Goal: Task Accomplishment & Management: Complete application form

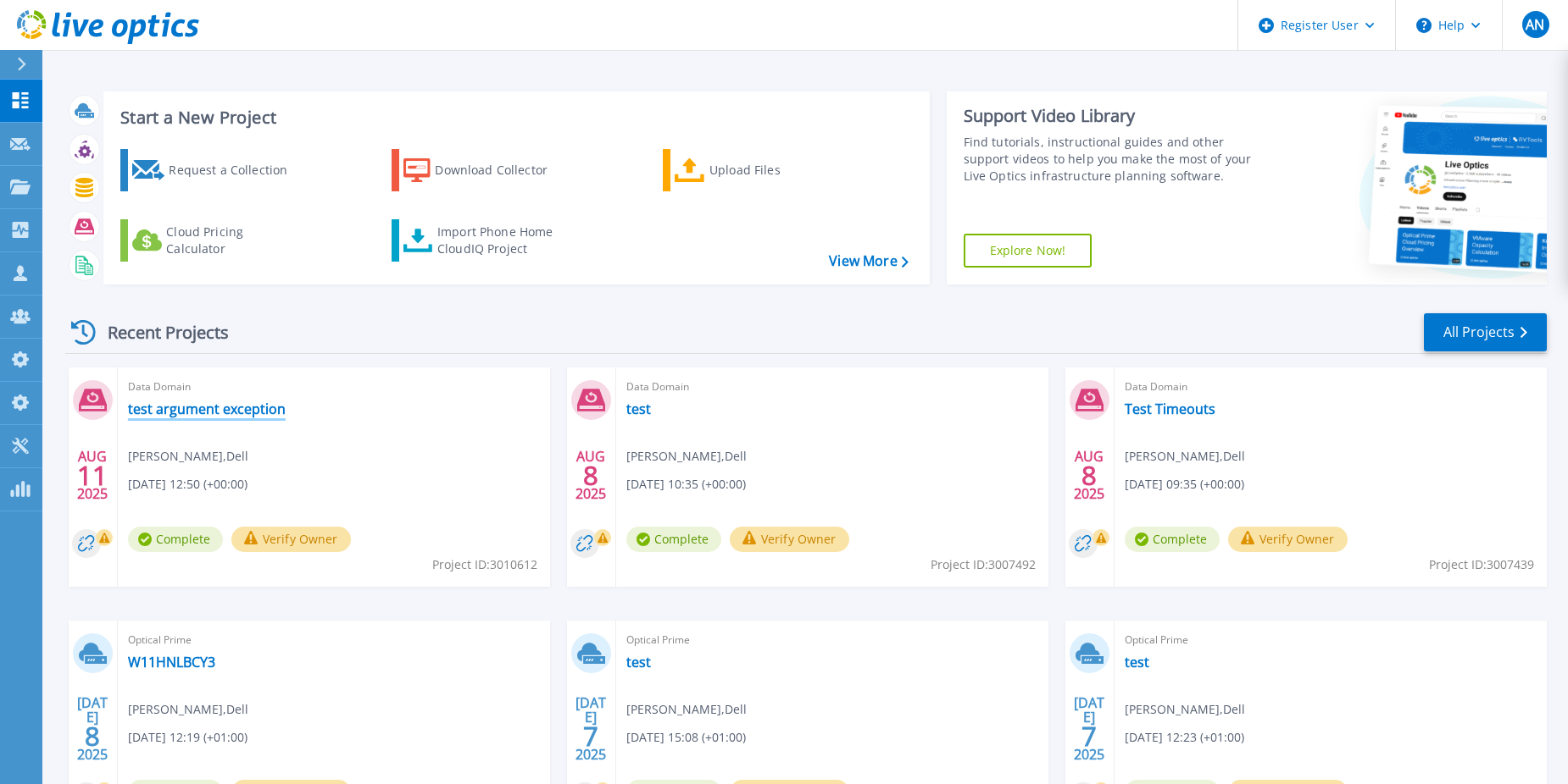
click at [160, 407] on link "test argument exception" at bounding box center [207, 409] width 158 height 17
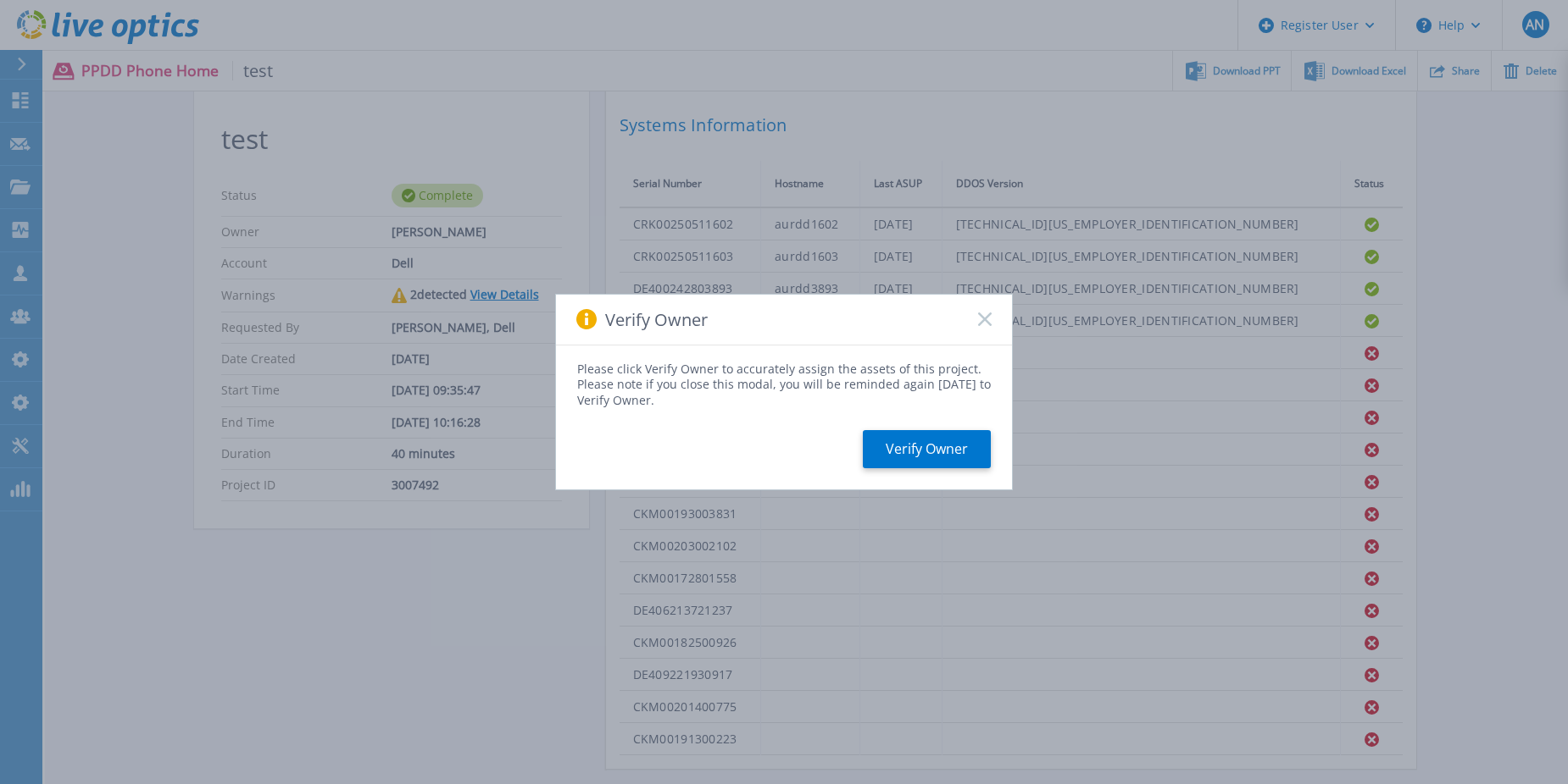
scroll to position [339, 0]
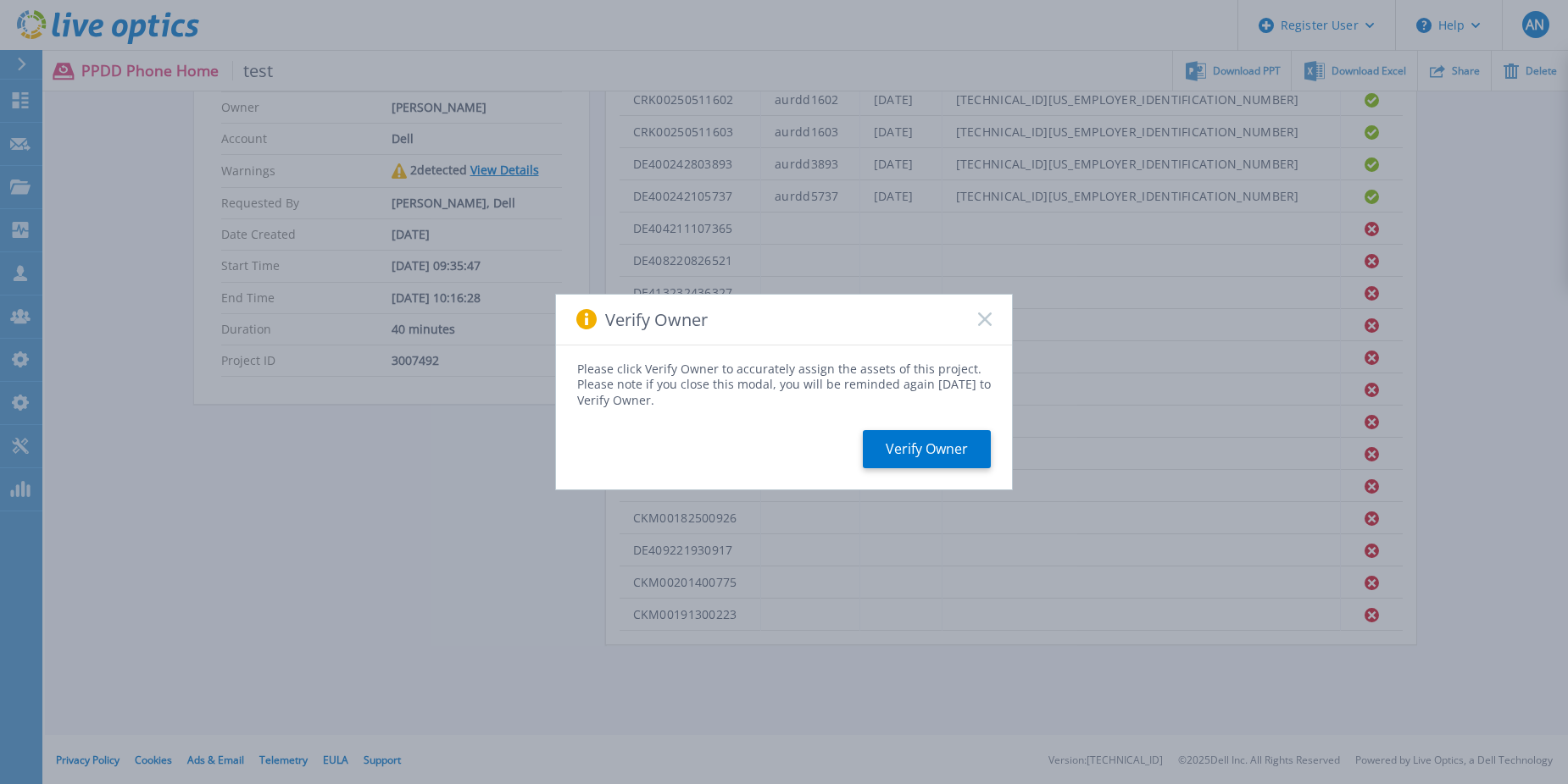
drag, startPoint x: 663, startPoint y: 380, endPoint x: 678, endPoint y: 370, distance: 18.0
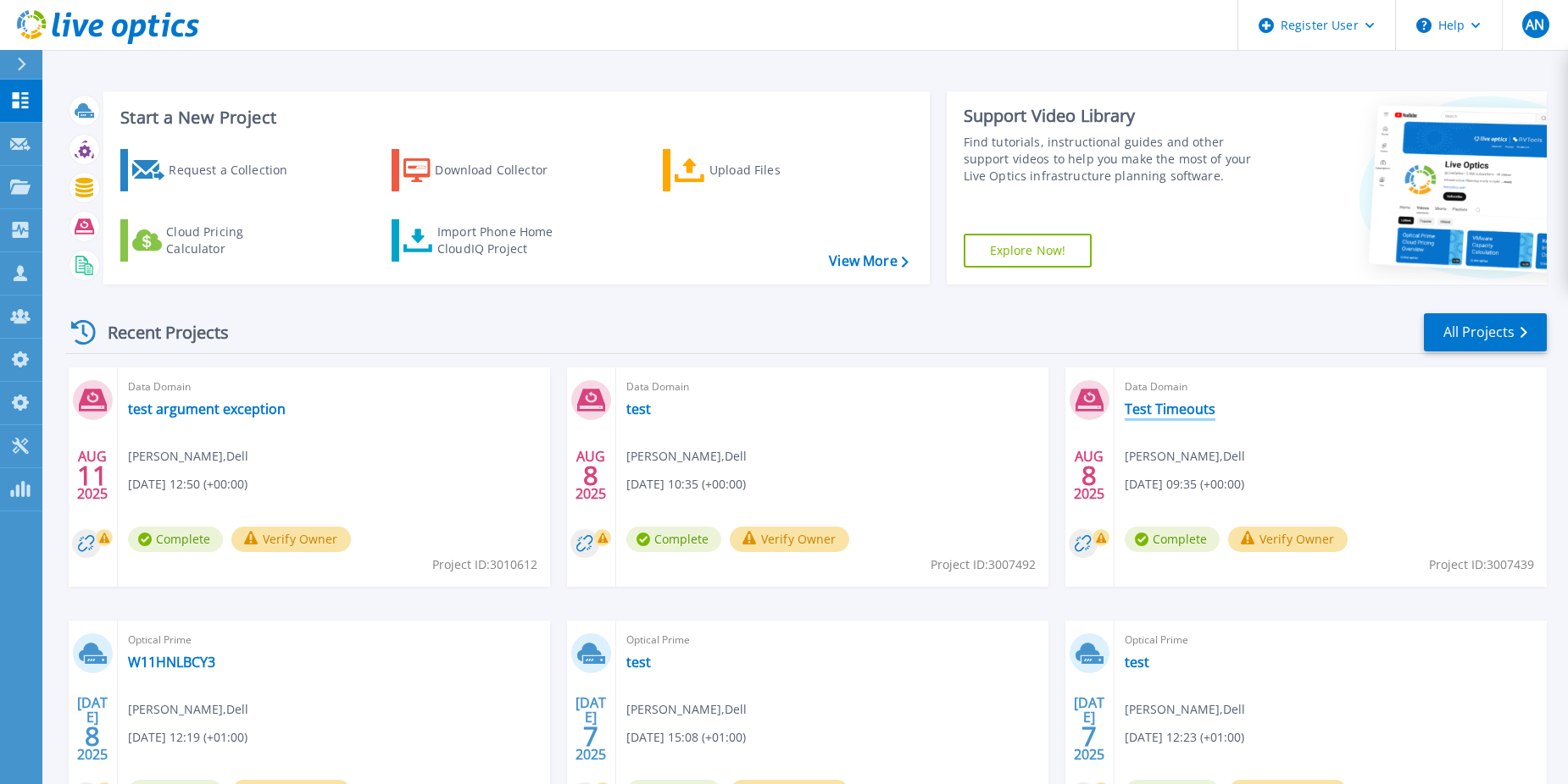
click at [1137, 407] on link "Test Timeouts" at bounding box center [1170, 409] width 91 height 17
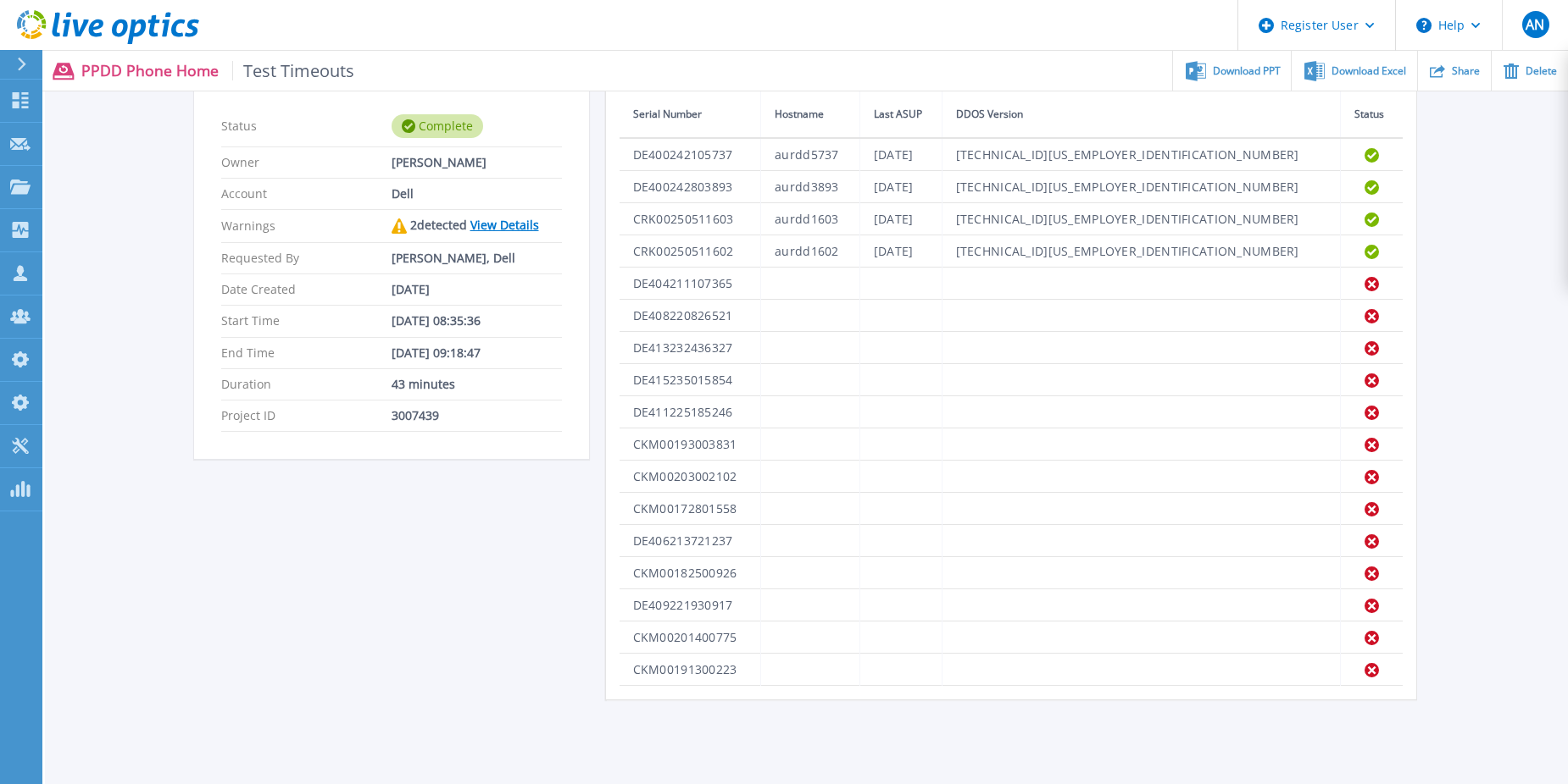
scroll to position [254, 0]
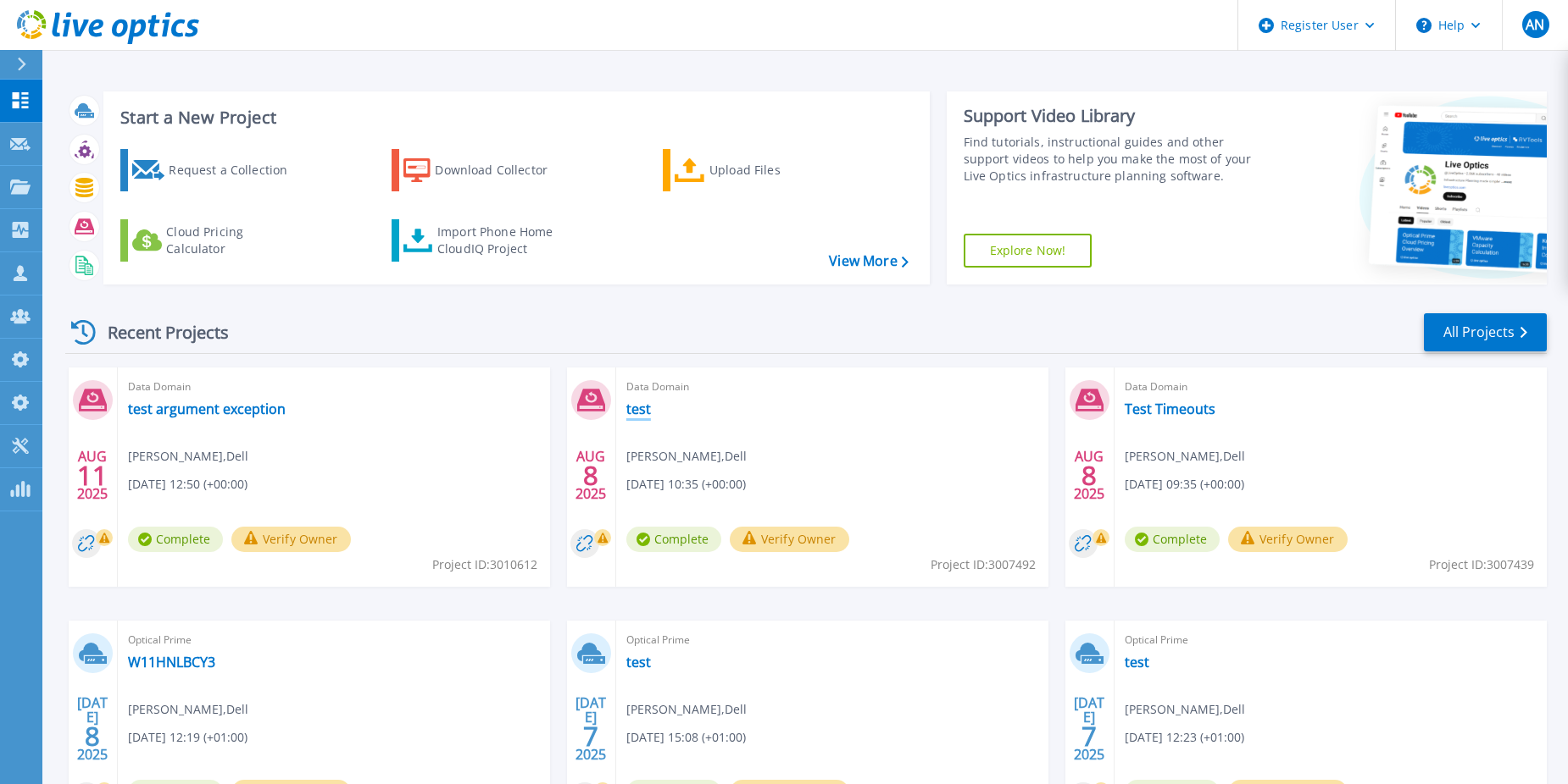
click at [645, 408] on link "test" at bounding box center [638, 409] width 25 height 17
click at [1180, 410] on link "Test Timeouts" at bounding box center [1170, 409] width 91 height 17
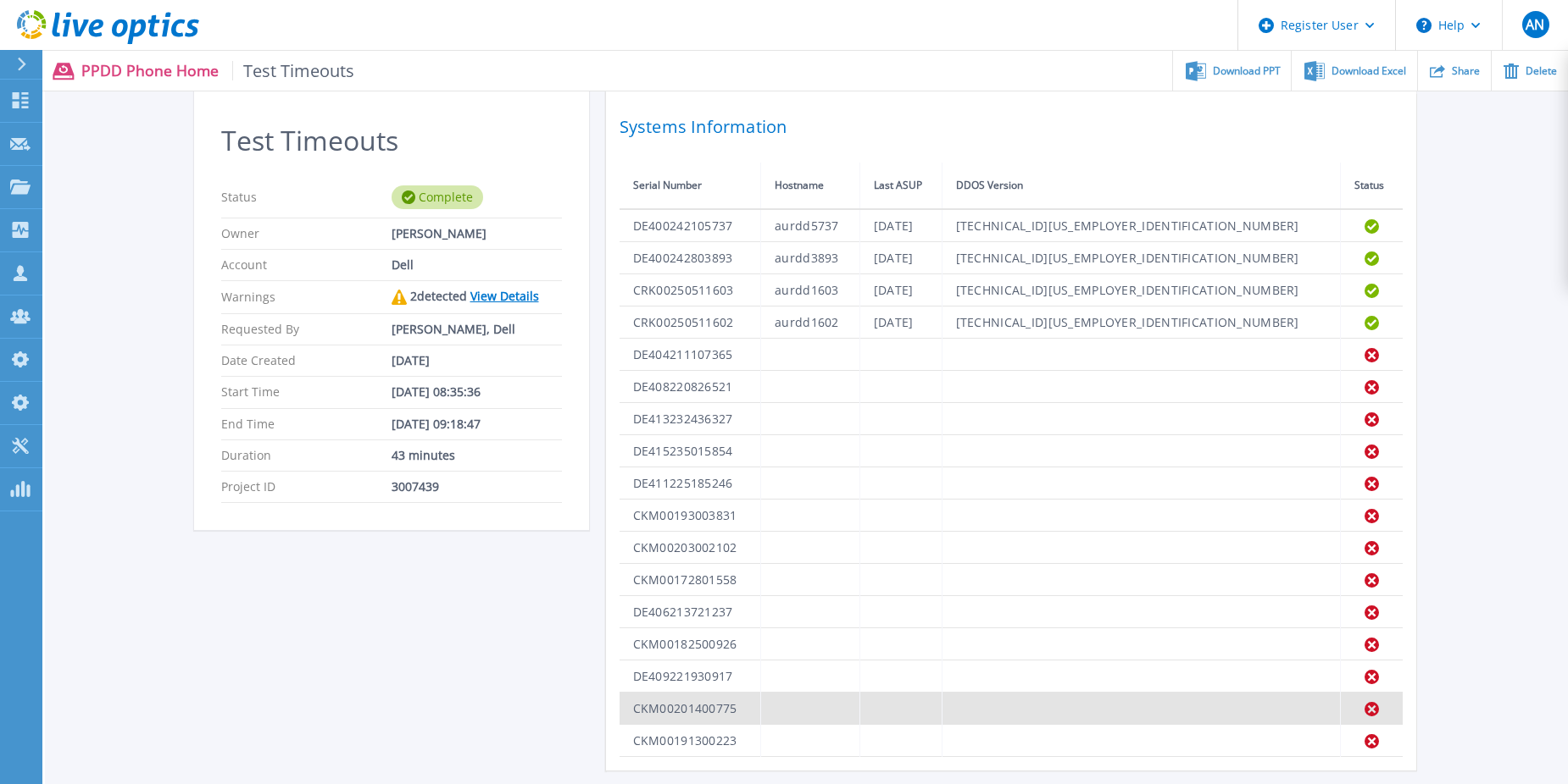
scroll to position [254, 0]
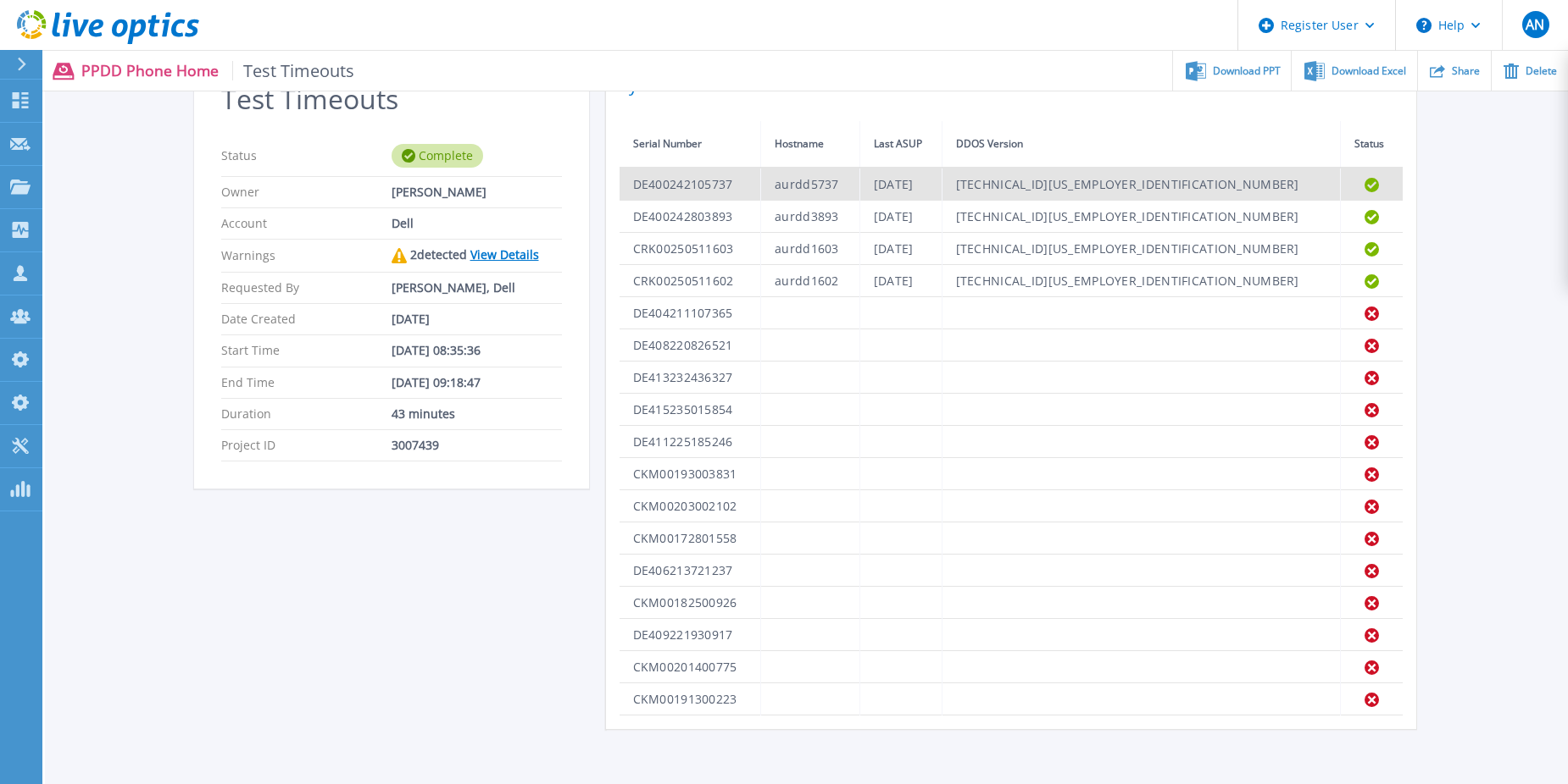
click at [659, 187] on td "DE400242105737" at bounding box center [691, 184] width 142 height 33
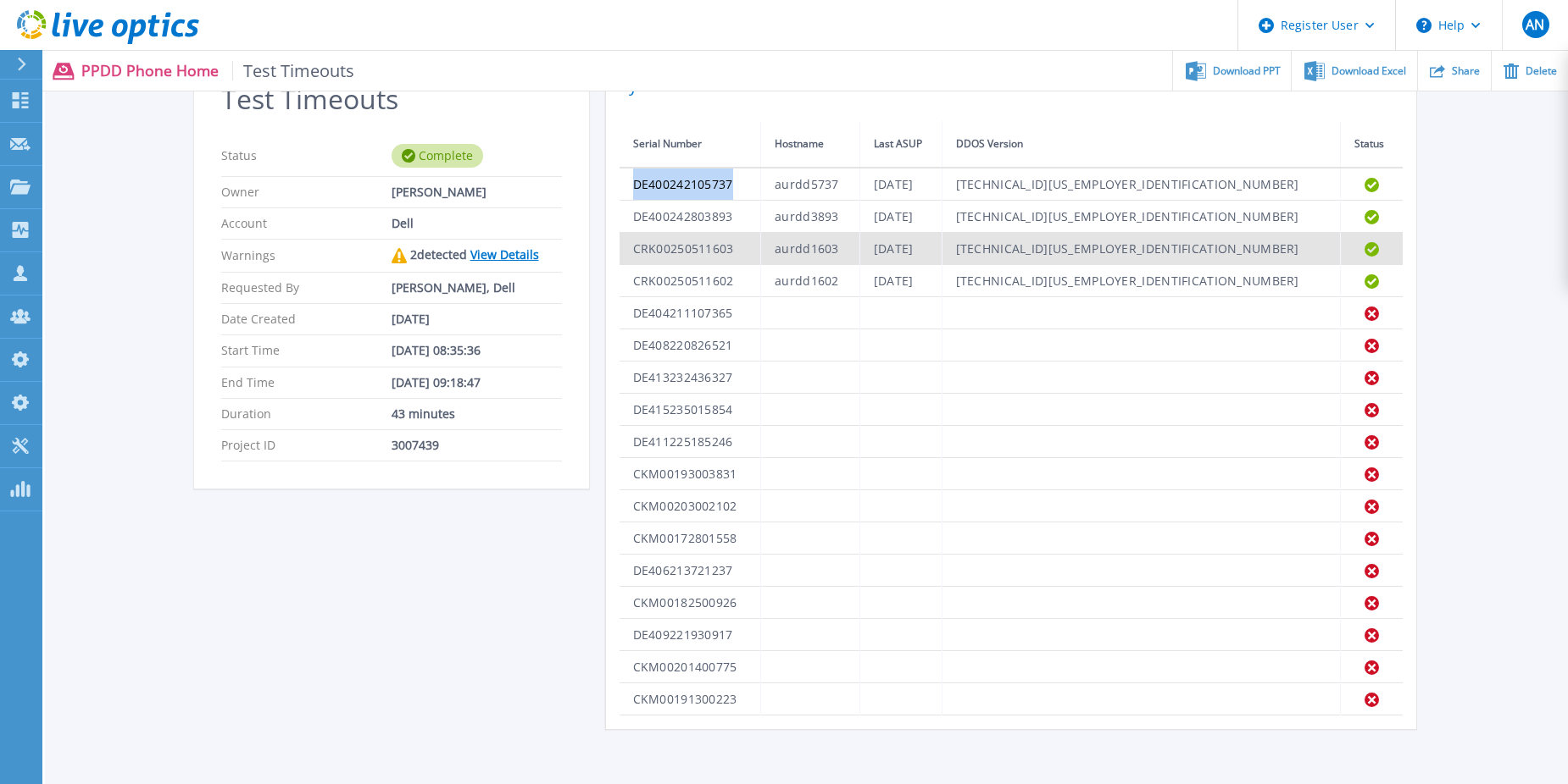
copy td "DE400242105737"
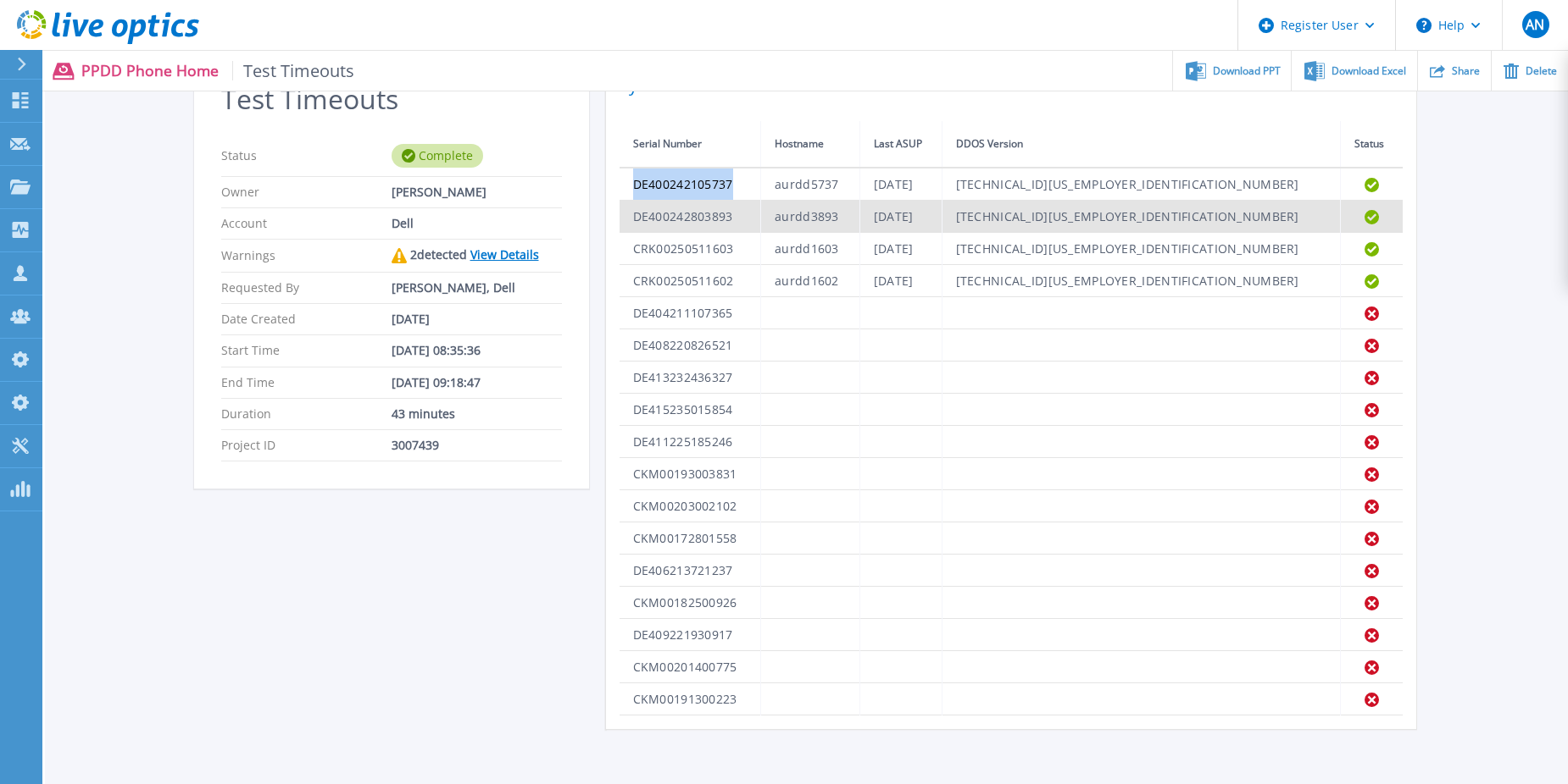
click at [695, 210] on td "DE400242803893" at bounding box center [691, 216] width 142 height 32
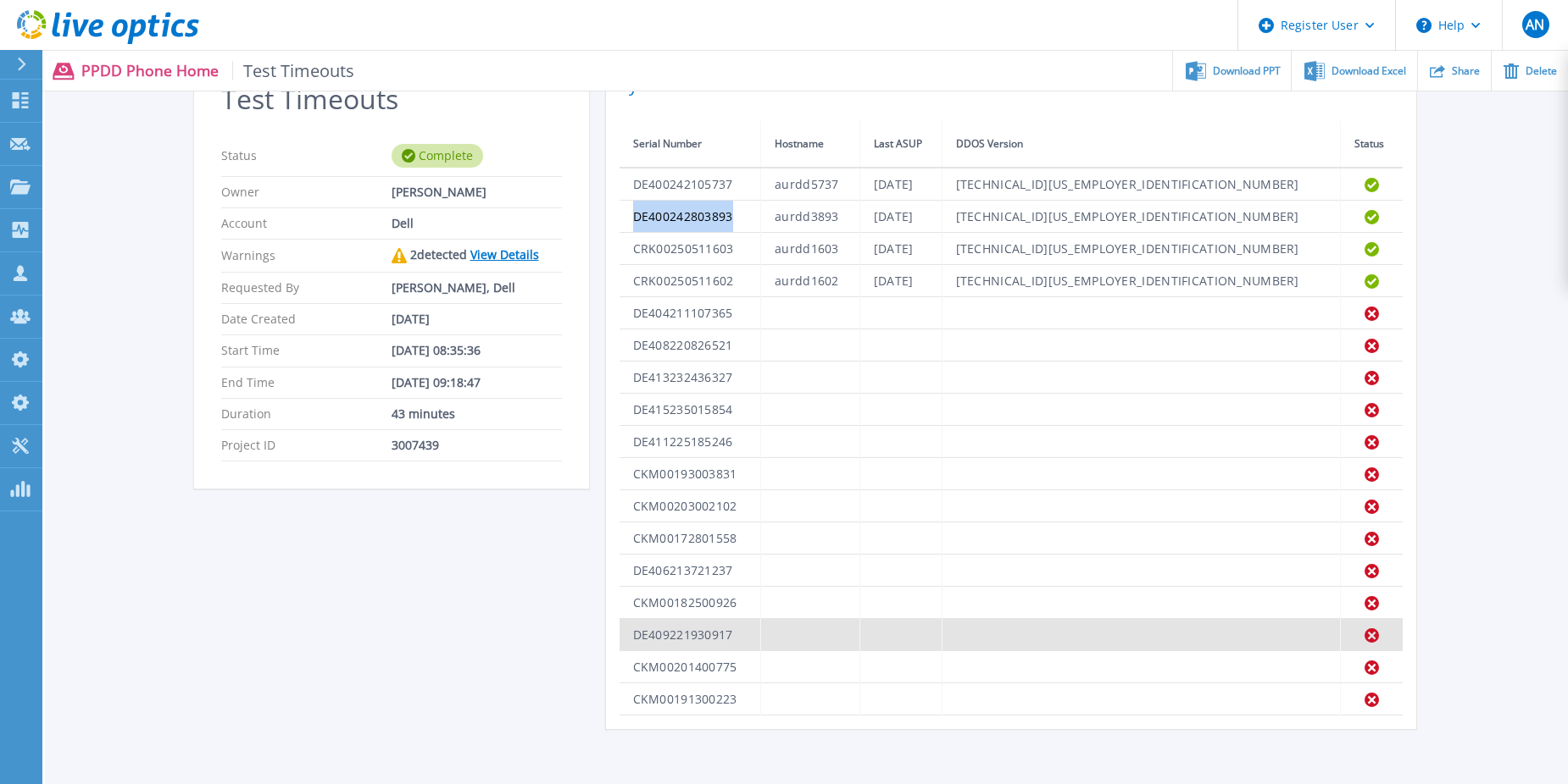
copy td "DE400242803893"
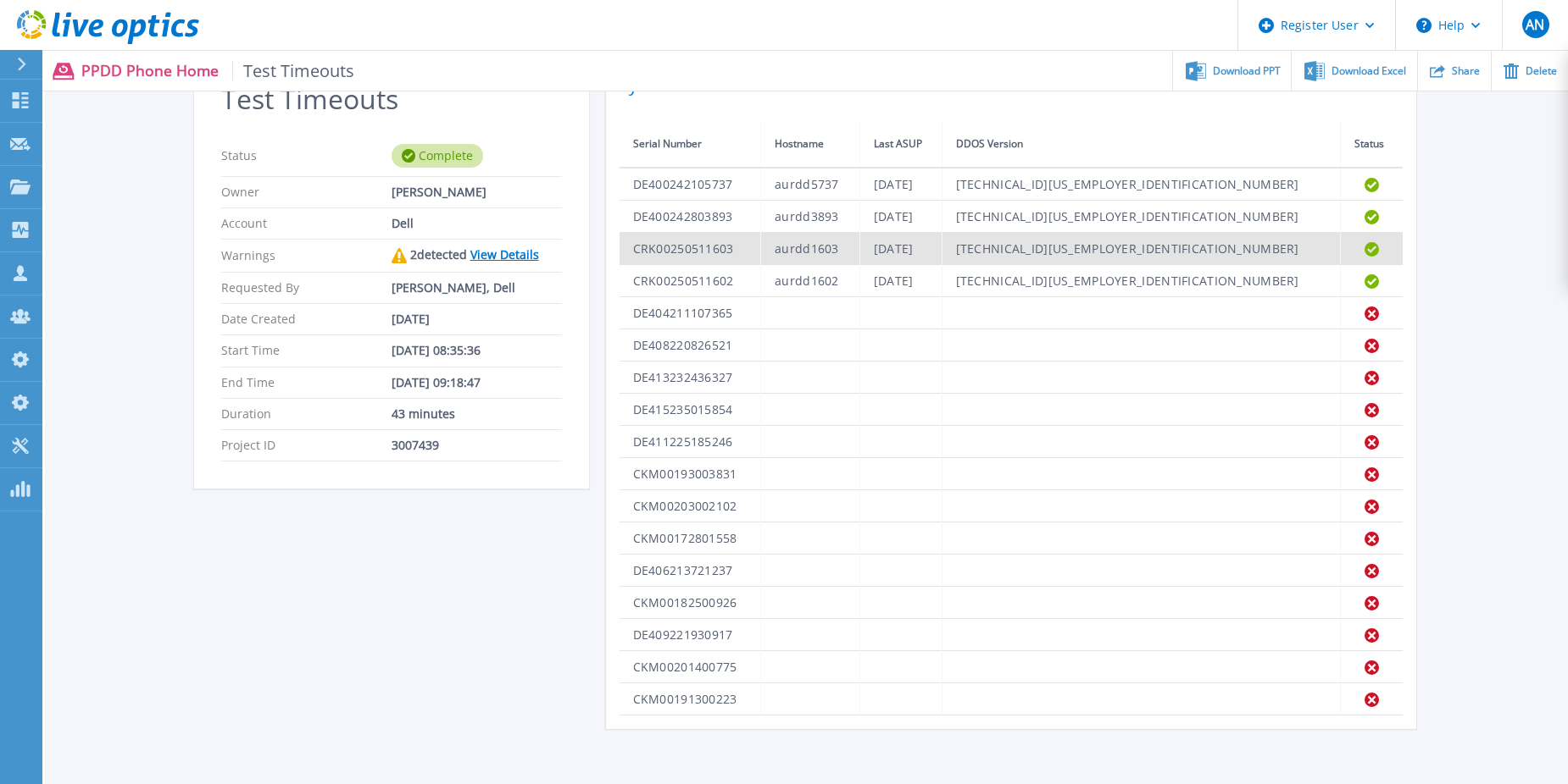
click at [700, 260] on td "CRK00250511603" at bounding box center [691, 248] width 142 height 32
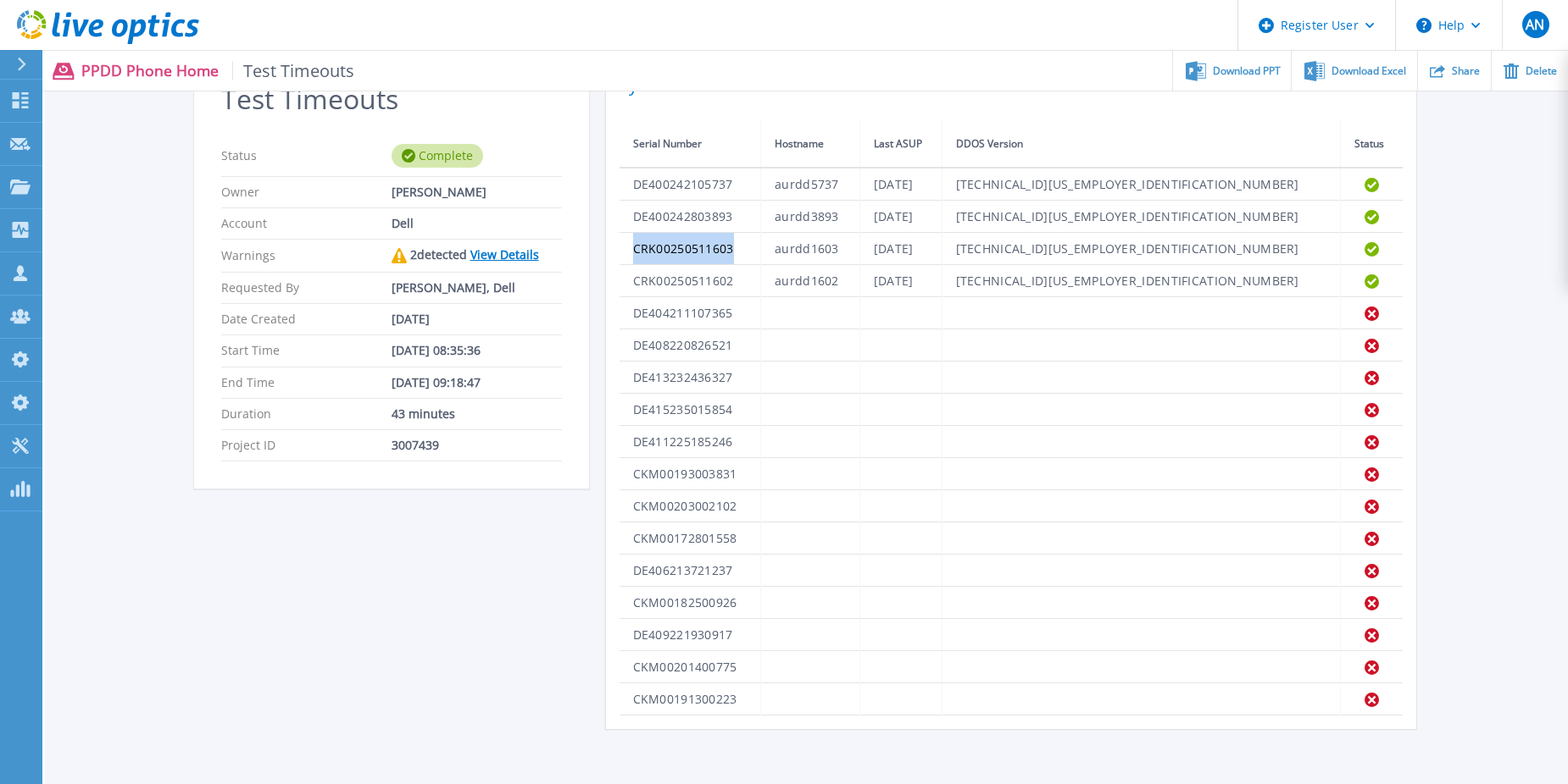
copy td "CRK00250511603"
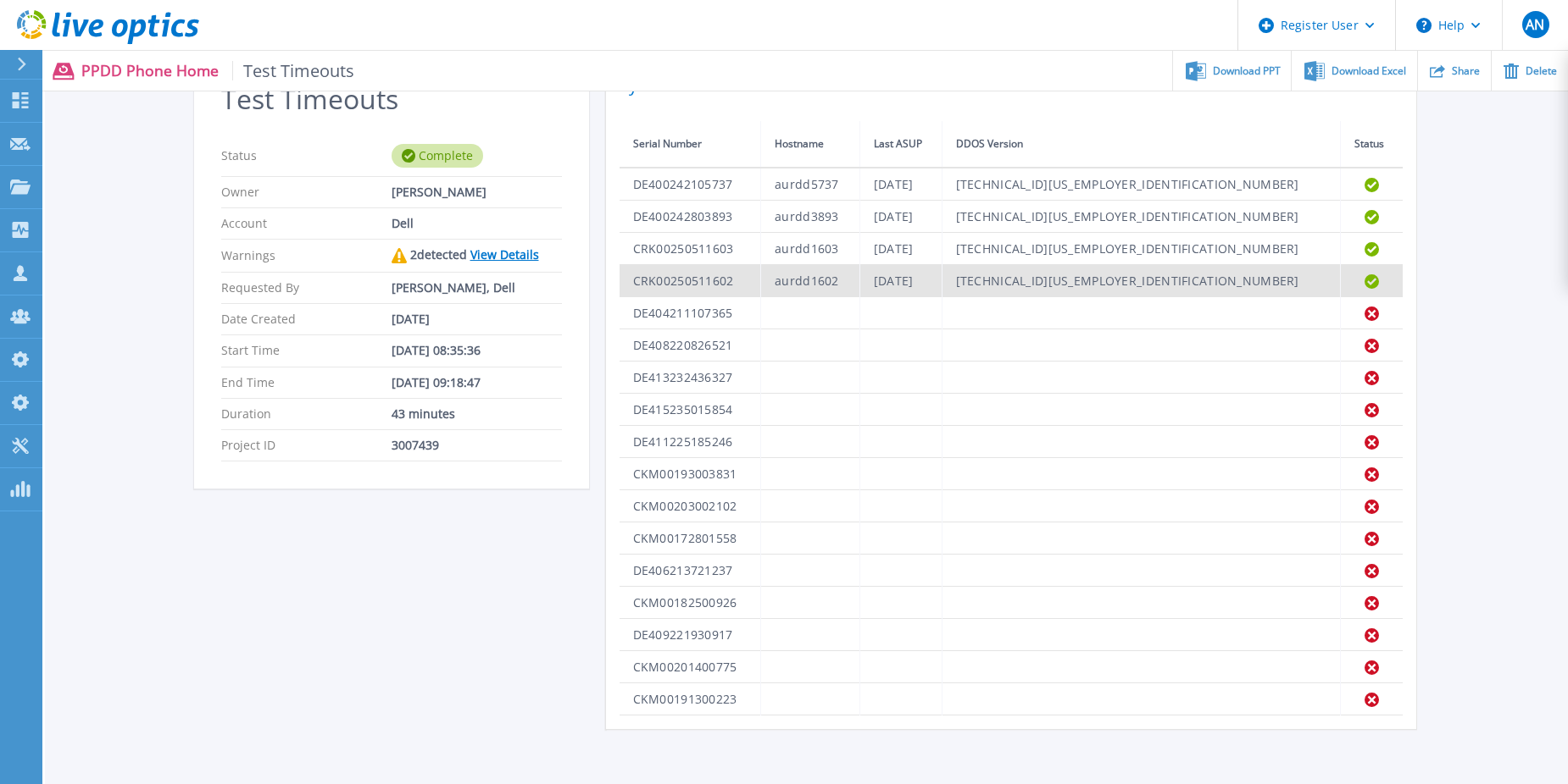
click at [680, 280] on td "CRK00250511602" at bounding box center [691, 281] width 142 height 32
copy td "CRK00250511602"
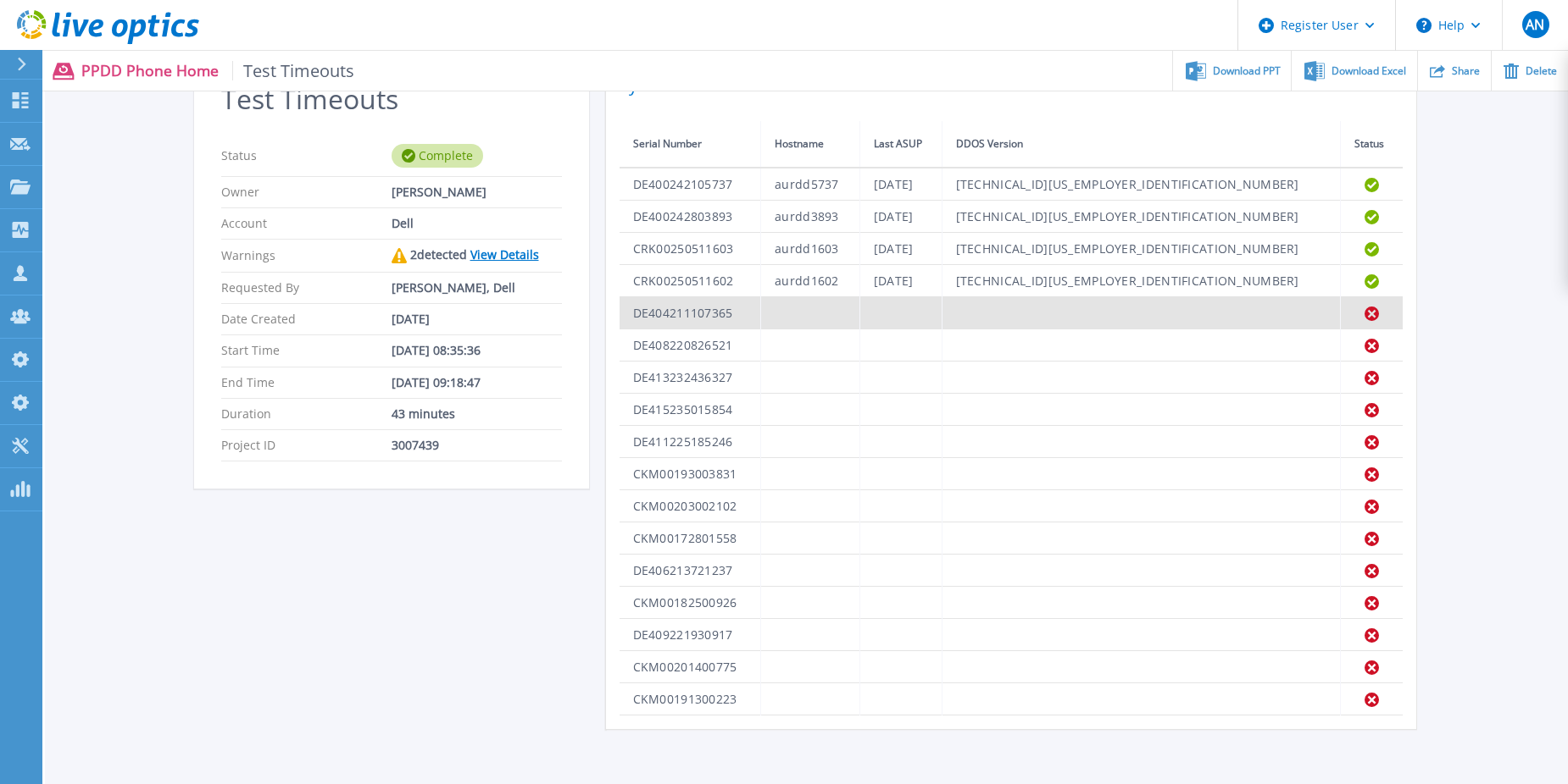
click at [694, 312] on td "DE404211107365" at bounding box center [691, 313] width 142 height 32
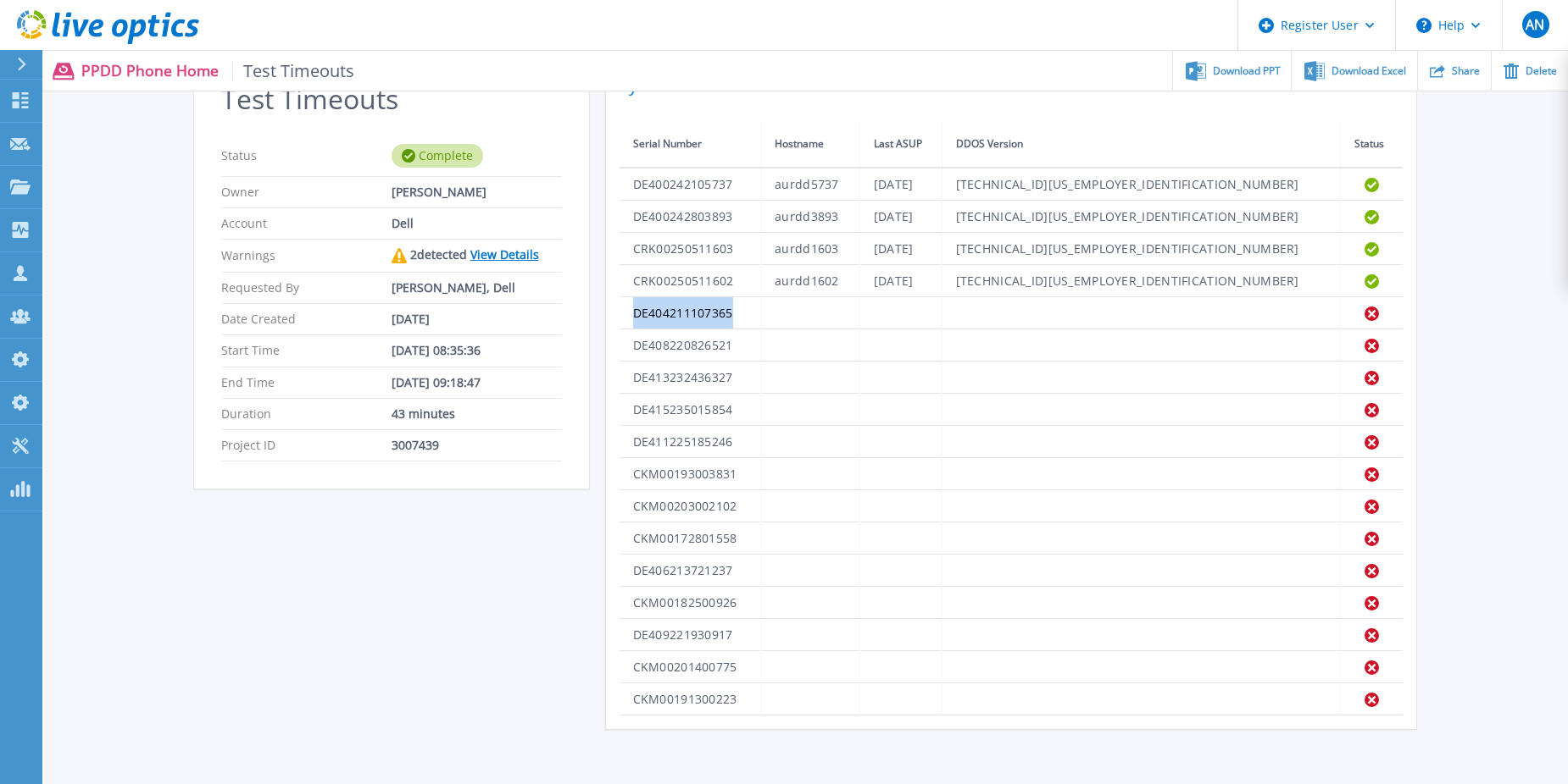
copy td "DE404211107365"
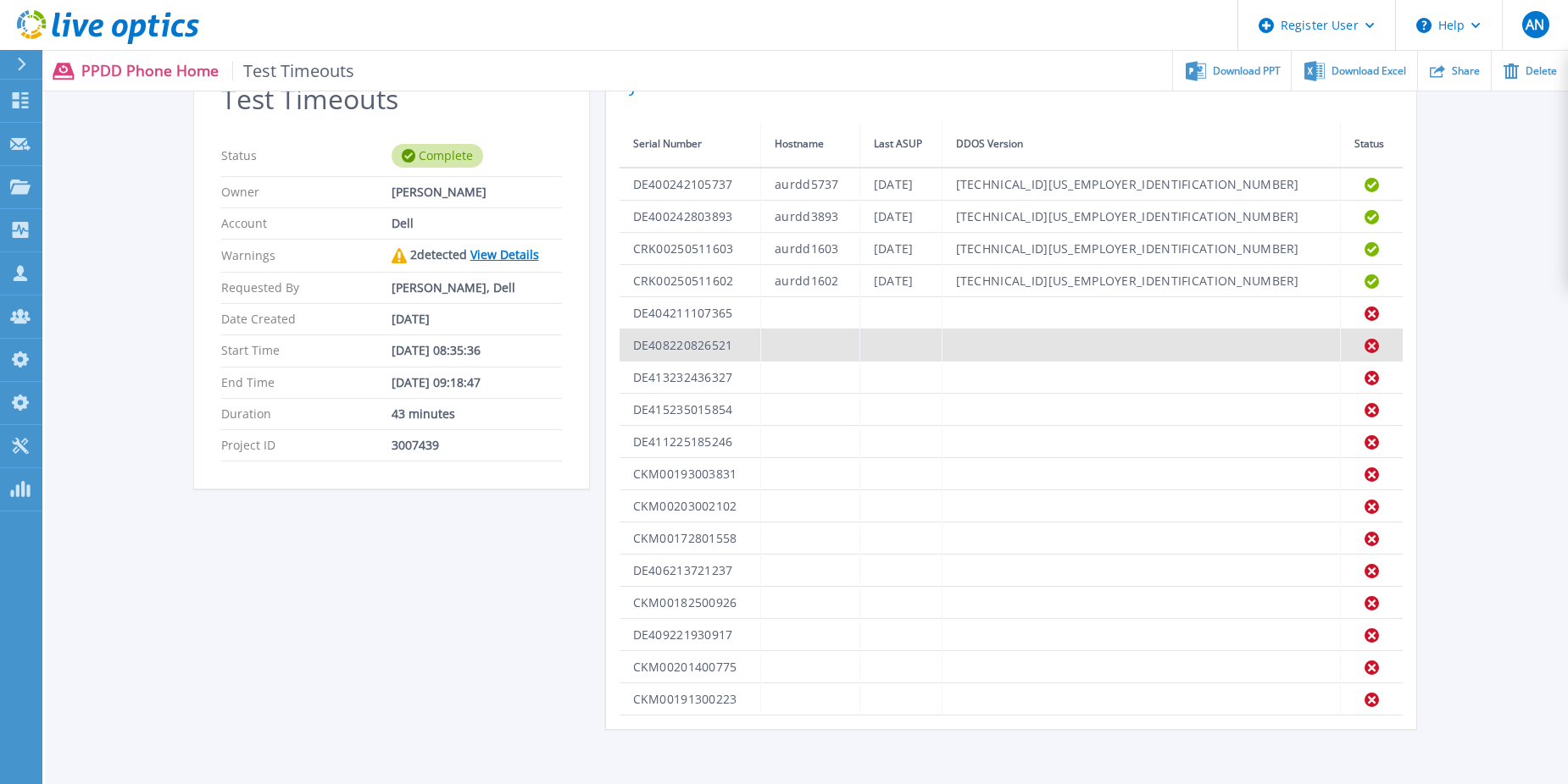
click at [687, 340] on td "DE408220826521" at bounding box center [691, 345] width 142 height 32
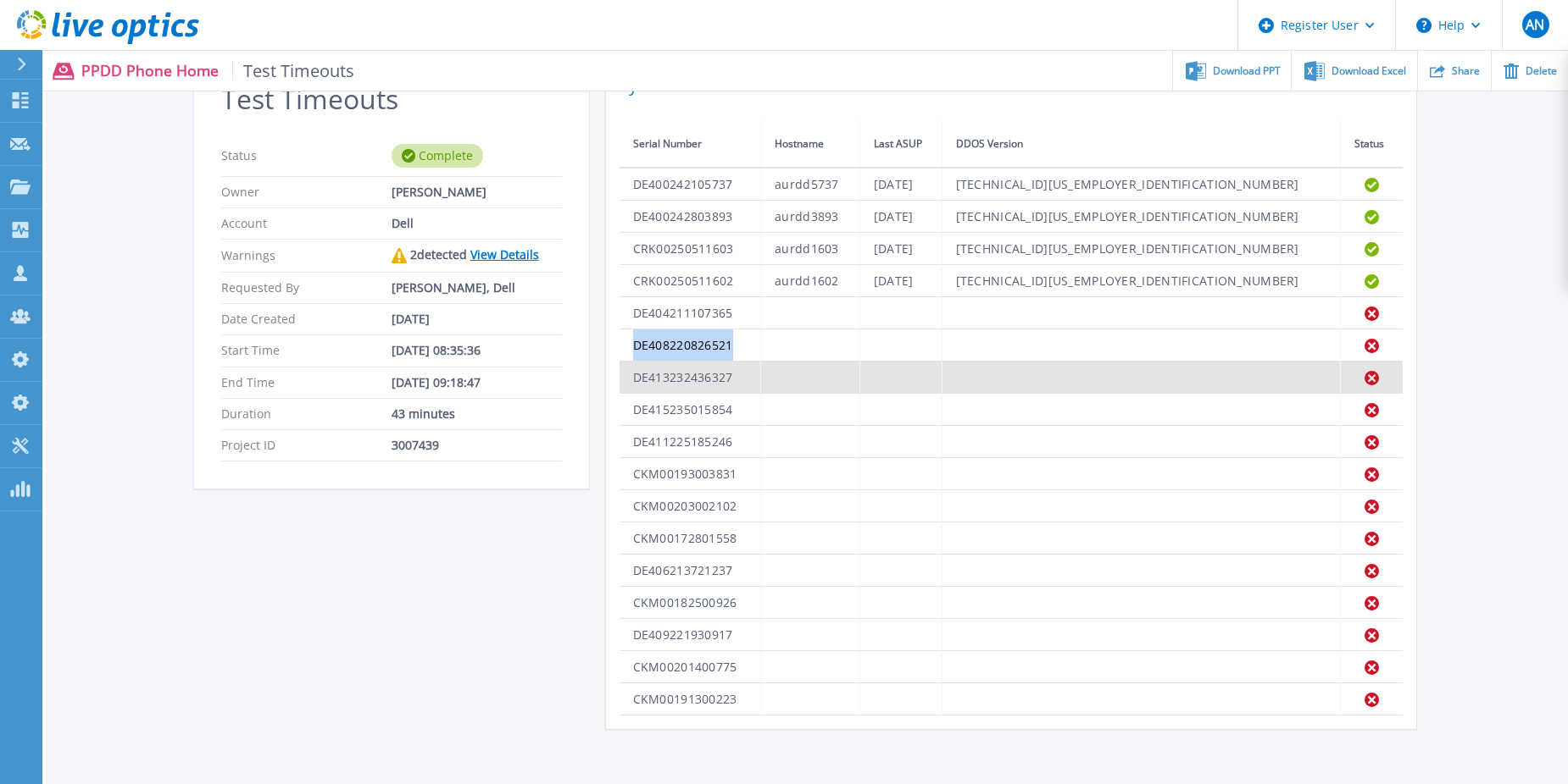
copy td "DE408220826521"
click at [672, 379] on td "DE413232436327" at bounding box center [691, 378] width 142 height 32
copy td "DE413232436327"
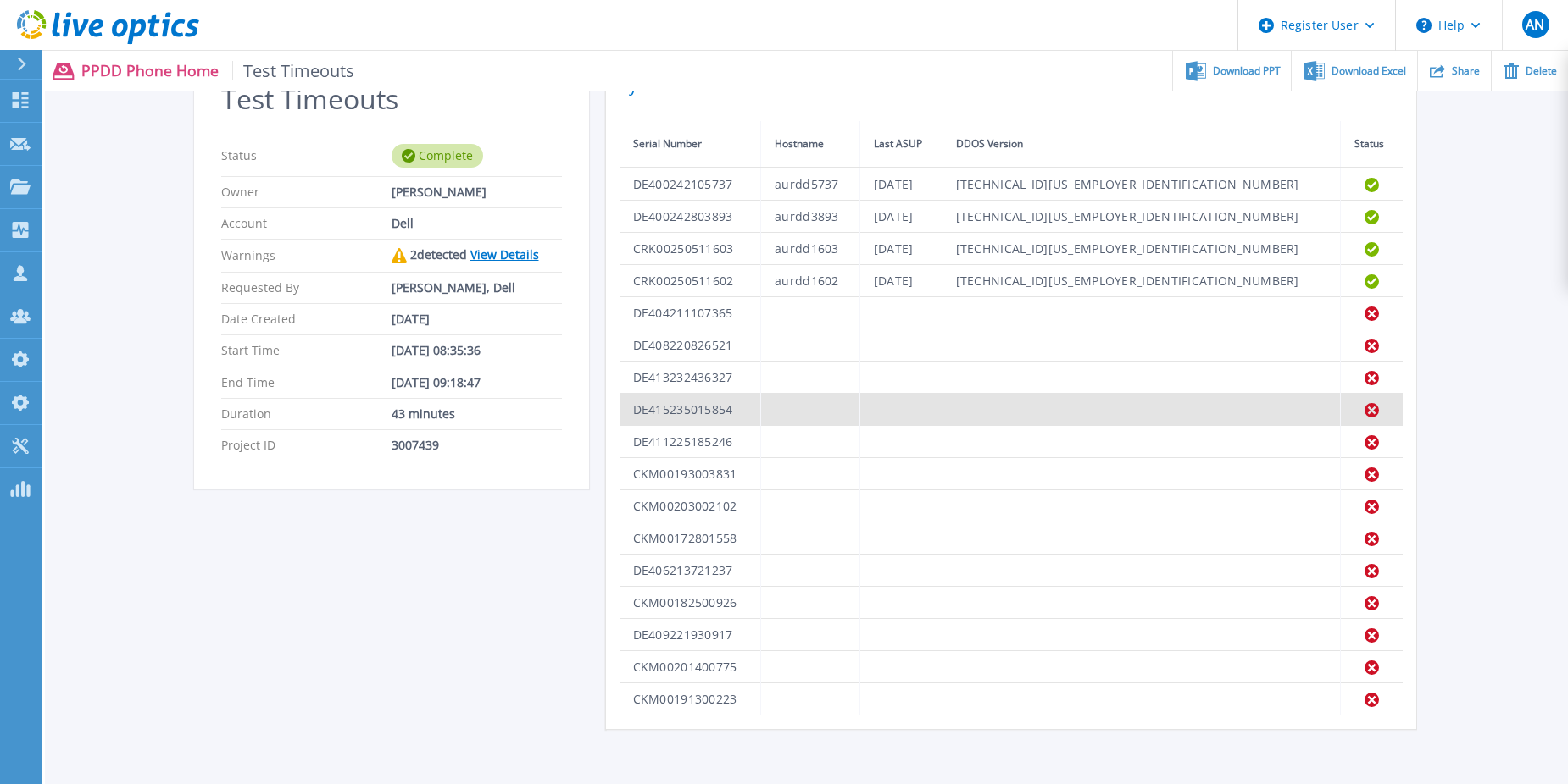
click at [671, 410] on td "DE415235015854" at bounding box center [691, 410] width 142 height 32
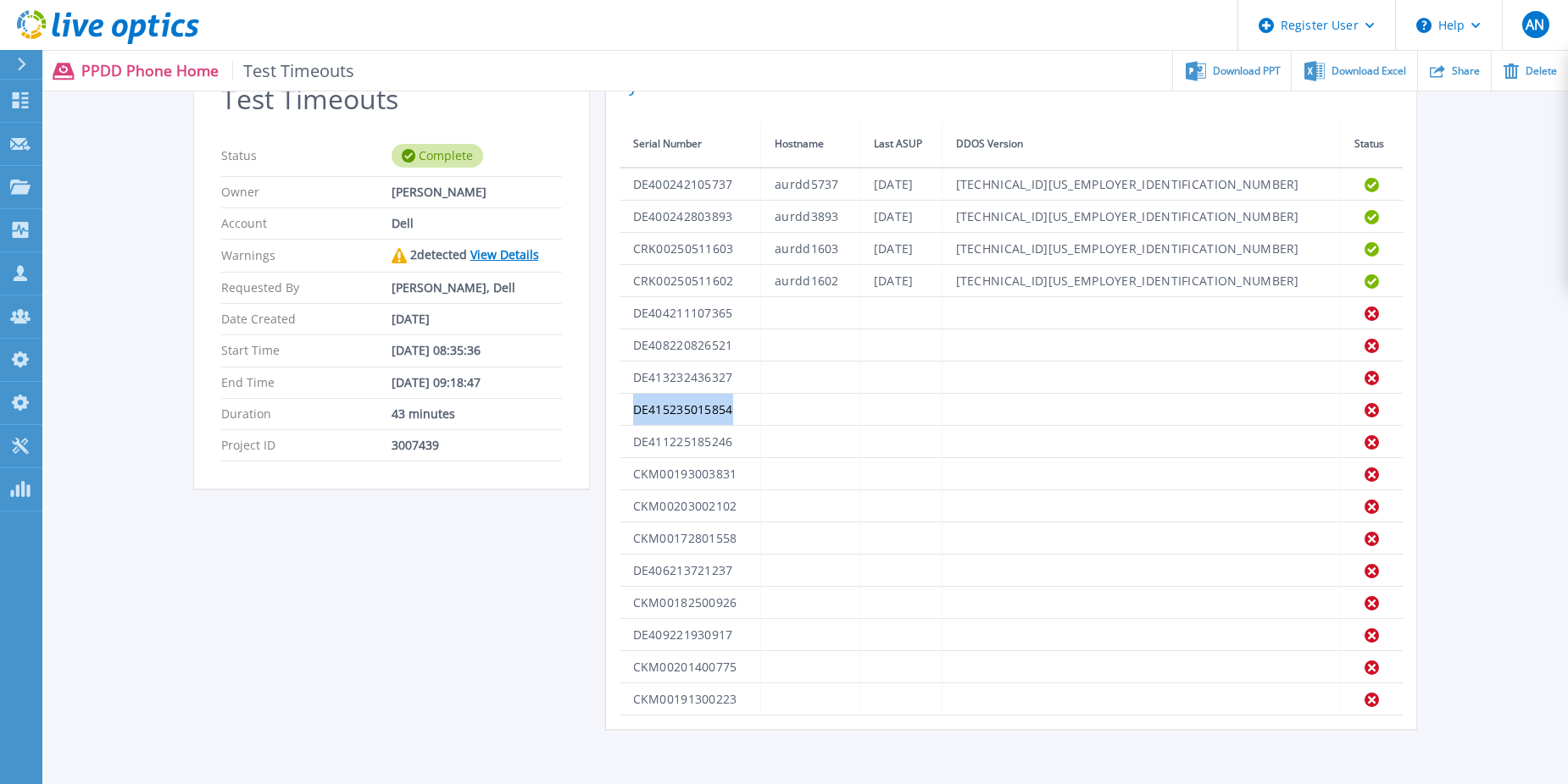
copy td "DE415235015854"
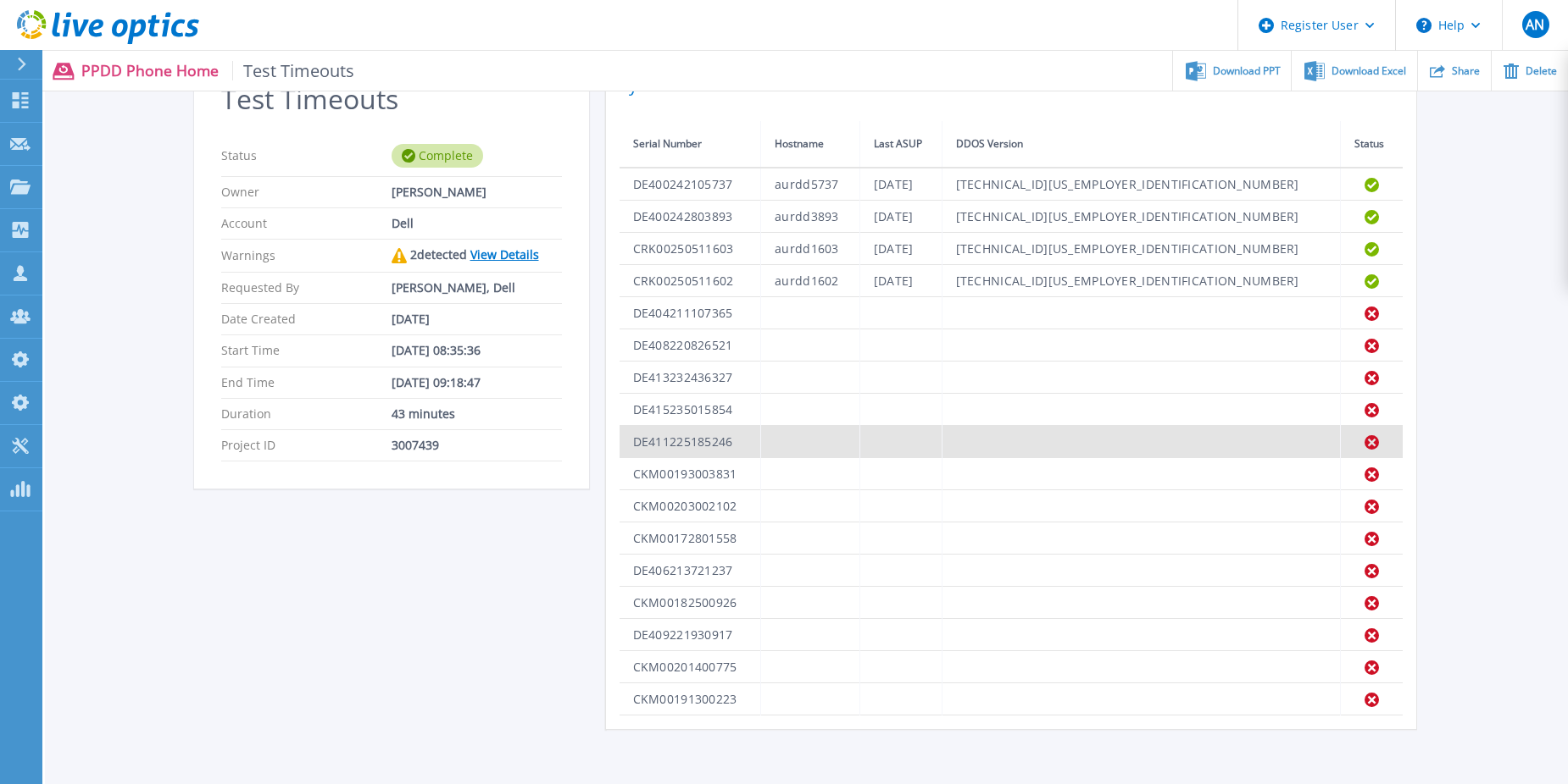
click at [701, 445] on td "DE411225185246" at bounding box center [691, 442] width 142 height 32
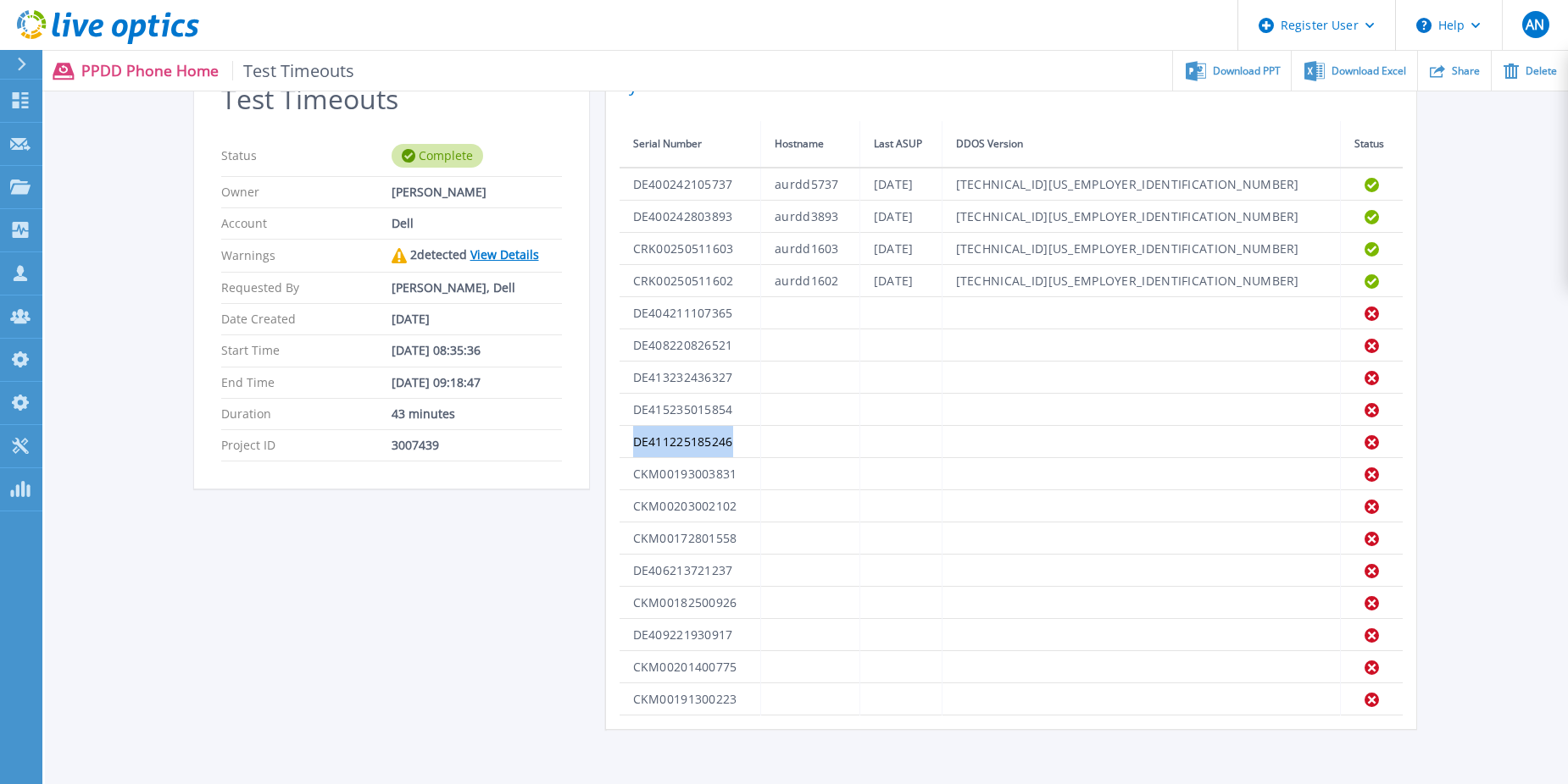
copy td "DE411225185246"
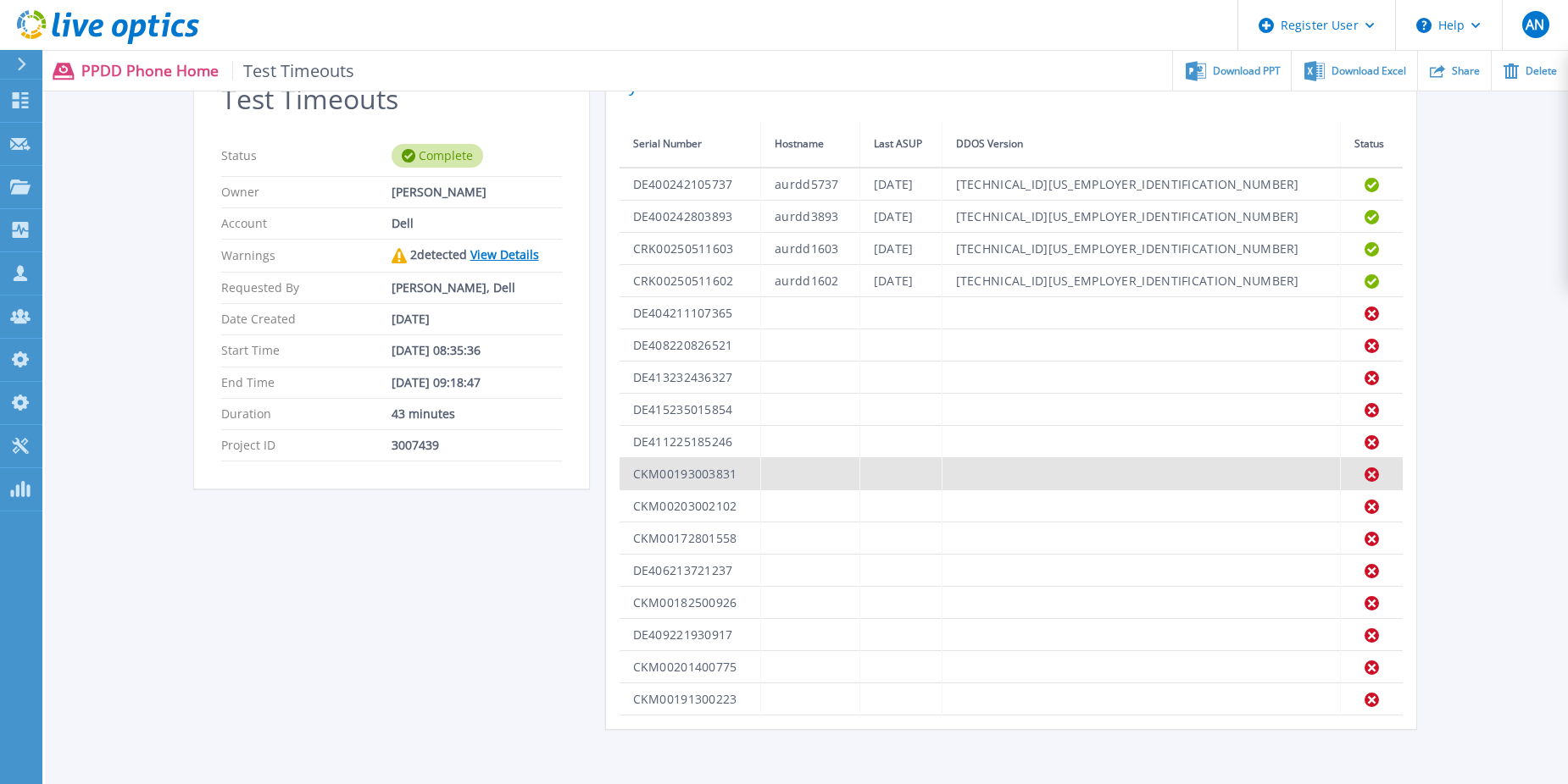
click at [654, 468] on td "CKM00193003831" at bounding box center [691, 474] width 142 height 32
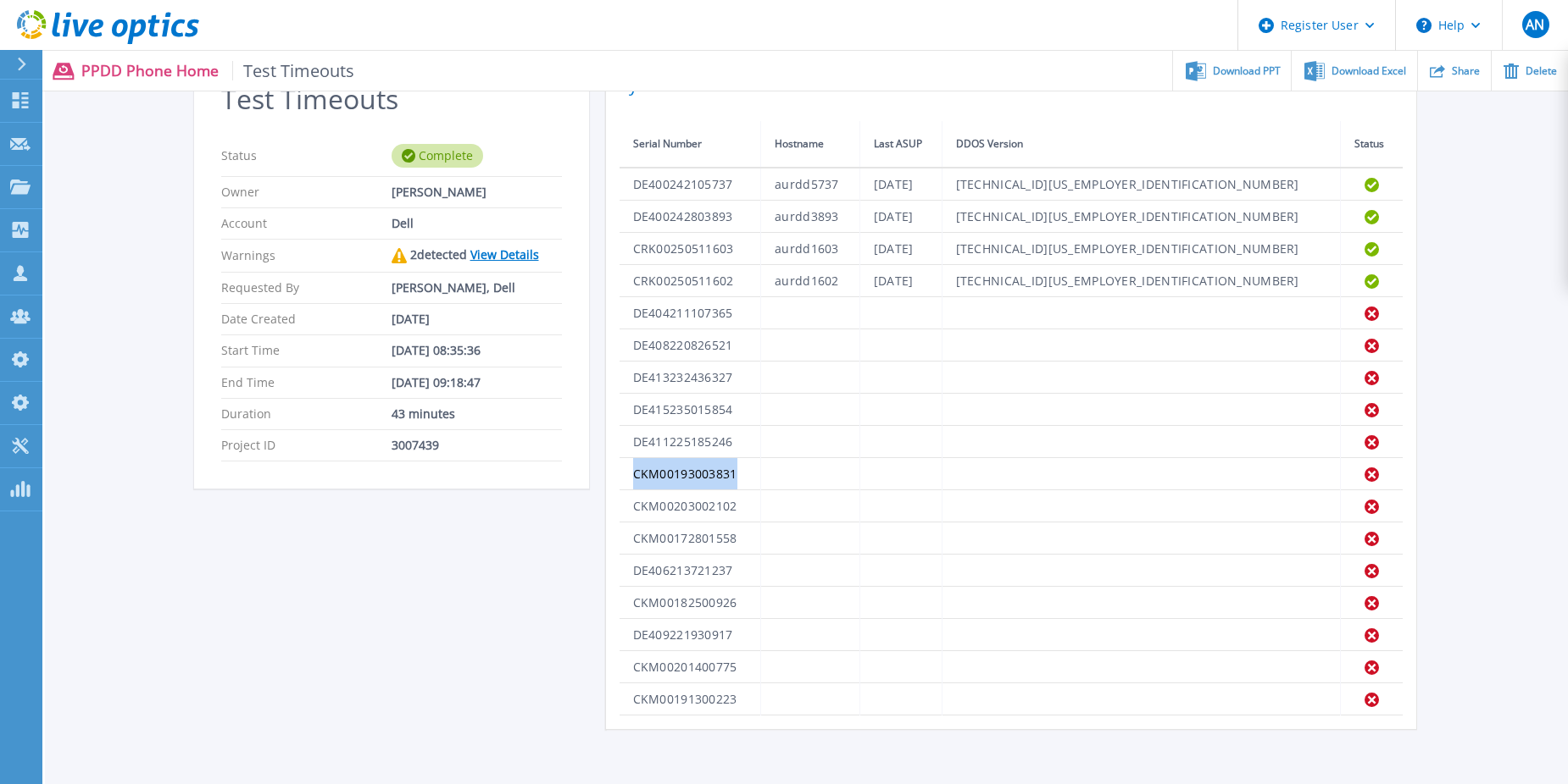
copy td "CKM00193003831"
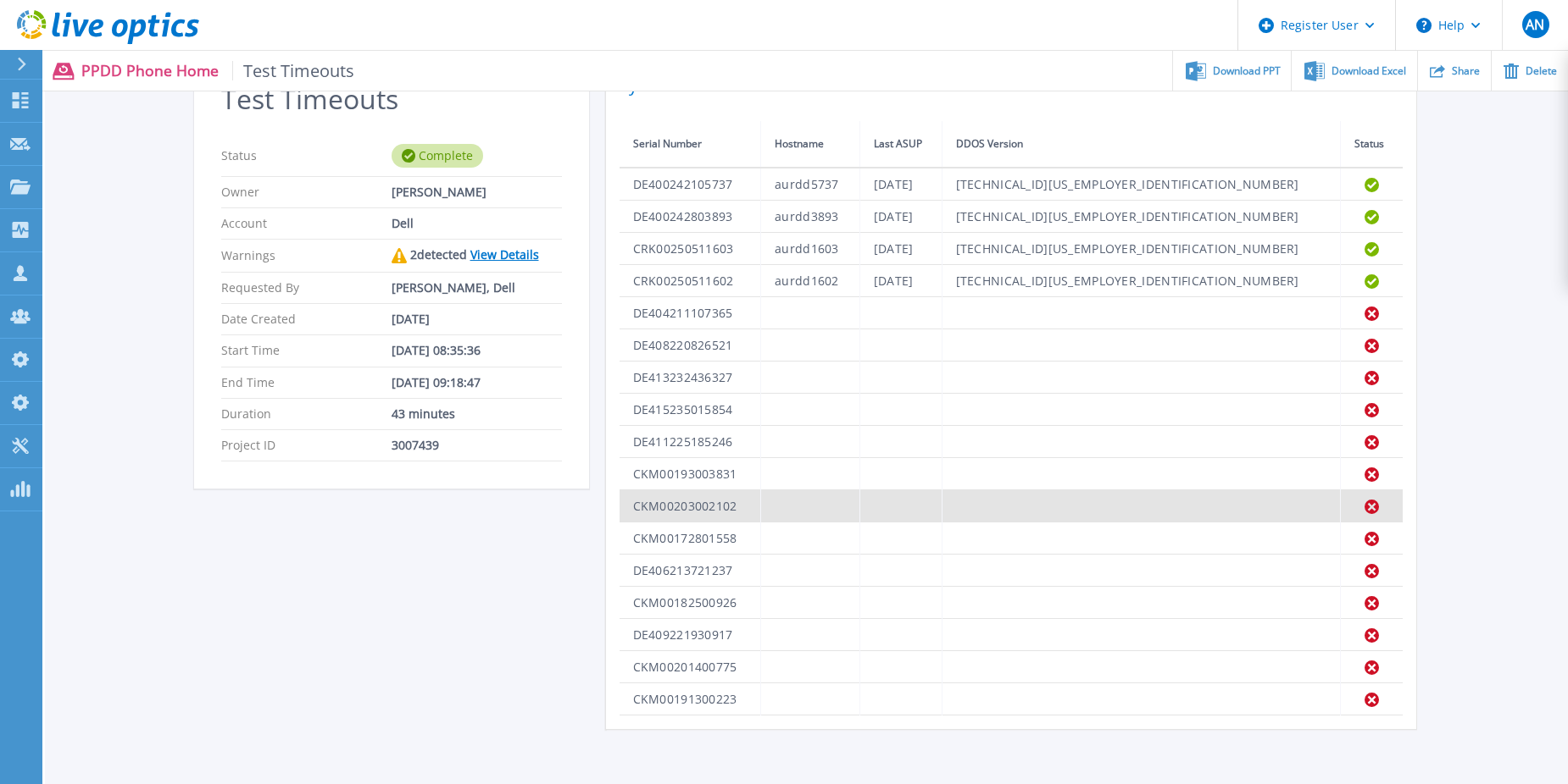
click at [702, 513] on td "CKM00203002102" at bounding box center [691, 507] width 142 height 32
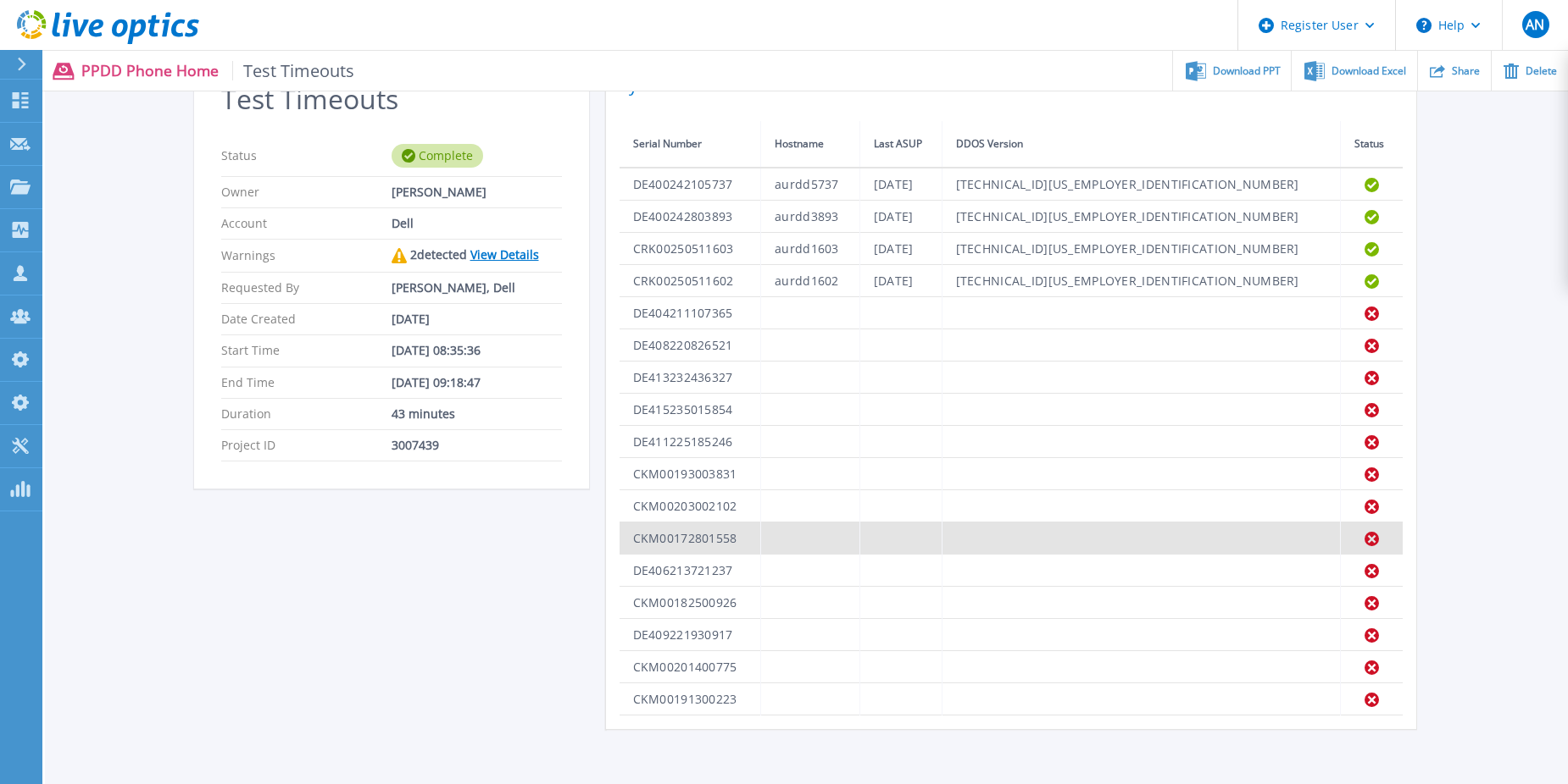
click at [688, 536] on td "CKM00172801558" at bounding box center [691, 539] width 142 height 32
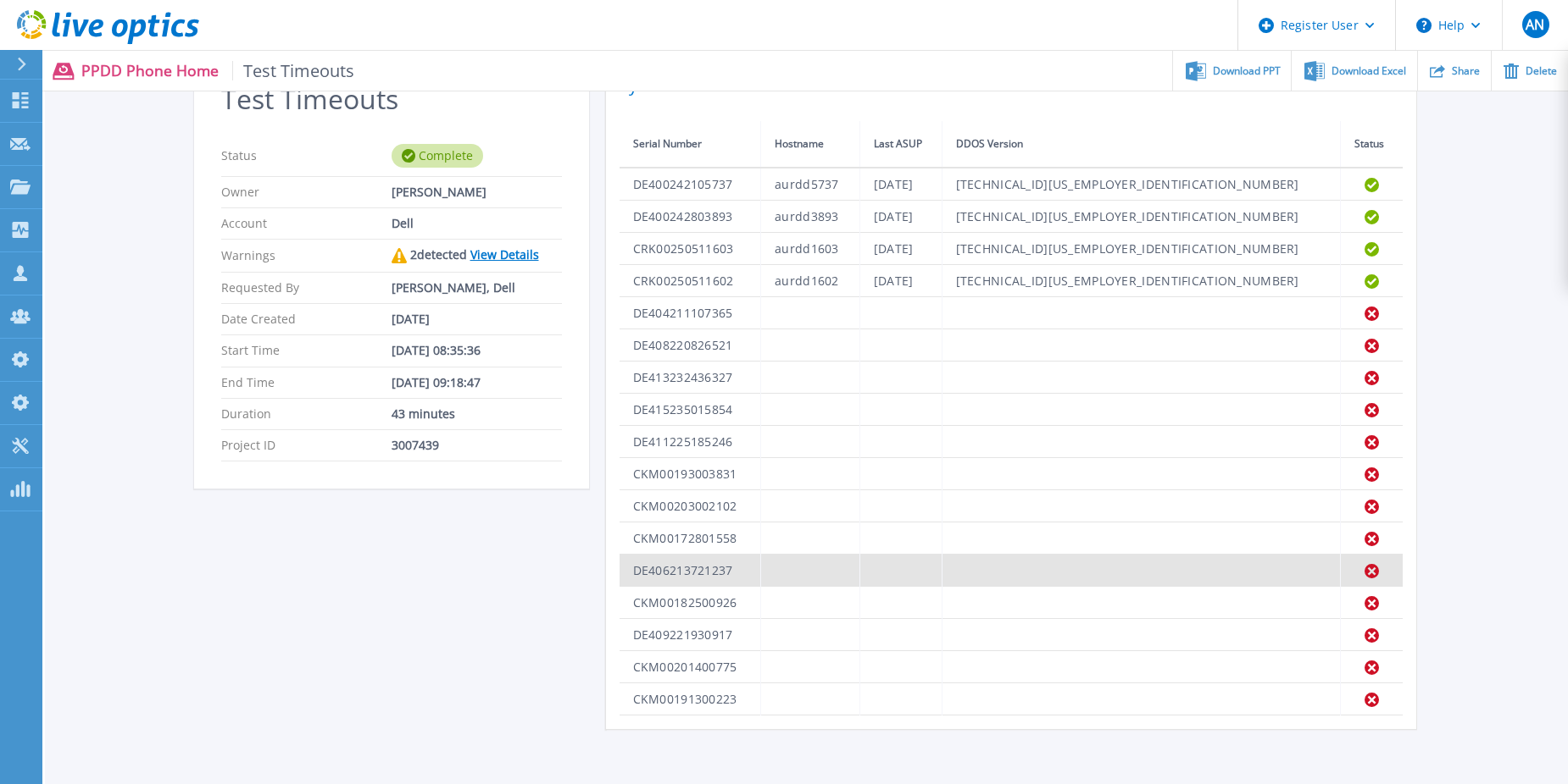
click at [707, 570] on td "DE406213721237" at bounding box center [691, 571] width 142 height 32
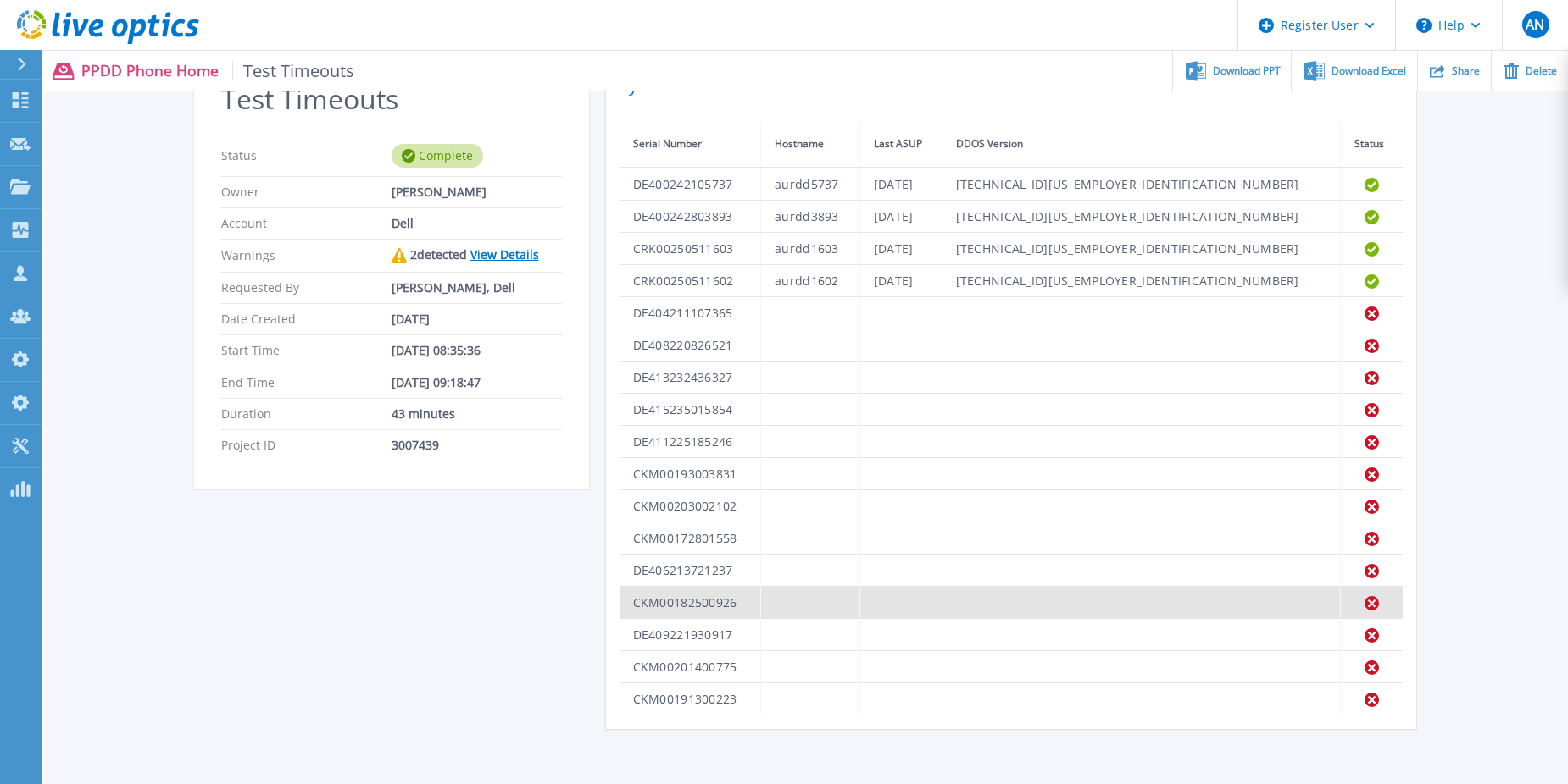
click at [660, 592] on td "CKM00182500926" at bounding box center [691, 602] width 142 height 32
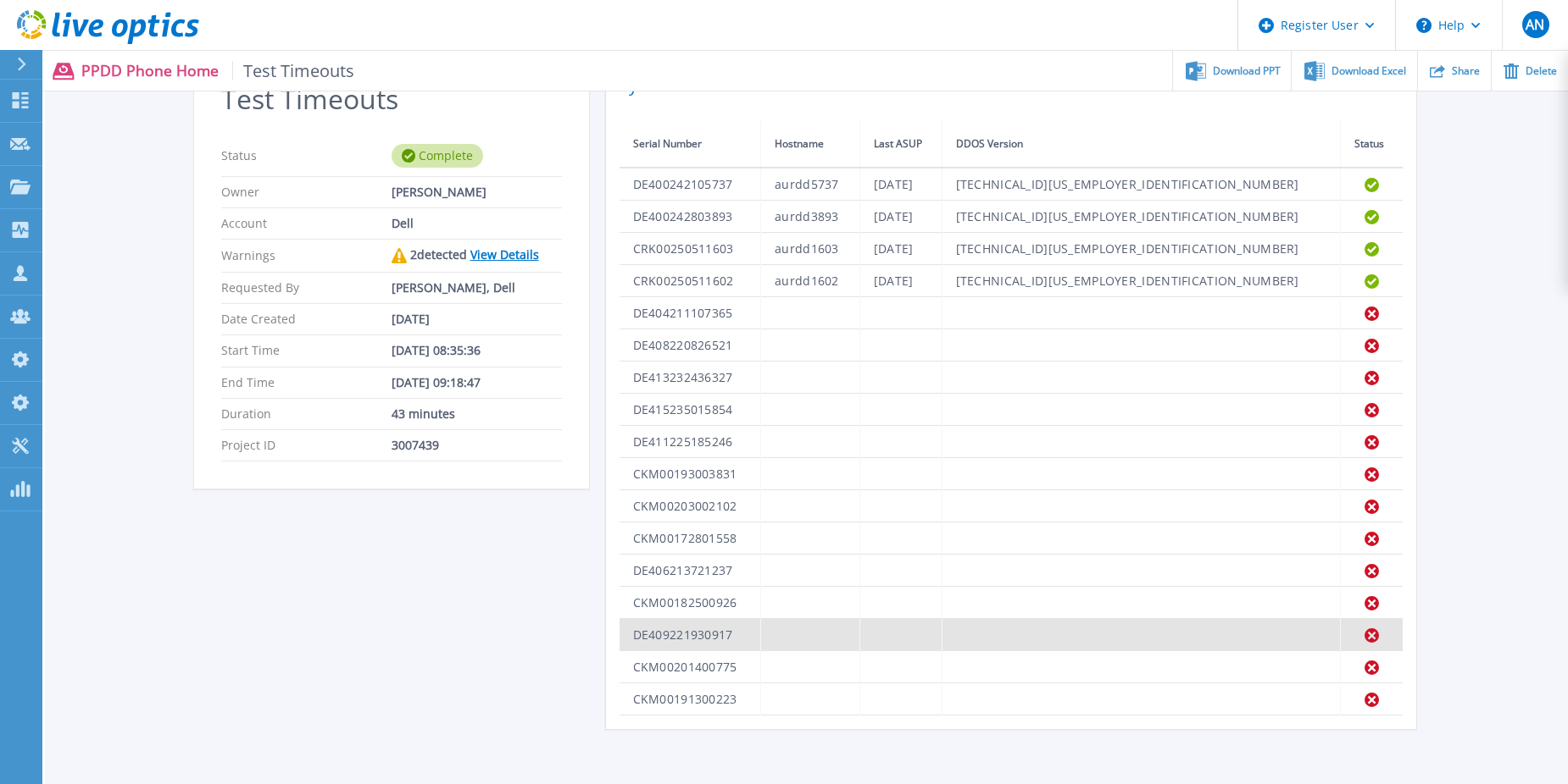
click at [649, 636] on td "DE409221930917" at bounding box center [691, 635] width 142 height 32
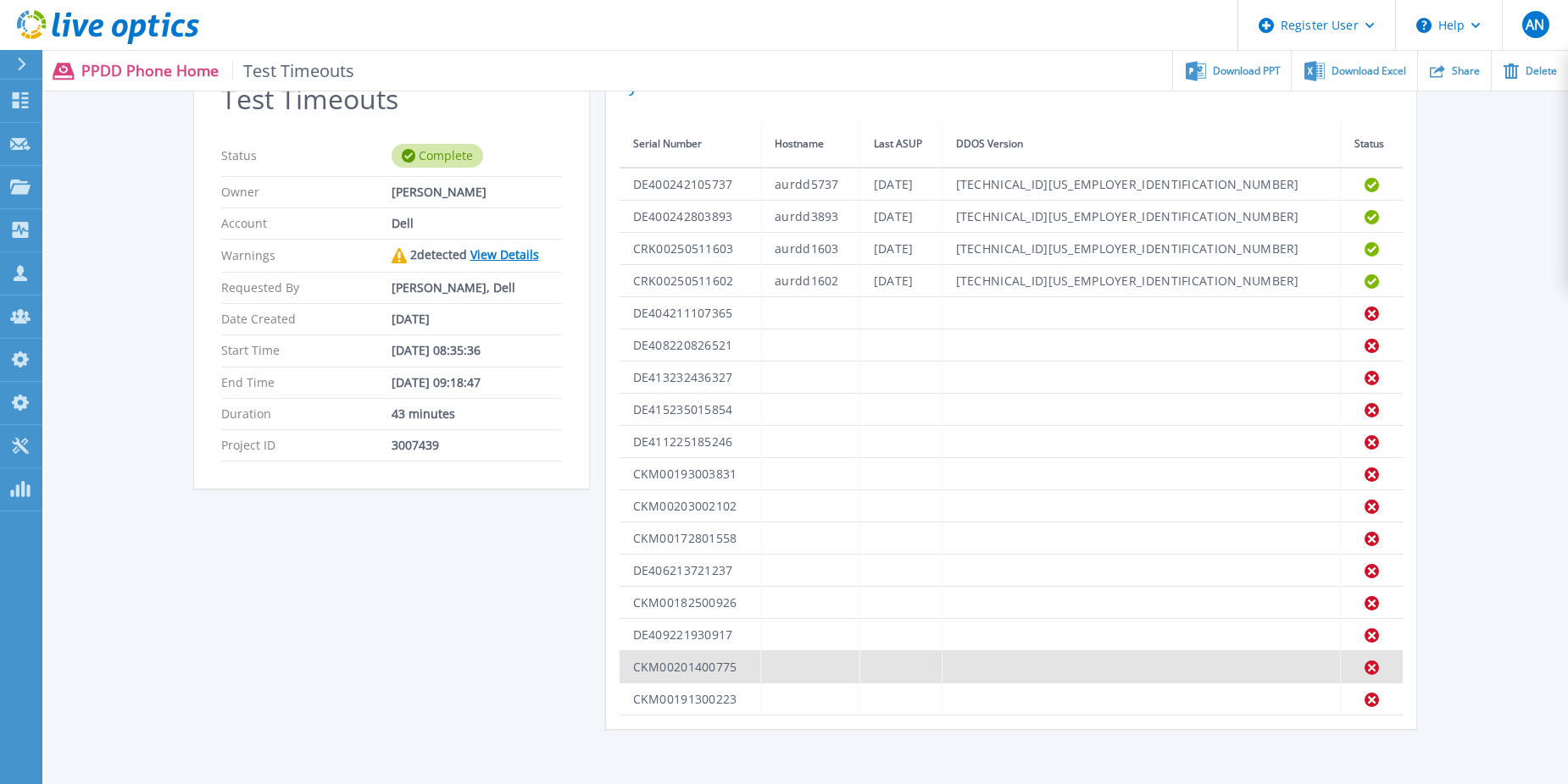
click at [652, 659] on td "CKM00201400775" at bounding box center [691, 667] width 142 height 32
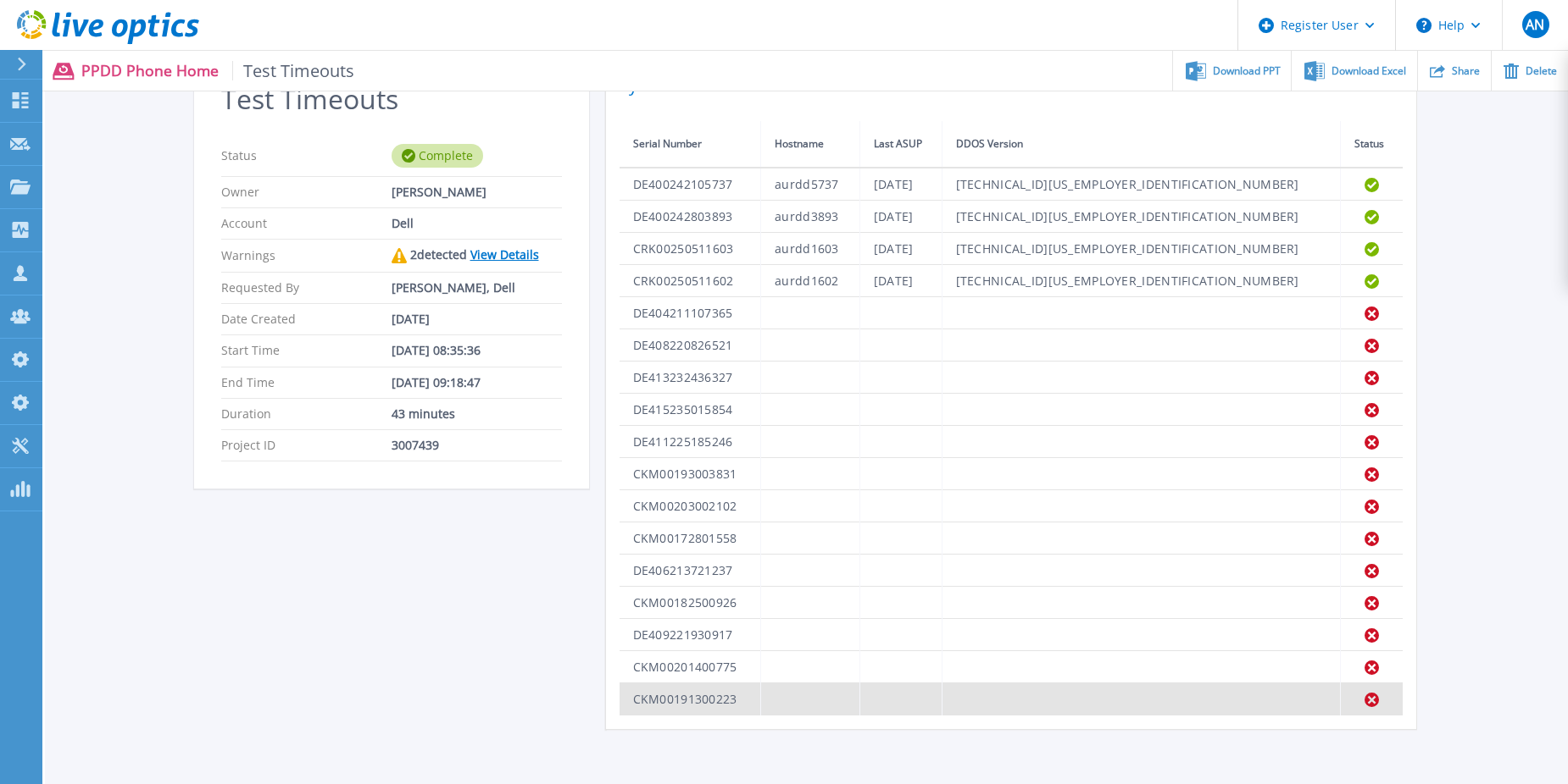
click at [664, 694] on td "CKM00191300223" at bounding box center [691, 699] width 142 height 32
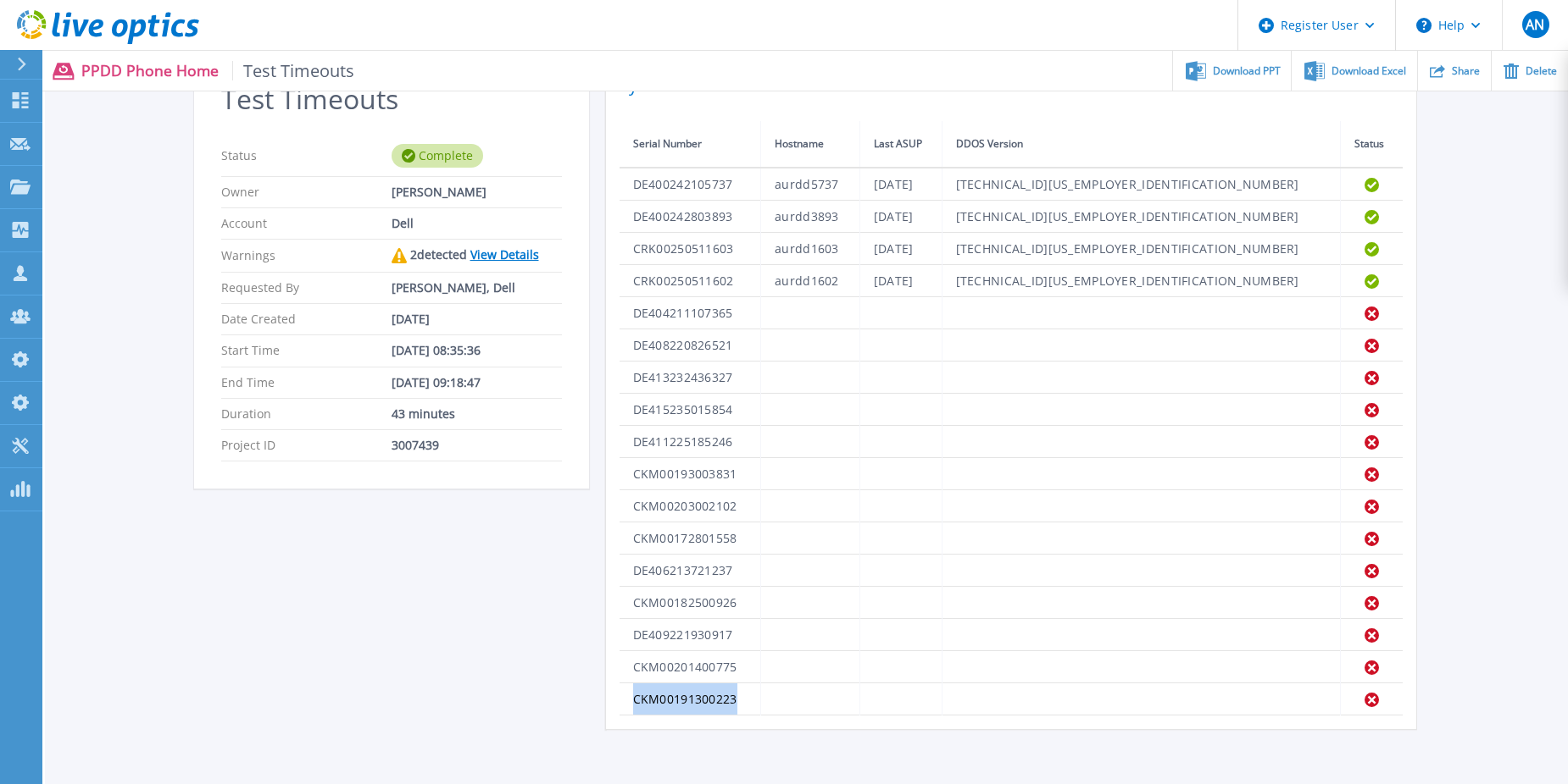
click at [60, 22] on icon at bounding box center [108, 27] width 183 height 35
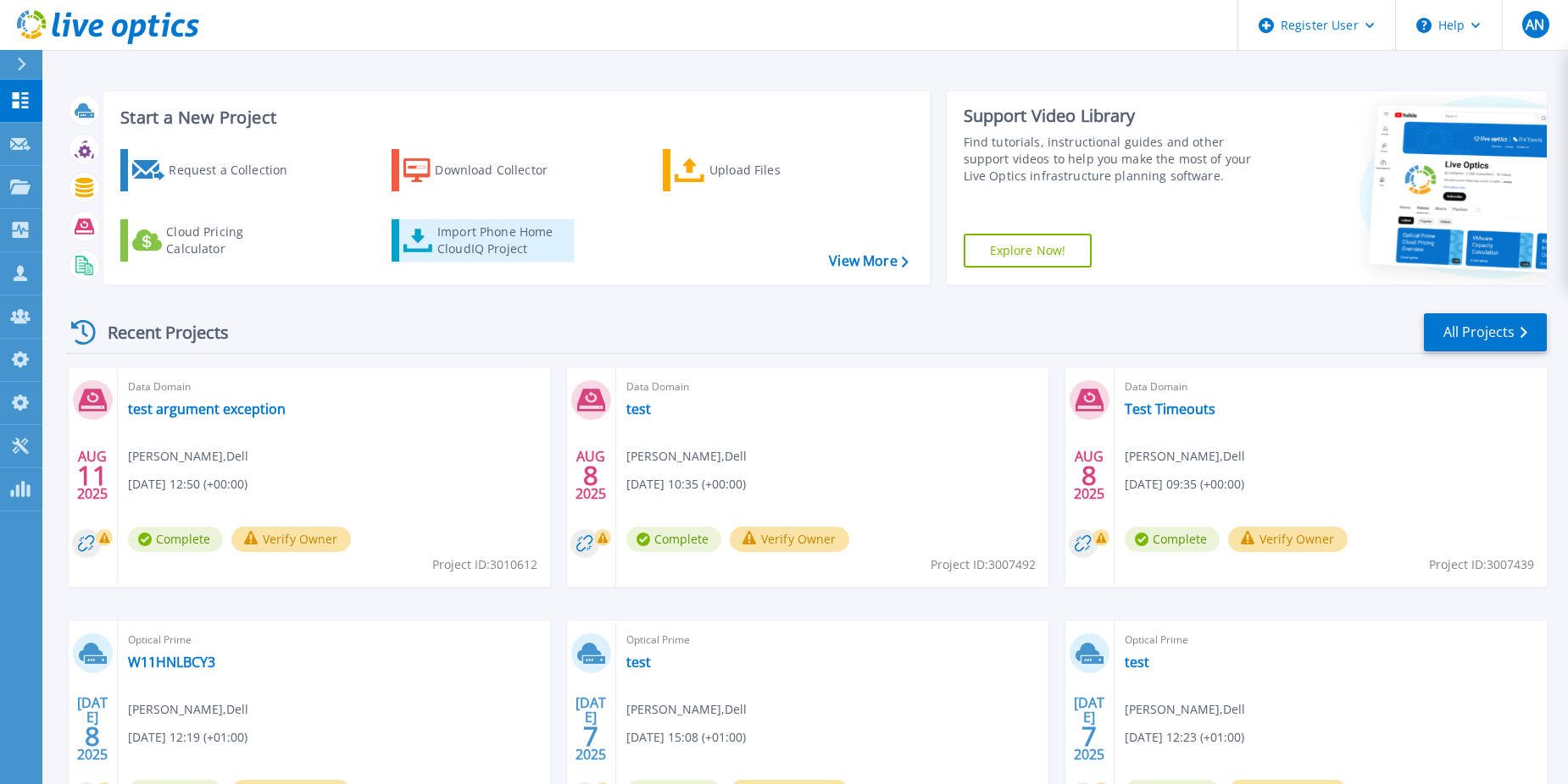
click at [493, 223] on div "Import Phone Home CloudIQ Project" at bounding box center [503, 240] width 132 height 34
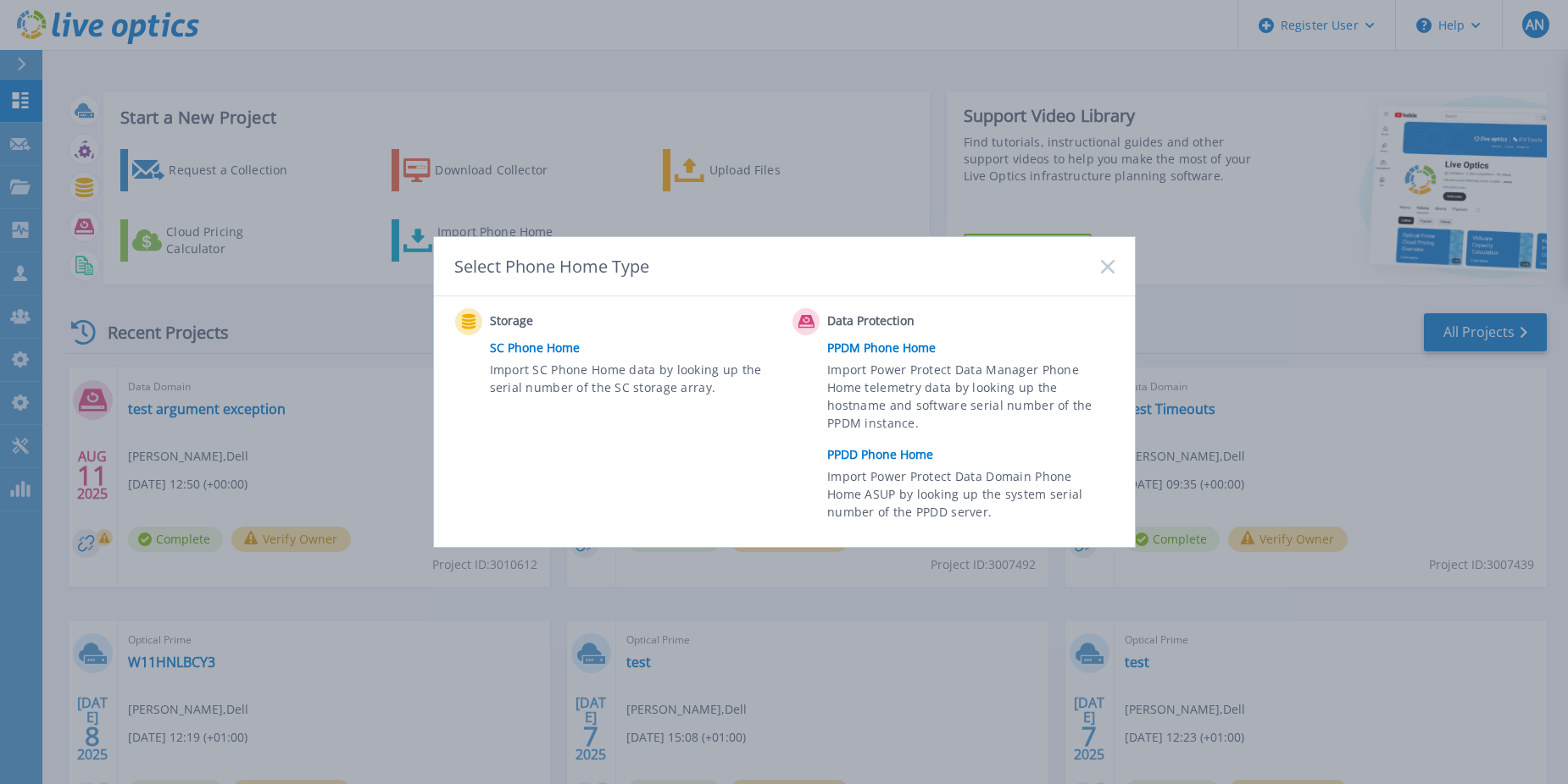
click at [892, 444] on link "PPDD Phone Home" at bounding box center [974, 454] width 294 height 25
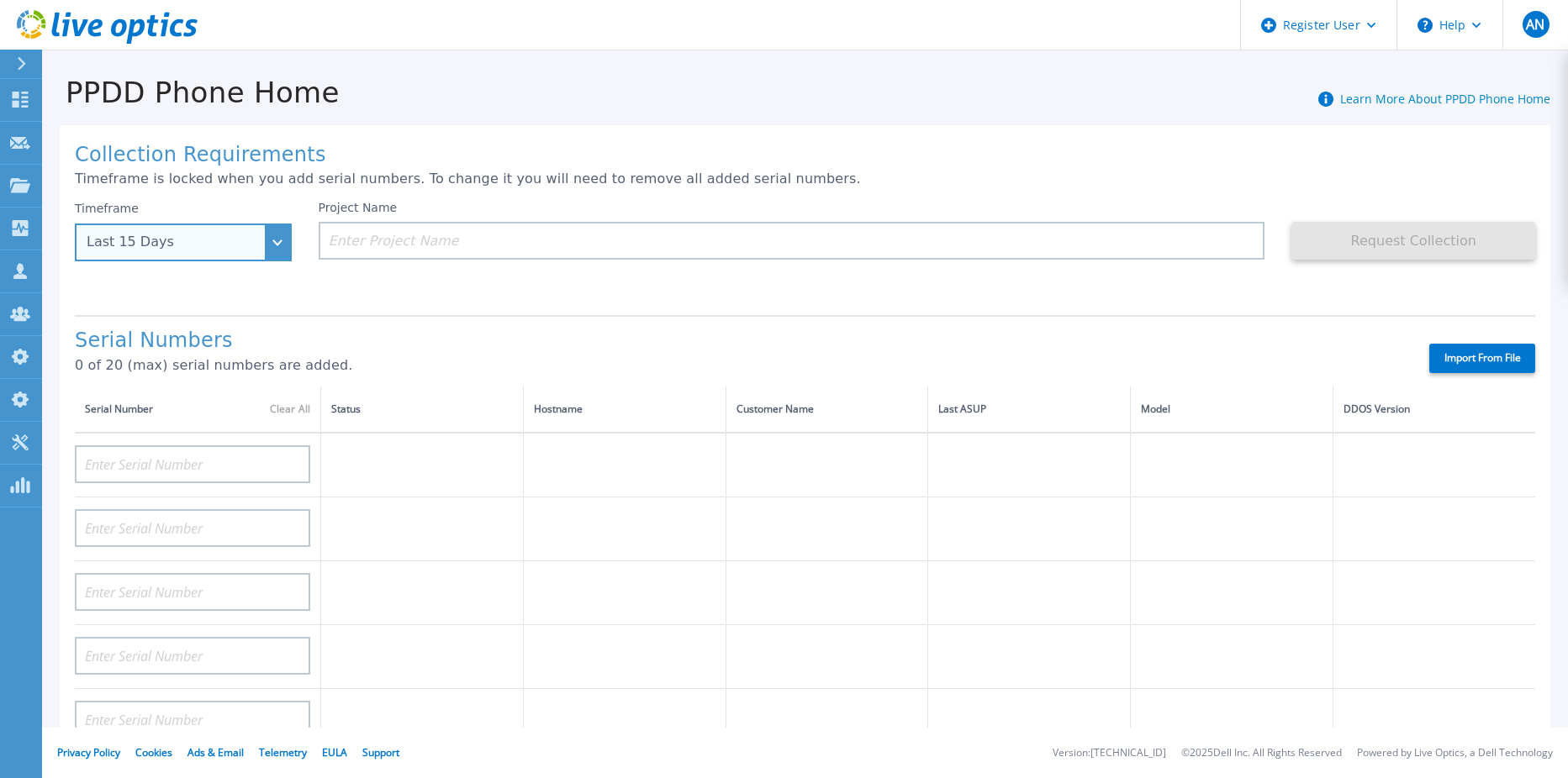
click at [227, 243] on div "Last 15 Days" at bounding box center [173, 242] width 175 height 15
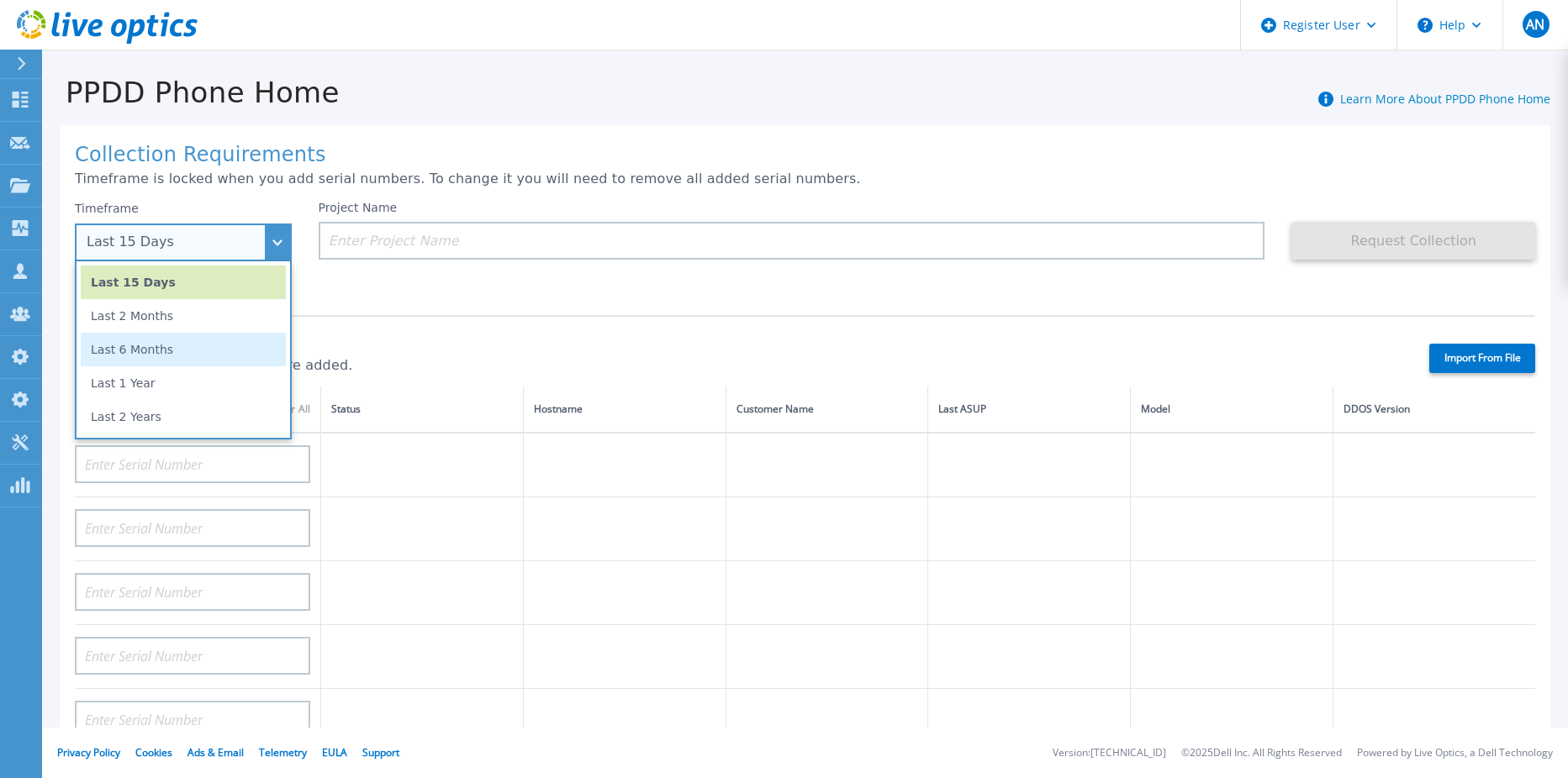
click at [207, 337] on li "Last 6 Months" at bounding box center [183, 349] width 205 height 34
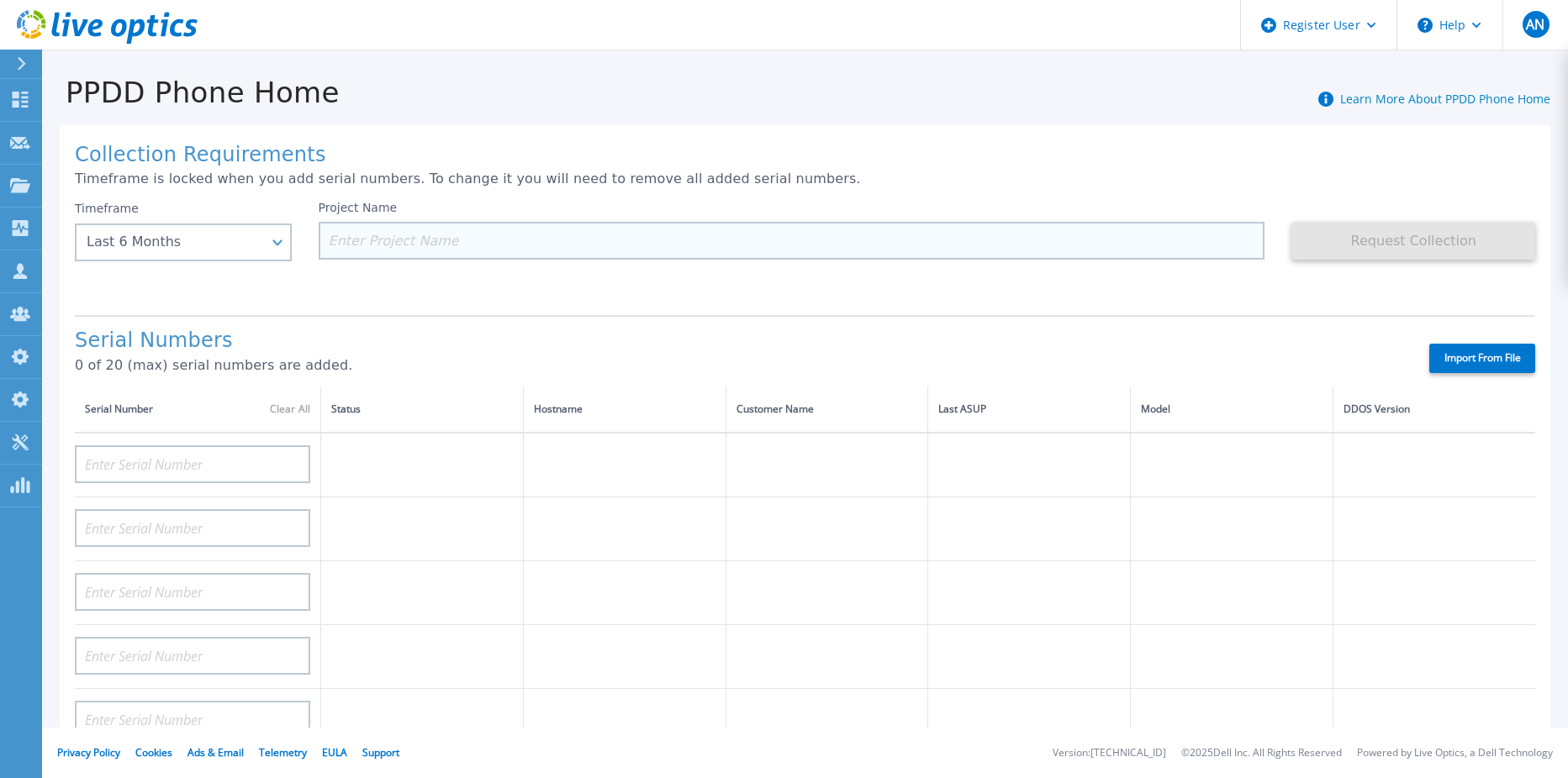
click at [464, 236] on input at bounding box center [792, 241] width 946 height 38
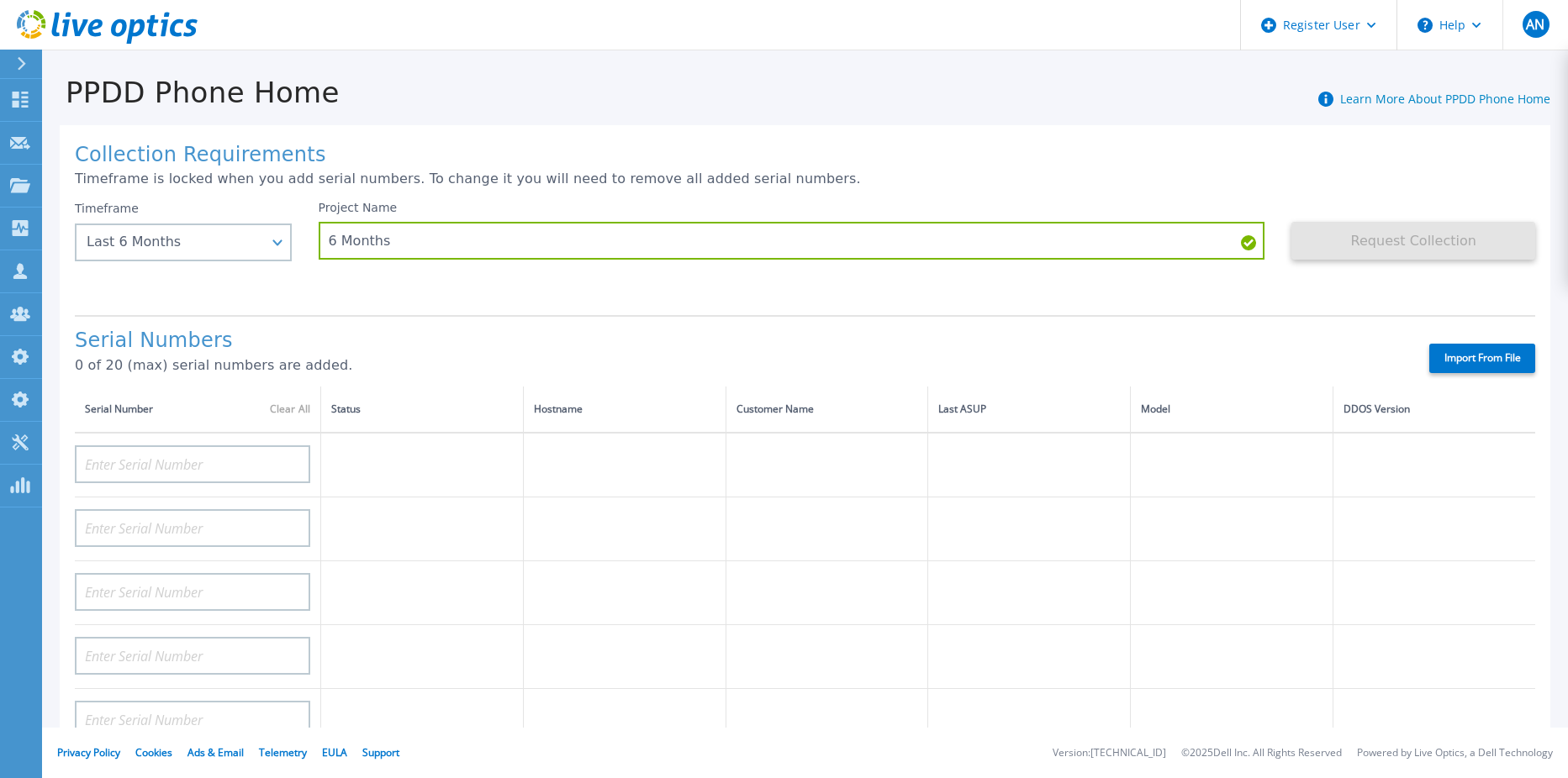
click at [880, 296] on div "Project Name 6 Months" at bounding box center [805, 251] width 973 height 101
click at [222, 245] on div "Last 6 Months" at bounding box center [173, 242] width 175 height 15
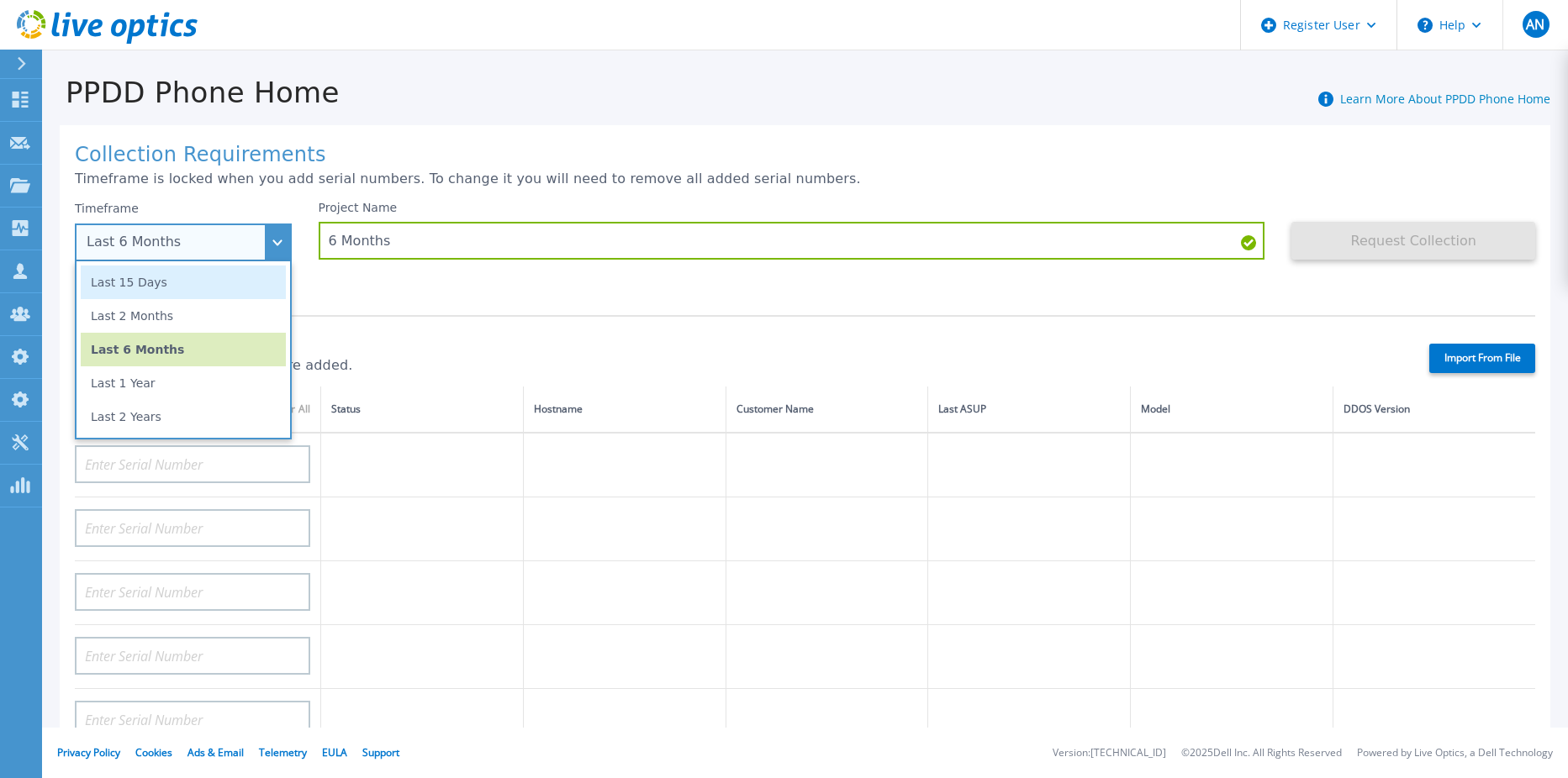
click at [195, 288] on li "Last 15 Days" at bounding box center [183, 282] width 205 height 34
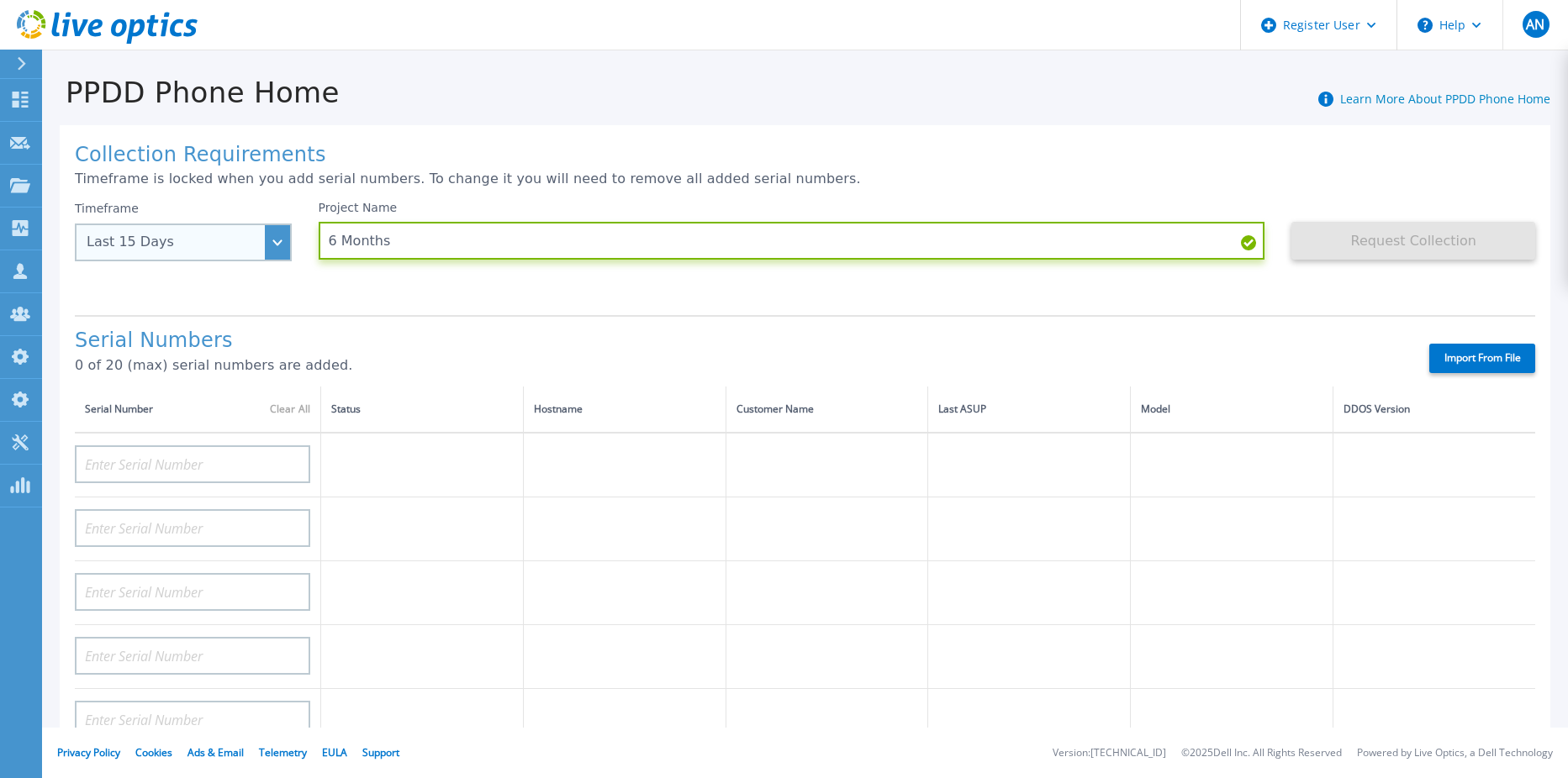
drag, startPoint x: 676, startPoint y: 258, endPoint x: 206, endPoint y: 225, distance: 471.2
click at [207, 225] on div "Timeframe Last 15 Days Last 15 Days Last 2 Months Last 6 Months Last 1 Year Las…" at bounding box center [805, 251] width 1460 height 101
type input "15 Days"
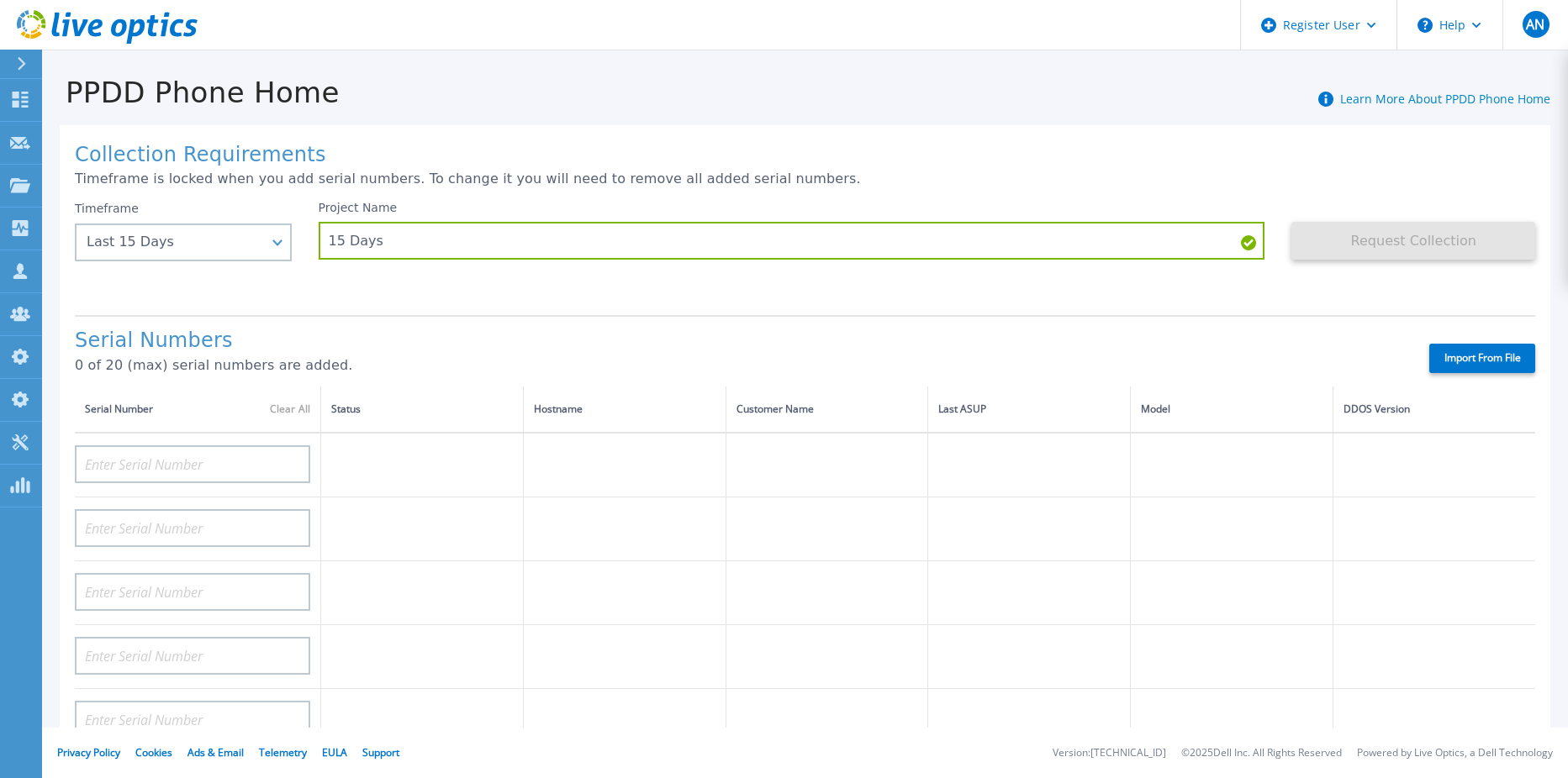
click at [1440, 356] on label "Import From File" at bounding box center [1481, 358] width 106 height 30
click at [0, 0] on input "Import From File" at bounding box center [0, 0] width 0 height 0
type input "DE400242105737"
type input "DE400242803893"
type input "CRK00250511603"
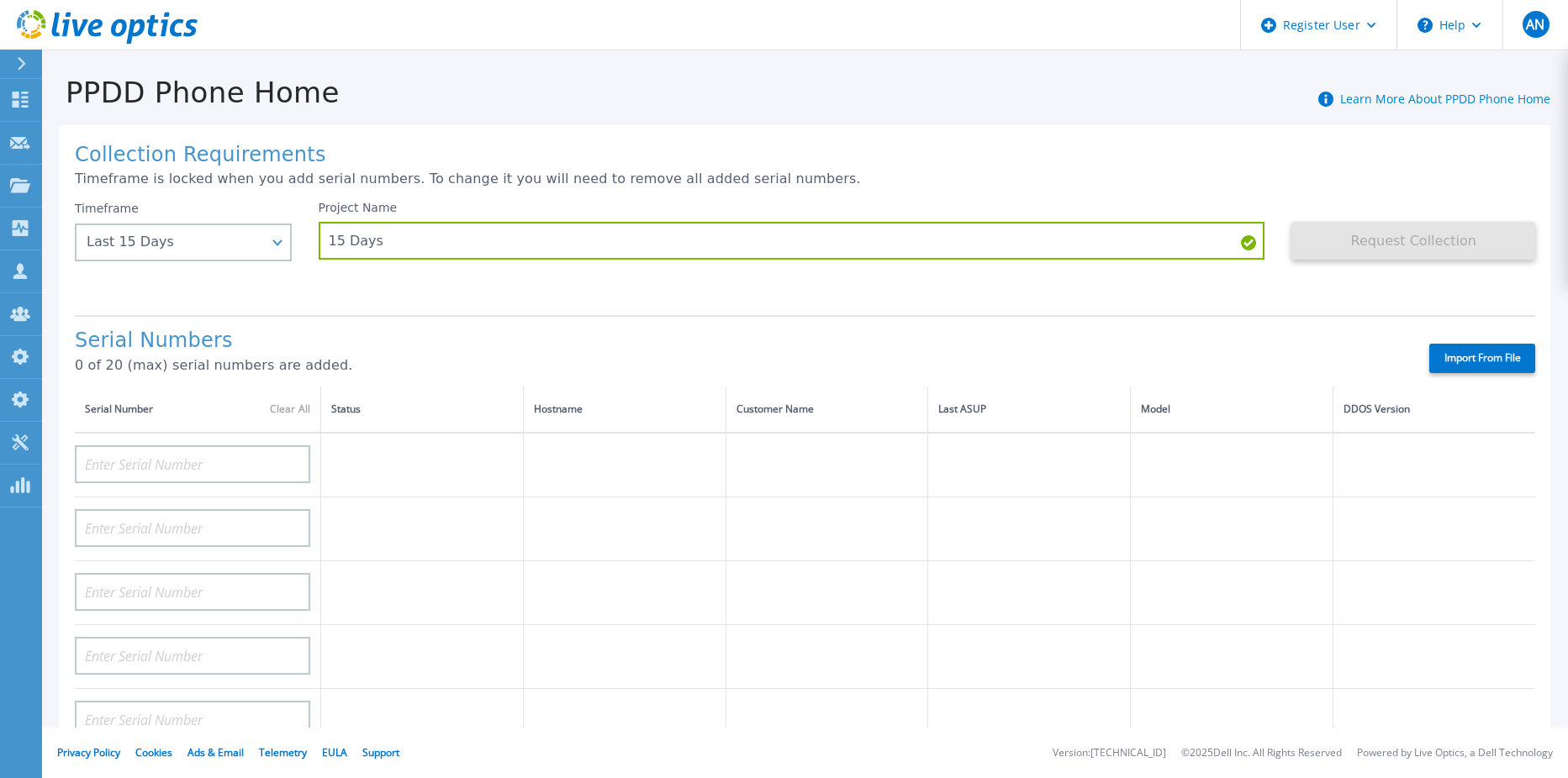
type input "CRK00250511602"
type input "DE404211107365"
type input "DE408220826521"
type input "DE413232436327"
type input "DE415235015854"
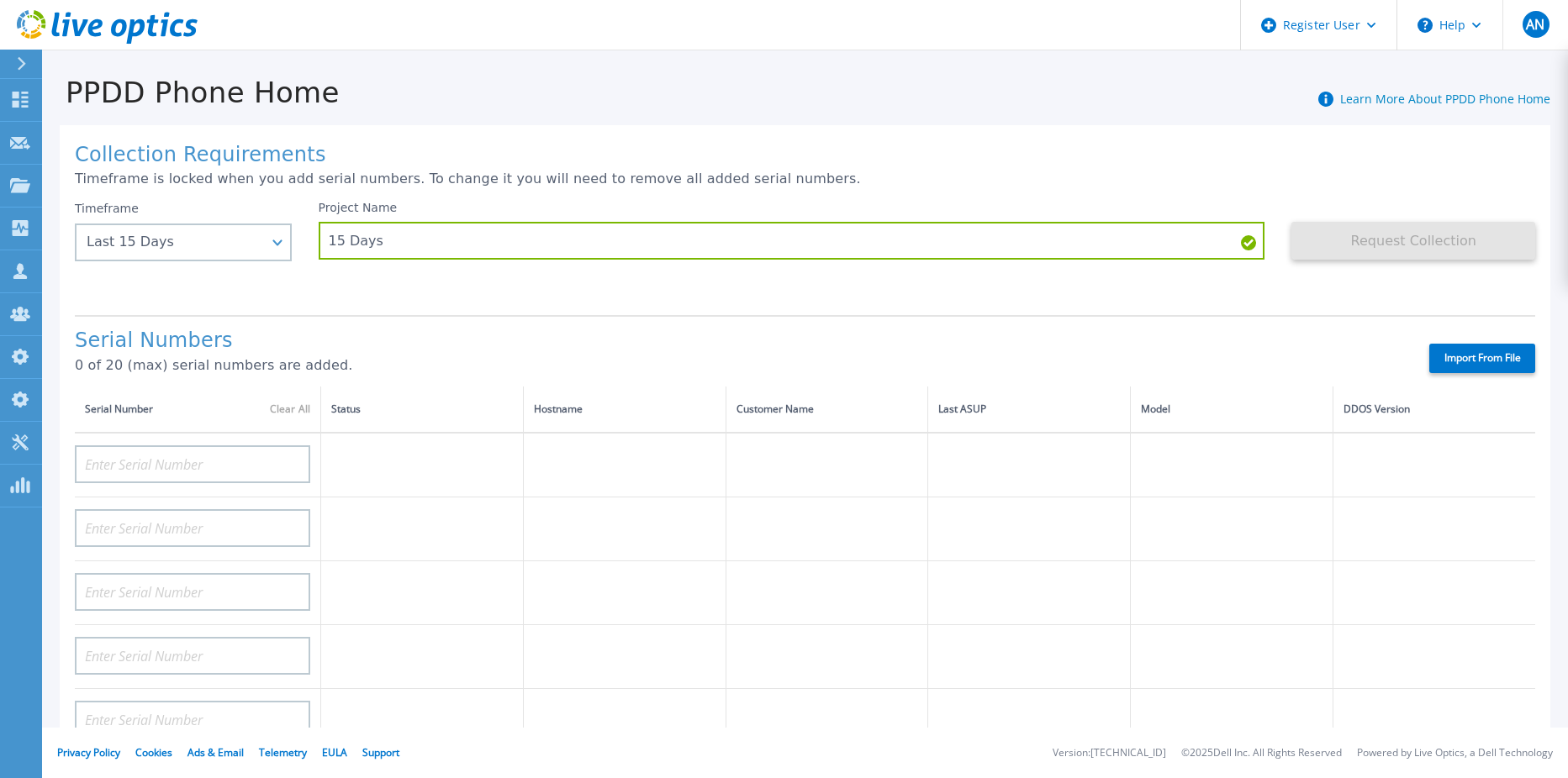
type input "DE411225185246"
type input "CKM00193003831"
type input "CKM00203002102"
type input "CKM00172801558"
type input "DE406213721237"
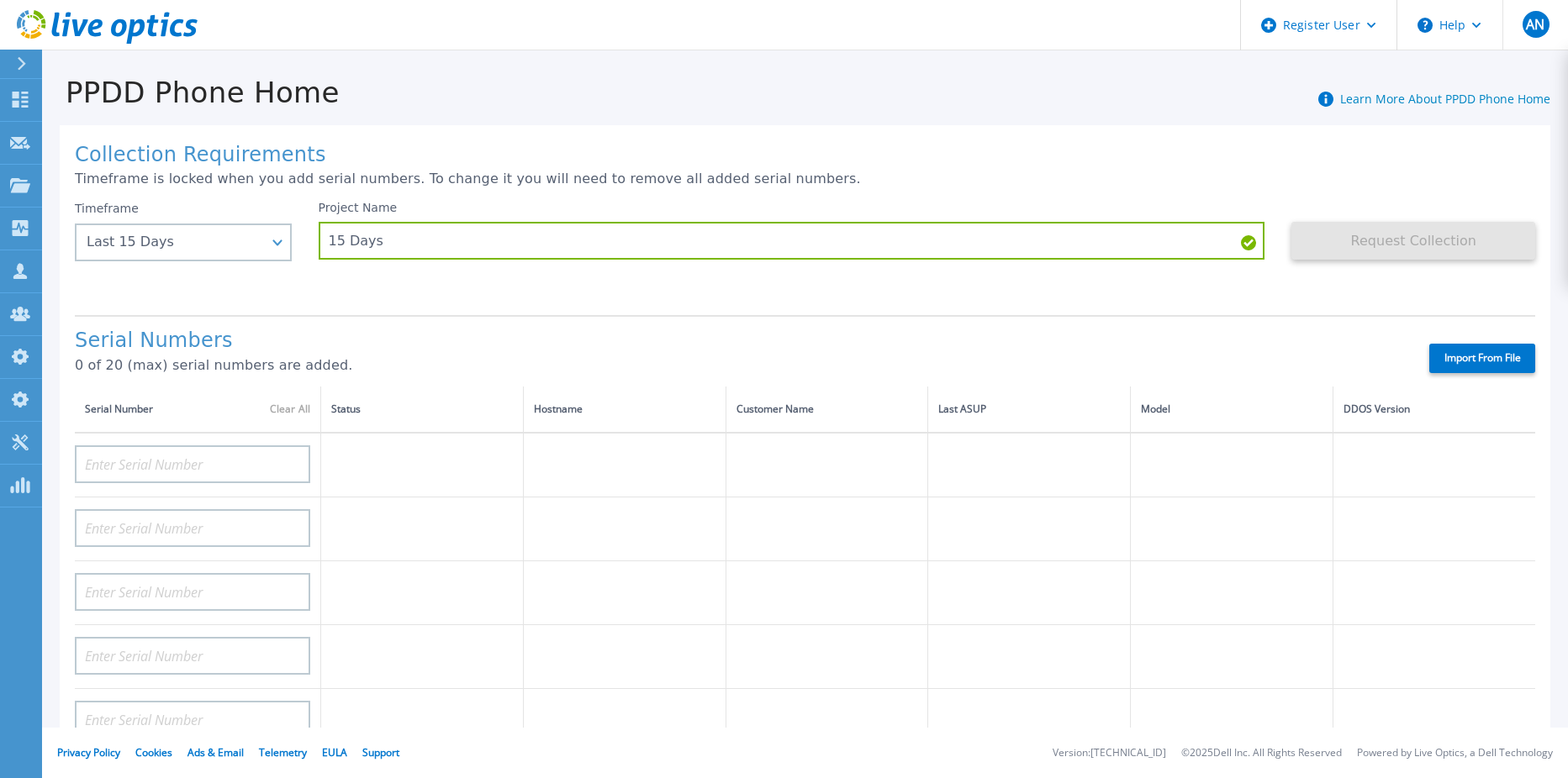
type input "CKM00182500926"
type input "DE409221930917"
type input "CKM00201400775"
type input "CKM00191300223"
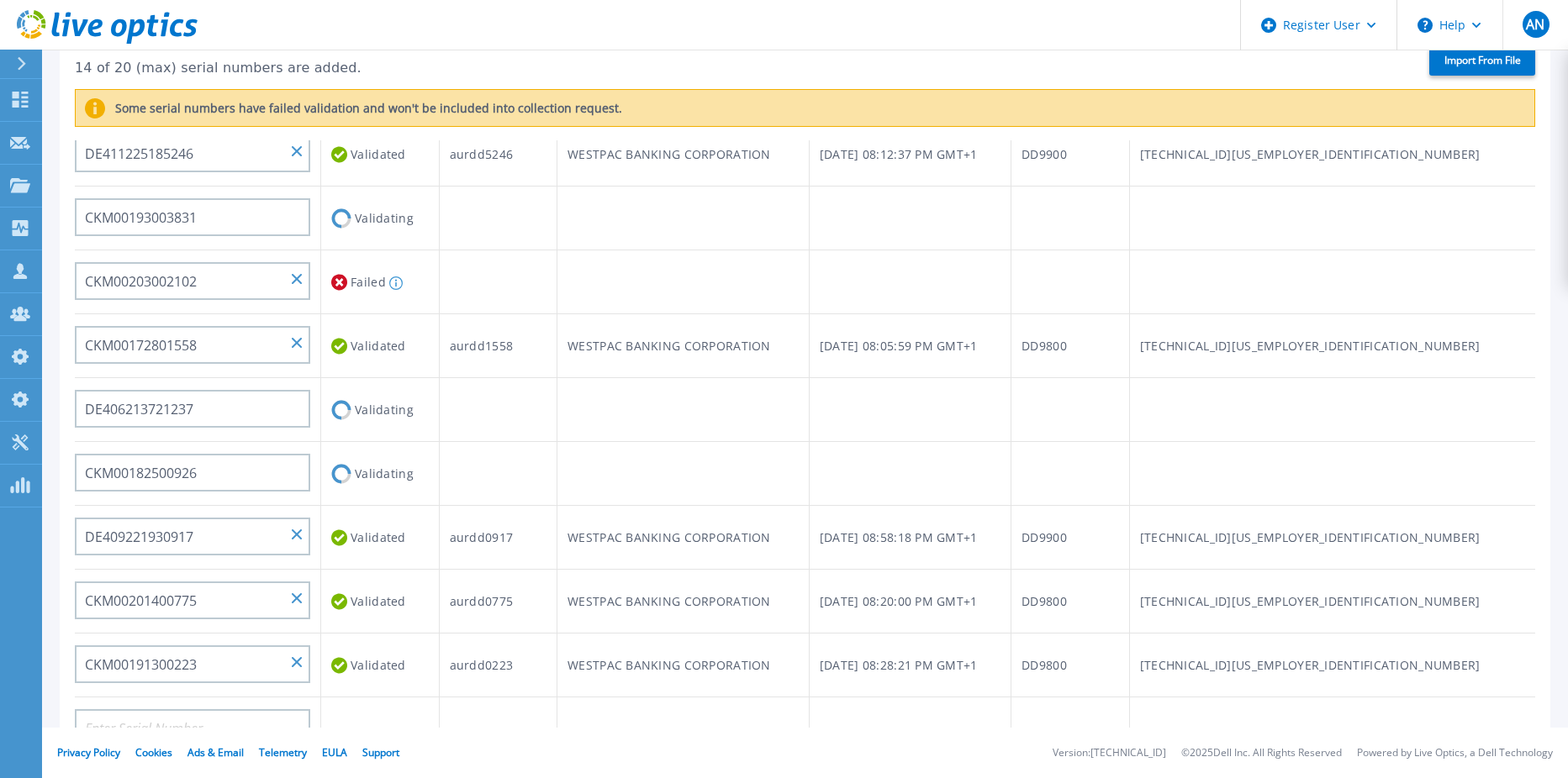
scroll to position [337, 0]
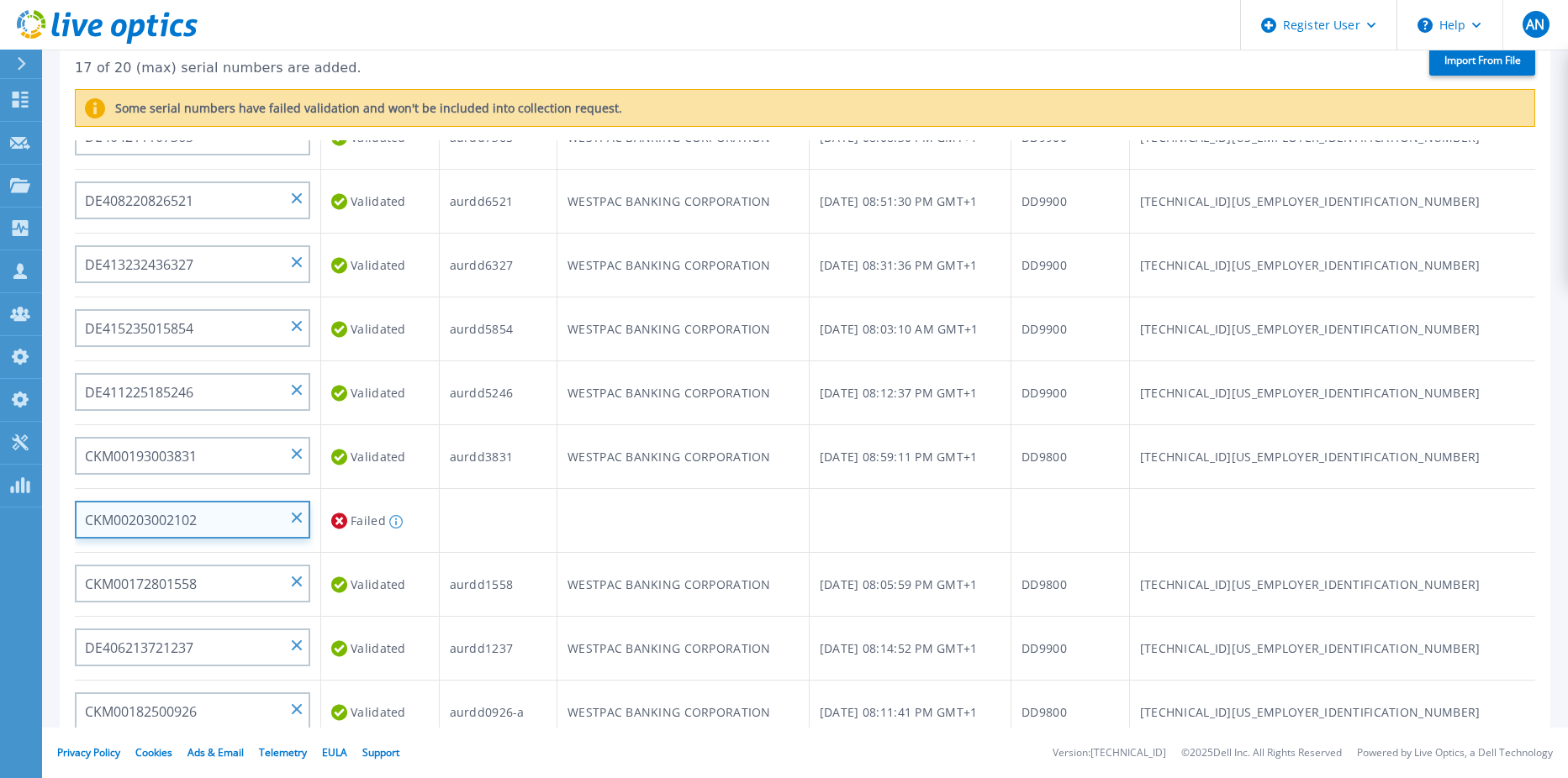
click at [200, 522] on input "CKM00203002102" at bounding box center [193, 520] width 236 height 38
click at [285, 520] on input "CKM00203002102" at bounding box center [193, 520] width 236 height 38
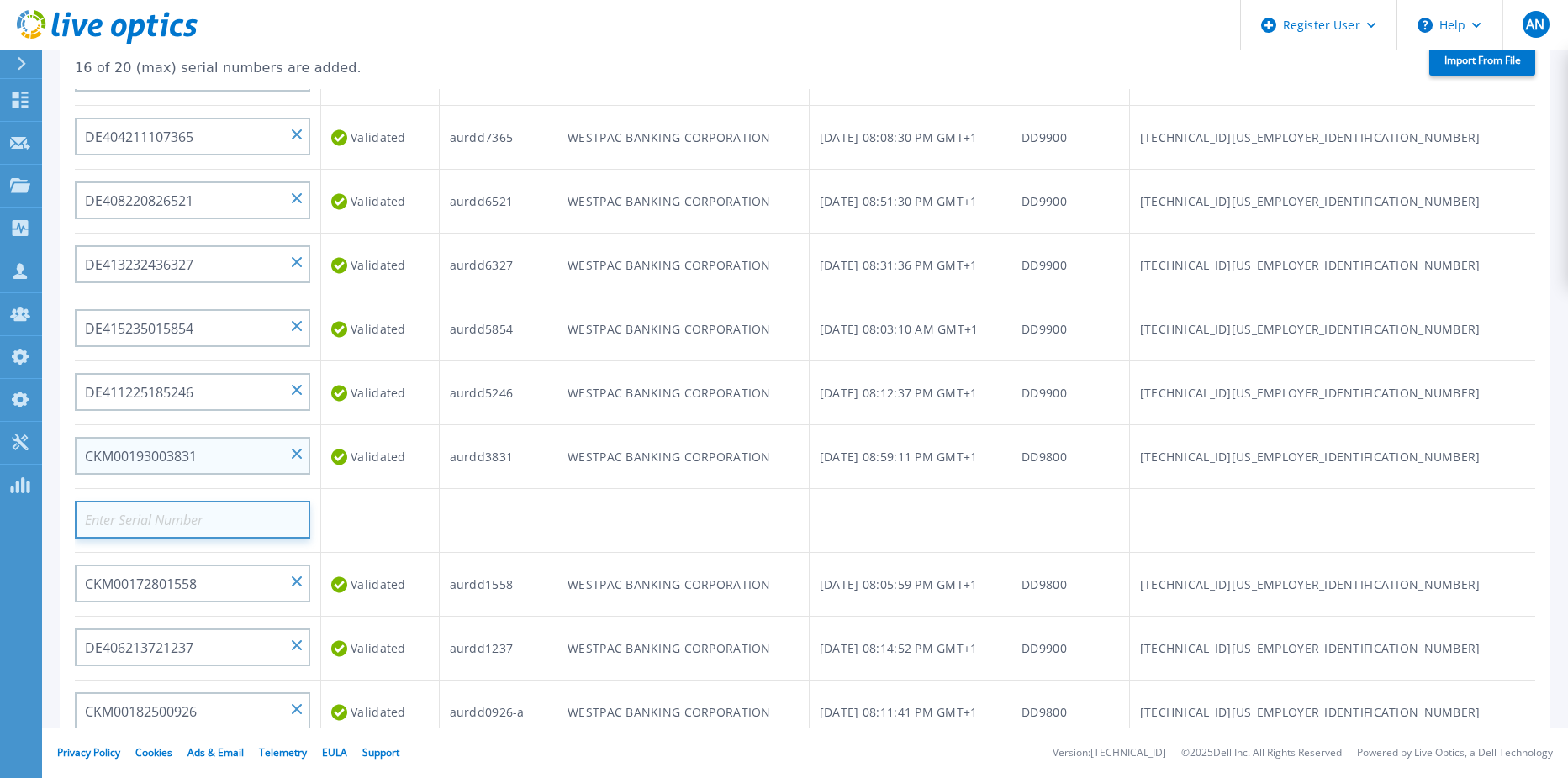
scroll to position [253, 0]
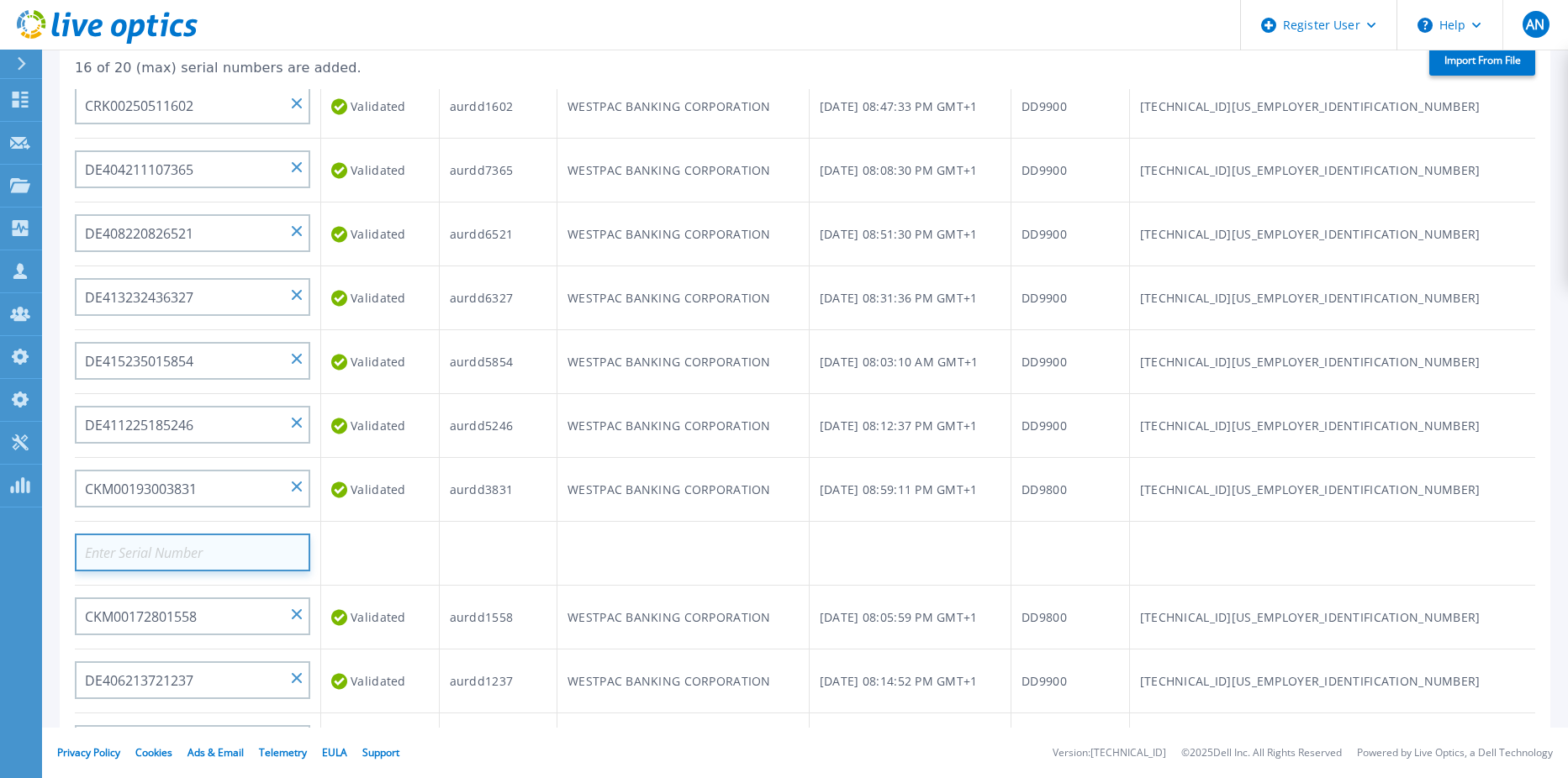
click at [238, 551] on input at bounding box center [193, 552] width 236 height 38
paste input "CKM00203002102"
type input "CKM00203002102"
click at [557, 554] on td at bounding box center [498, 553] width 119 height 64
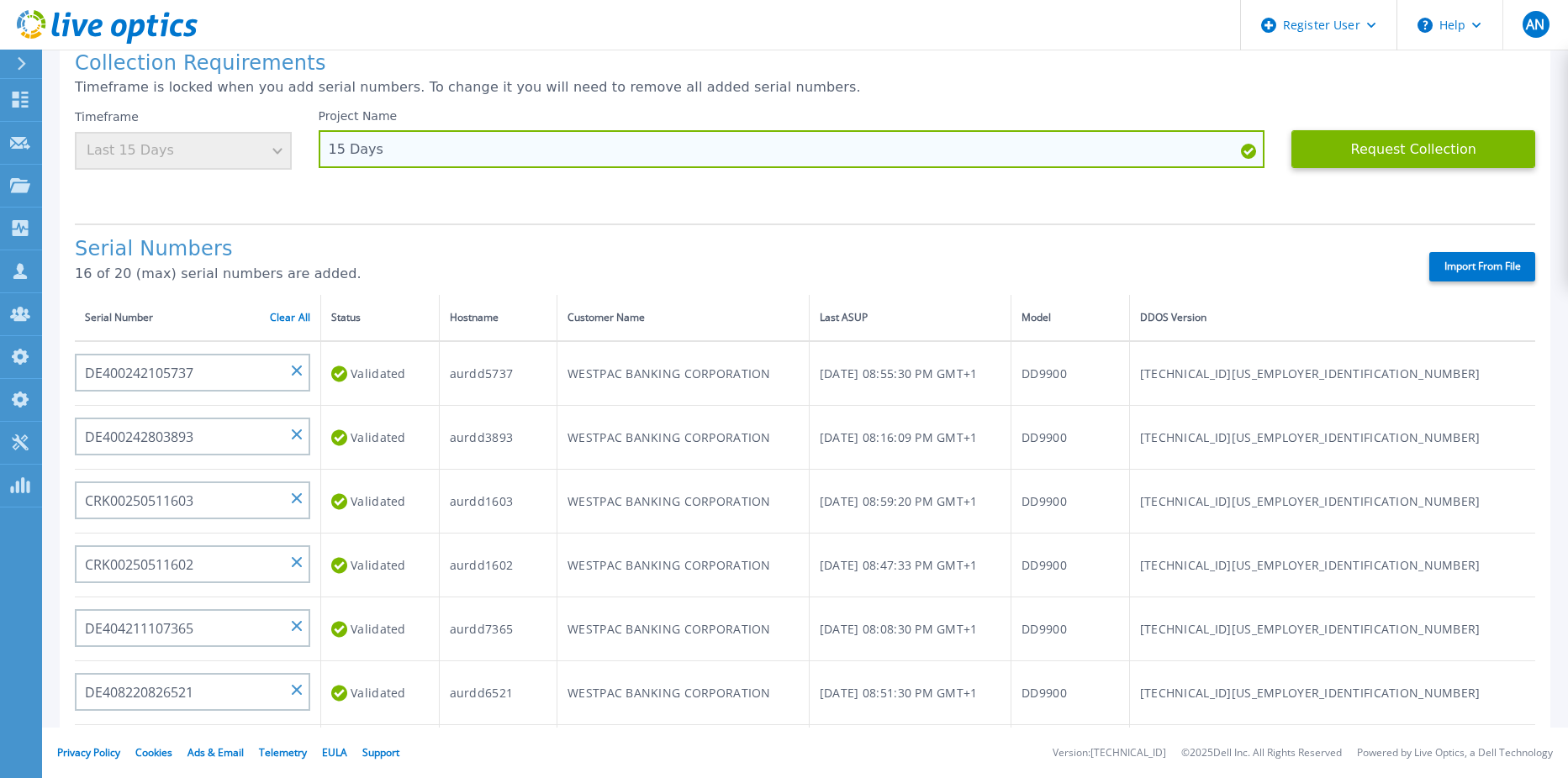
scroll to position [0, 0]
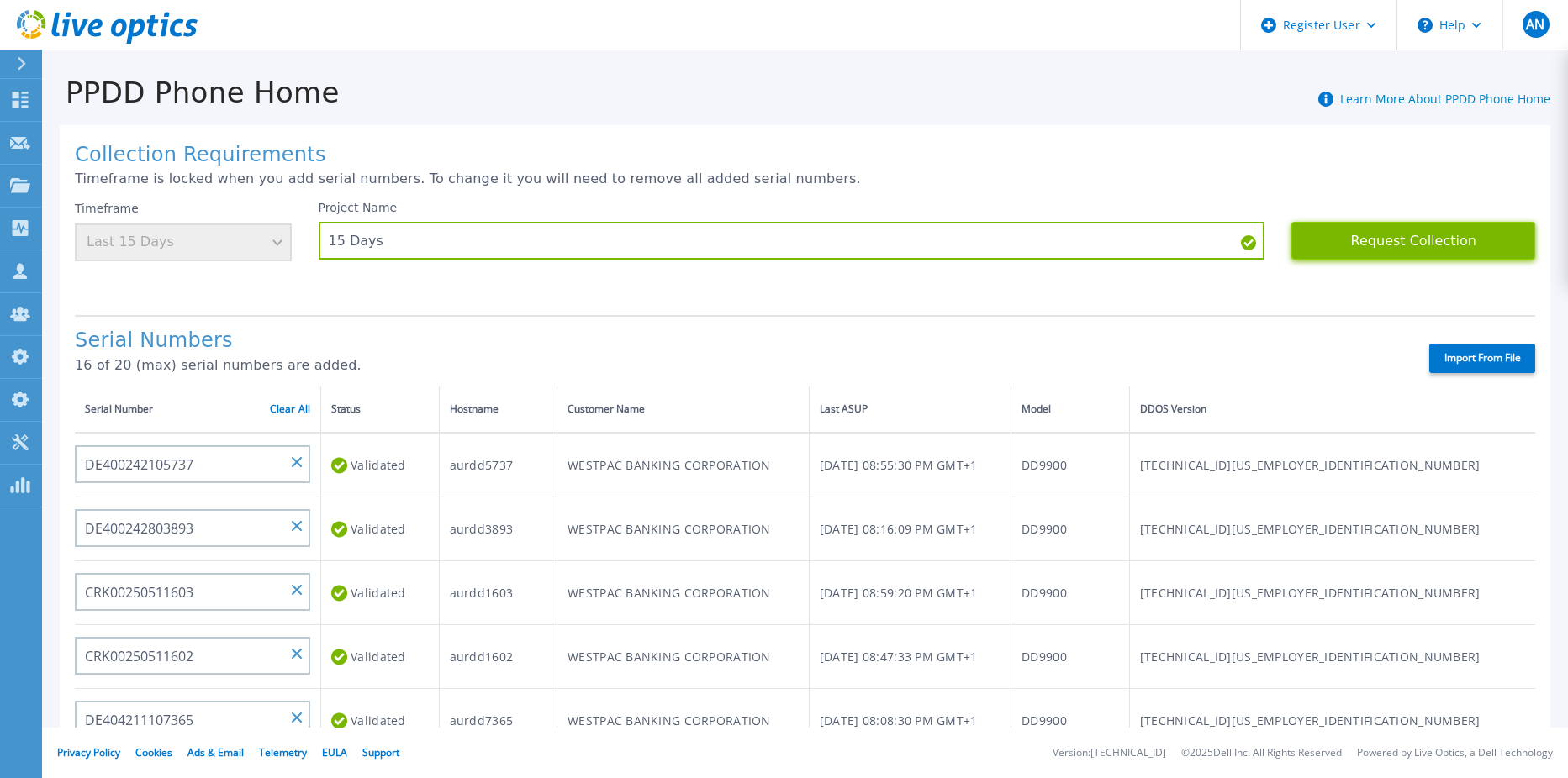
click at [1382, 244] on button "Request Collection" at bounding box center [1413, 241] width 244 height 38
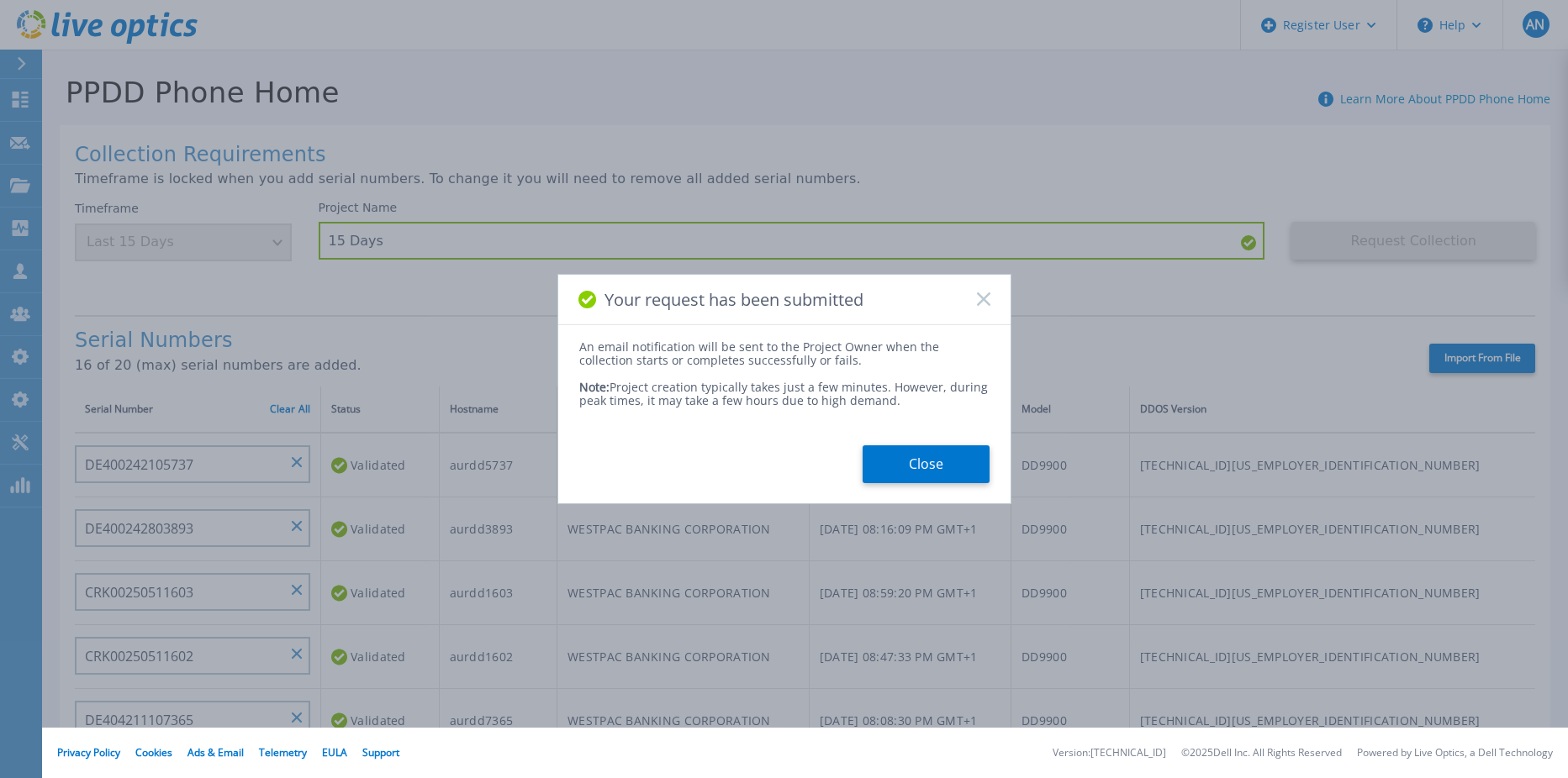
click at [888, 442] on div "An email notification will be sent to the Project Owner when the collection sta…" at bounding box center [784, 412] width 452 height 143
click at [891, 461] on button "Close" at bounding box center [926, 464] width 127 height 38
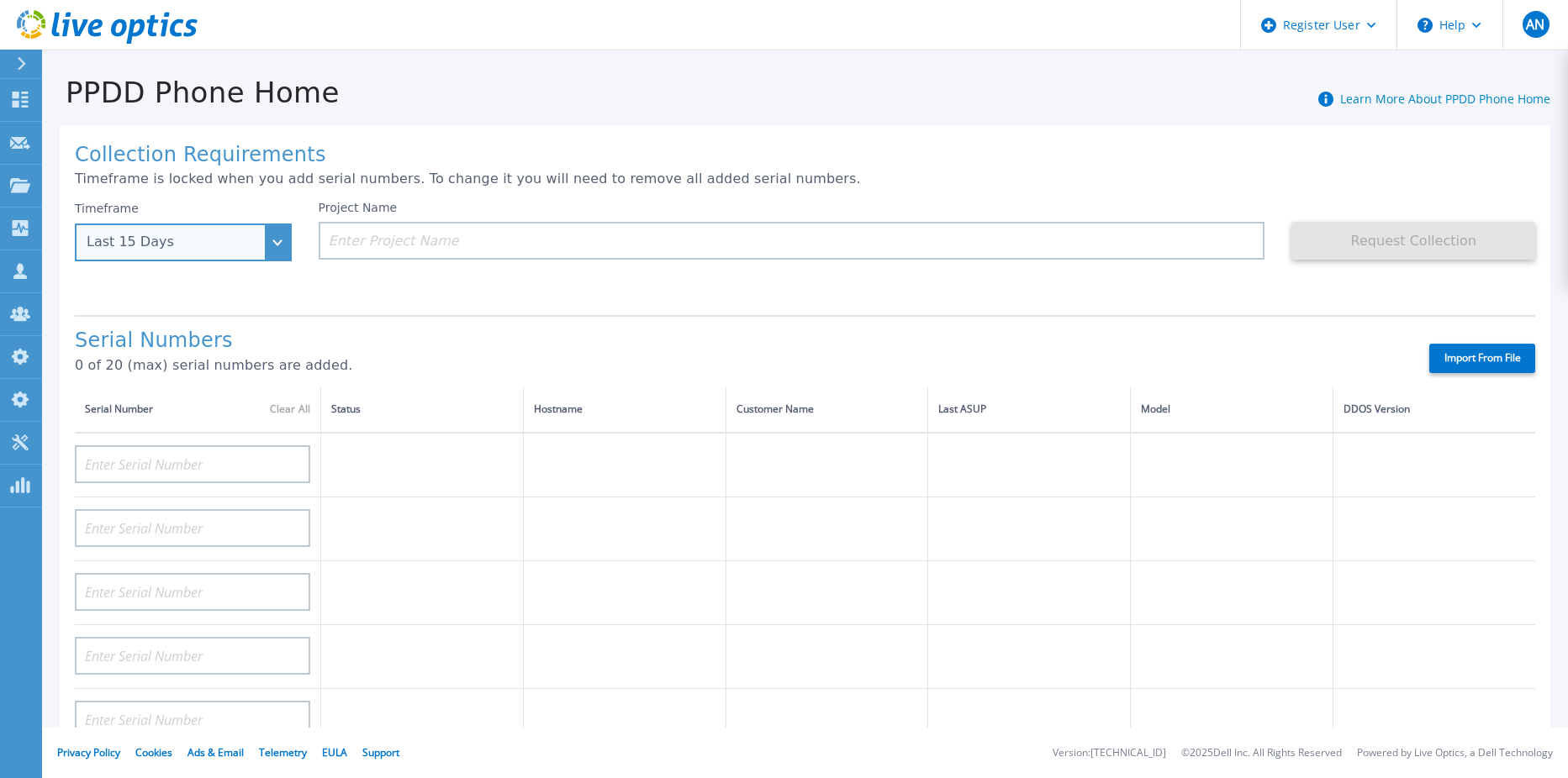
click at [248, 238] on div "Last 15 Days" at bounding box center [173, 242] width 175 height 15
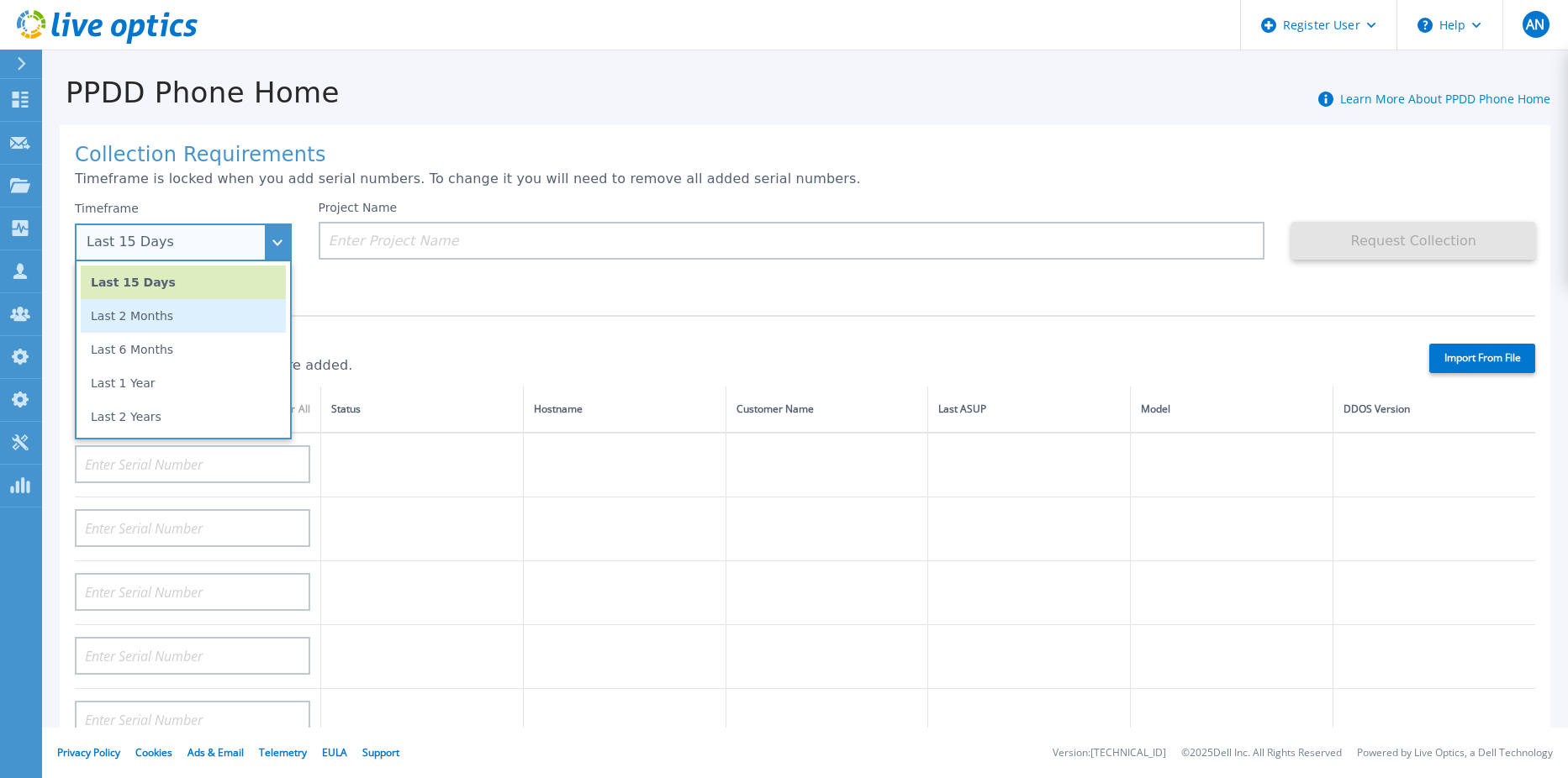
click at [192, 326] on li "Last 2 Months" at bounding box center [183, 316] width 205 height 34
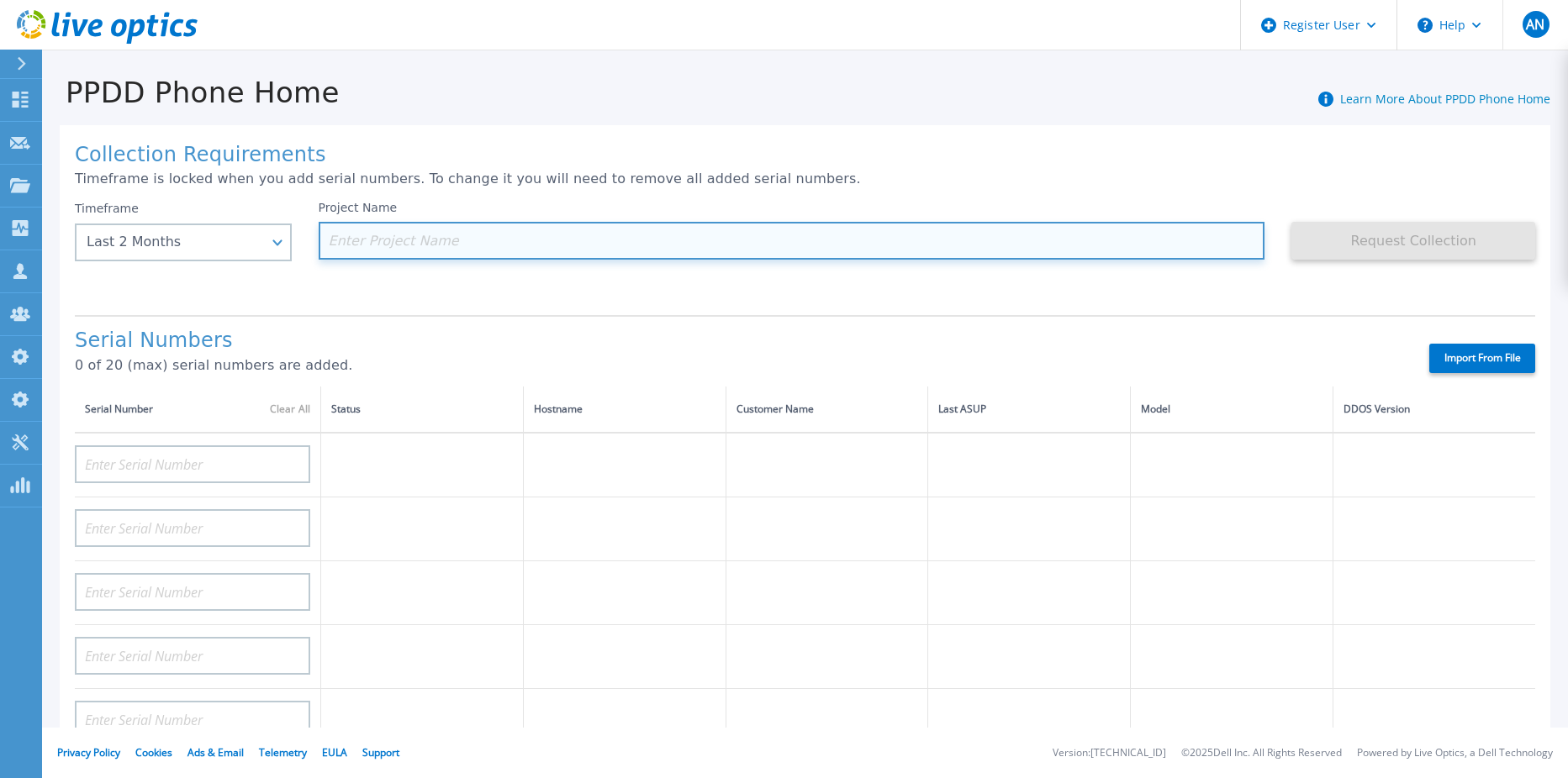
click at [347, 259] on input at bounding box center [792, 241] width 946 height 38
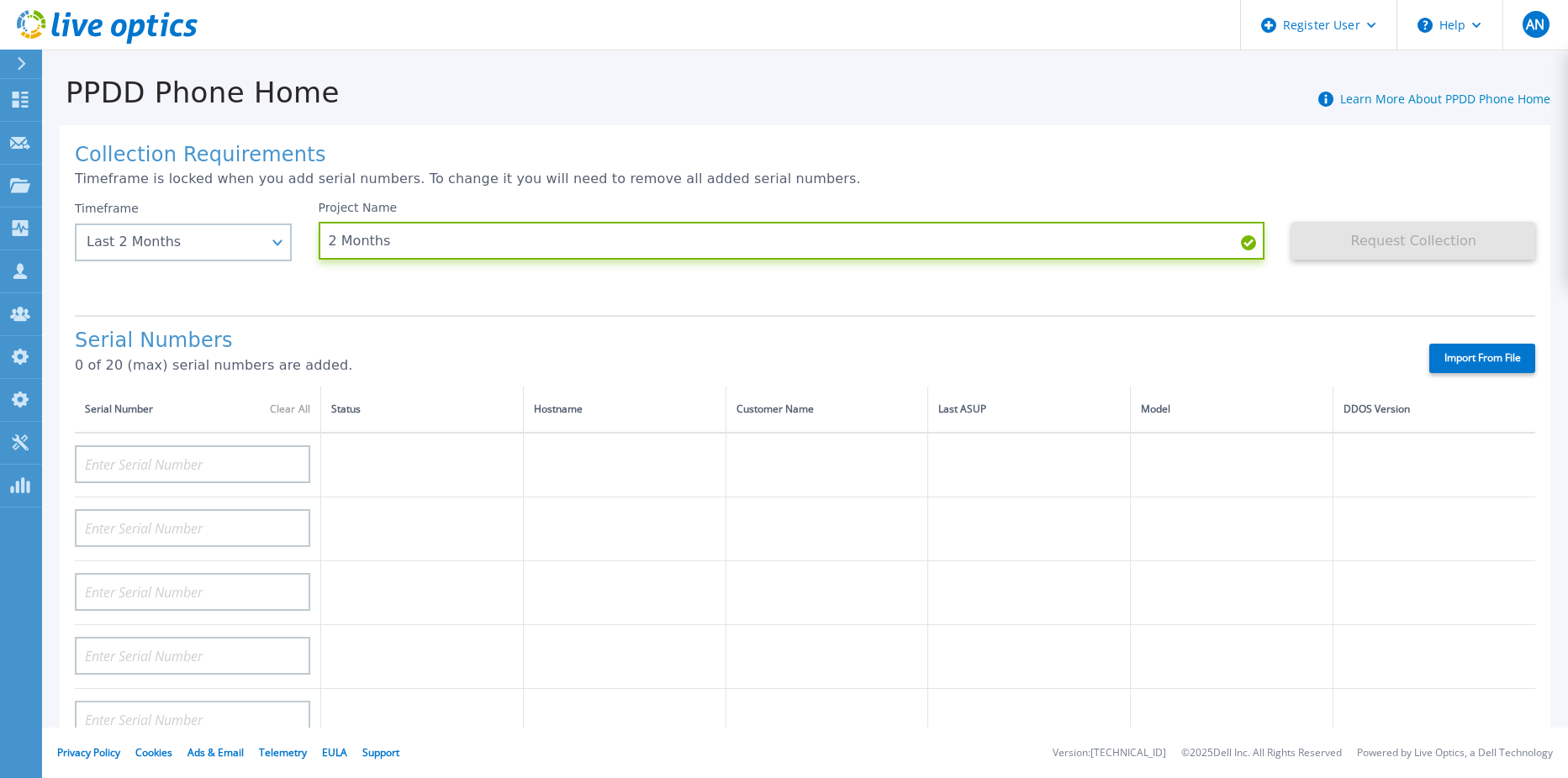
type input "2 Months"
click at [1469, 356] on label "Import From File" at bounding box center [1481, 358] width 106 height 30
click at [0, 0] on input "Import From File" at bounding box center [0, 0] width 0 height 0
type input "DE400242105737"
type input "DE400242803893"
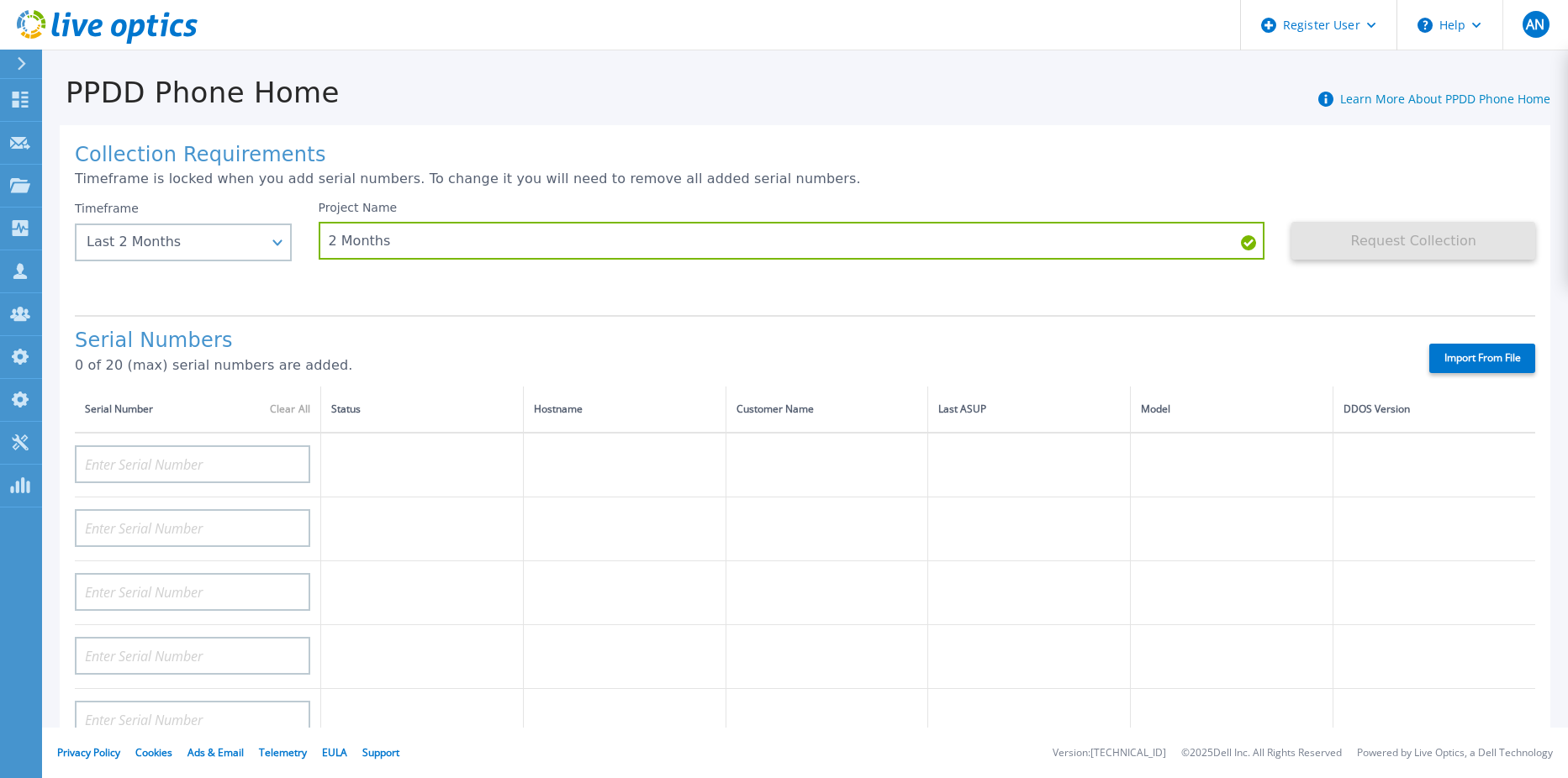
type input "CRK00250511603"
type input "CRK00250511602"
type input "DE404211107365"
type input "DE408220826521"
type input "DE413232436327"
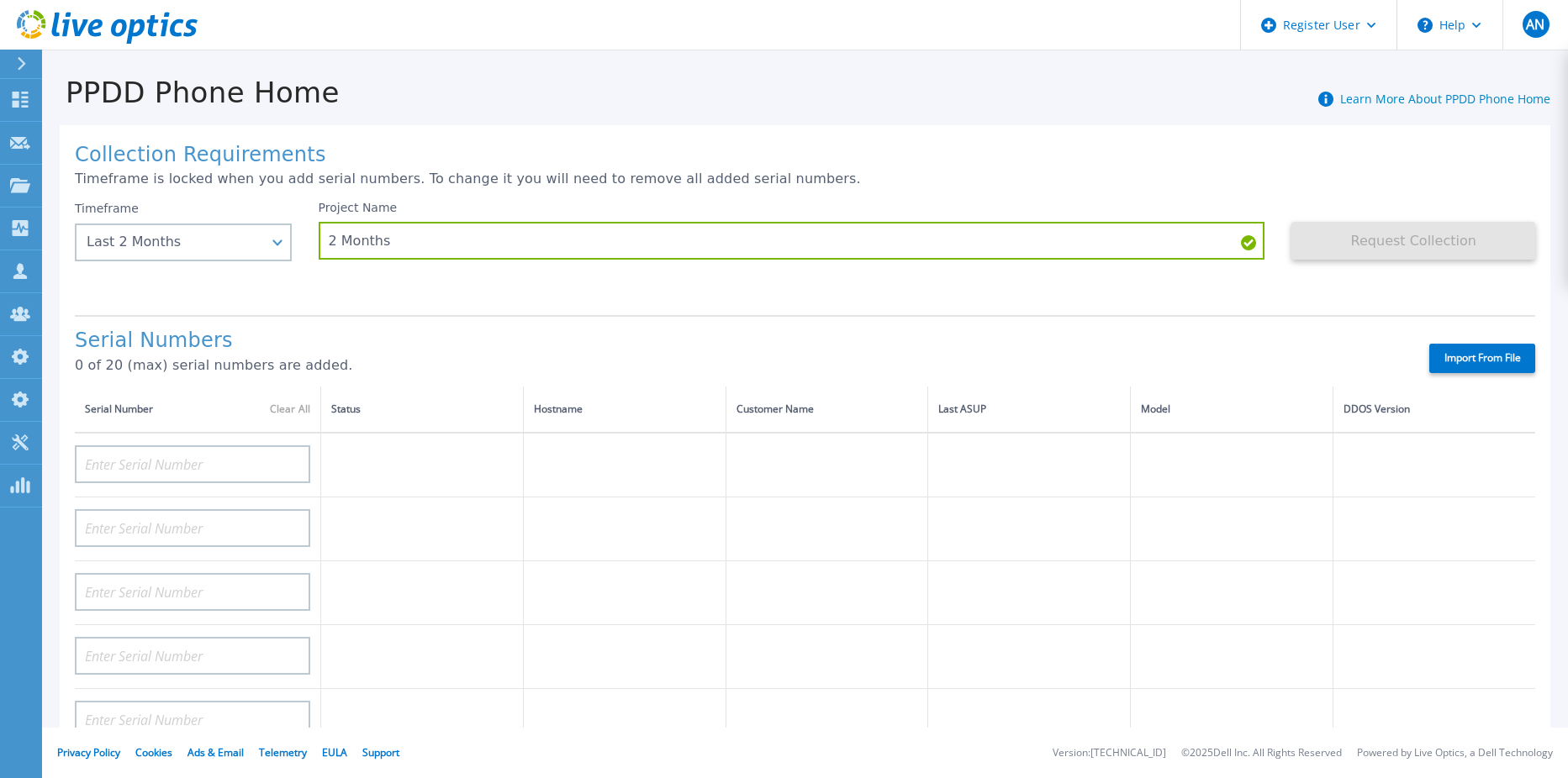
type input "DE415235015854"
type input "DE411225185246"
type input "CKM00193003831"
type input "CKM00203002102"
type input "CKM00172801558"
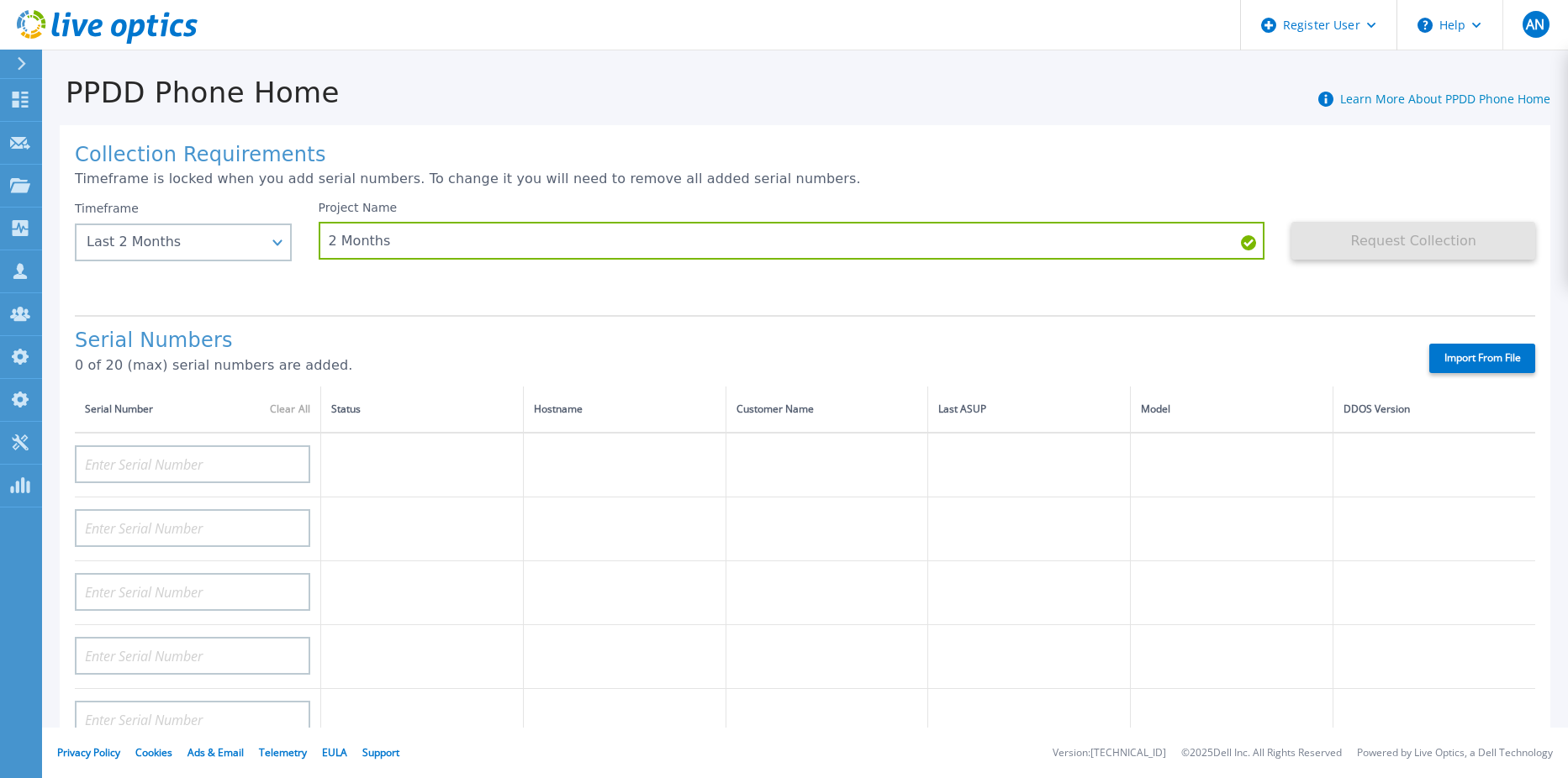
type input "DE406213721237"
type input "CKM00182500926"
type input "DE409221930917"
type input "CKM00201400775"
type input "CKM00191300223"
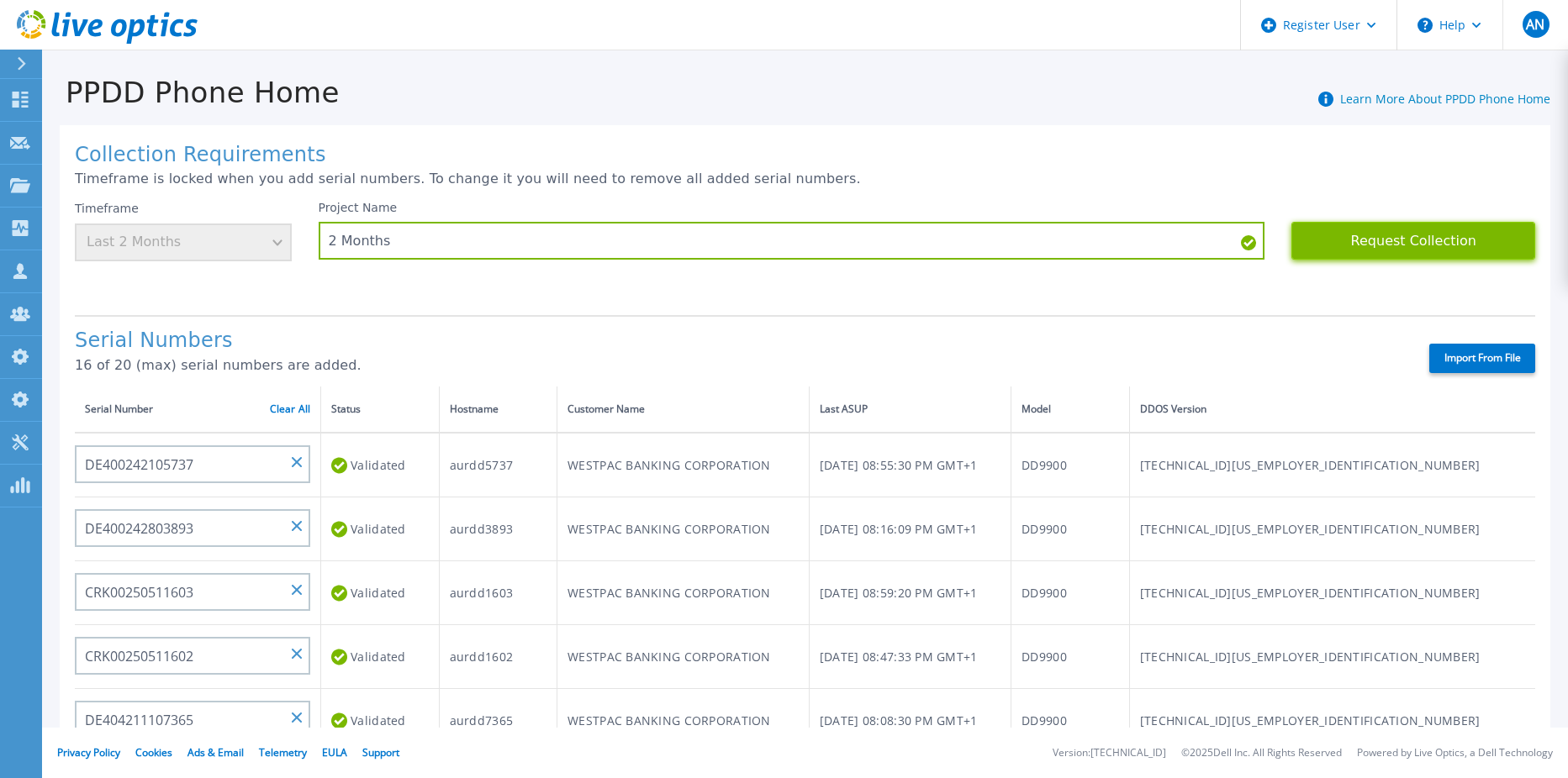
click at [1434, 239] on button "Request Collection" at bounding box center [1413, 241] width 244 height 38
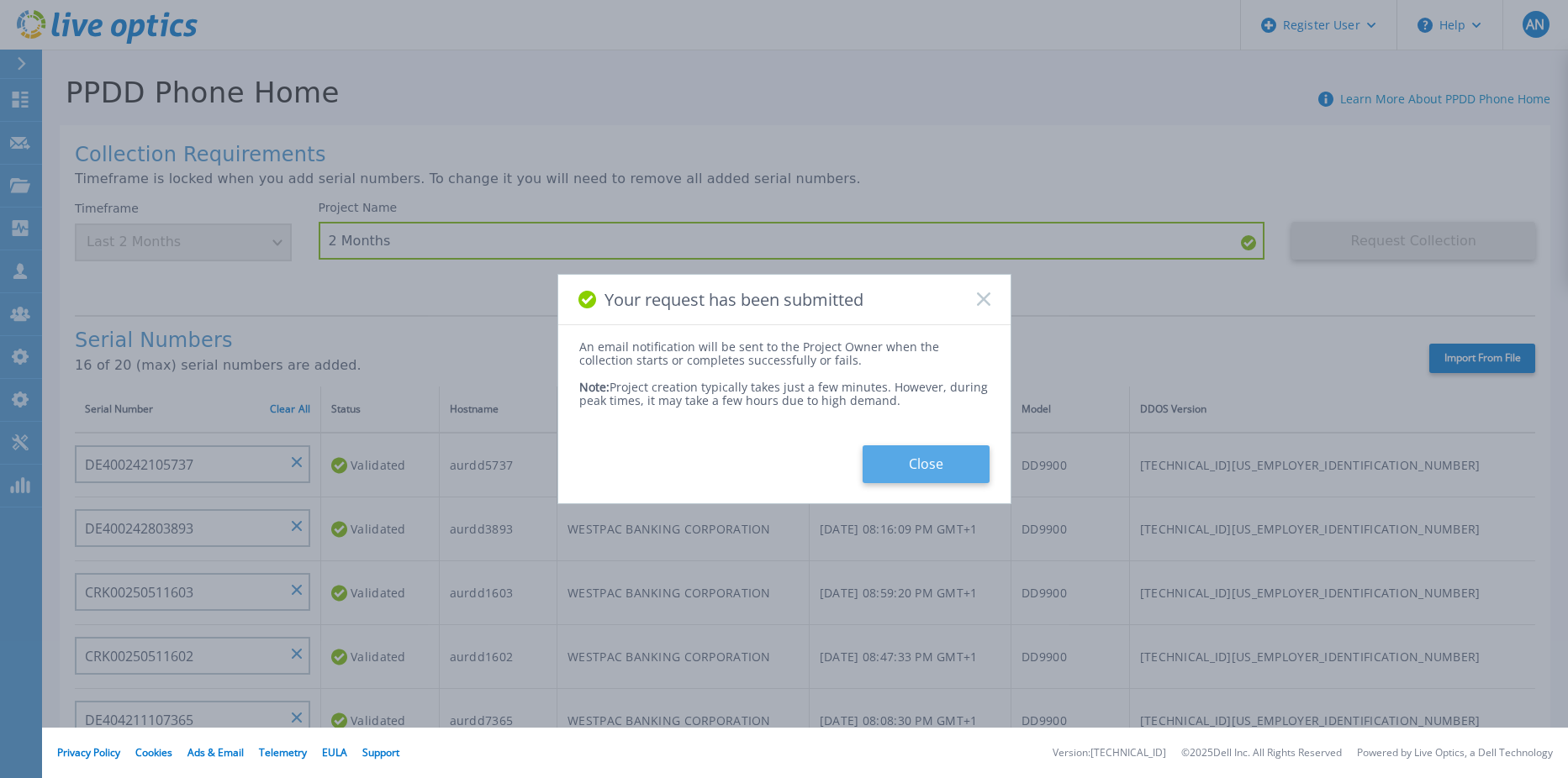
click at [907, 453] on button "Close" at bounding box center [926, 464] width 127 height 38
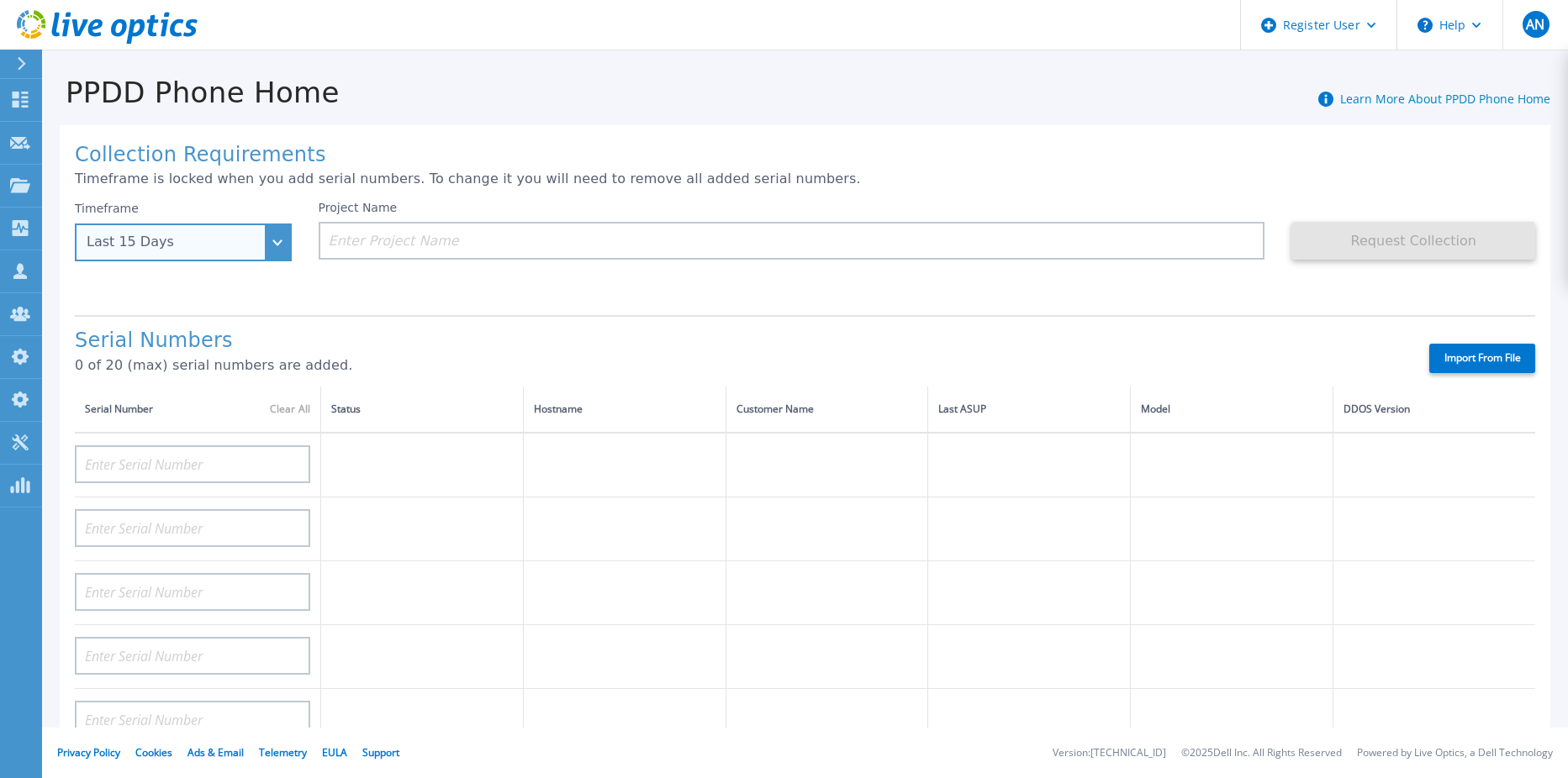
click at [140, 233] on div "Last 15 Days" at bounding box center [183, 243] width 217 height 38
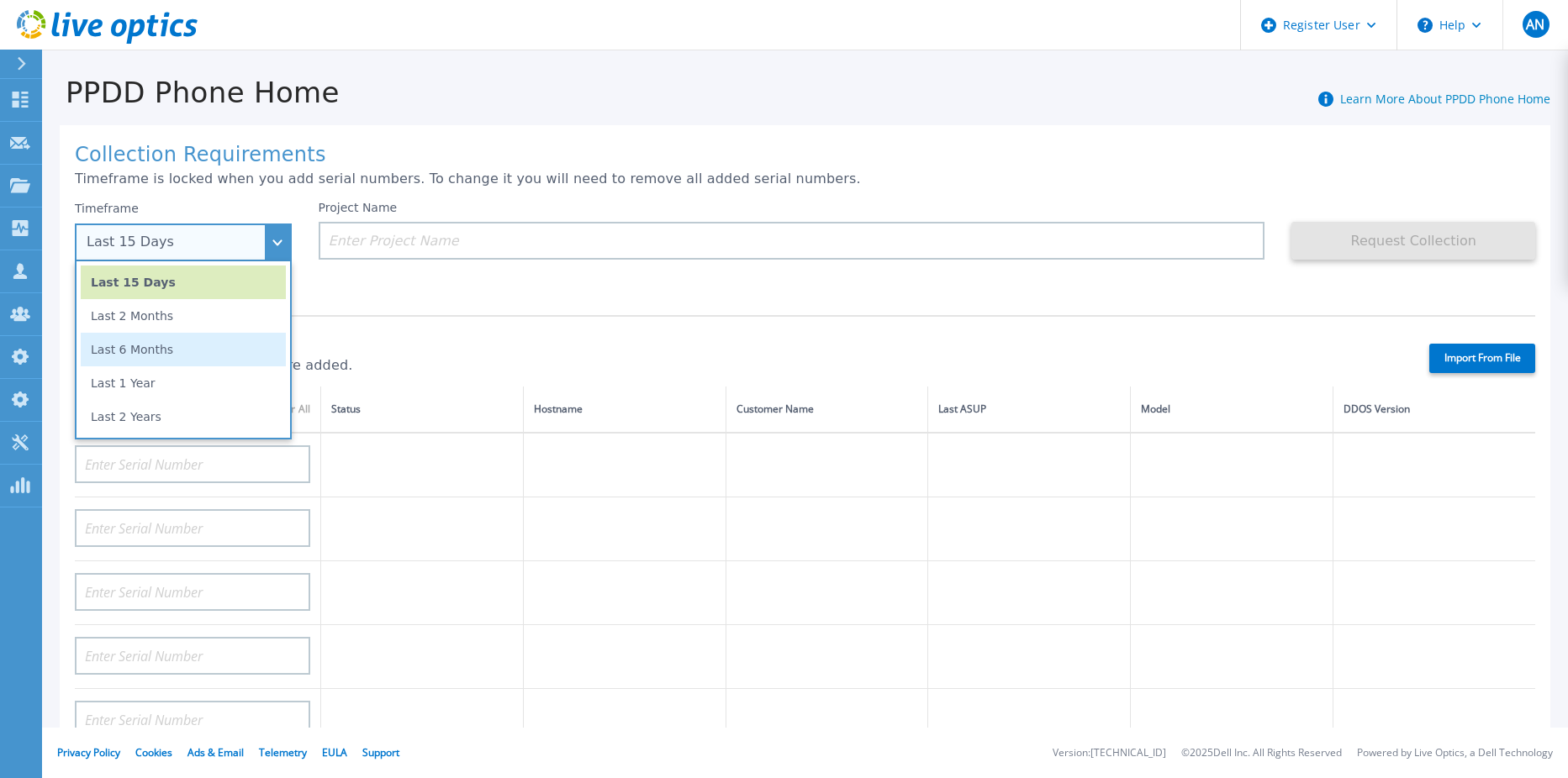
click at [136, 337] on li "Last 6 Months" at bounding box center [183, 349] width 205 height 34
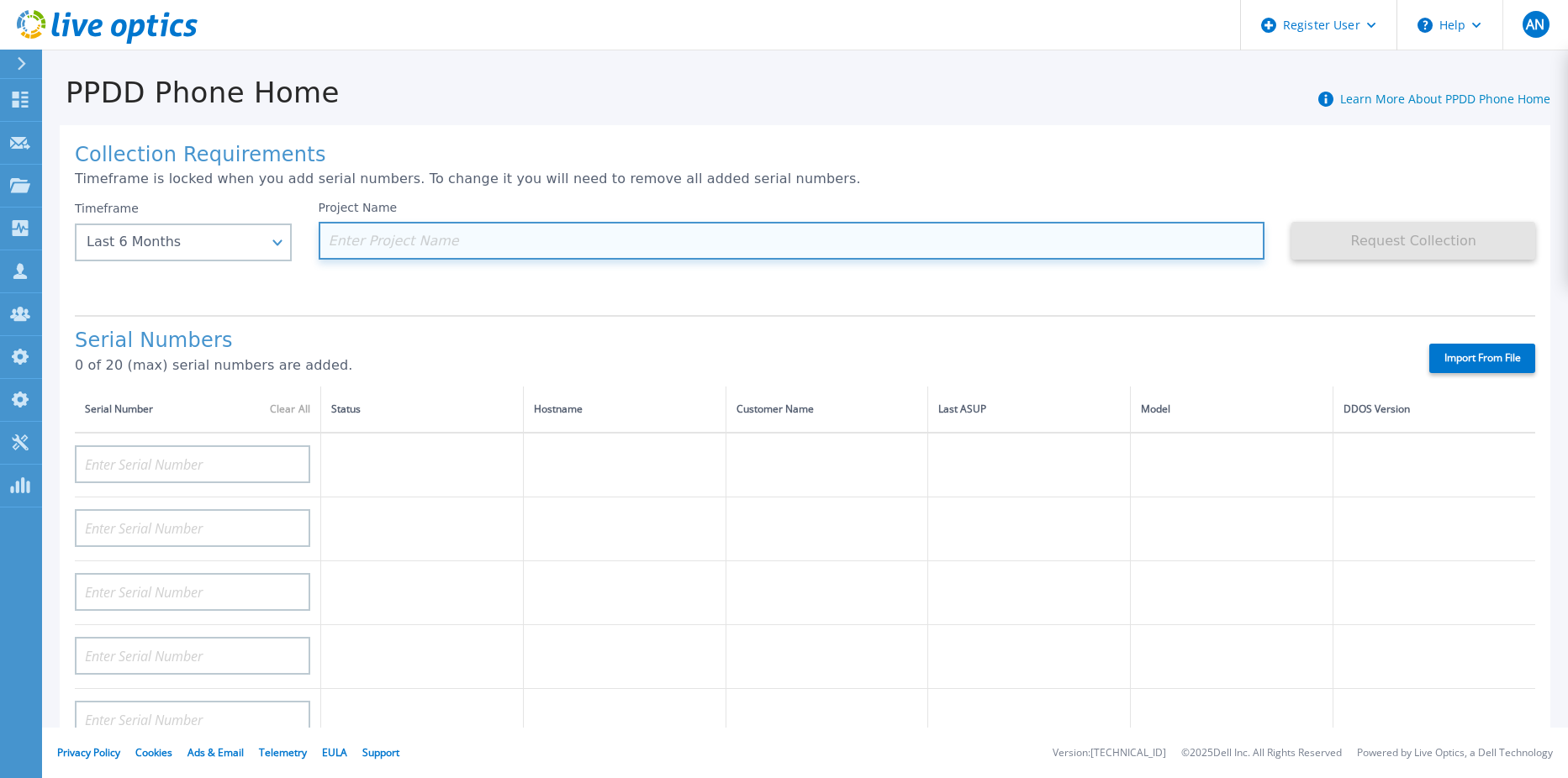
click at [419, 229] on input at bounding box center [792, 241] width 946 height 38
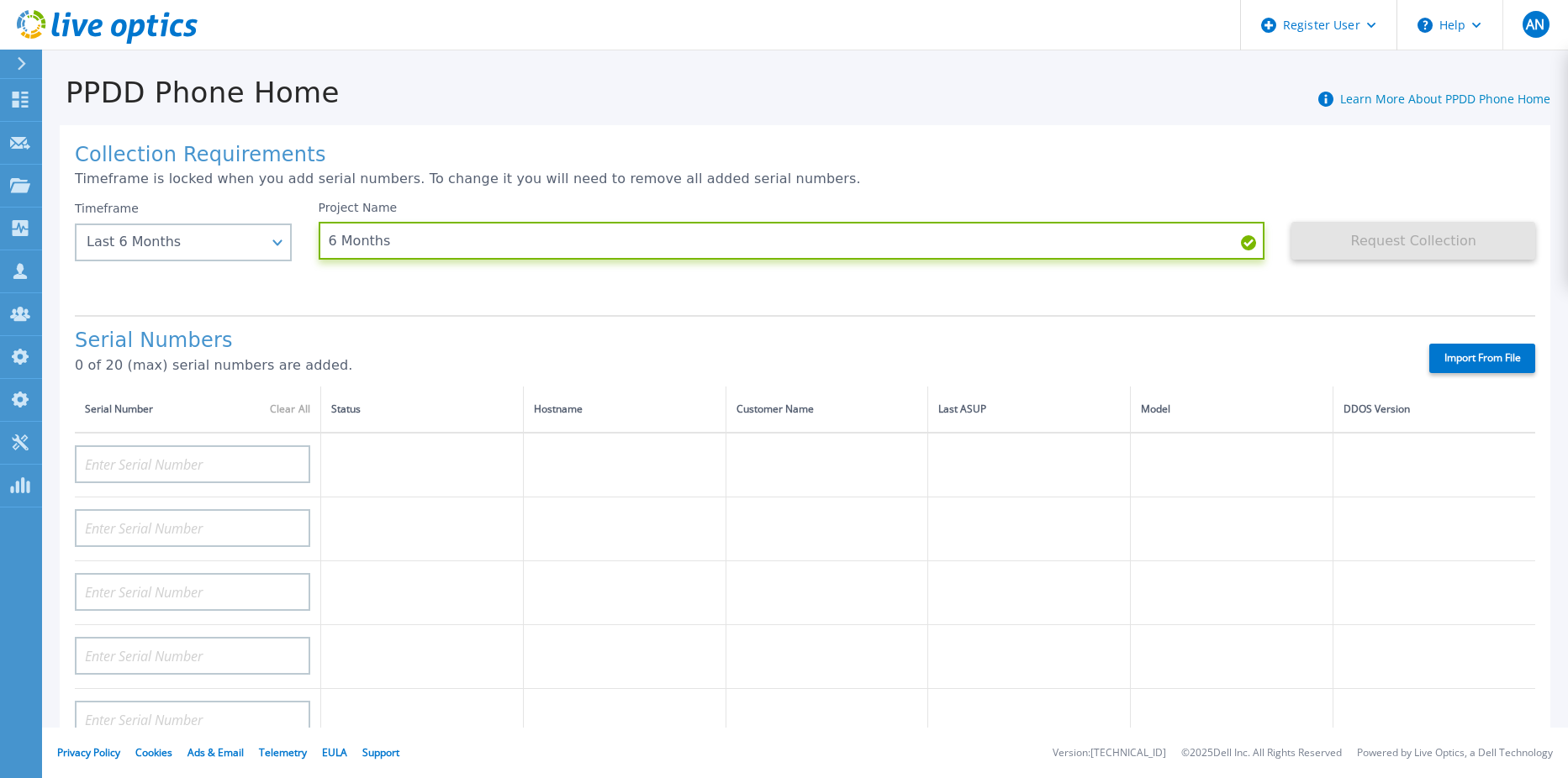
type input "6 Months"
drag, startPoint x: 1013, startPoint y: 341, endPoint x: 1038, endPoint y: 337, distance: 25.3
click at [1013, 342] on div "Serial Numbers 0 of 20 (max) serial numbers are added. Import From File" at bounding box center [805, 350] width 1460 height 71
click at [1505, 351] on label "Import From File" at bounding box center [1481, 358] width 106 height 30
click at [0, 0] on input "Import From File" at bounding box center [0, 0] width 0 height 0
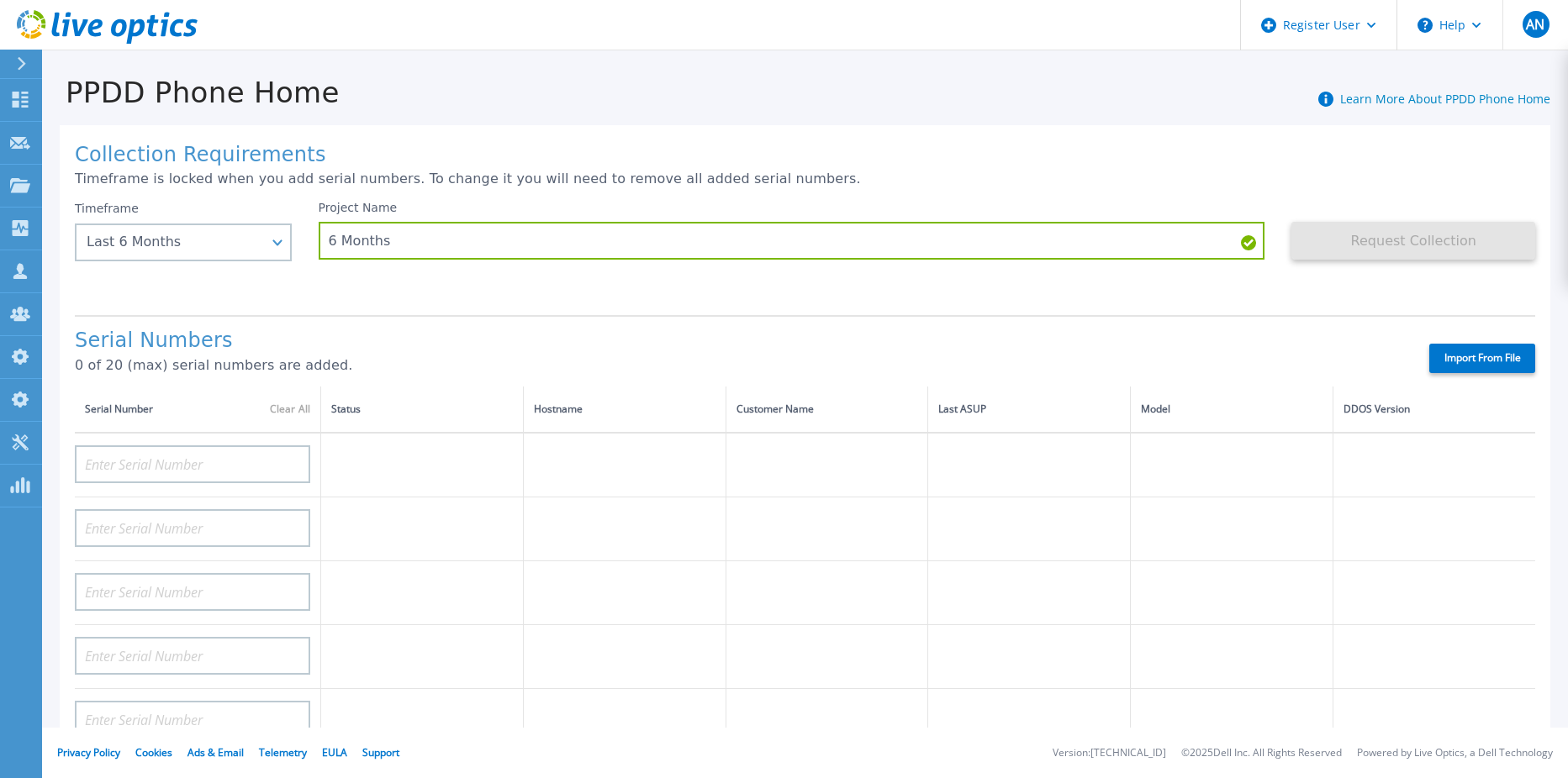
type input "DE400242105737"
type input "DE400242803893"
type input "CRK00250511603"
type input "CRK00250511602"
type input "DE404211107365"
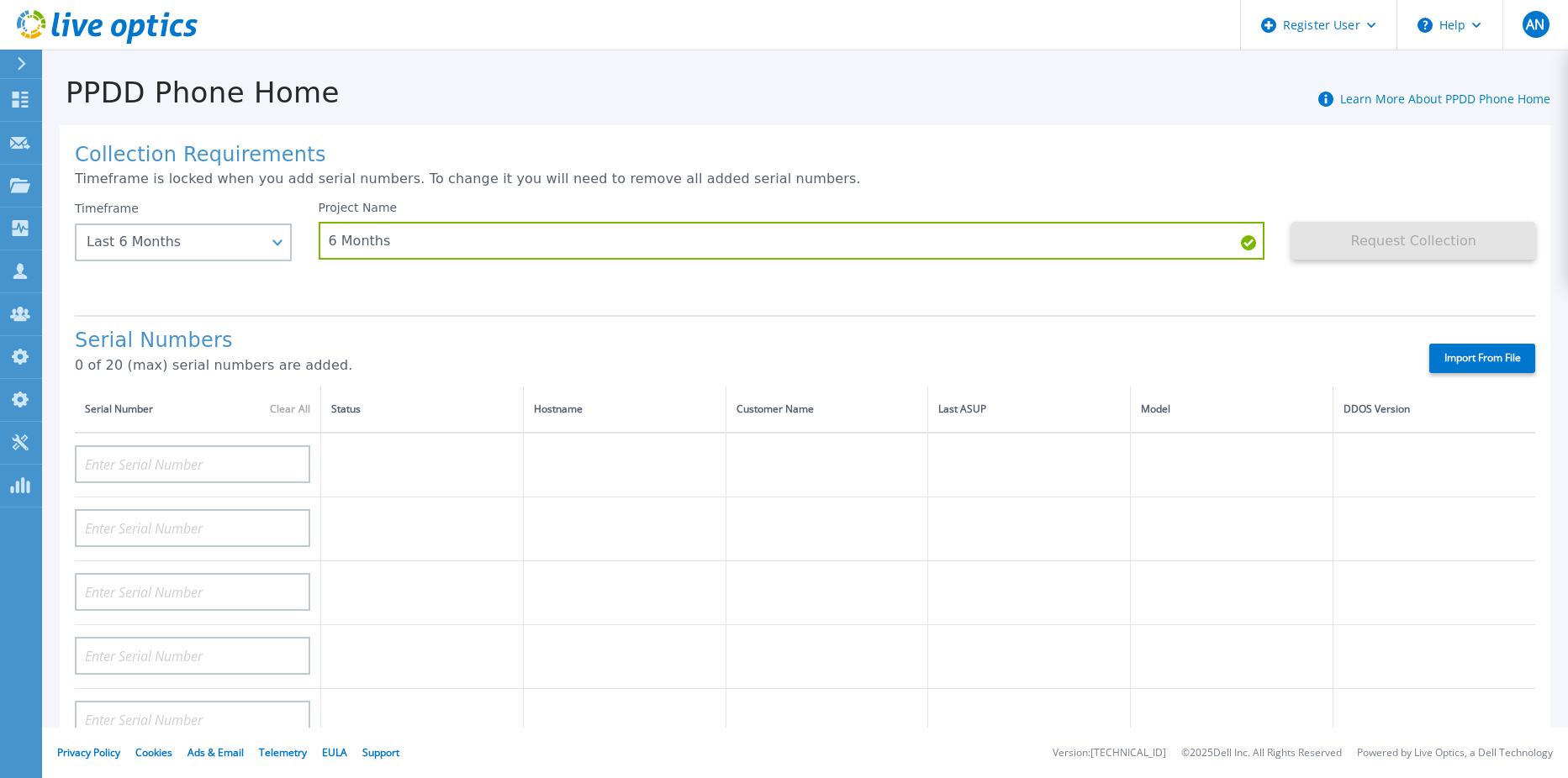
type input "DE408220826521"
type input "DE413232436327"
type input "DE415235015854"
type input "DE411225185246"
type input "CKM00193003831"
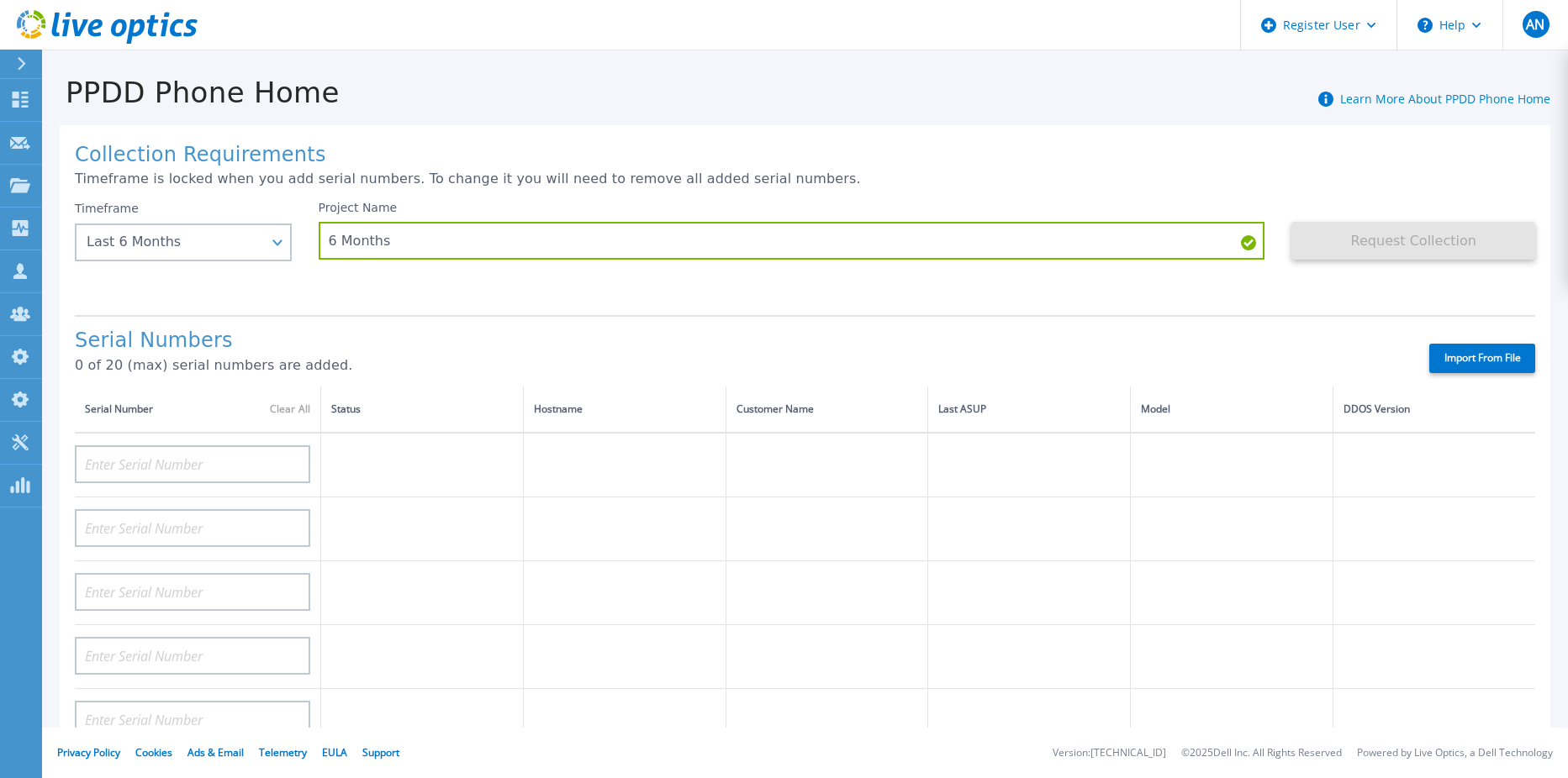
type input "CKM00203002102"
type input "CKM00172801558"
type input "DE406213721237"
type input "CKM00182500926"
type input "DE409221930917"
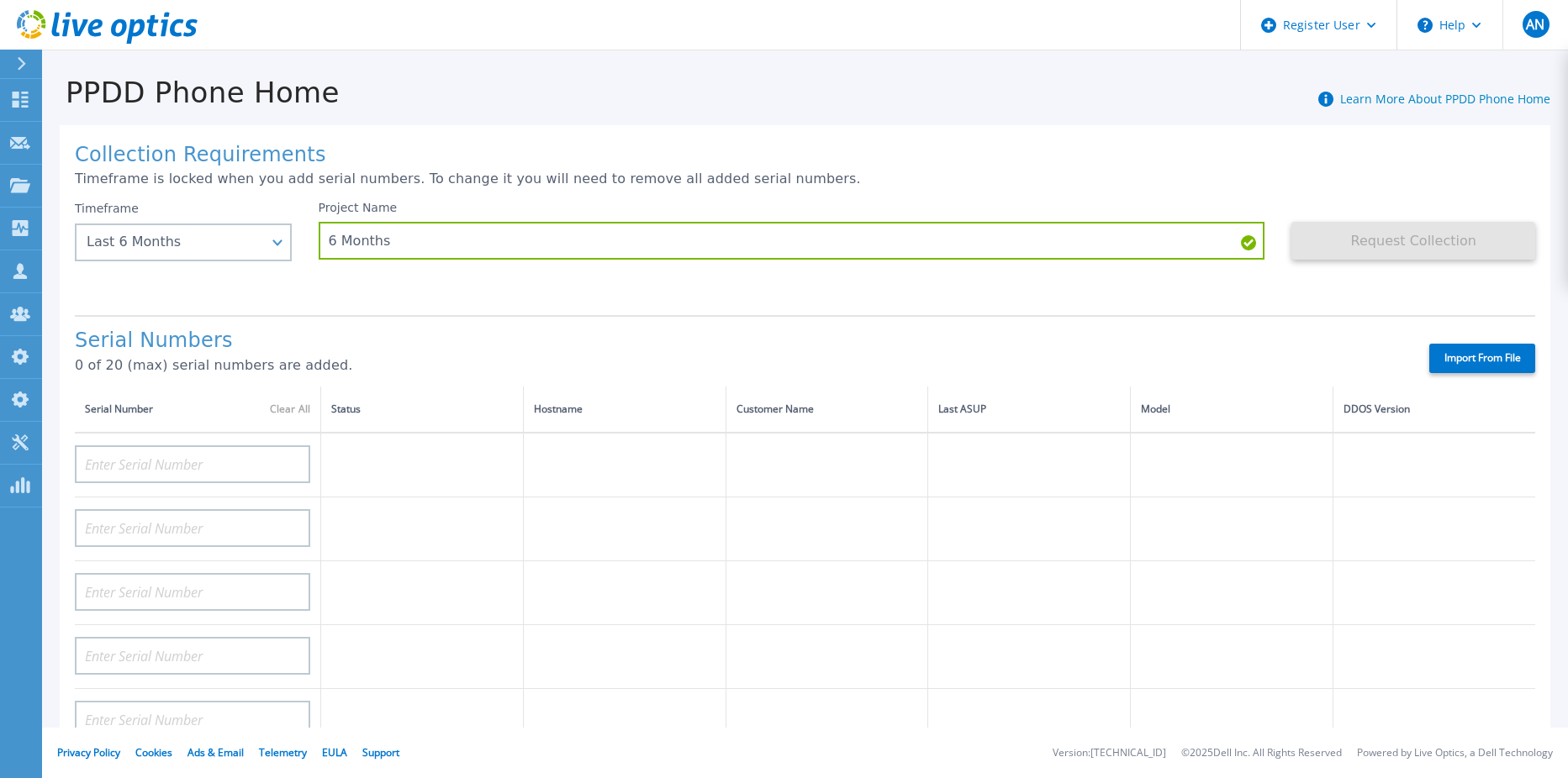
type input "CKM00201400775"
type input "CKM00191300223"
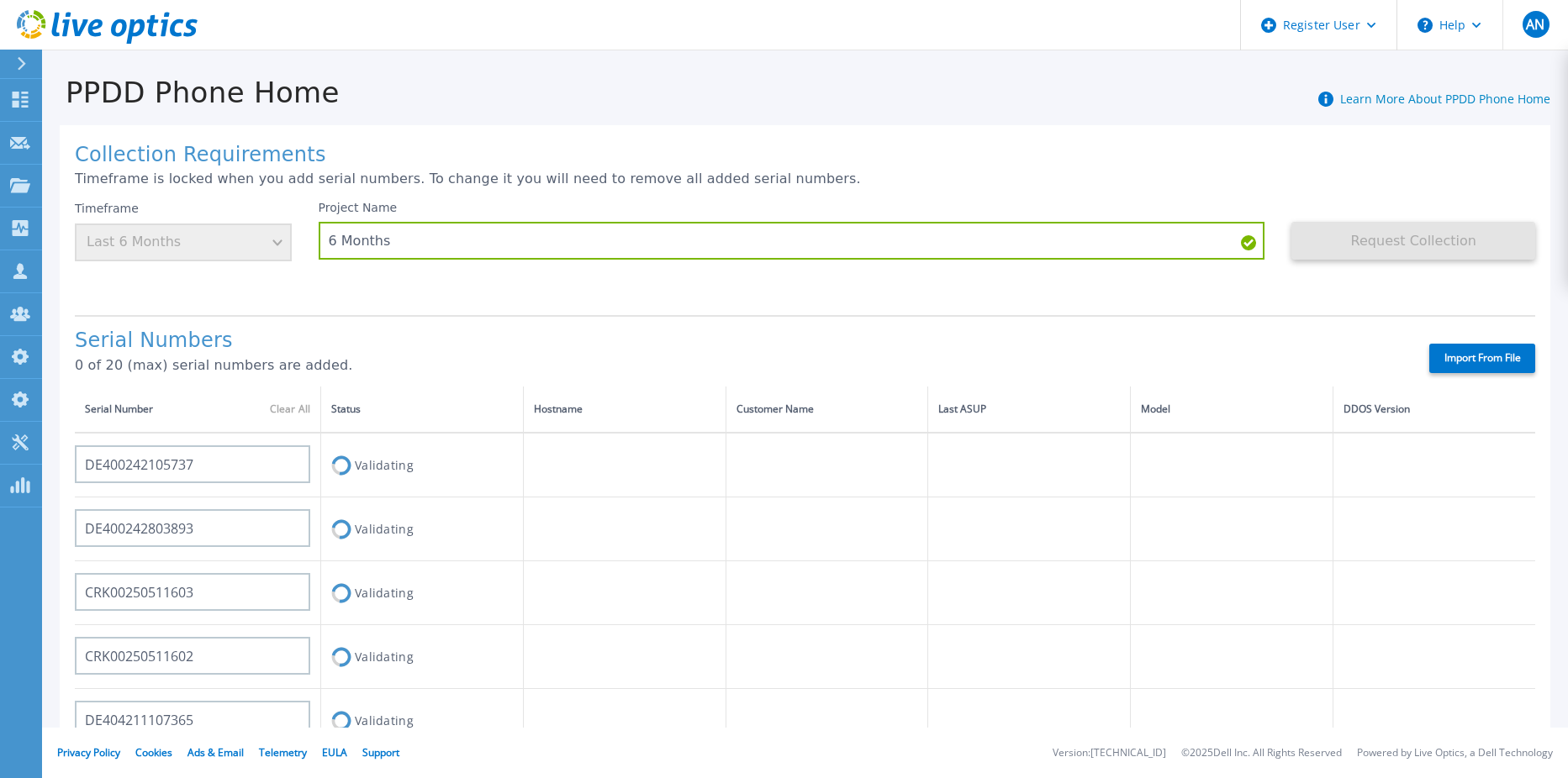
click at [447, 290] on div "Project Name 6 Months" at bounding box center [805, 251] width 973 height 101
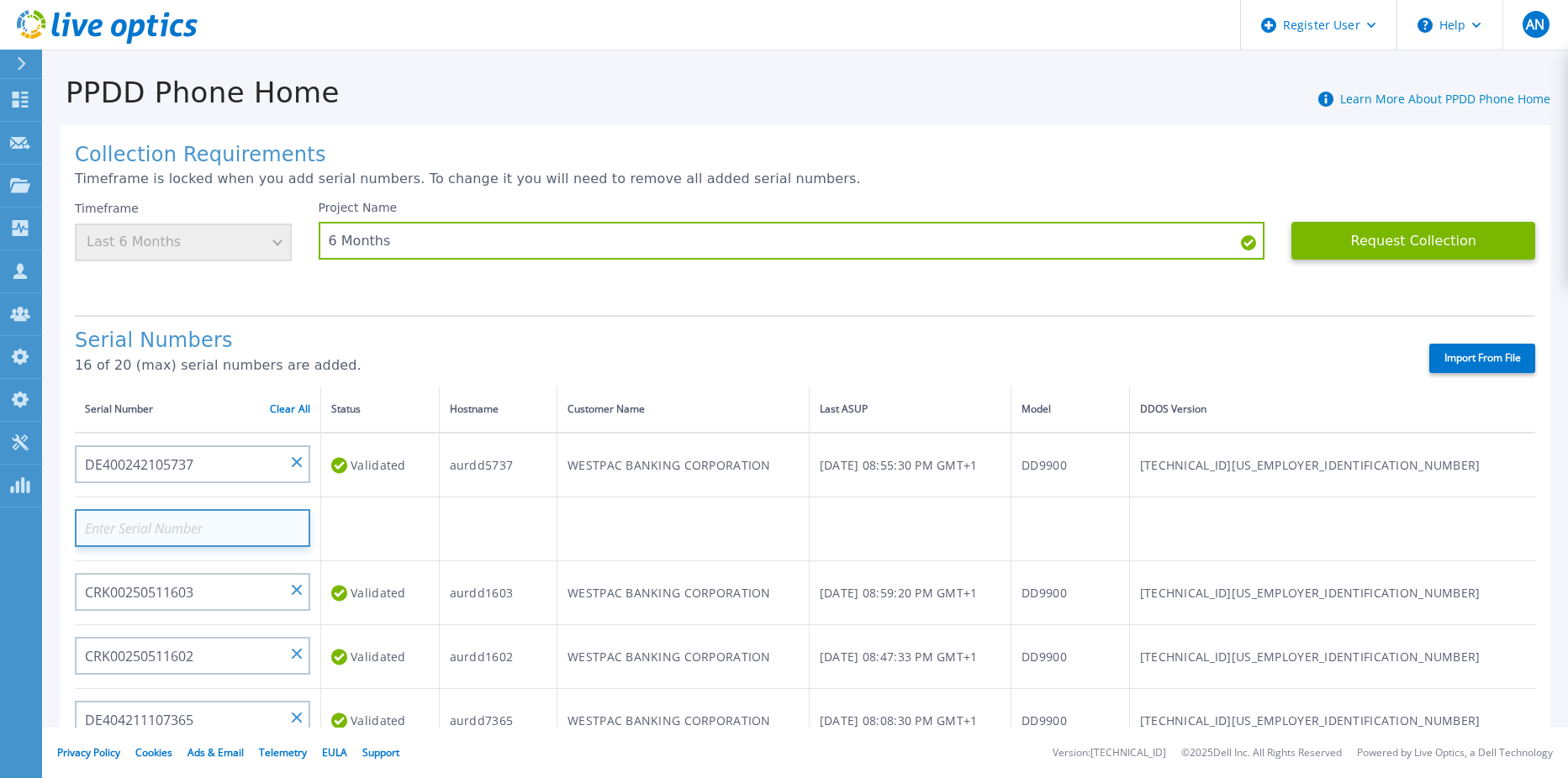
click at [213, 536] on input at bounding box center [193, 529] width 236 height 38
paste input "DE400242803893"
type input "DE400242803893"
click at [599, 474] on td "WESTPAC BANKING CORPORATION" at bounding box center [683, 464] width 252 height 64
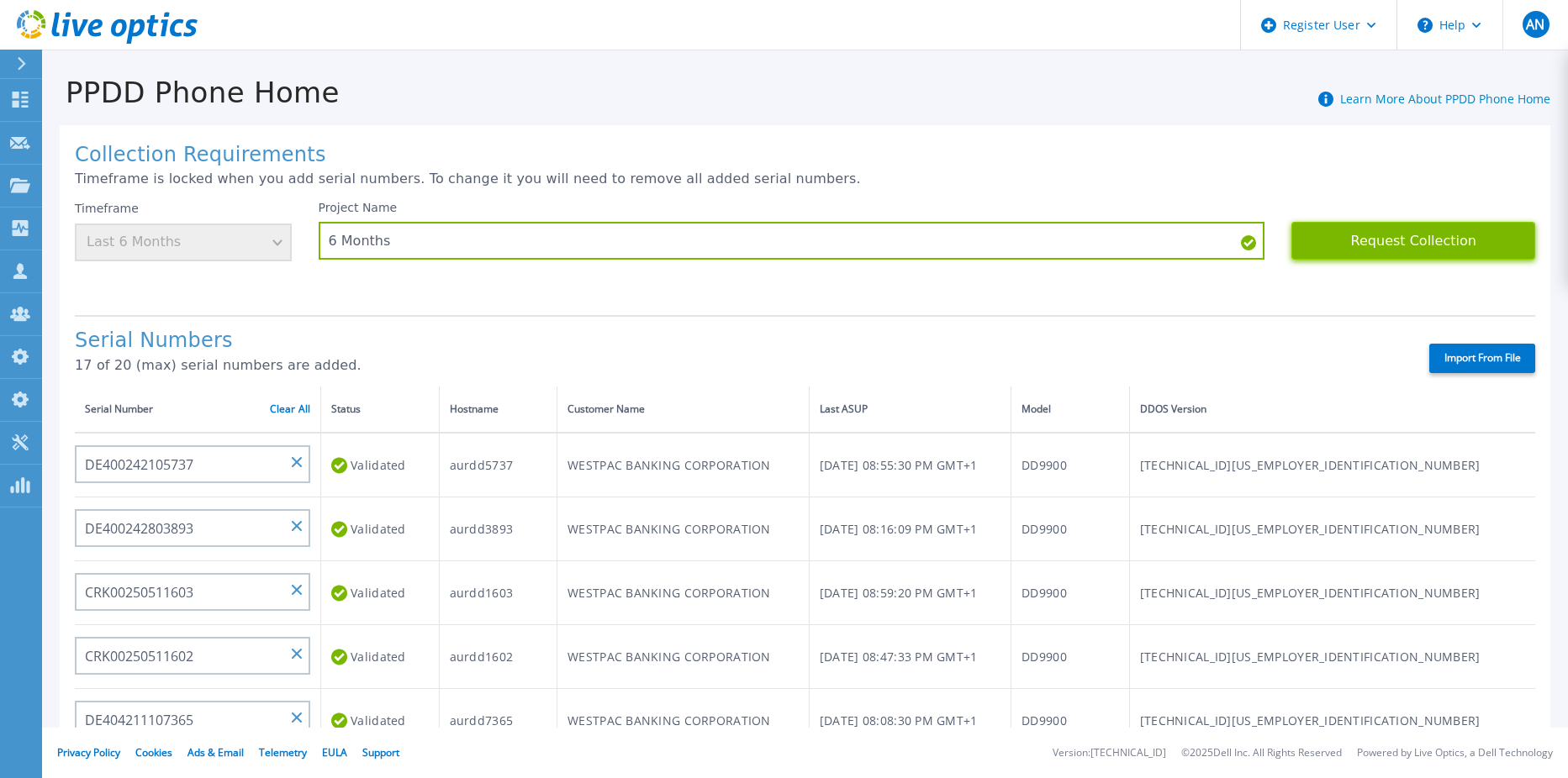
click at [1352, 249] on button "Request Collection" at bounding box center [1413, 241] width 244 height 38
click at [71, 30] on icon at bounding box center [107, 27] width 181 height 35
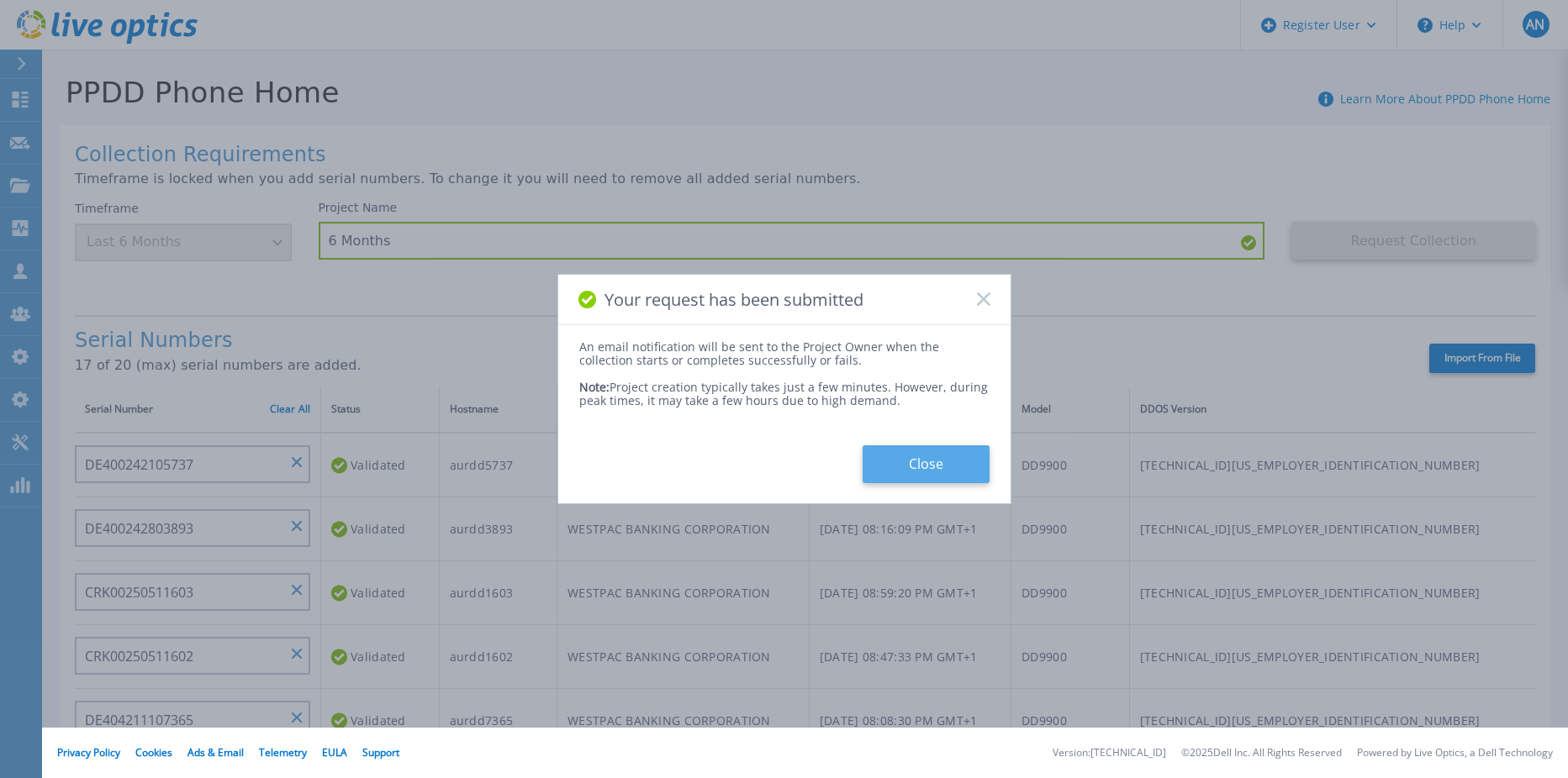
click at [949, 470] on button "Close" at bounding box center [926, 464] width 127 height 38
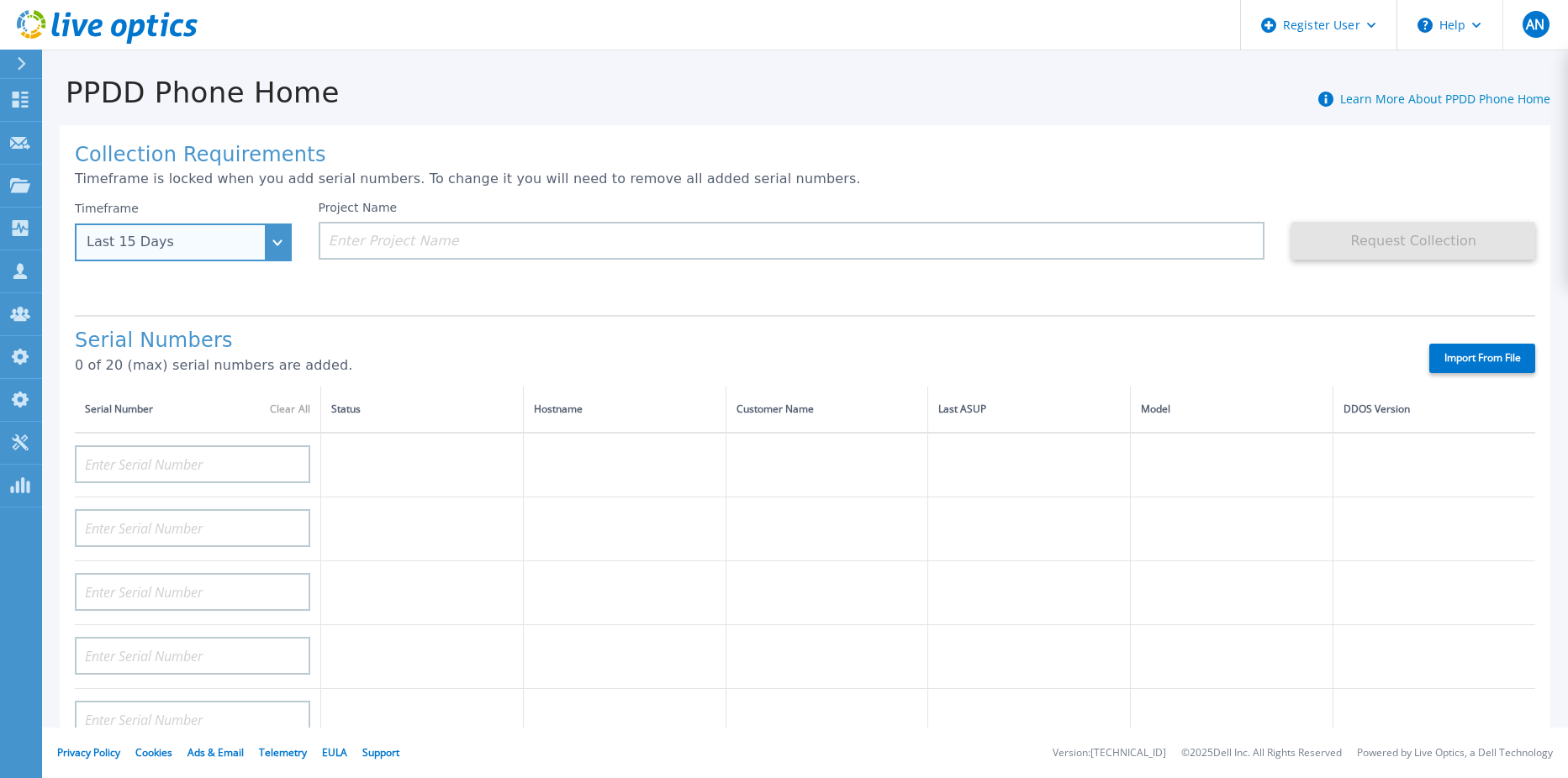
click at [245, 253] on div "Last 15 Days" at bounding box center [183, 243] width 217 height 38
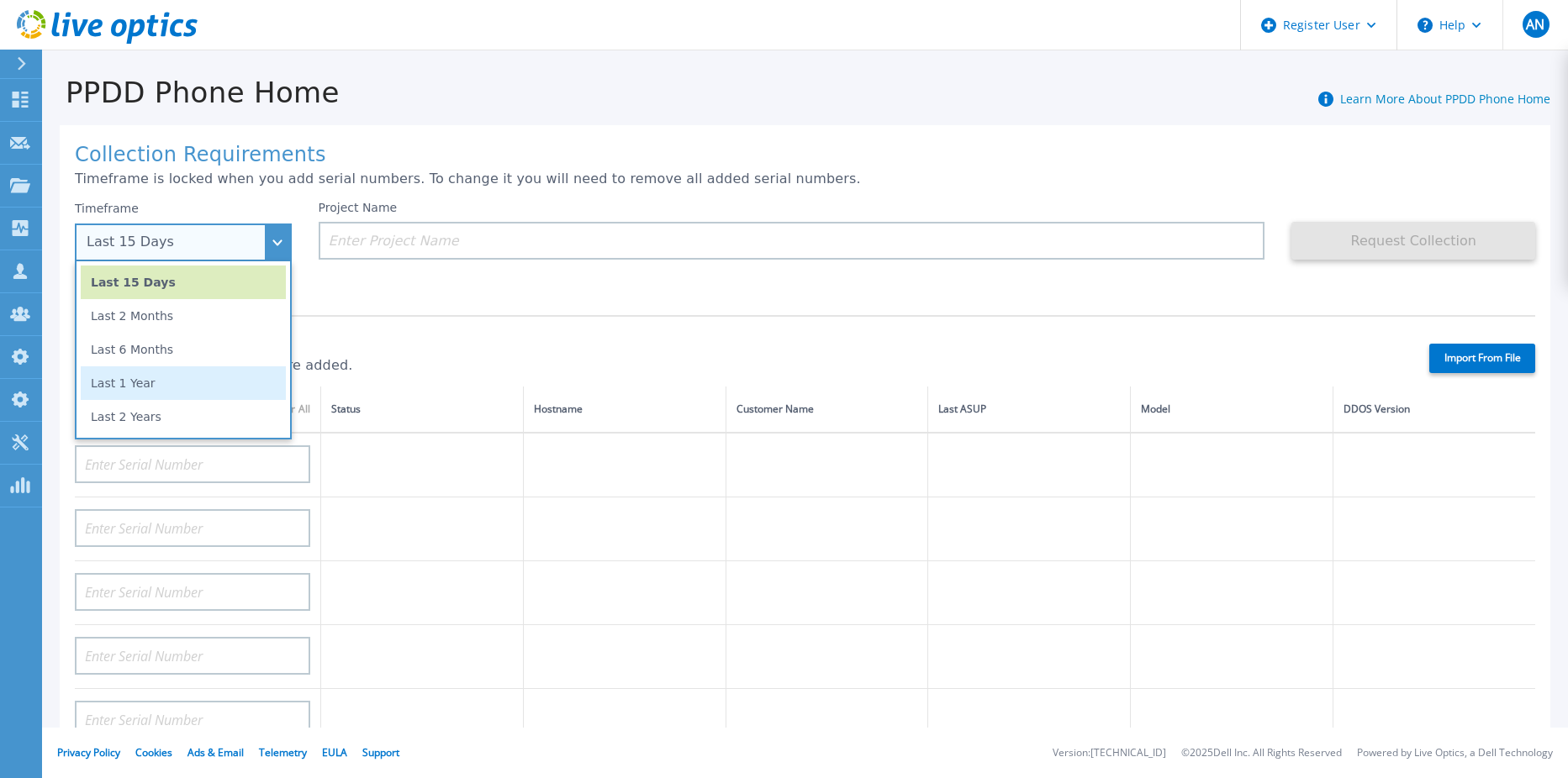
click at [180, 384] on li "Last 1 Year" at bounding box center [183, 383] width 205 height 34
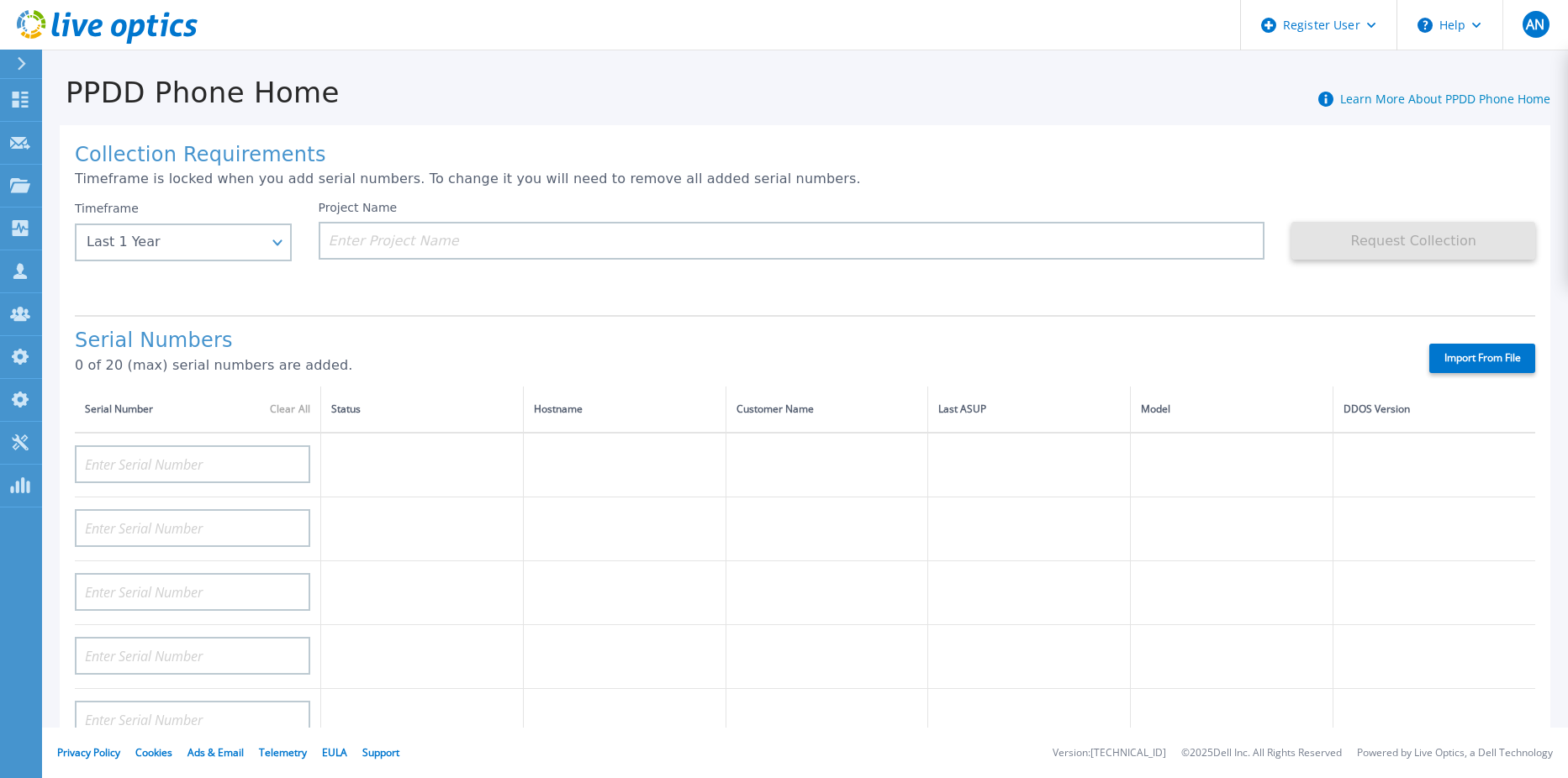
click at [696, 191] on div "Collection Requirements Timeframe is locked when you add serial numbers. To cha…" at bounding box center [804, 601] width 1490 height 950
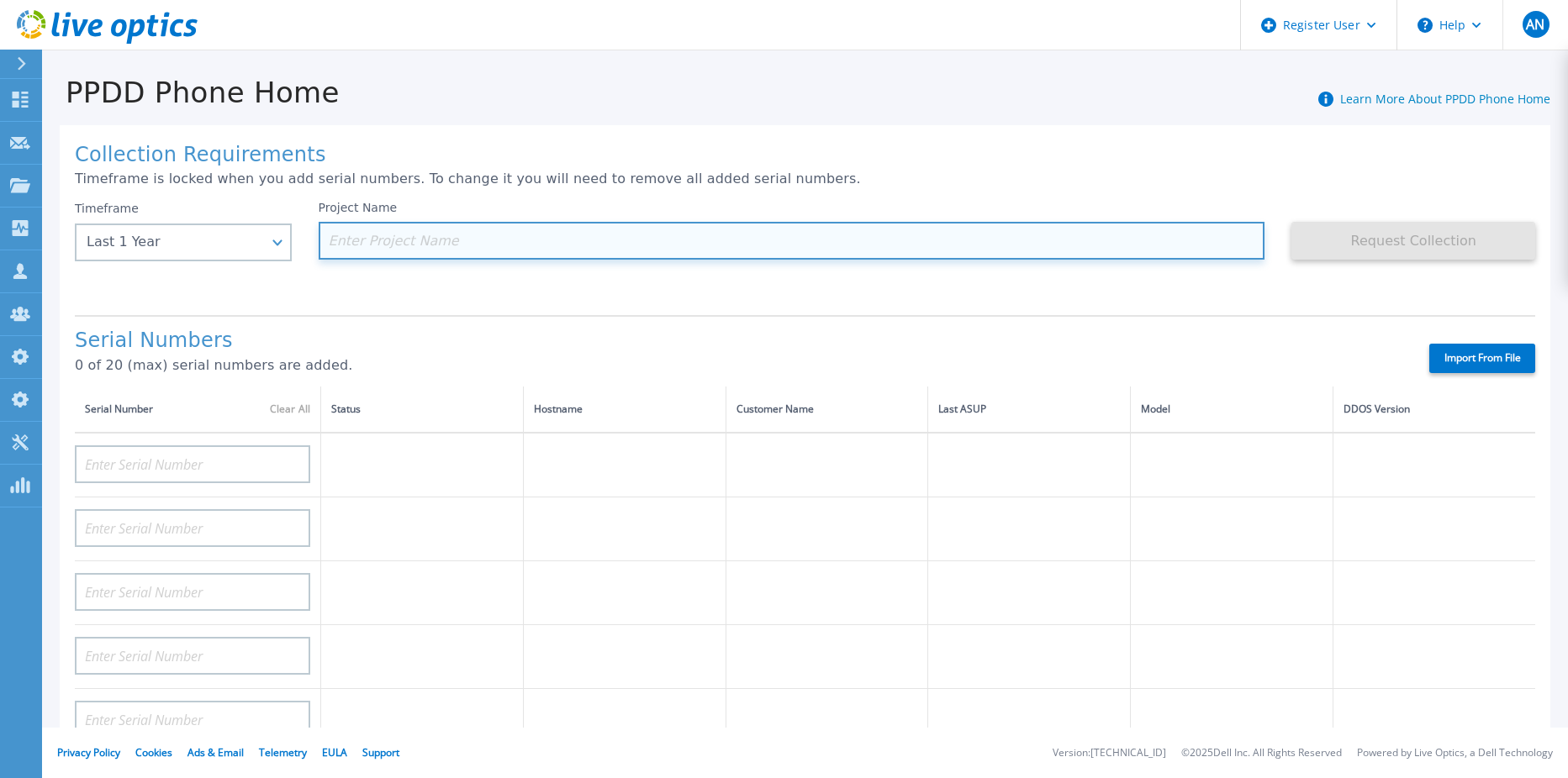
click at [688, 241] on input at bounding box center [792, 241] width 946 height 38
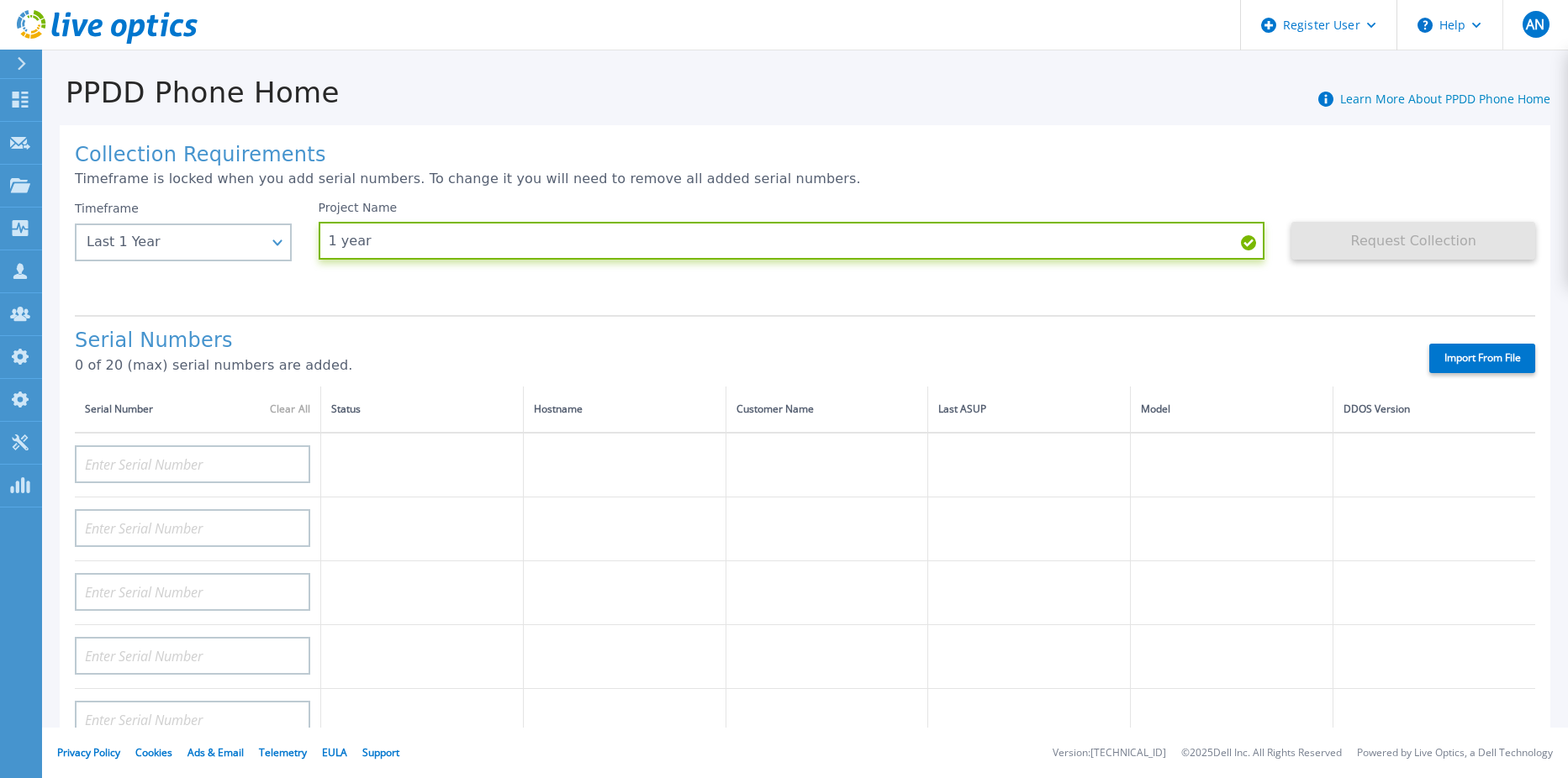
type input "1 year"
click at [1452, 338] on div "Serial Numbers 0 of 20 (max) serial numbers are added. Import From File" at bounding box center [805, 350] width 1460 height 71
click at [1450, 357] on label "Import From File" at bounding box center [1481, 358] width 106 height 30
click at [0, 0] on input "Import From File" at bounding box center [0, 0] width 0 height 0
type input "DE400242105737"
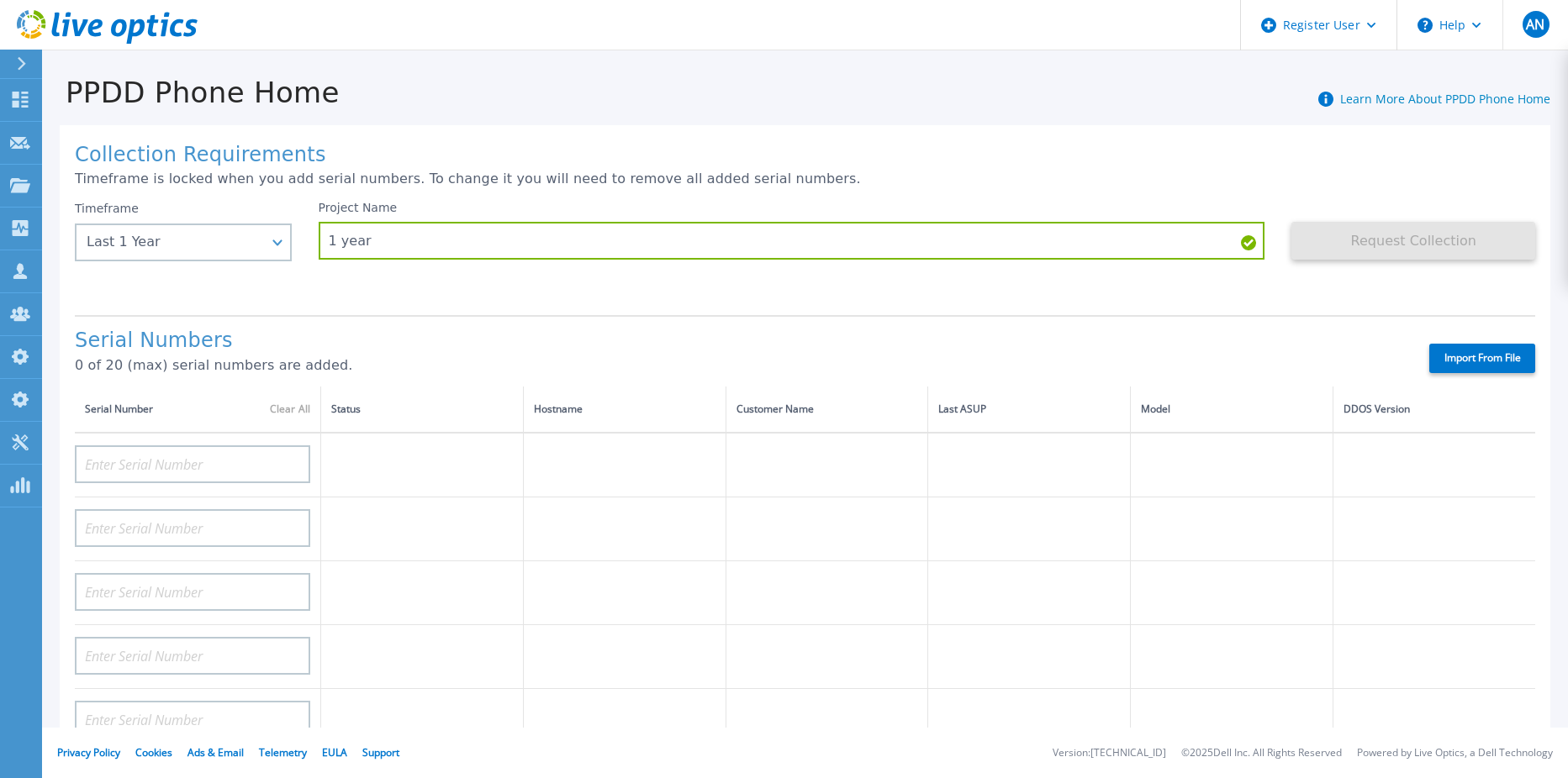
type input "DE400242803893"
type input "CRK00250511603"
type input "CRK00250511602"
type input "DE404211107365"
type input "DE408220826521"
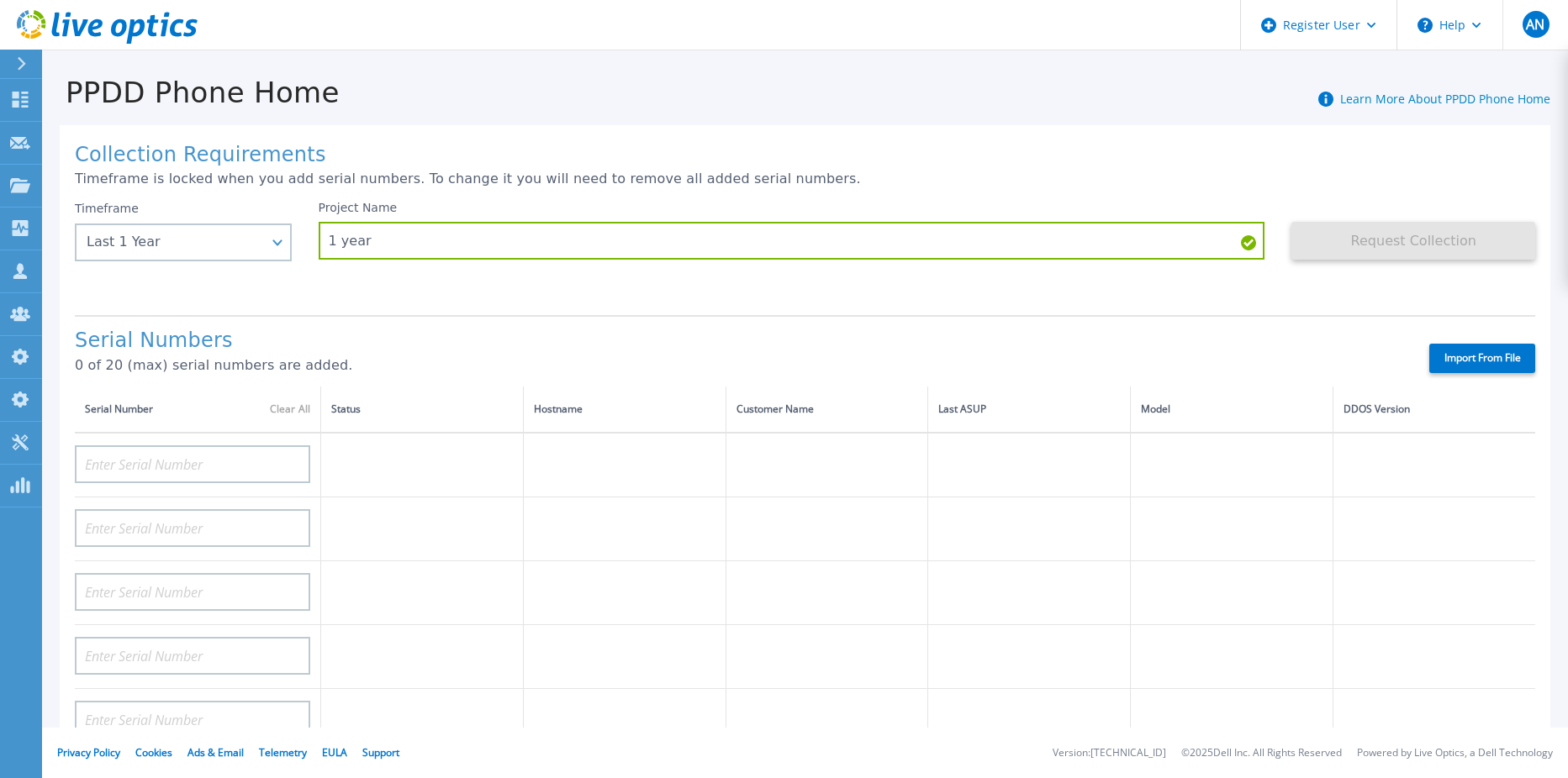
type input "DE413232436327"
type input "DE415235015854"
type input "DE411225185246"
type input "CKM00193003831"
type input "CKM00203002102"
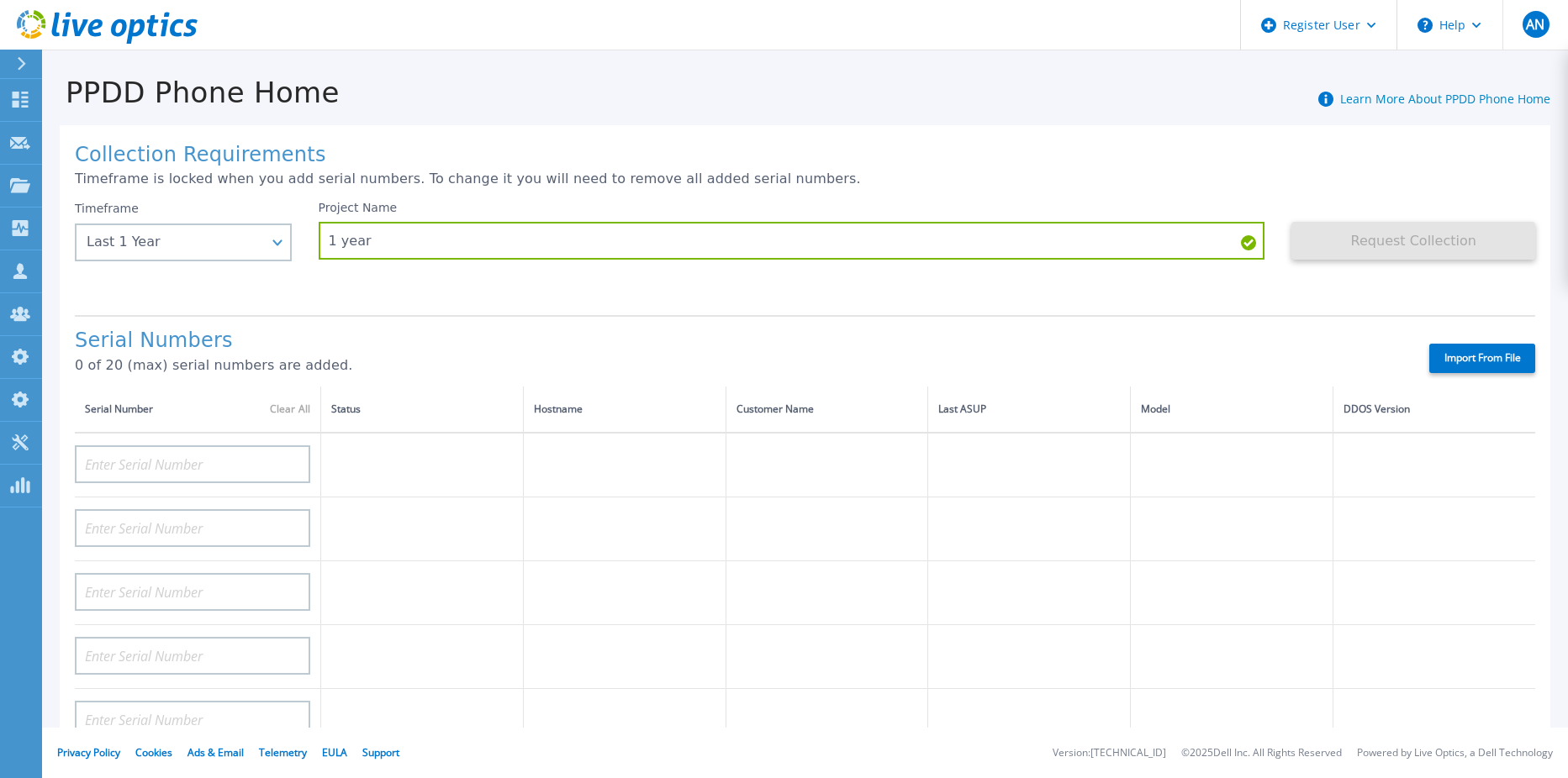
type input "CKM00172801558"
type input "DE406213721237"
type input "CKM00182500926"
type input "DE409221930917"
type input "CKM00201400775"
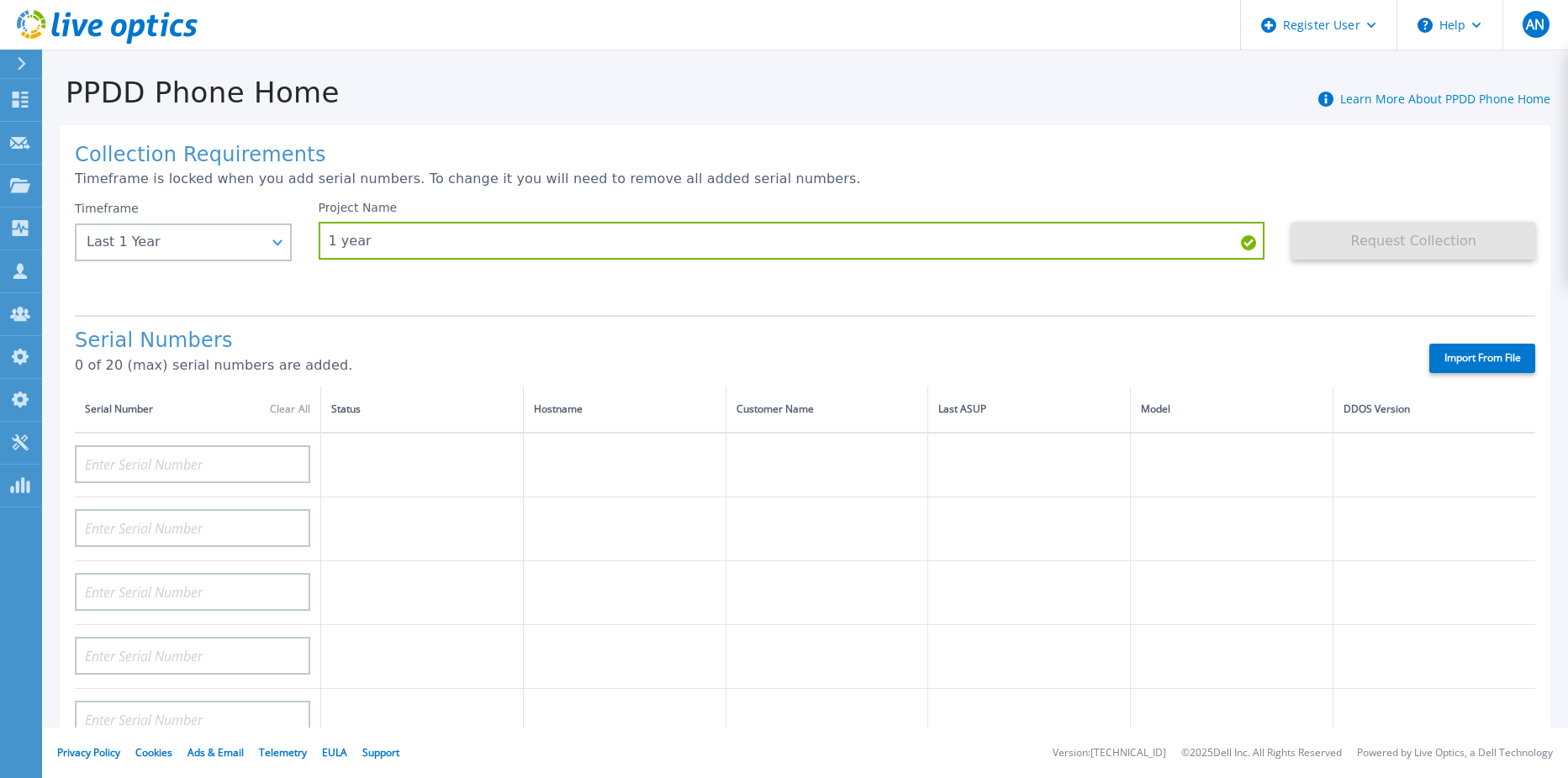
type input "CKM00191300223"
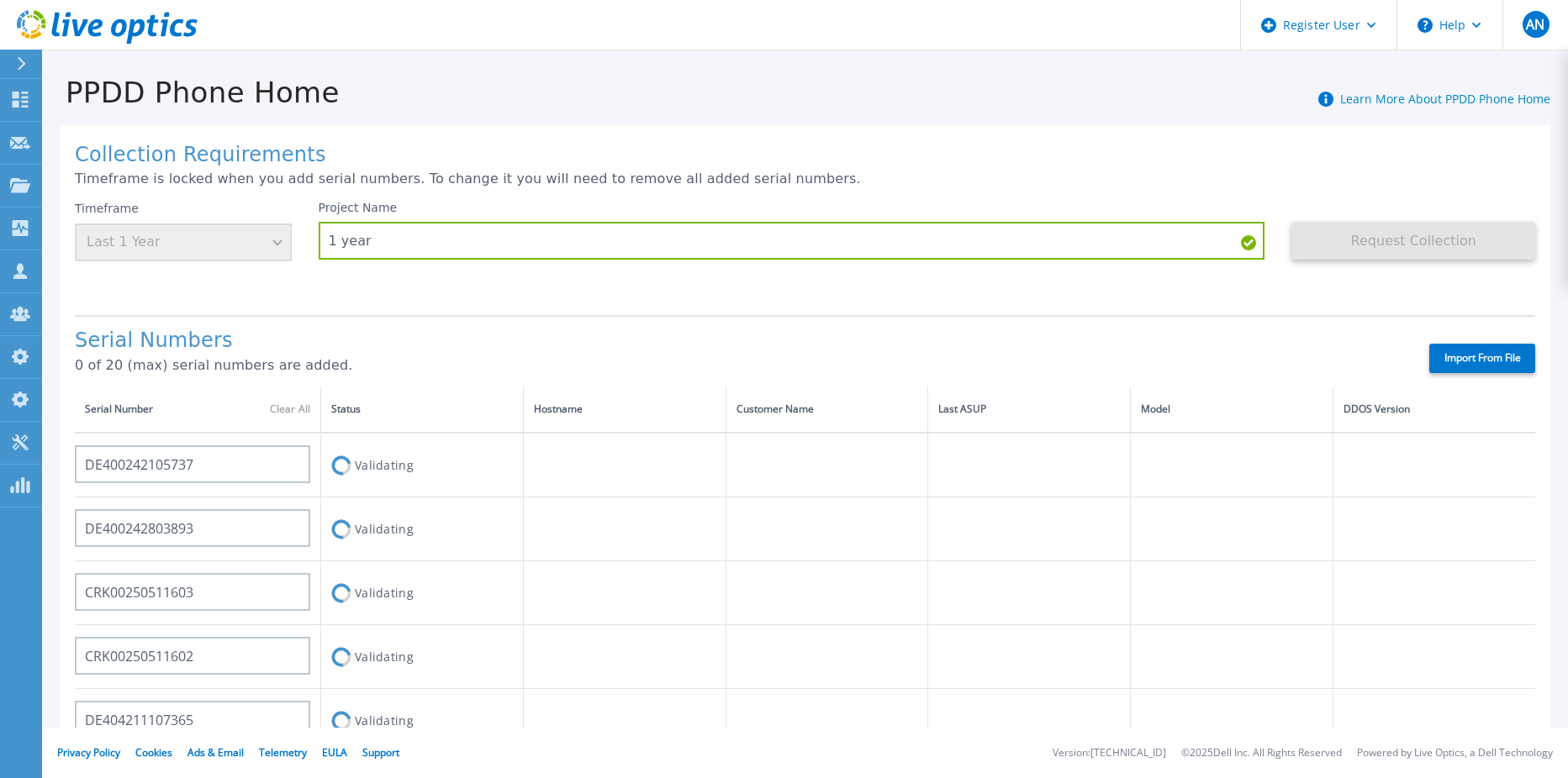
click at [130, 38] on icon at bounding box center [135, 32] width 19 height 25
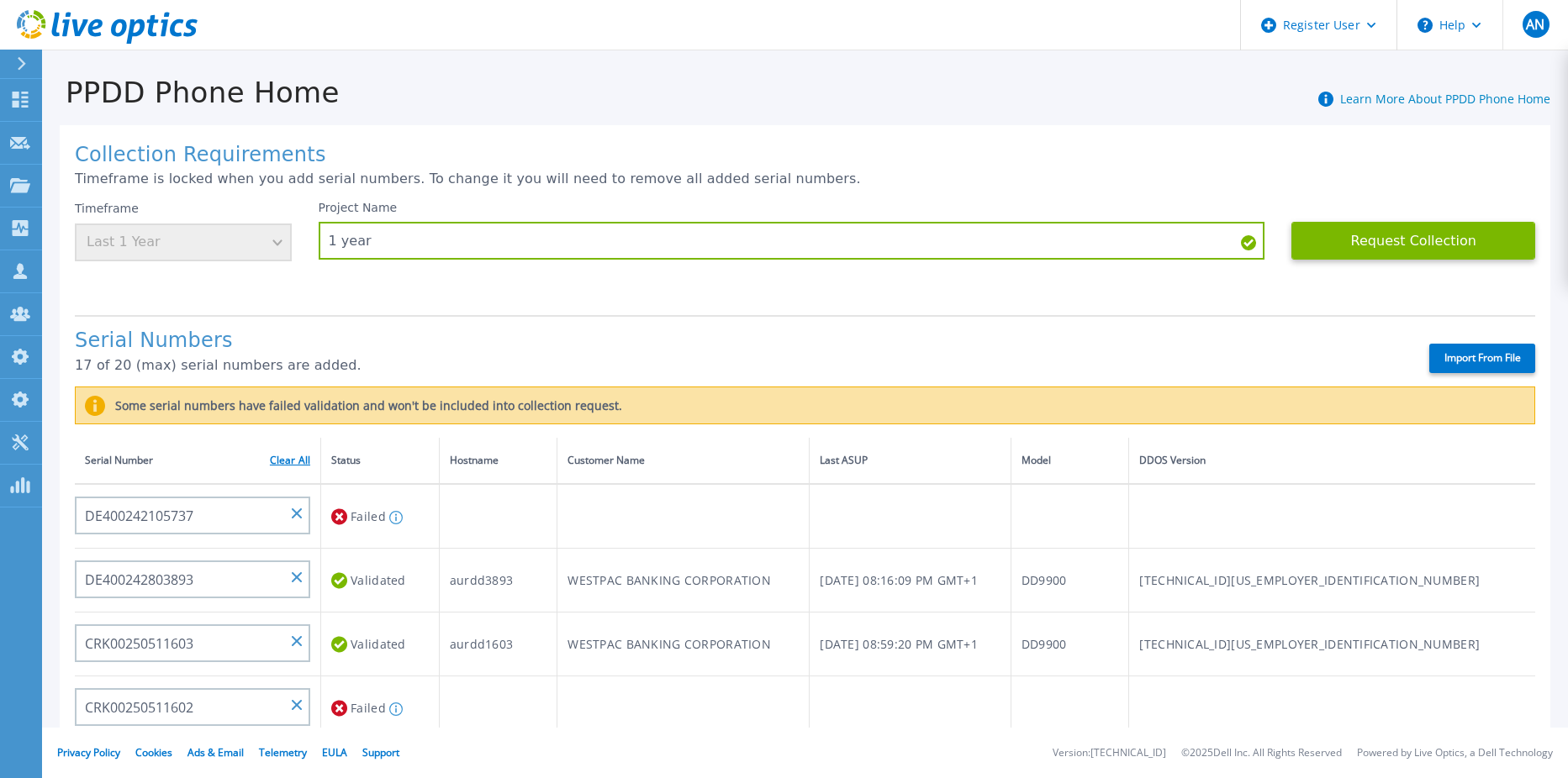
click at [277, 459] on link "Clear All" at bounding box center [290, 460] width 41 height 12
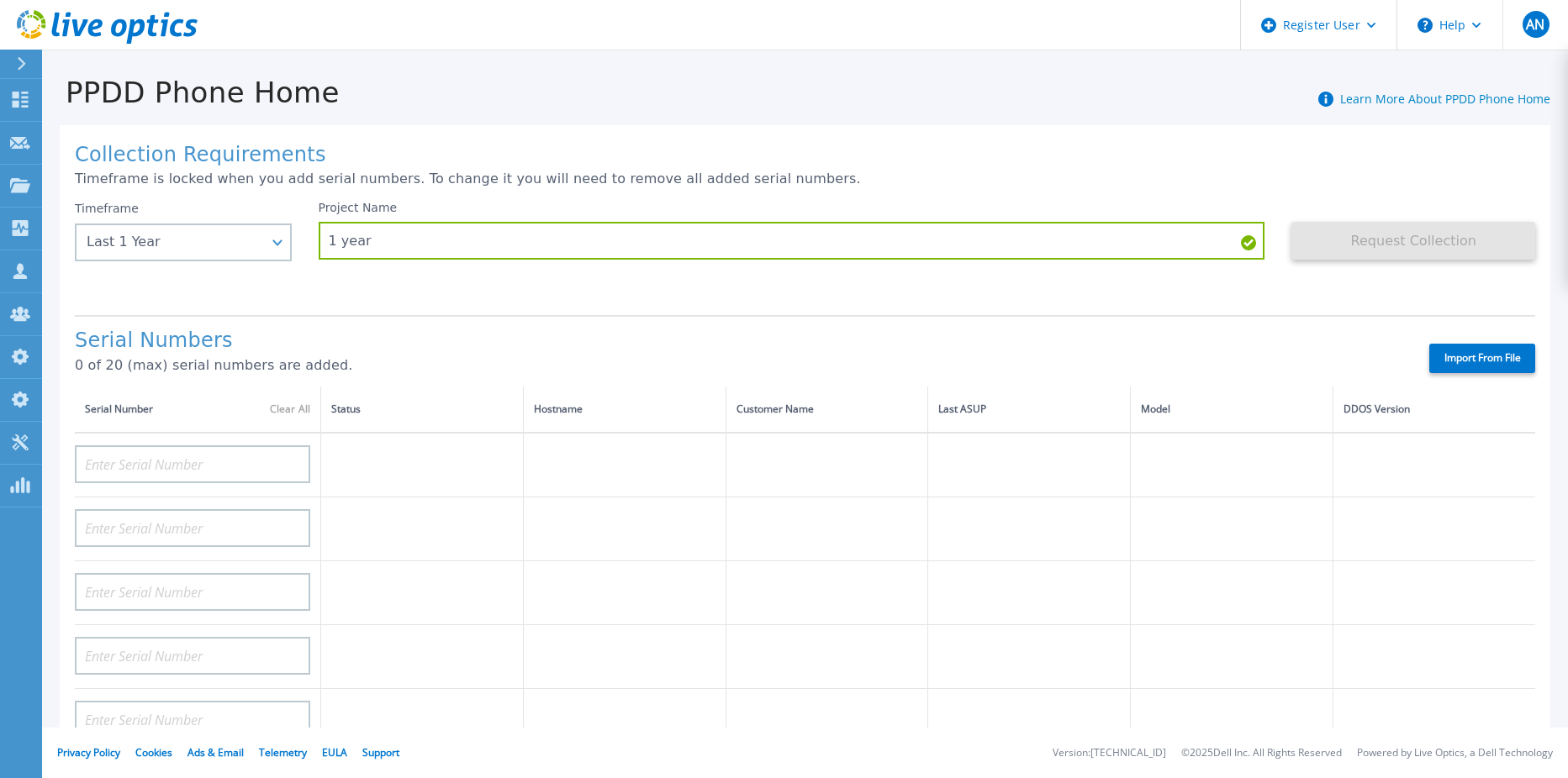
click at [1445, 352] on label "Import From File" at bounding box center [1481, 358] width 106 height 30
click at [0, 0] on input "Import From File" at bounding box center [0, 0] width 0 height 0
type input "DE400242105737"
type input "DE400242803893"
type input "CRK00250511603"
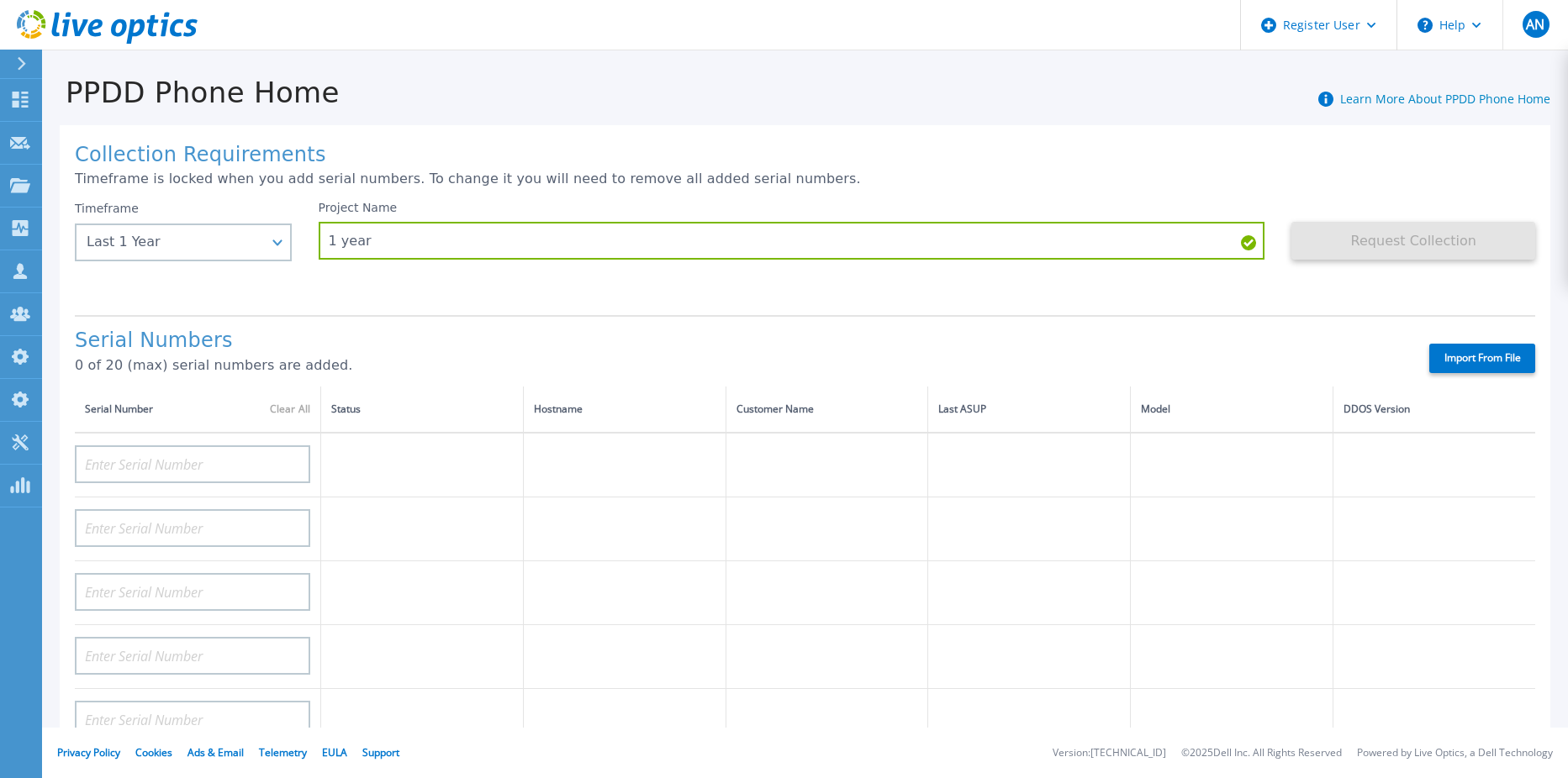
type input "CRK00250511602"
type input "DE404211107365"
type input "DE408220826521"
type input "DE413232436327"
type input "DE415235015854"
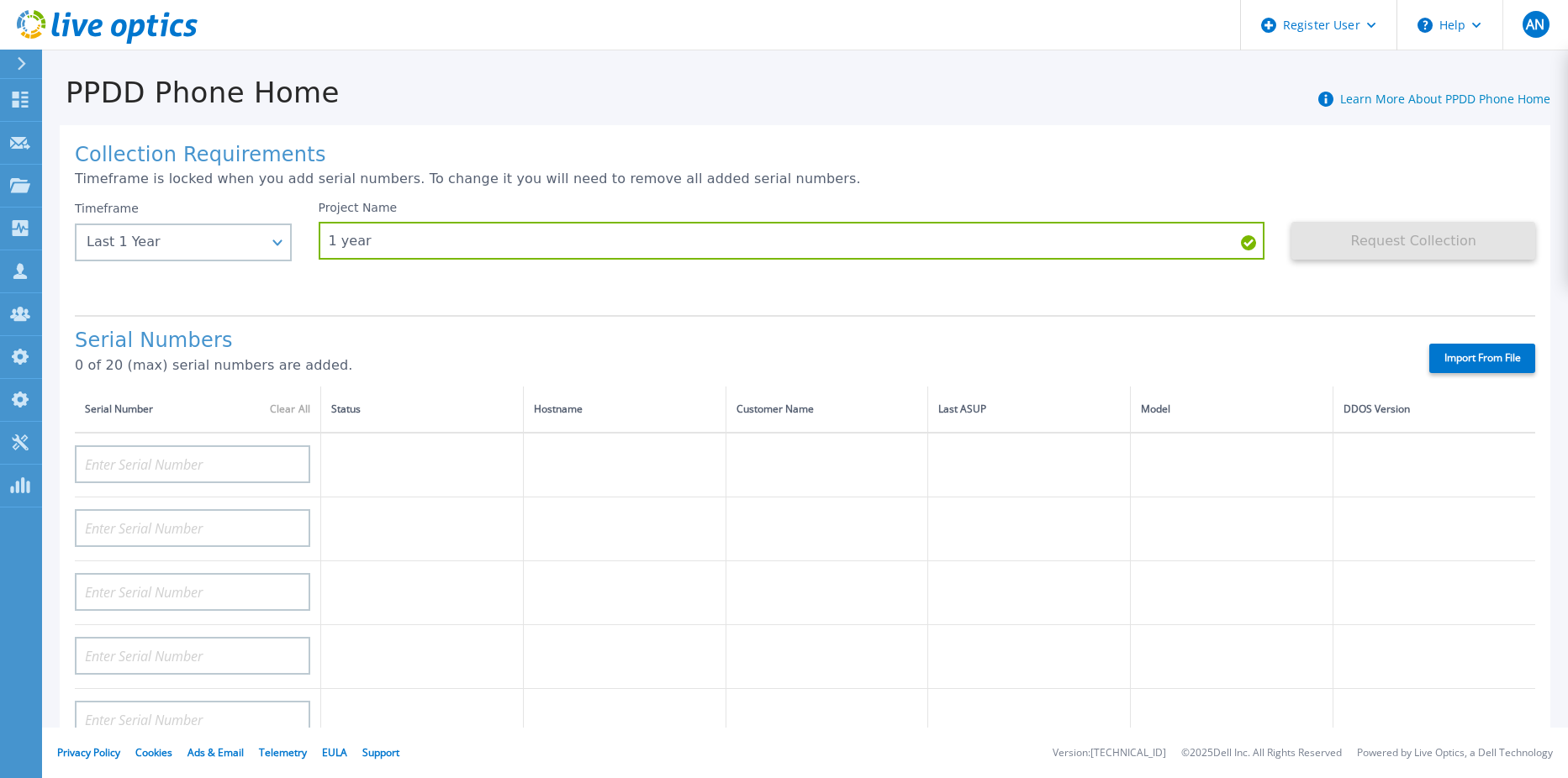
type input "DE411225185246"
type input "CKM00193003831"
type input "CKM00203002102"
type input "CKM00172801558"
type input "DE406213721237"
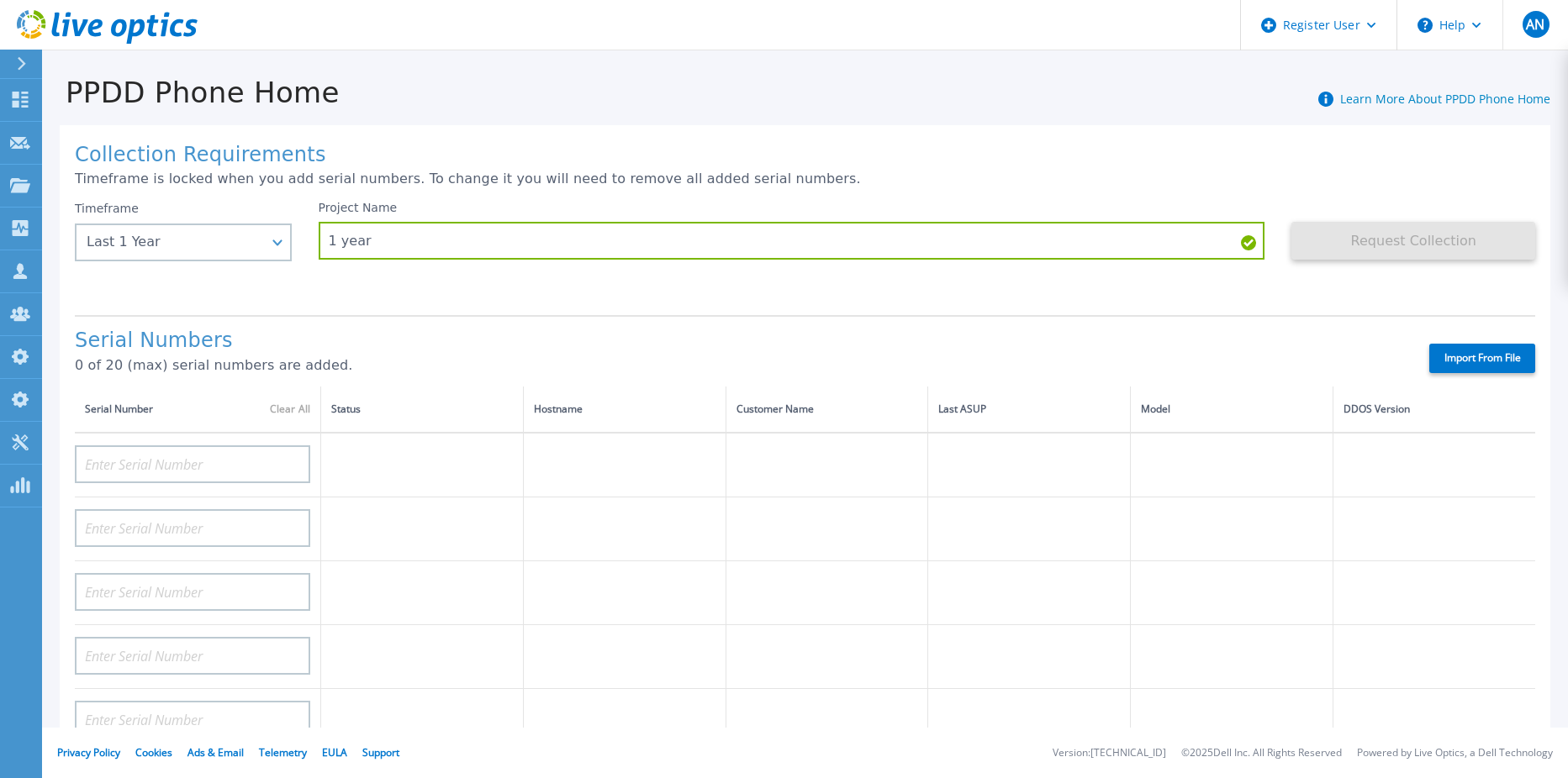
type input "CKM00182500926"
type input "DE409221930917"
type input "CKM00201400775"
type input "CKM00191300223"
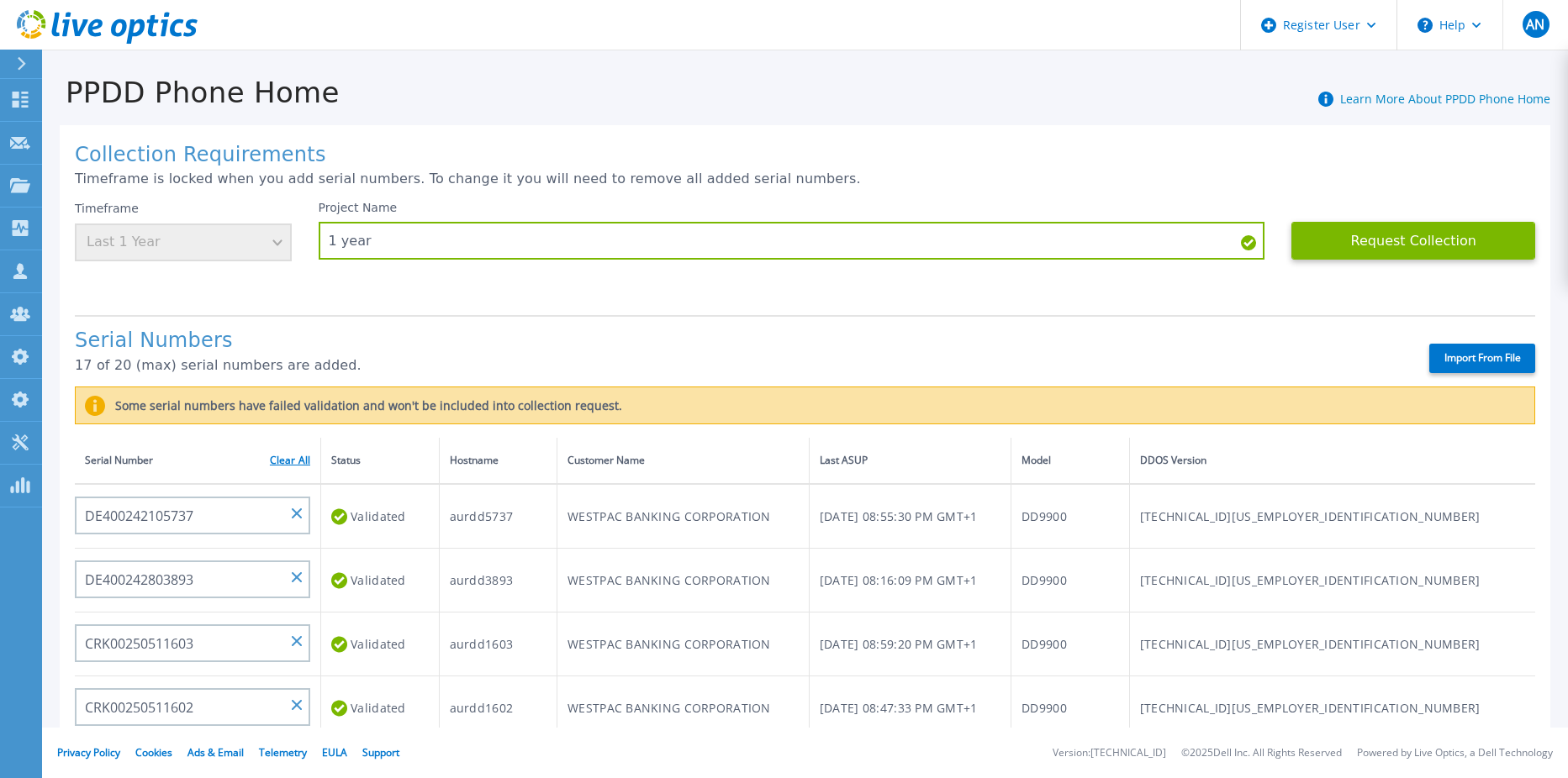
click at [282, 459] on link "Clear All" at bounding box center [290, 460] width 41 height 12
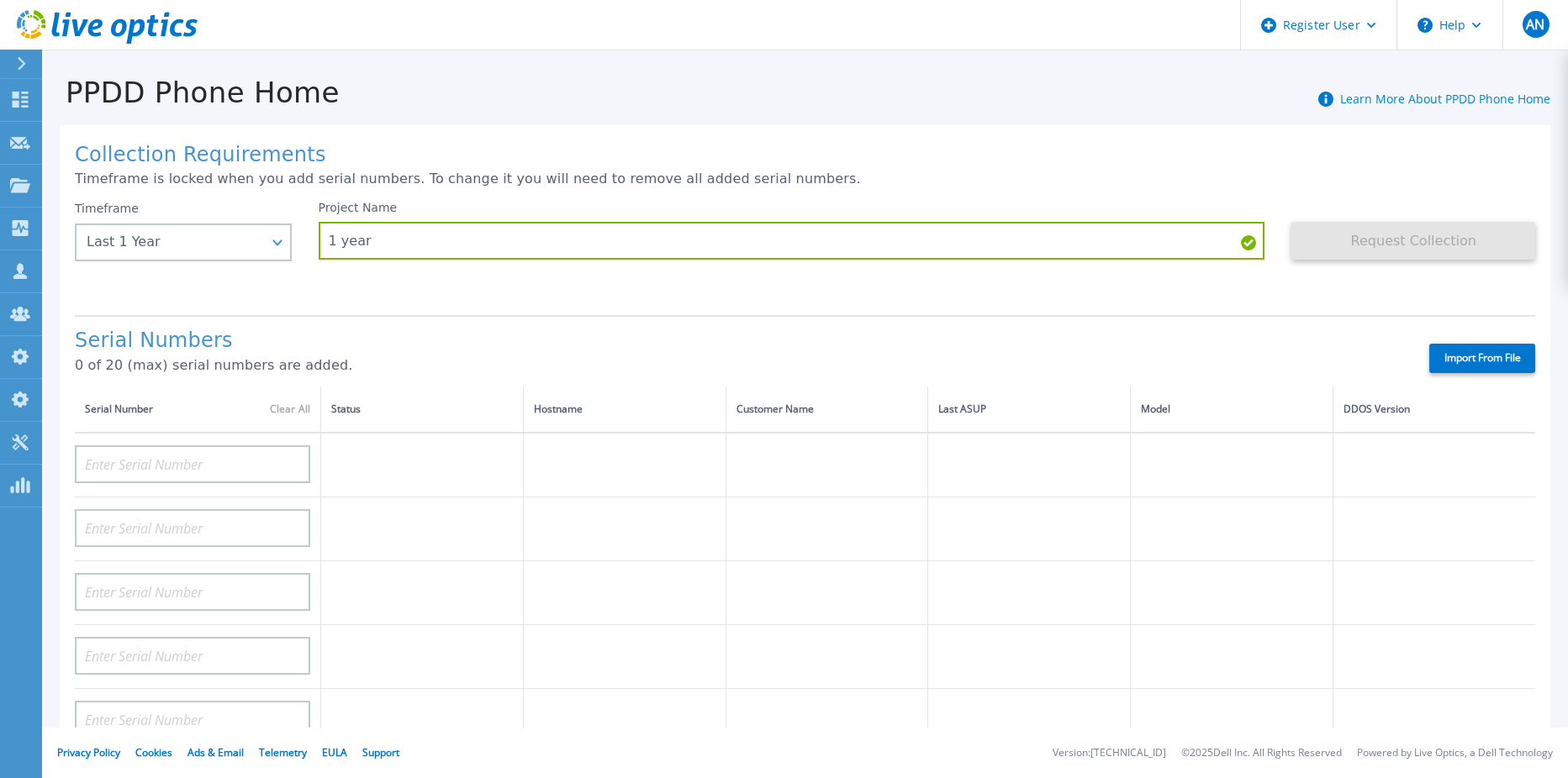
click at [1454, 352] on label "Import From File" at bounding box center [1481, 358] width 106 height 30
click at [0, 0] on input "Import From File" at bounding box center [0, 0] width 0 height 0
type input "DE400242105737"
type input "DE400242803893"
type input "CRK00250511603"
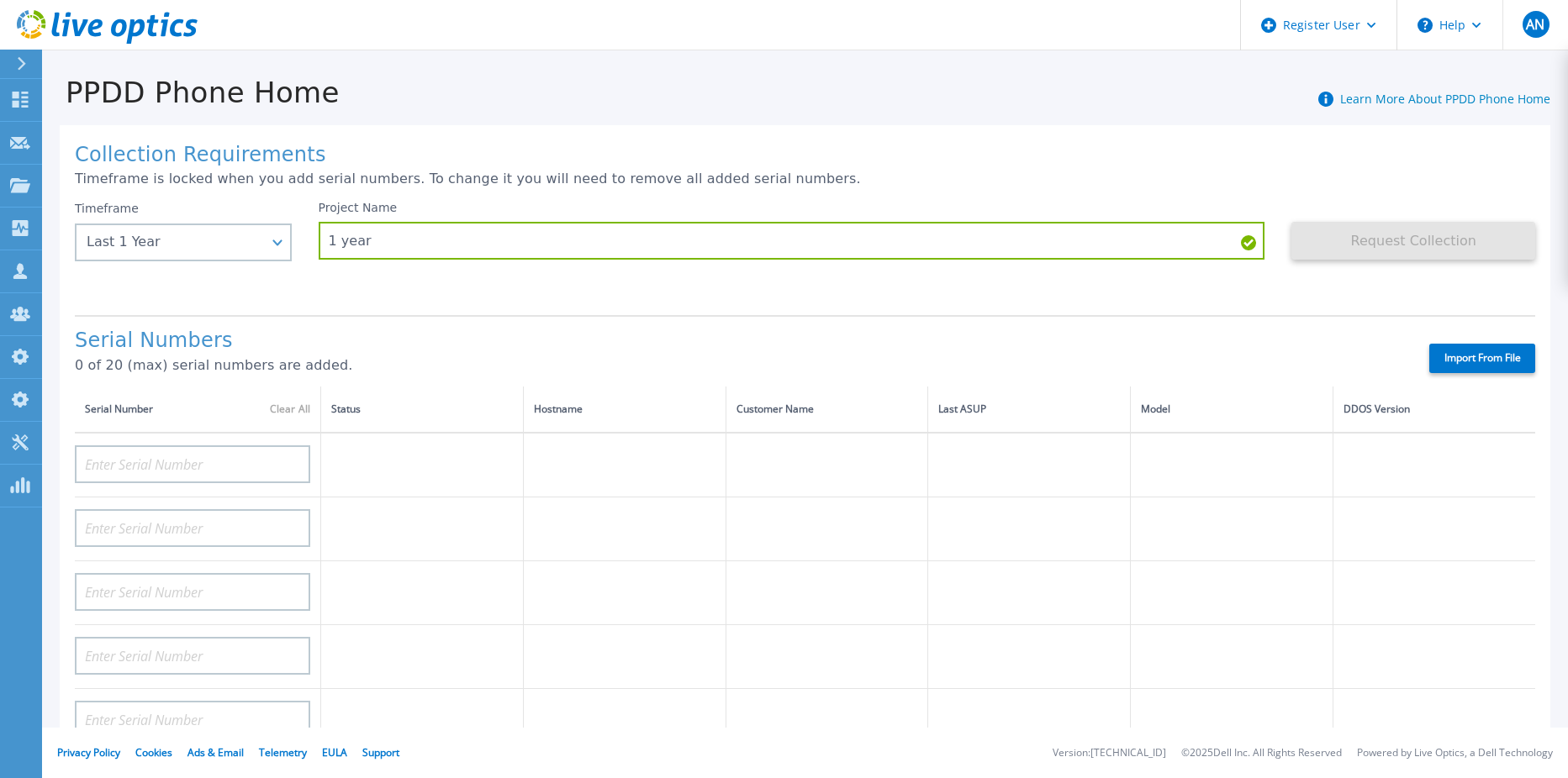
type input "CRK00250511602"
type input "DE404211107365"
type input "DE408220826521"
type input "DE413232436327"
type input "DE415235015854"
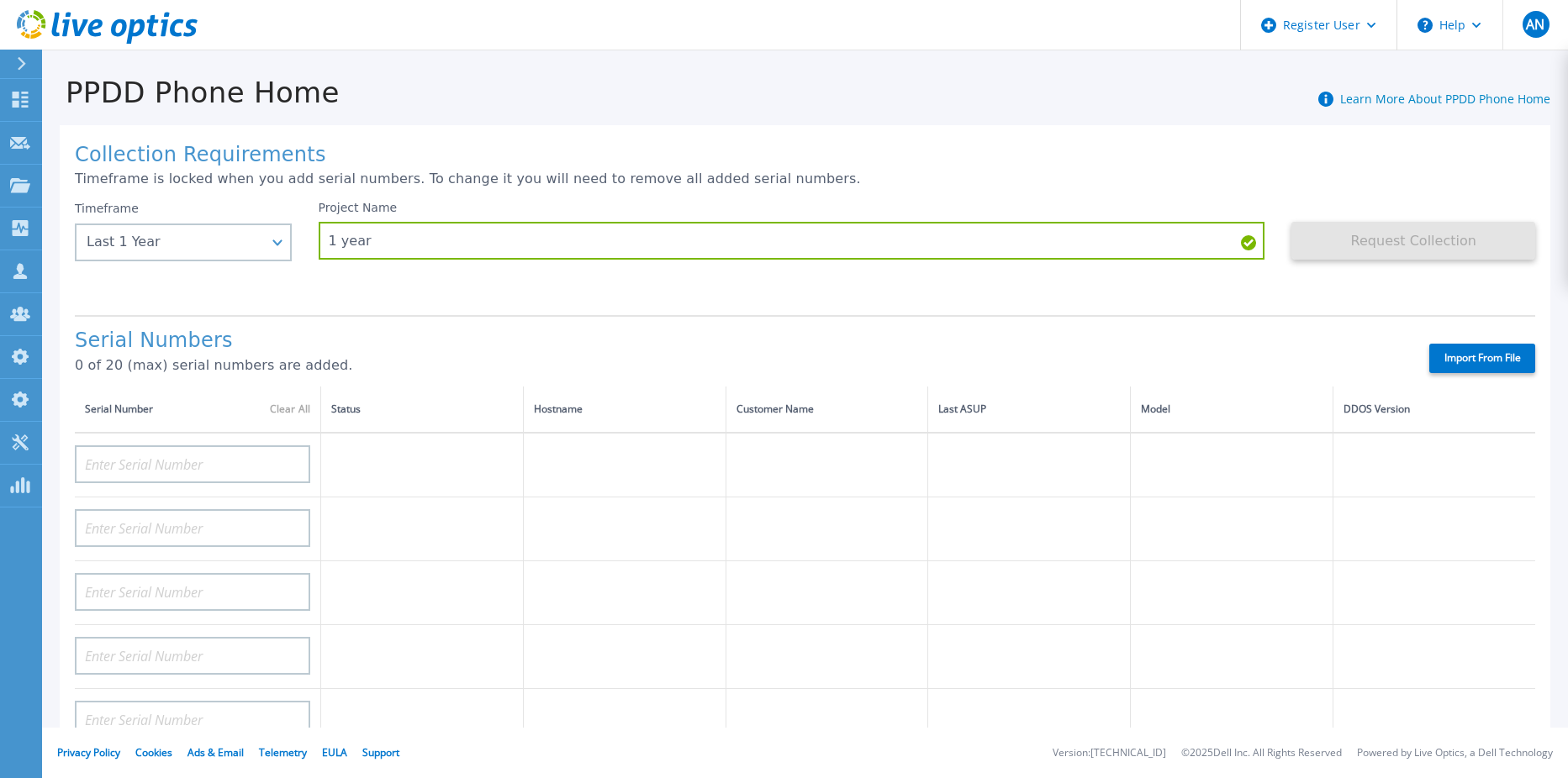
type input "DE411225185246"
type input "CKM00193003831"
type input "CKM00203002102"
type input "CKM00172801558"
type input "DE406213721237"
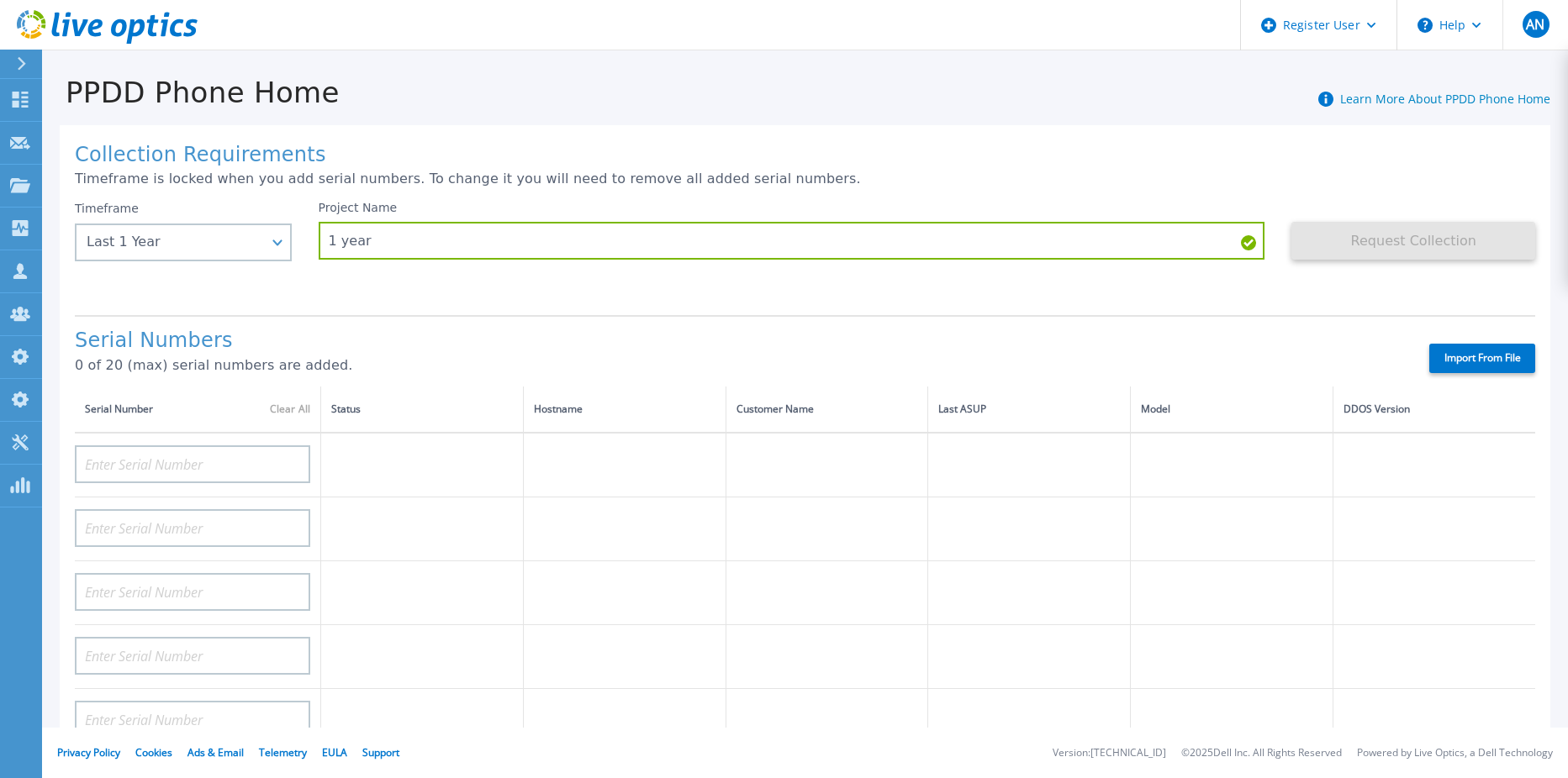
type input "CKM00182500926"
type input "DE409221930917"
type input "CKM00201400775"
type input "CKM00191300223"
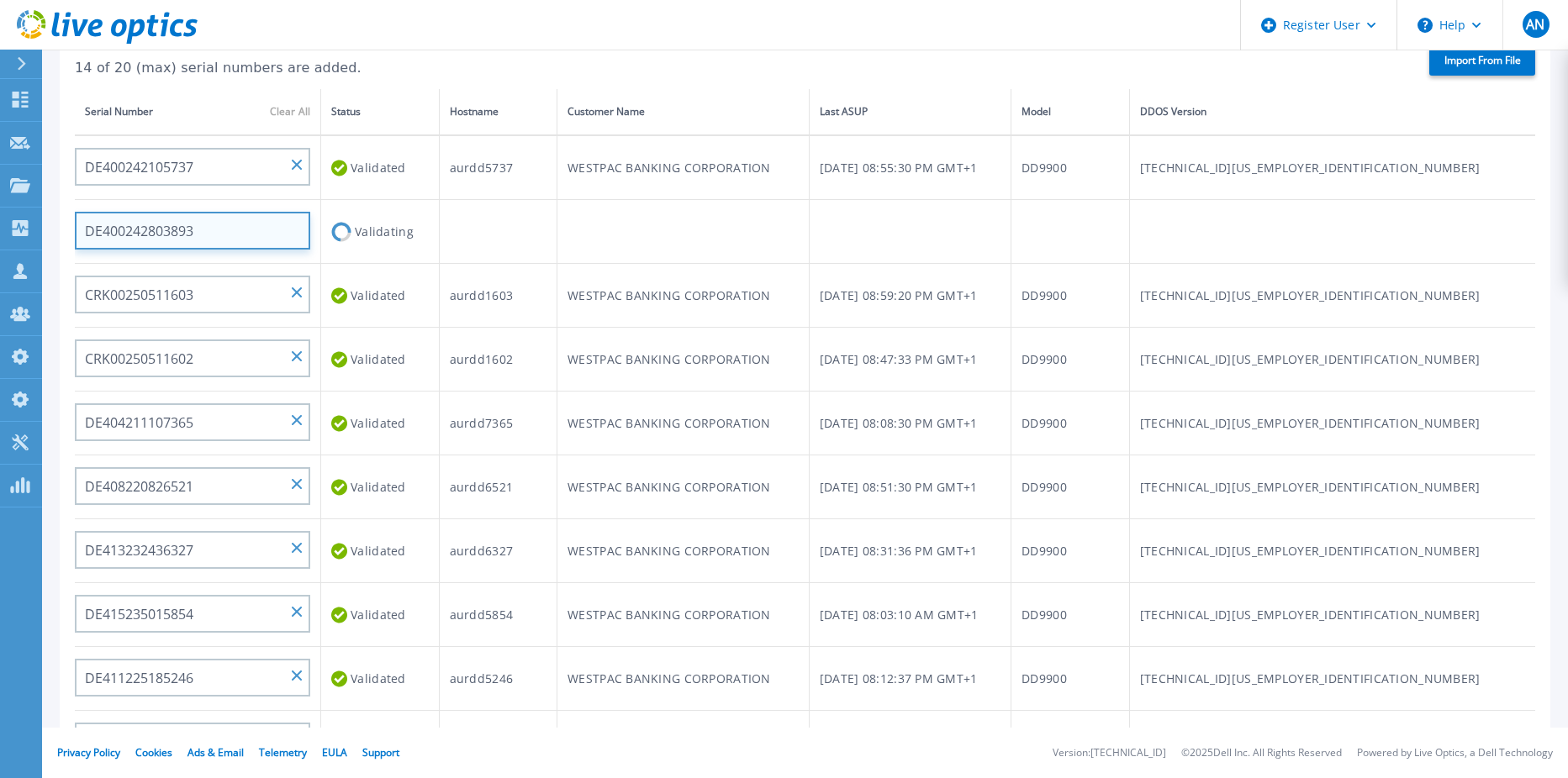
click at [167, 233] on input "DE400242803893" at bounding box center [193, 231] width 236 height 38
click at [546, 212] on td at bounding box center [498, 232] width 119 height 64
click at [237, 232] on input "DE400242803893" at bounding box center [193, 231] width 236 height 38
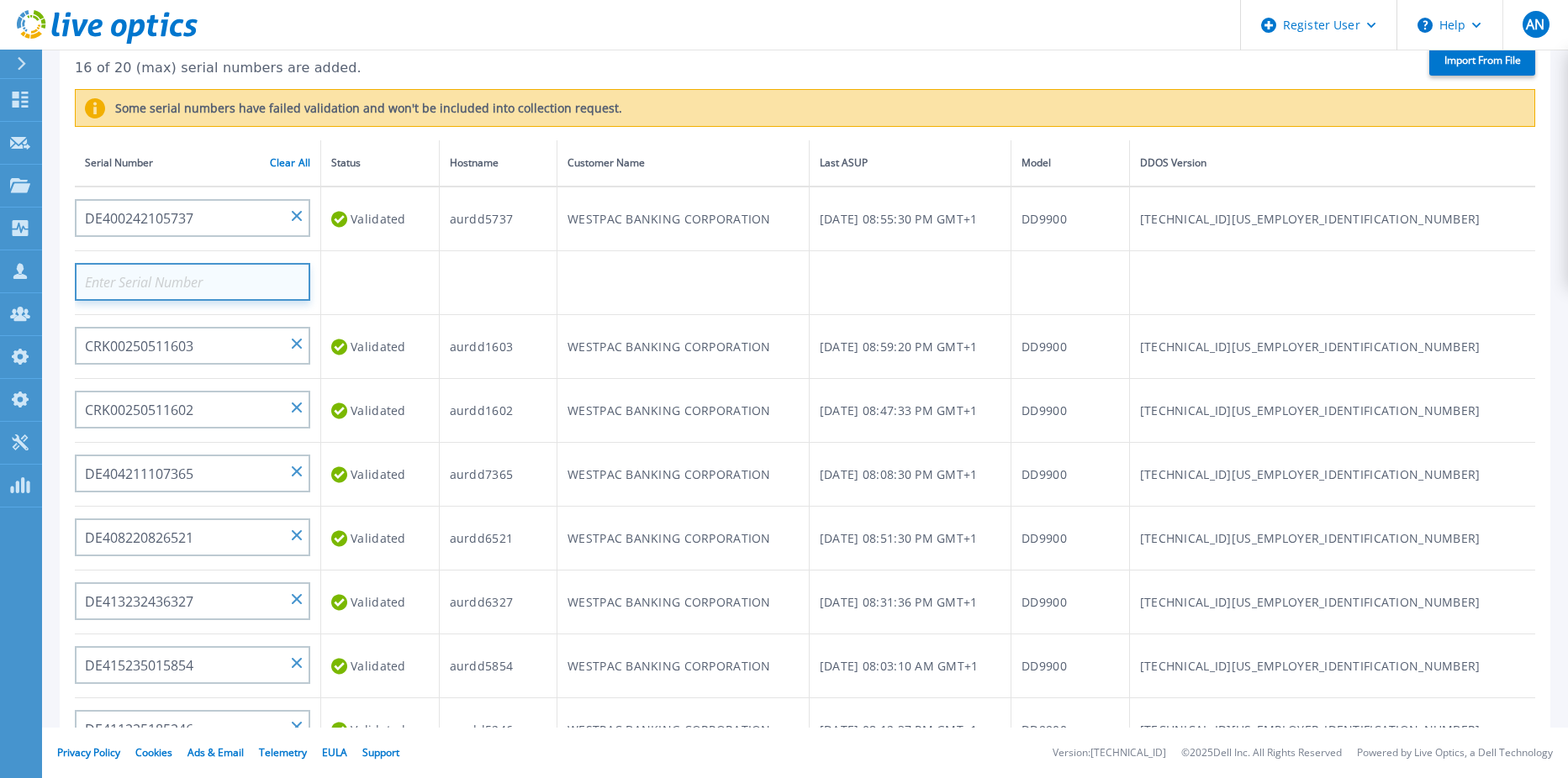
click at [262, 281] on input at bounding box center [193, 282] width 236 height 38
paste input "DE400242803893"
type input "DE400242803893"
click at [503, 282] on td at bounding box center [498, 283] width 119 height 64
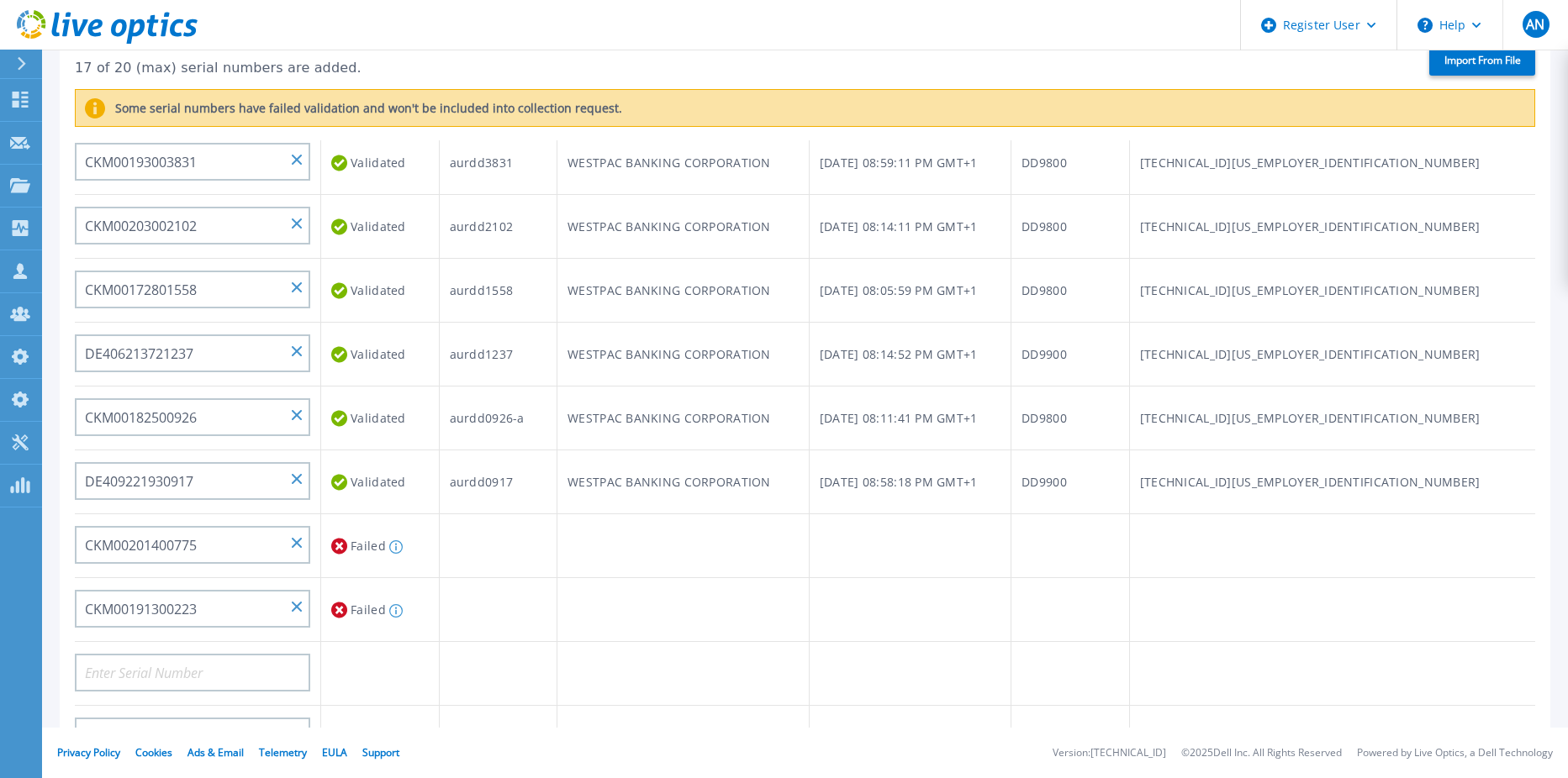
scroll to position [673, 0]
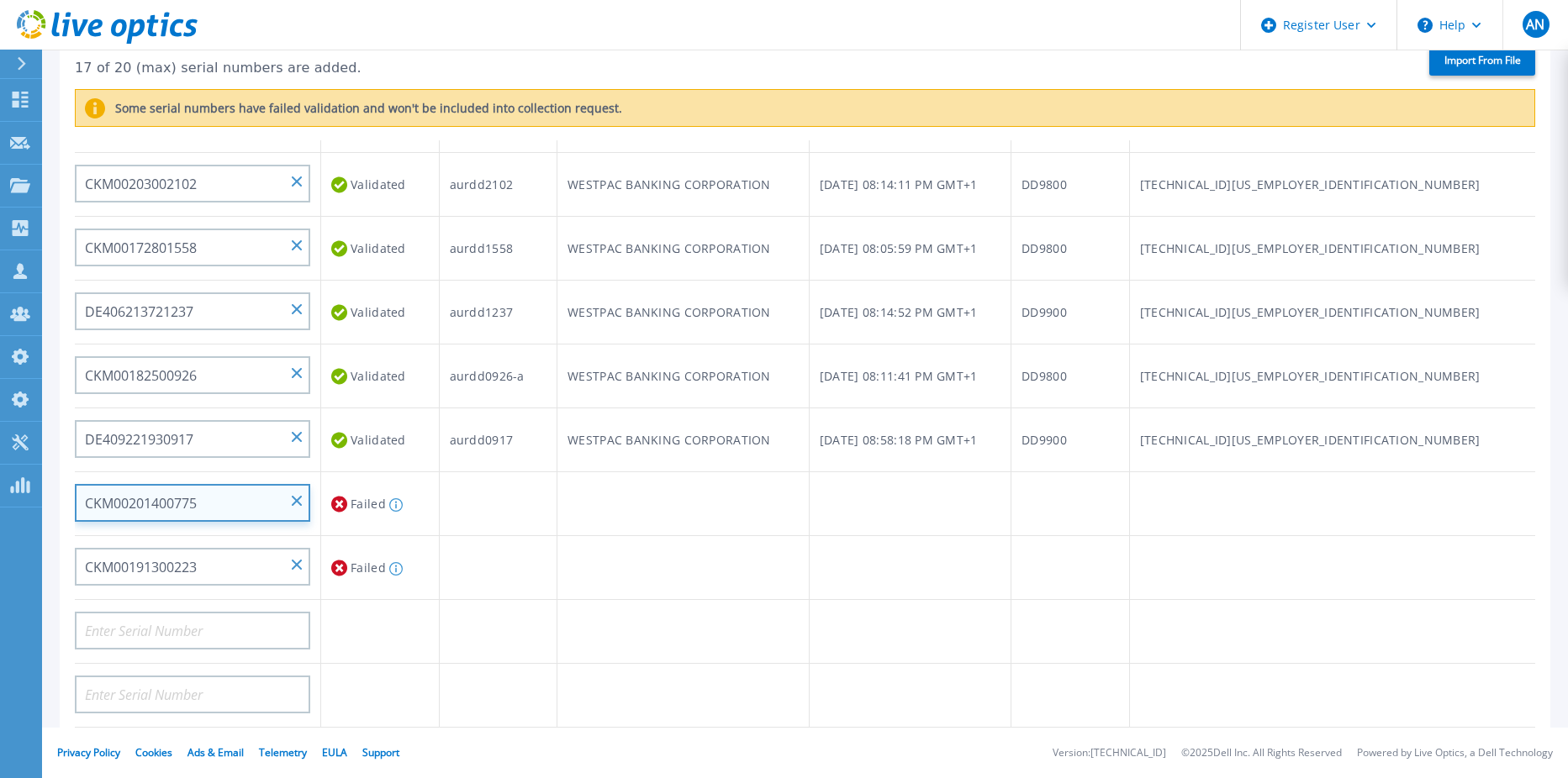
click at [232, 503] on input "CKM00201400775" at bounding box center [193, 503] width 236 height 38
click at [232, 502] on input "CKM00201400775" at bounding box center [193, 503] width 236 height 38
click at [250, 505] on input at bounding box center [193, 503] width 236 height 38
paste input "CKM00201400775"
type input "CKM00201400775"
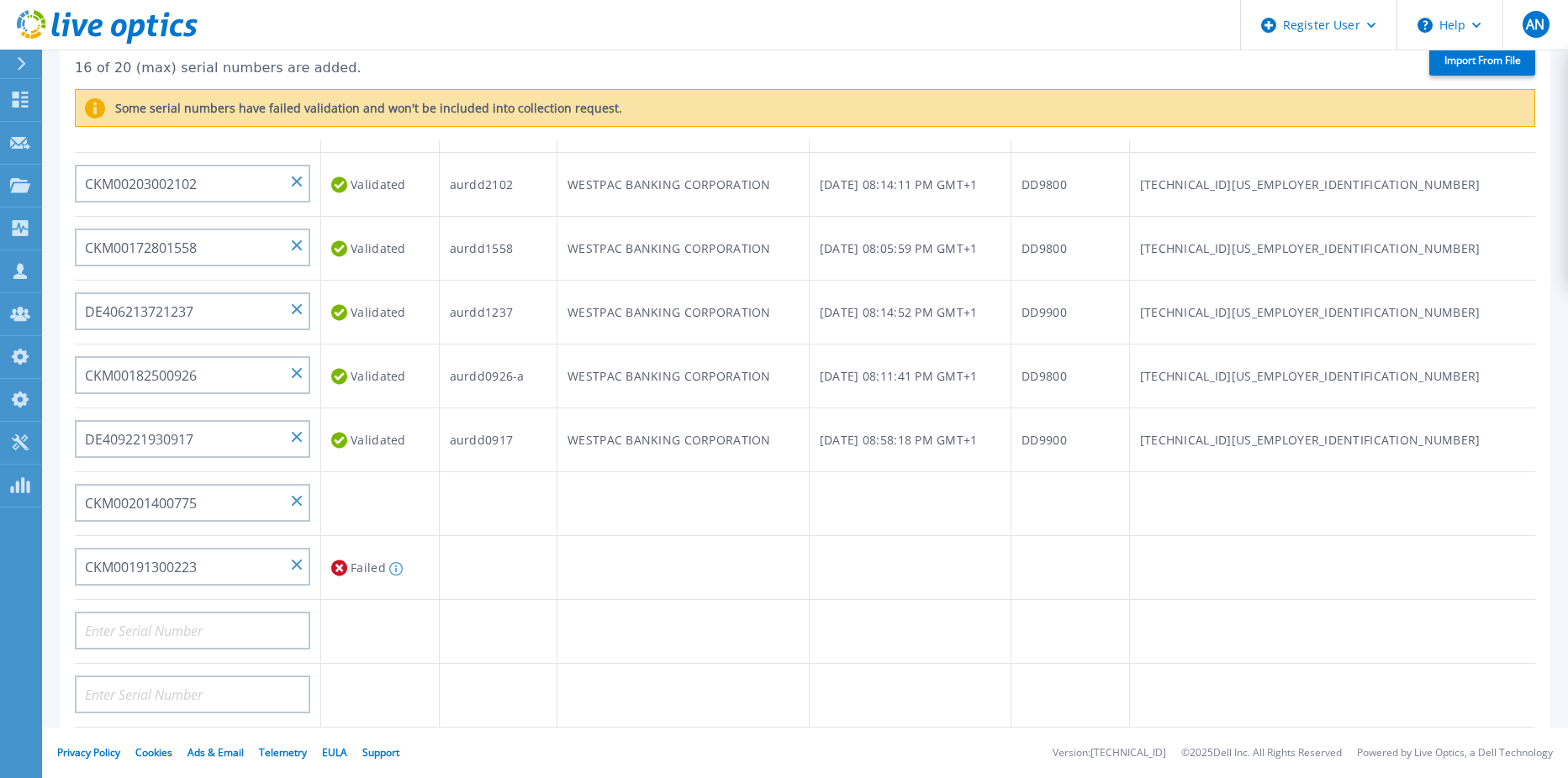
drag, startPoint x: 438, startPoint y: 521, endPoint x: 335, endPoint y: 554, distance: 108.2
click at [439, 521] on td at bounding box center [380, 504] width 119 height 64
click at [233, 562] on input "CKM00191300223" at bounding box center [193, 567] width 236 height 38
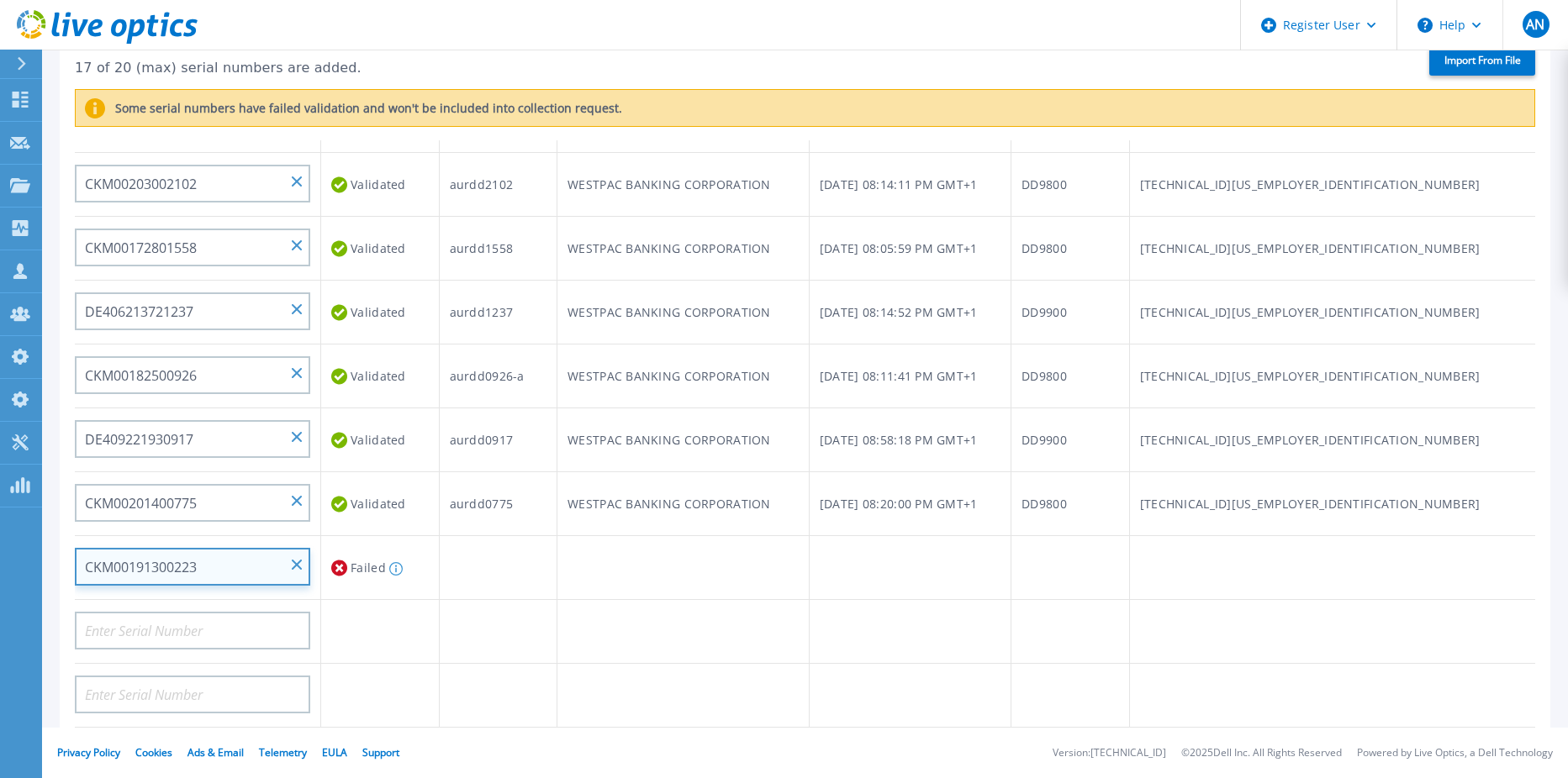
click at [233, 562] on input "CKM00191300223" at bounding box center [193, 567] width 236 height 38
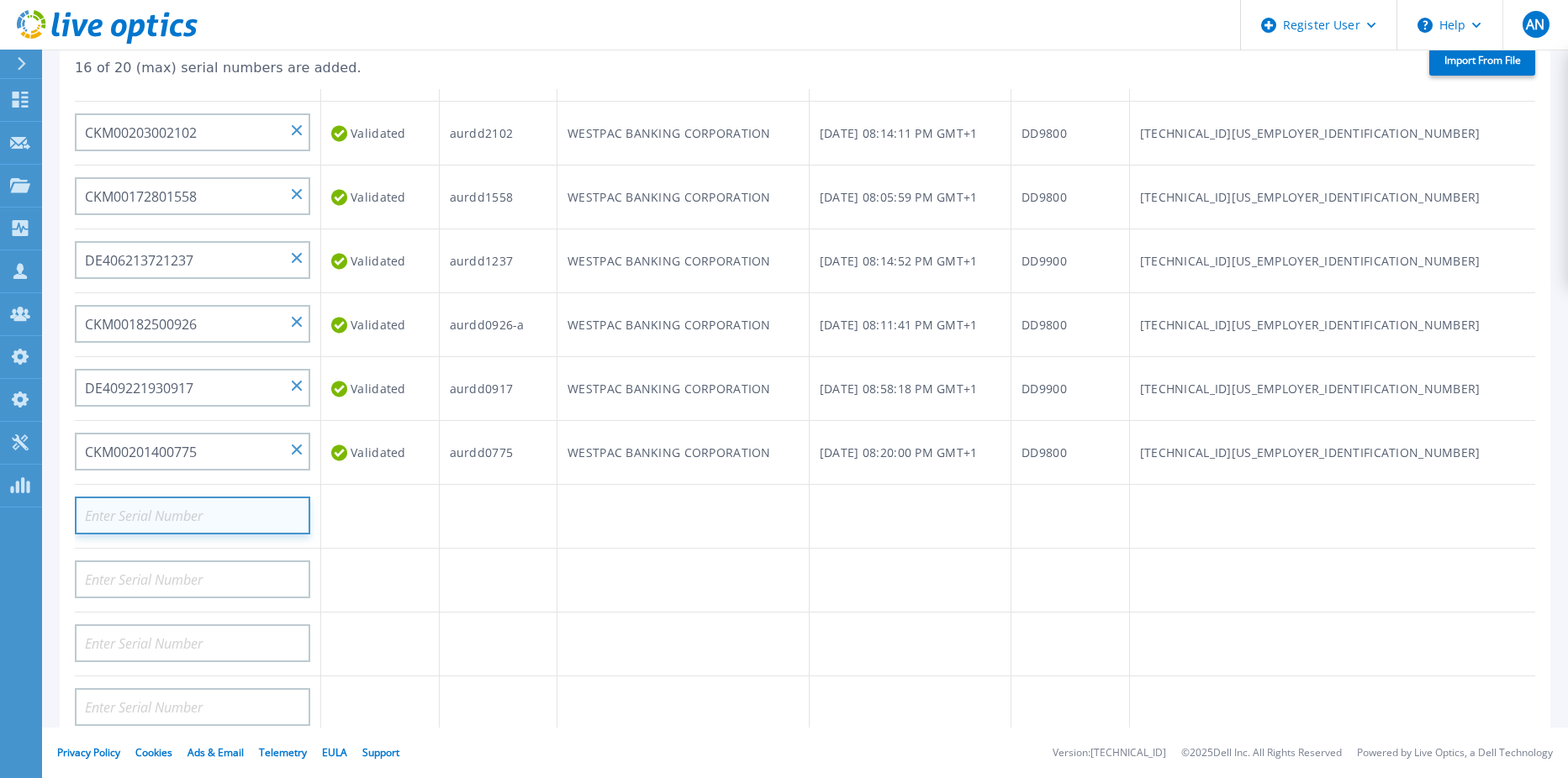
click at [221, 521] on input at bounding box center [193, 516] width 236 height 38
paste input "CKM00191300223"
type input "CKM00191300223"
click at [440, 529] on td at bounding box center [380, 517] width 119 height 64
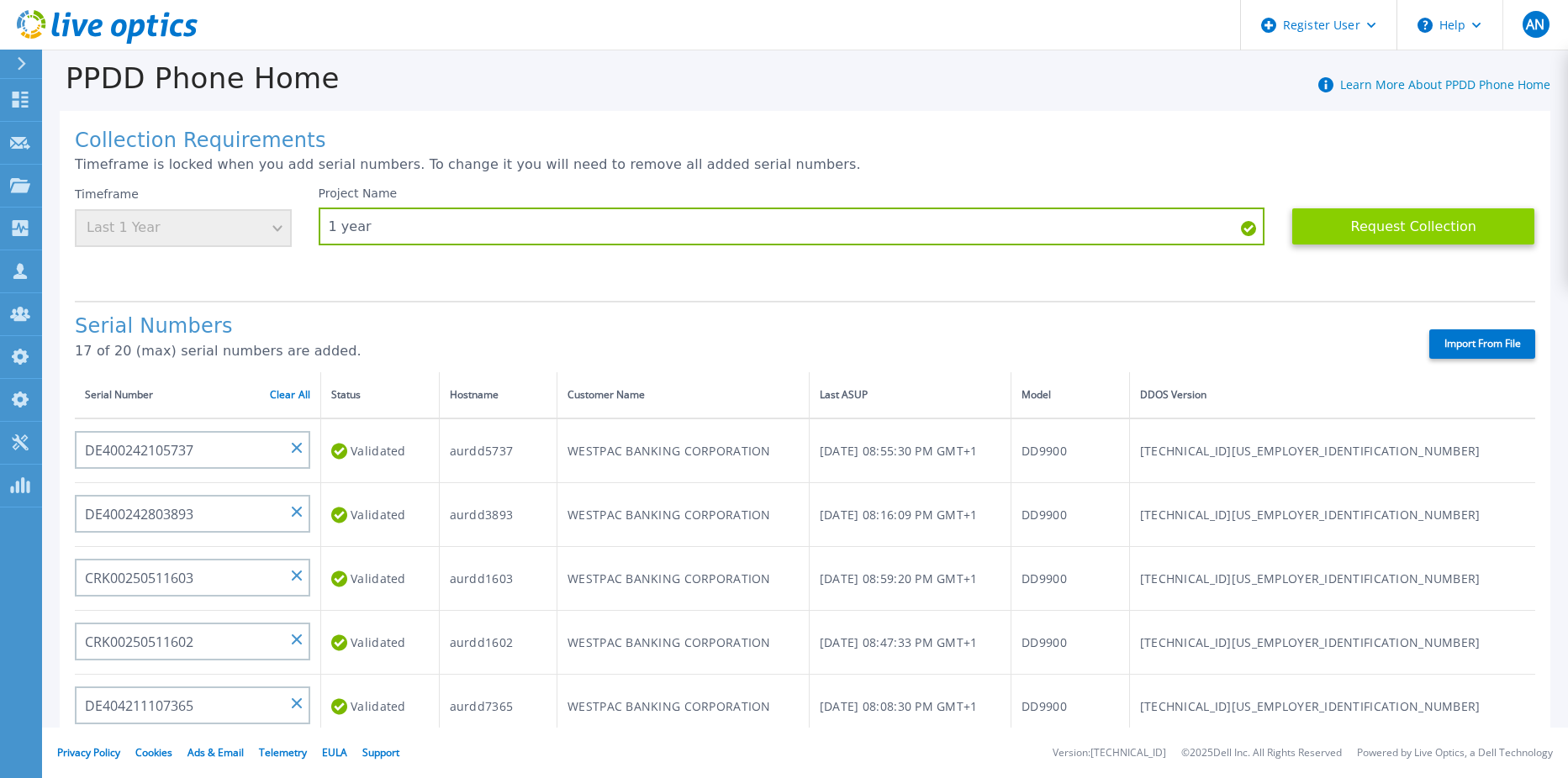
scroll to position [0, 0]
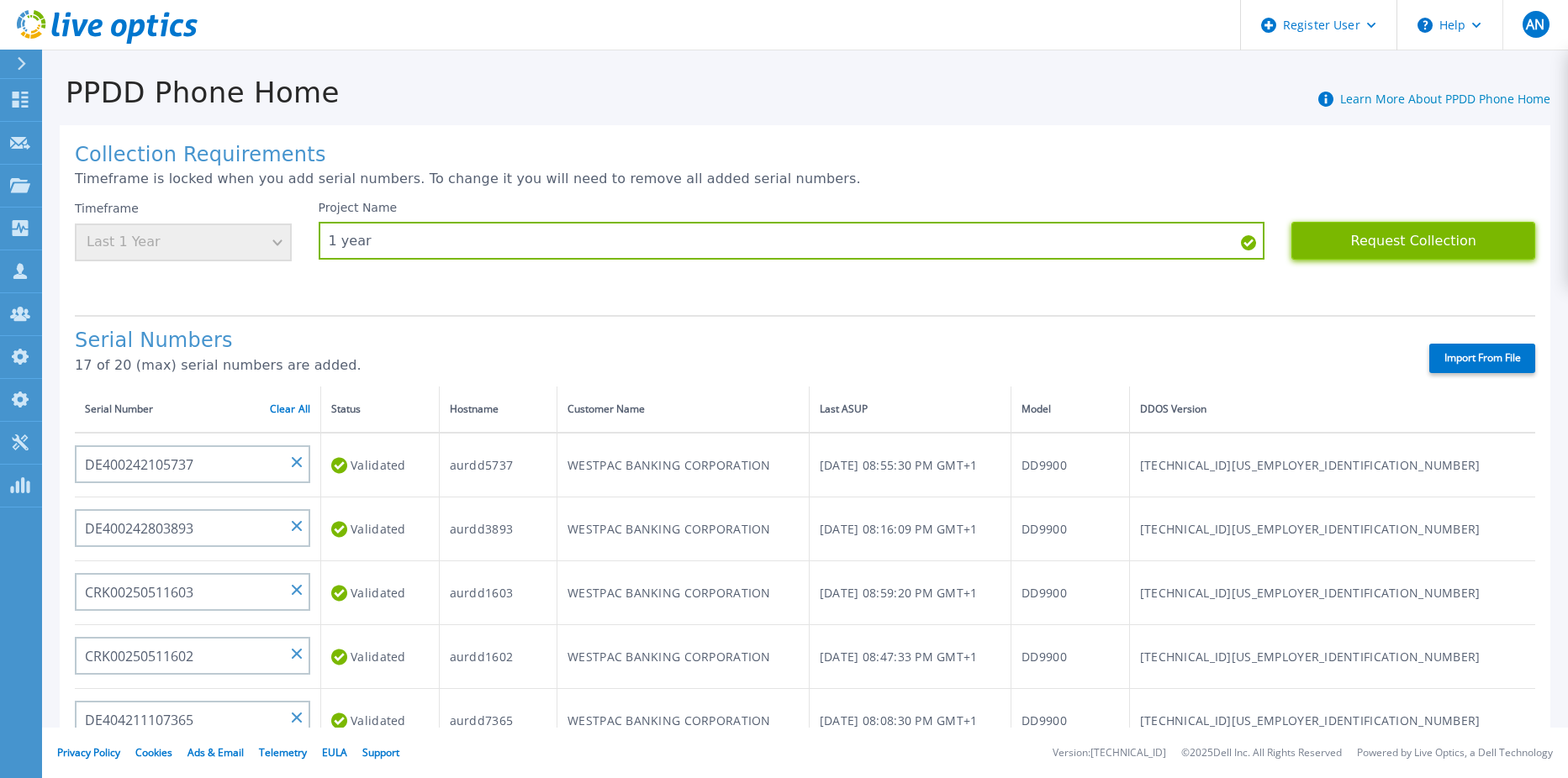
click at [1386, 251] on button "Request Collection" at bounding box center [1413, 241] width 244 height 38
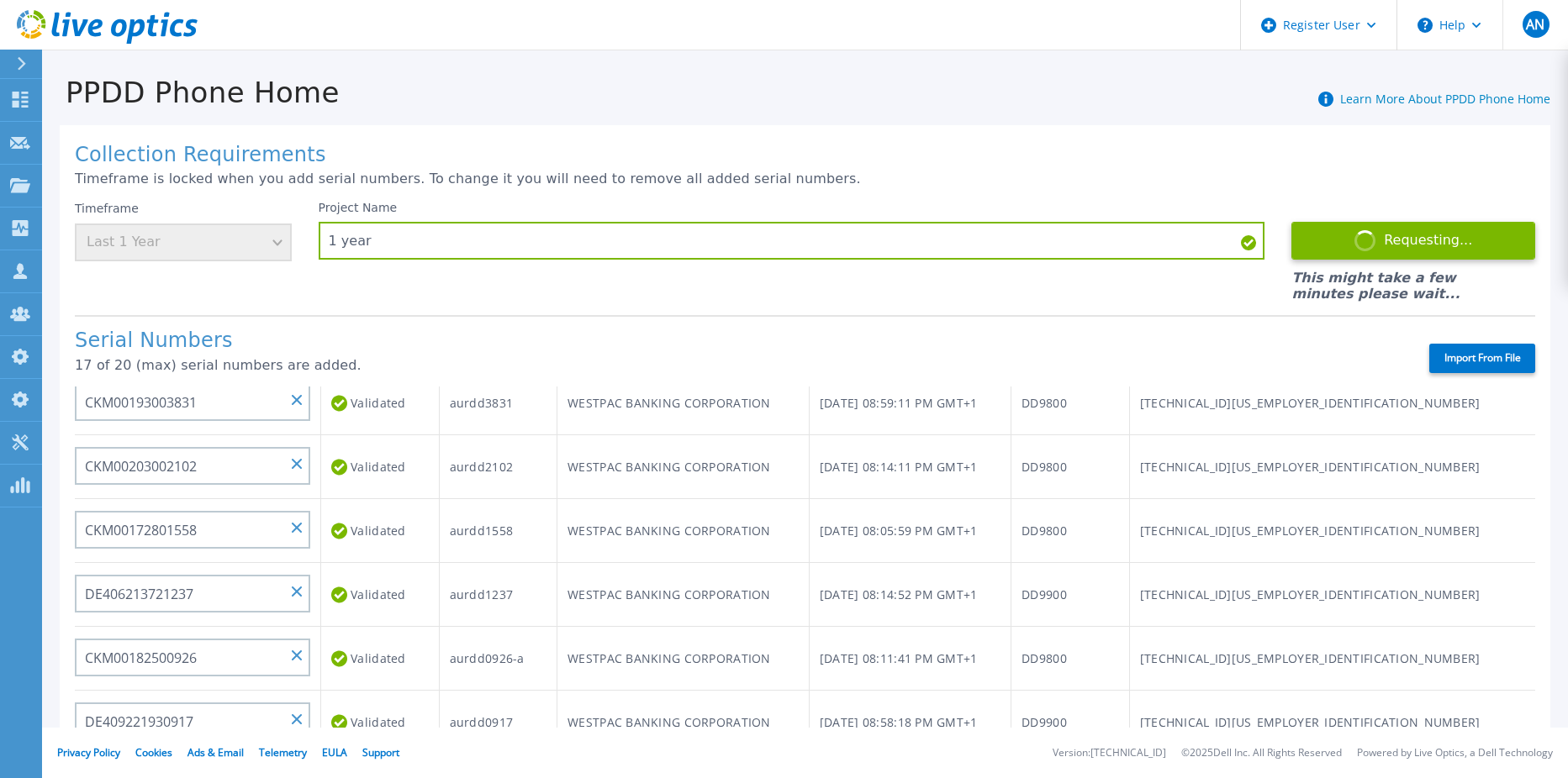
scroll to position [672, 0]
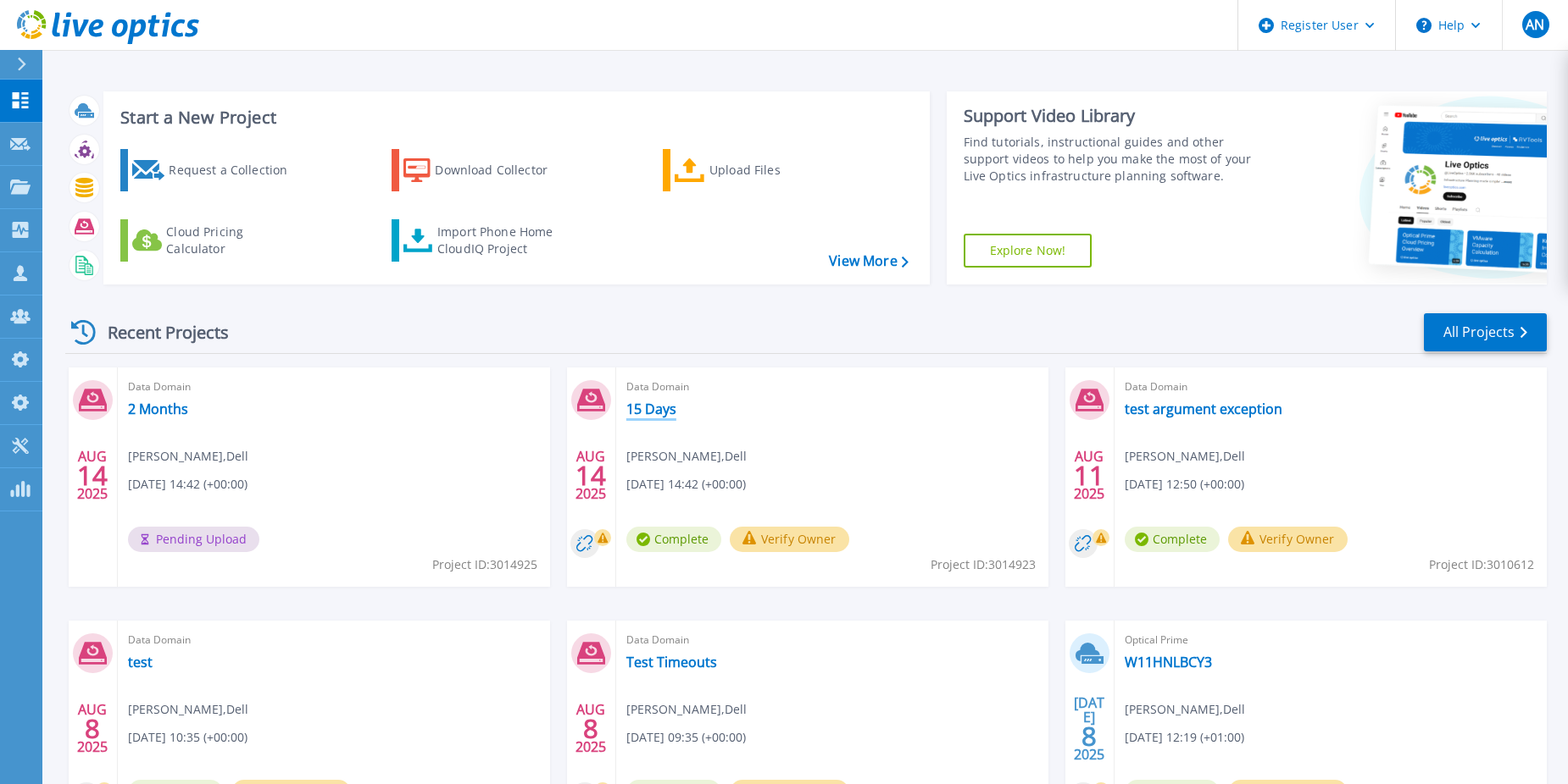
click at [650, 412] on link "15 Days" at bounding box center [651, 409] width 50 height 17
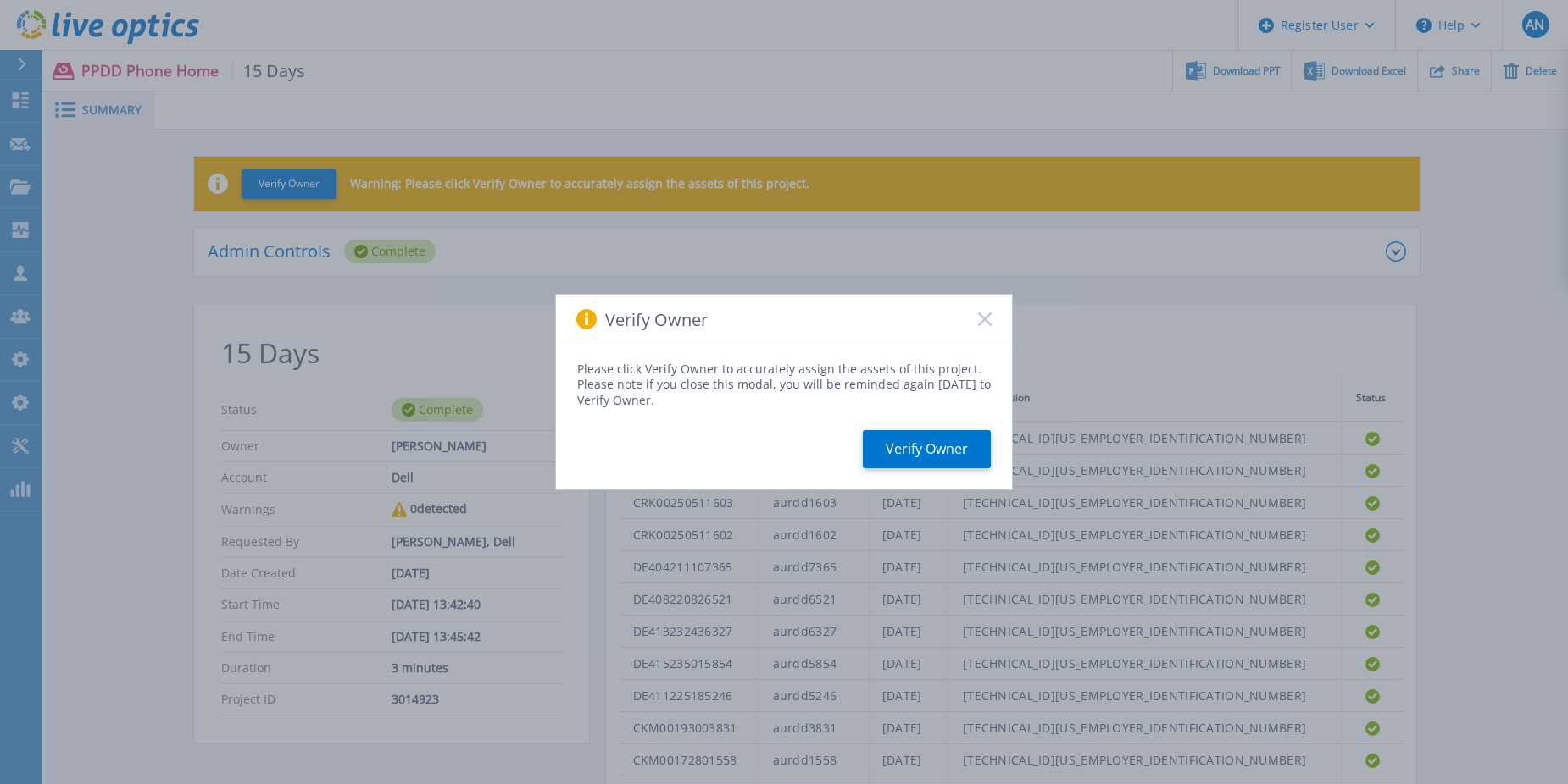
scroll to position [308, 0]
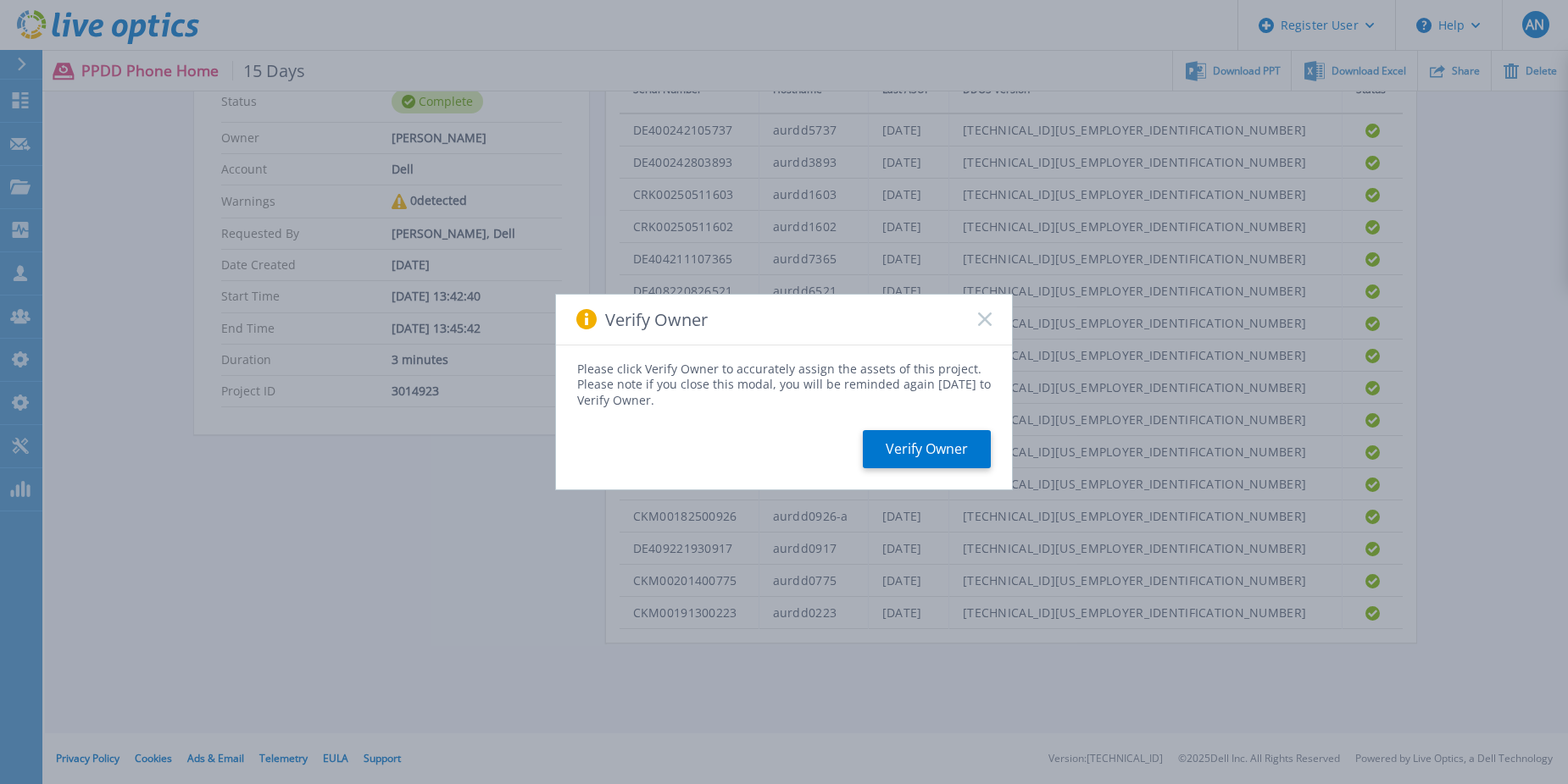
click at [984, 317] on rect at bounding box center [984, 319] width 14 height 14
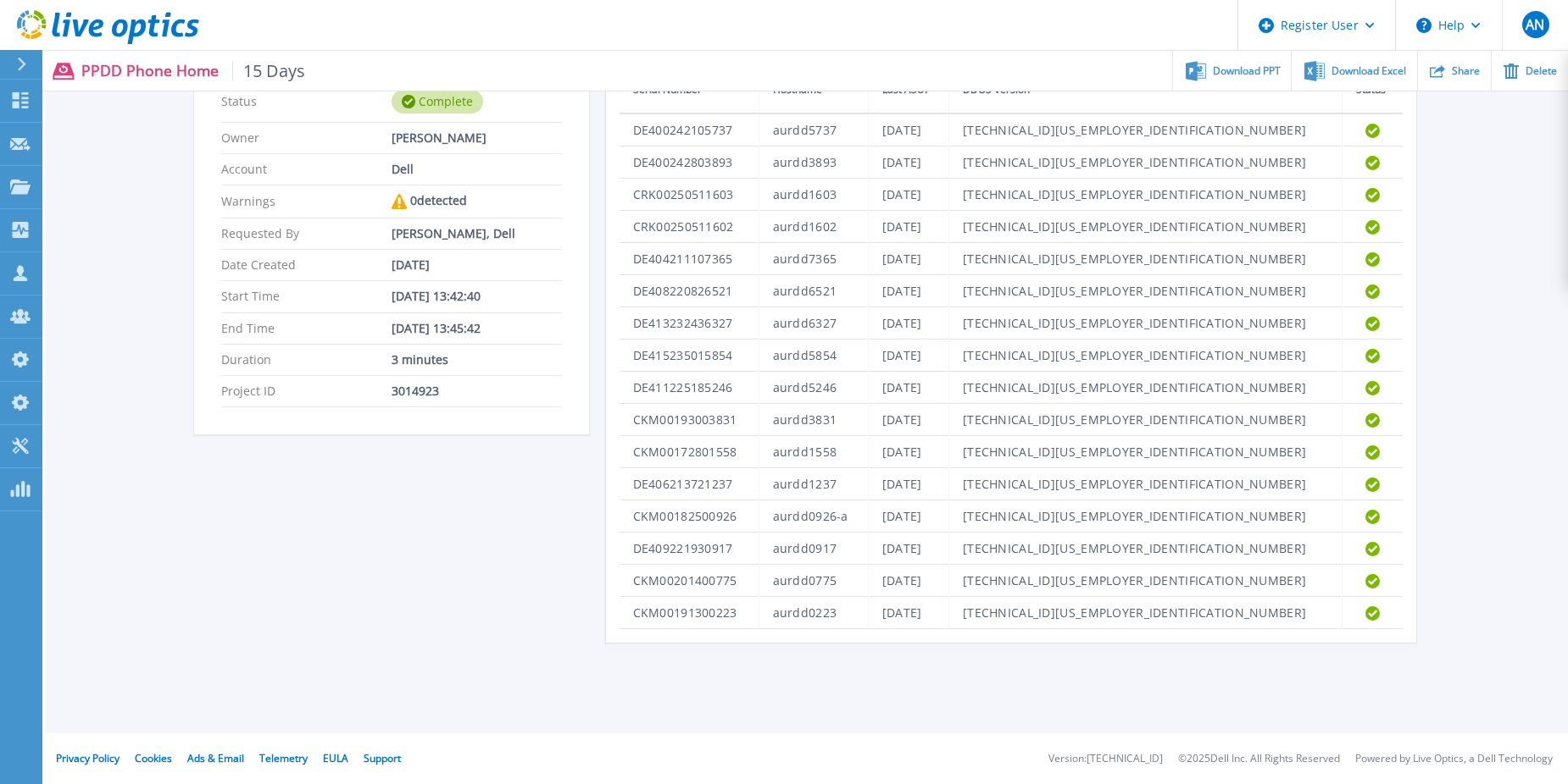
click at [123, 44] on icon at bounding box center [108, 27] width 183 height 35
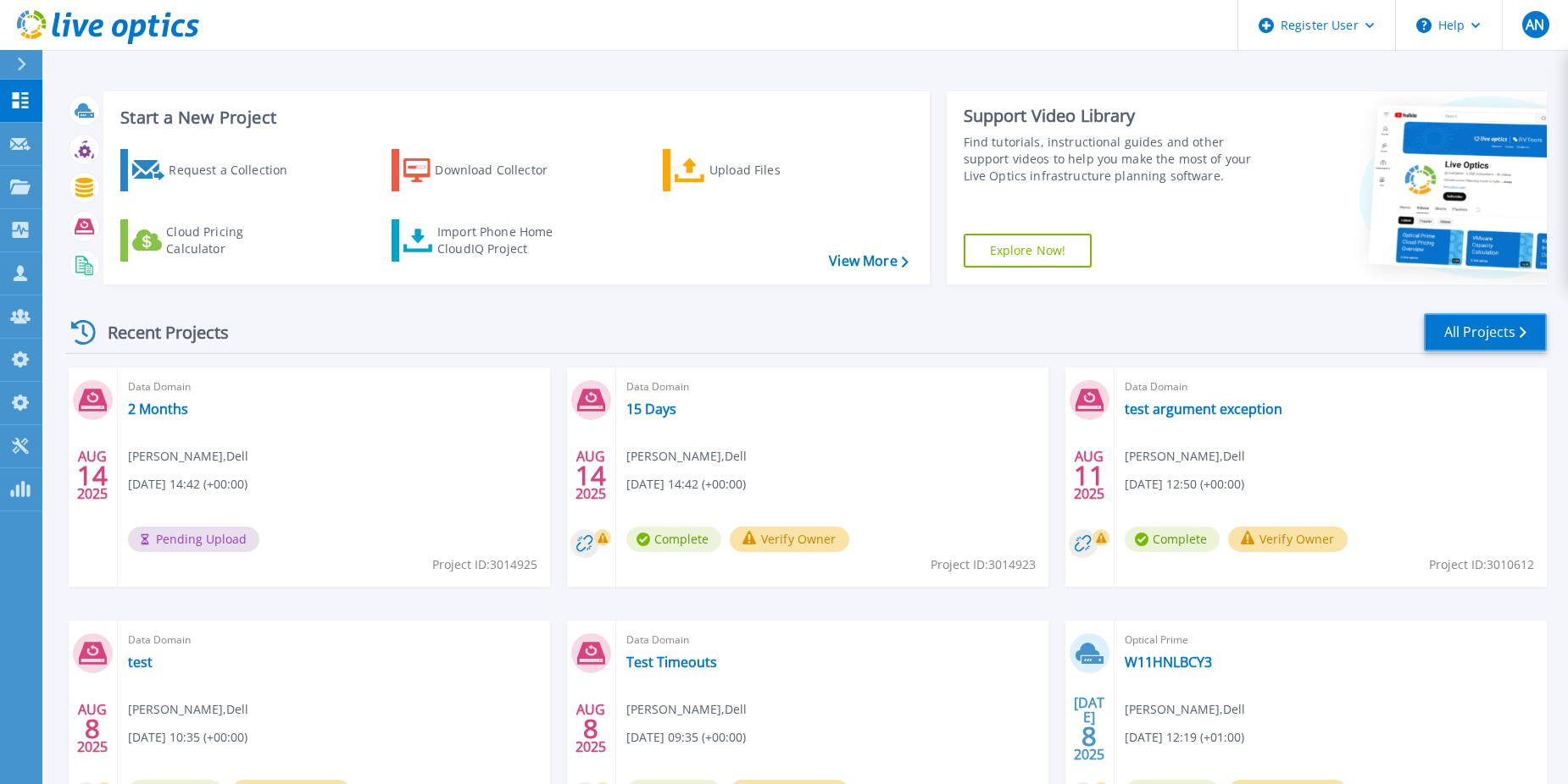
click at [1501, 350] on link "All Projects" at bounding box center [1484, 332] width 123 height 38
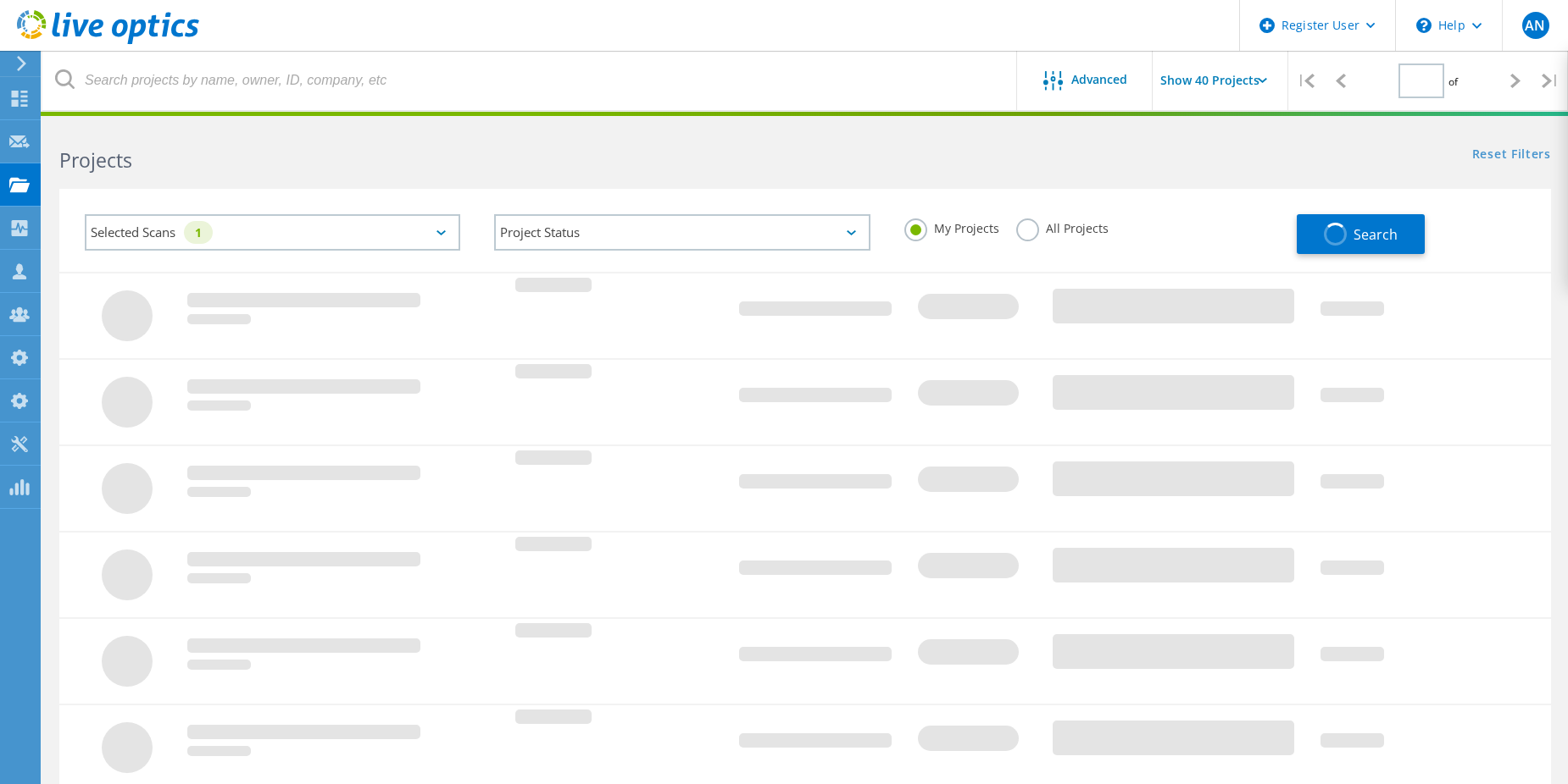
type input "1"
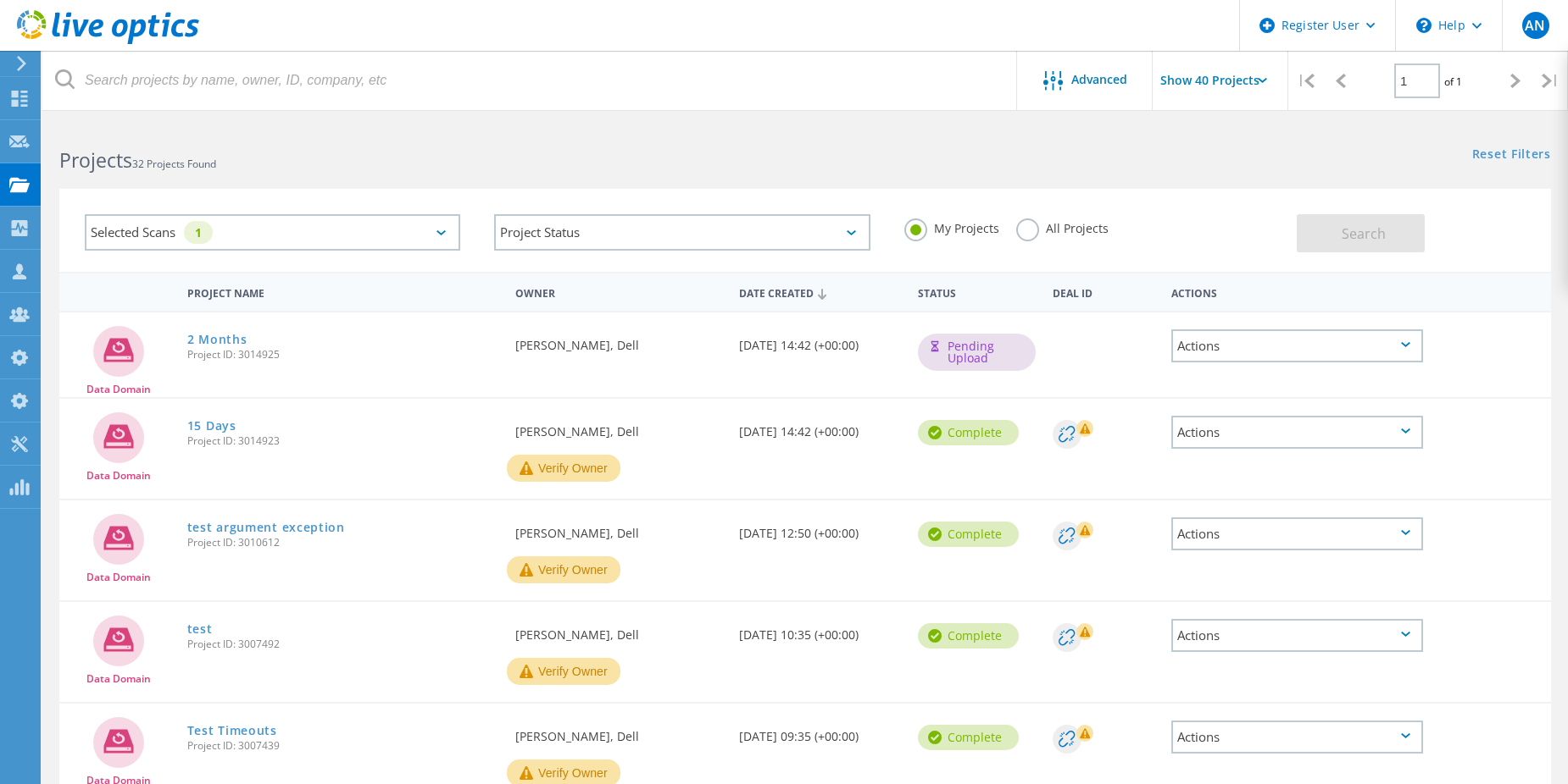
click at [1100, 237] on div "All Projects" at bounding box center [1062, 230] width 93 height 25
click at [1091, 232] on label "All Projects" at bounding box center [1062, 226] width 93 height 16
click at [0, 0] on input "All Projects" at bounding box center [0, 0] width 0 height 0
click at [1401, 245] on button "Search" at bounding box center [1360, 233] width 128 height 38
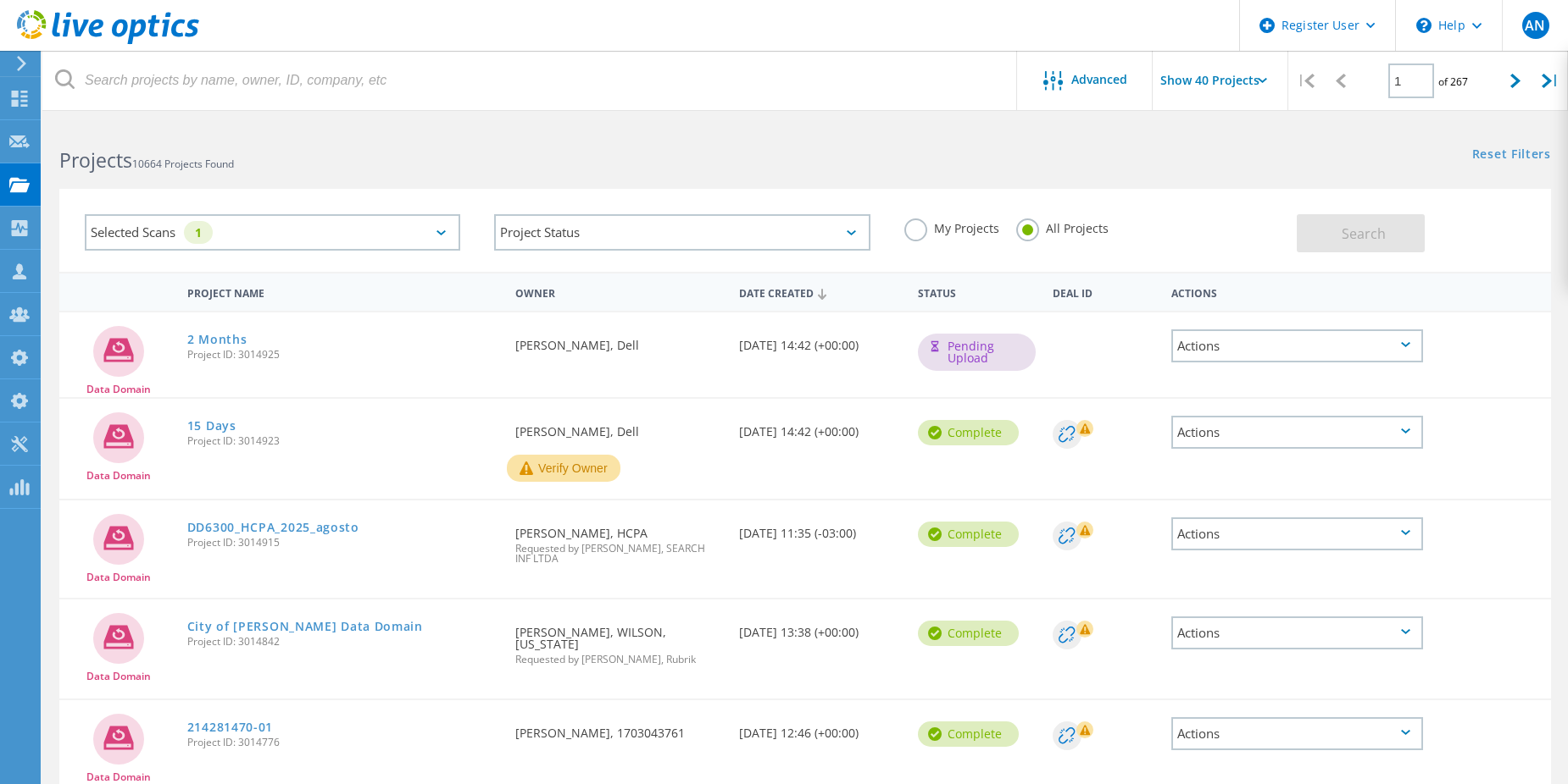
click at [121, 43] on icon at bounding box center [108, 27] width 183 height 35
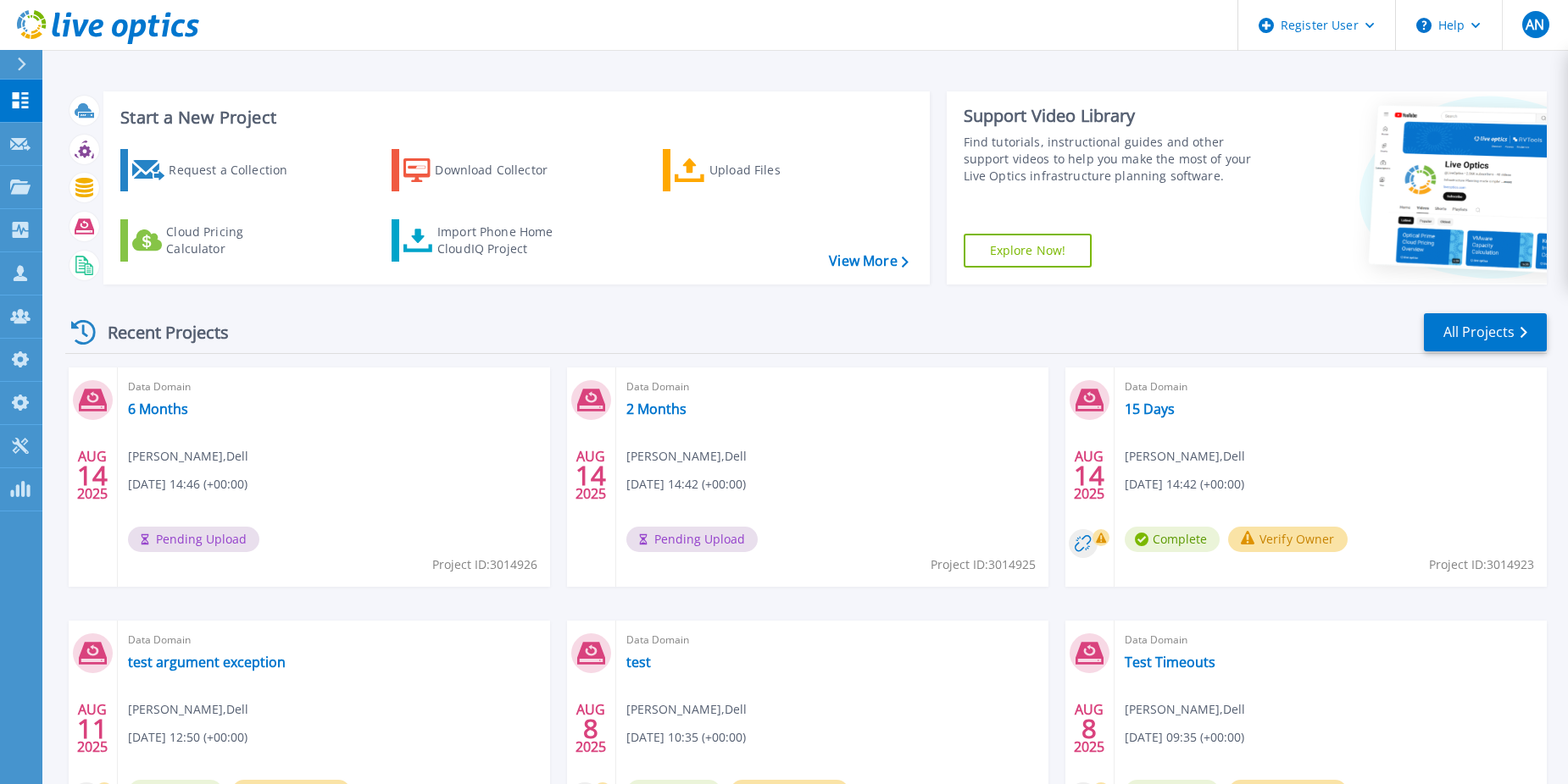
click at [119, 31] on icon at bounding box center [108, 27] width 183 height 35
click at [489, 229] on div "Import Phone Home CloudIQ Project" at bounding box center [503, 240] width 132 height 34
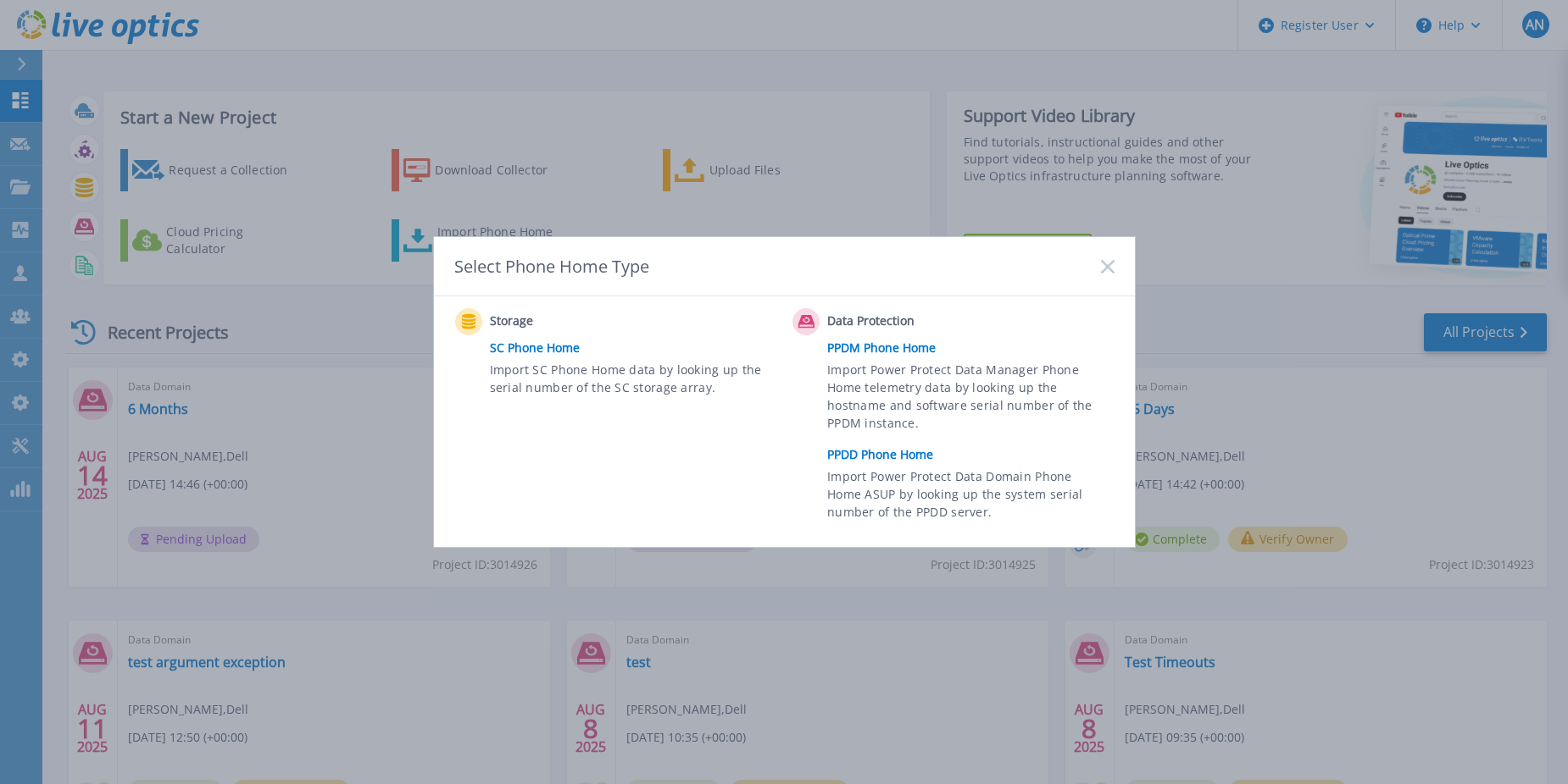
click at [855, 447] on link "PPDD Phone Home" at bounding box center [974, 454] width 294 height 25
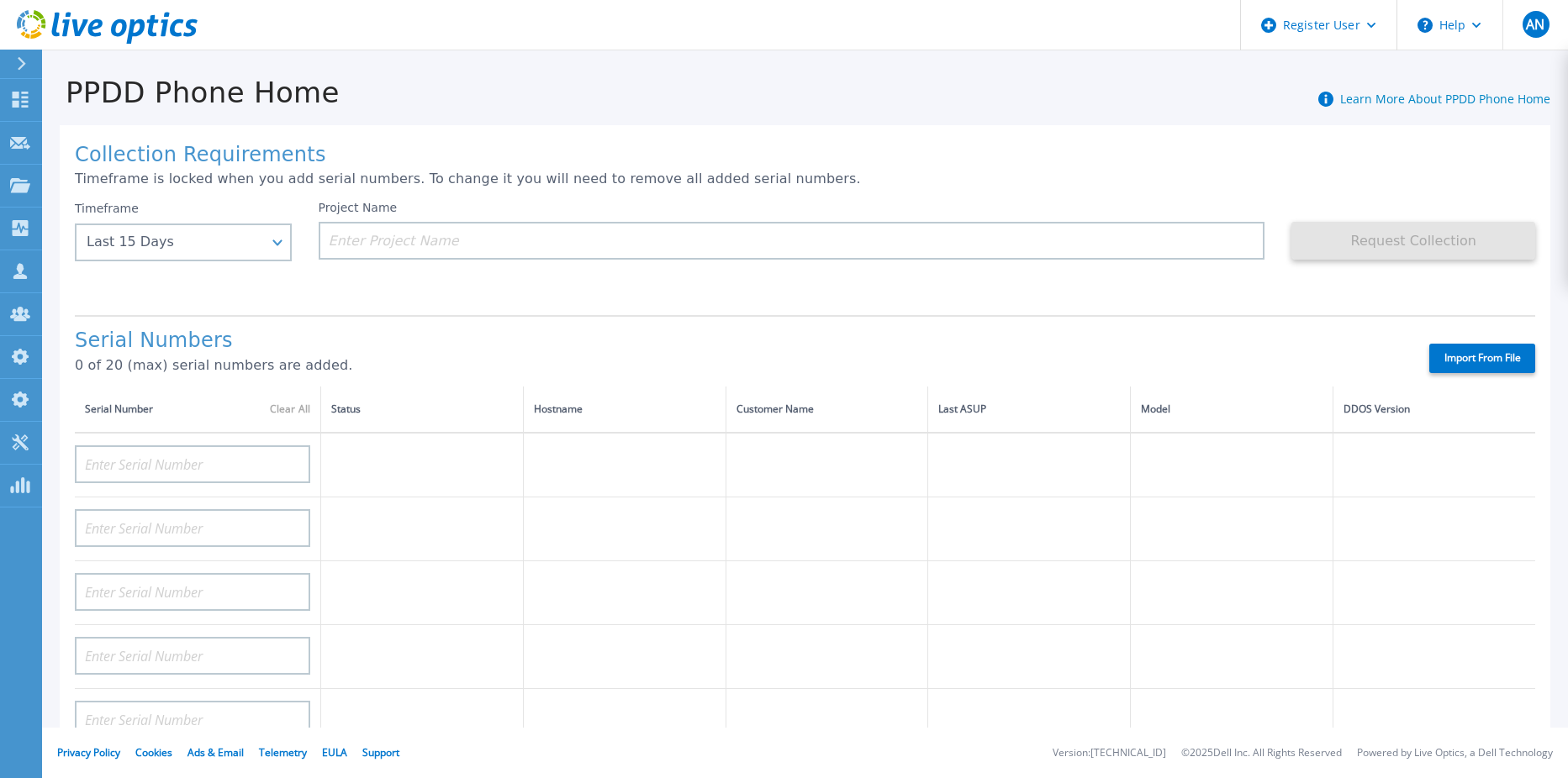
click at [1451, 370] on label "Import From File" at bounding box center [1481, 358] width 106 height 30
click at [0, 0] on input "Import From File" at bounding box center [0, 0] width 0 height 0
type input "DE400242105737"
type input "DE400242803893"
type input "CRK00250511603"
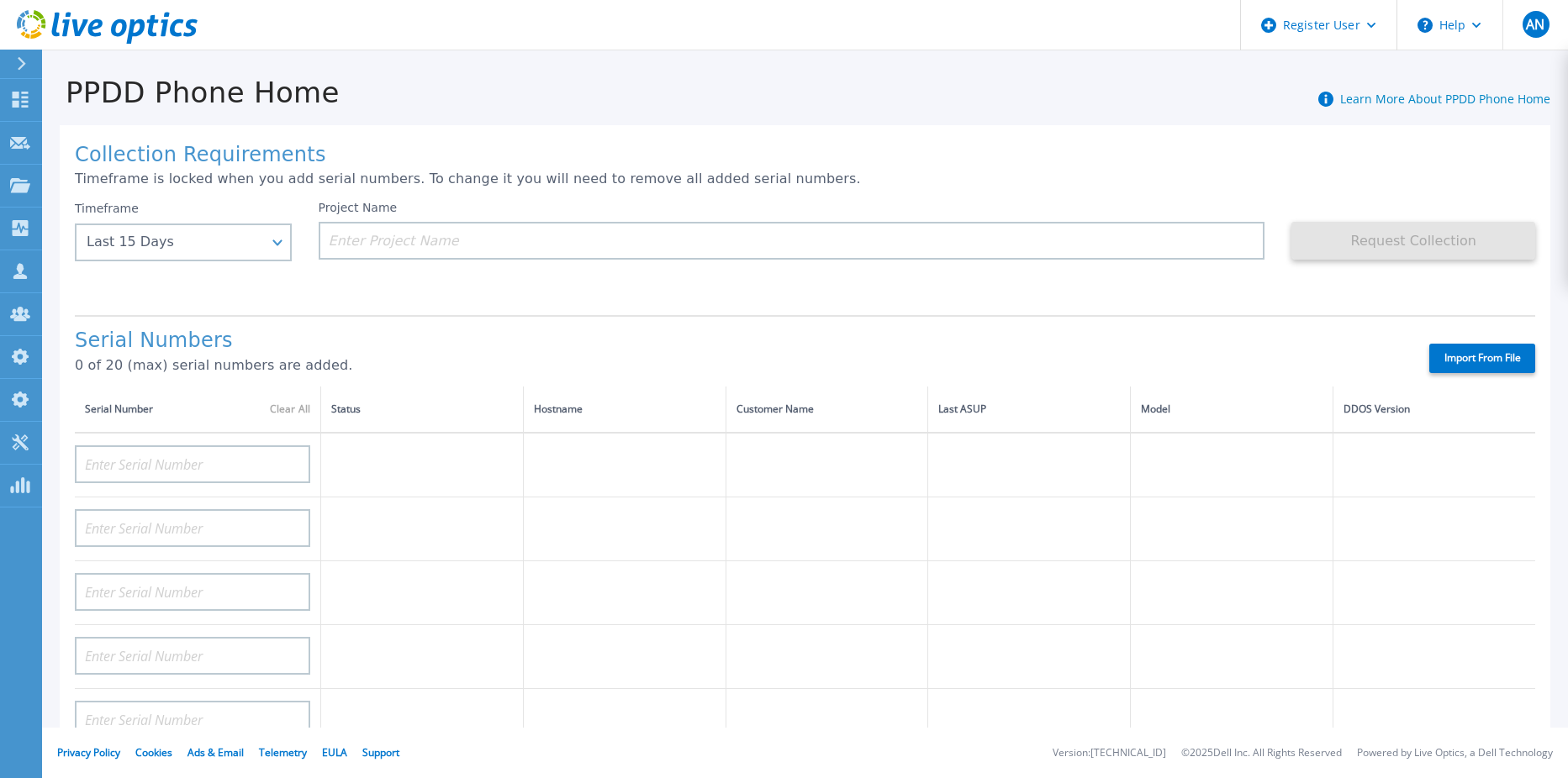
type input "CRK00250511602"
type input "DE404211107365"
type input "DE408220826521"
type input "DE413232436327"
type input "DE415235015854"
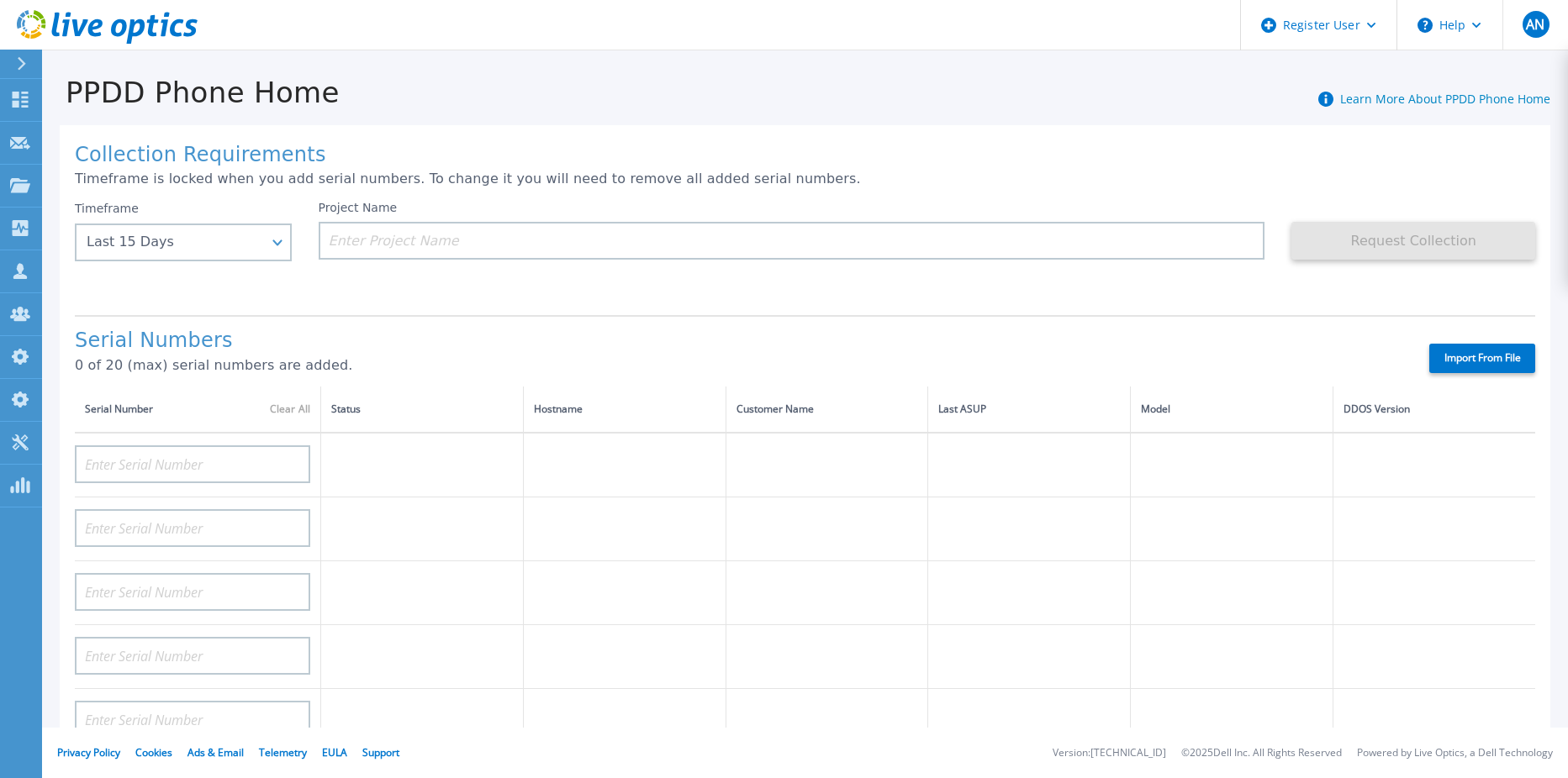
type input "DE411225185246"
type input "CKM00193003831"
type input "CKM00203002102"
type input "CKM00172801558"
type input "DE406213721237"
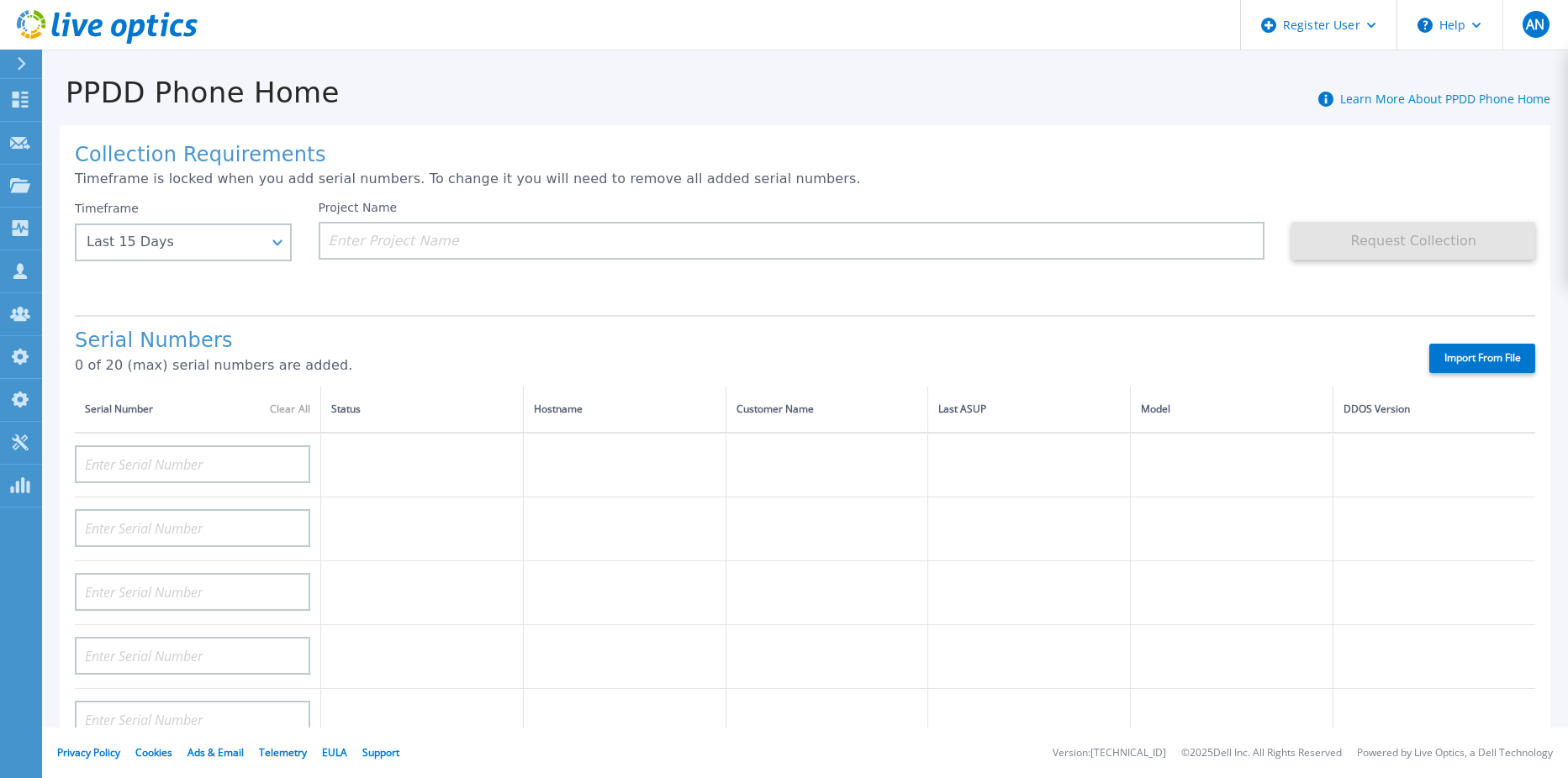
type input "CKM00182500926"
type input "DE409221930917"
type input "CKM00201400775"
type input "CKM00191300223"
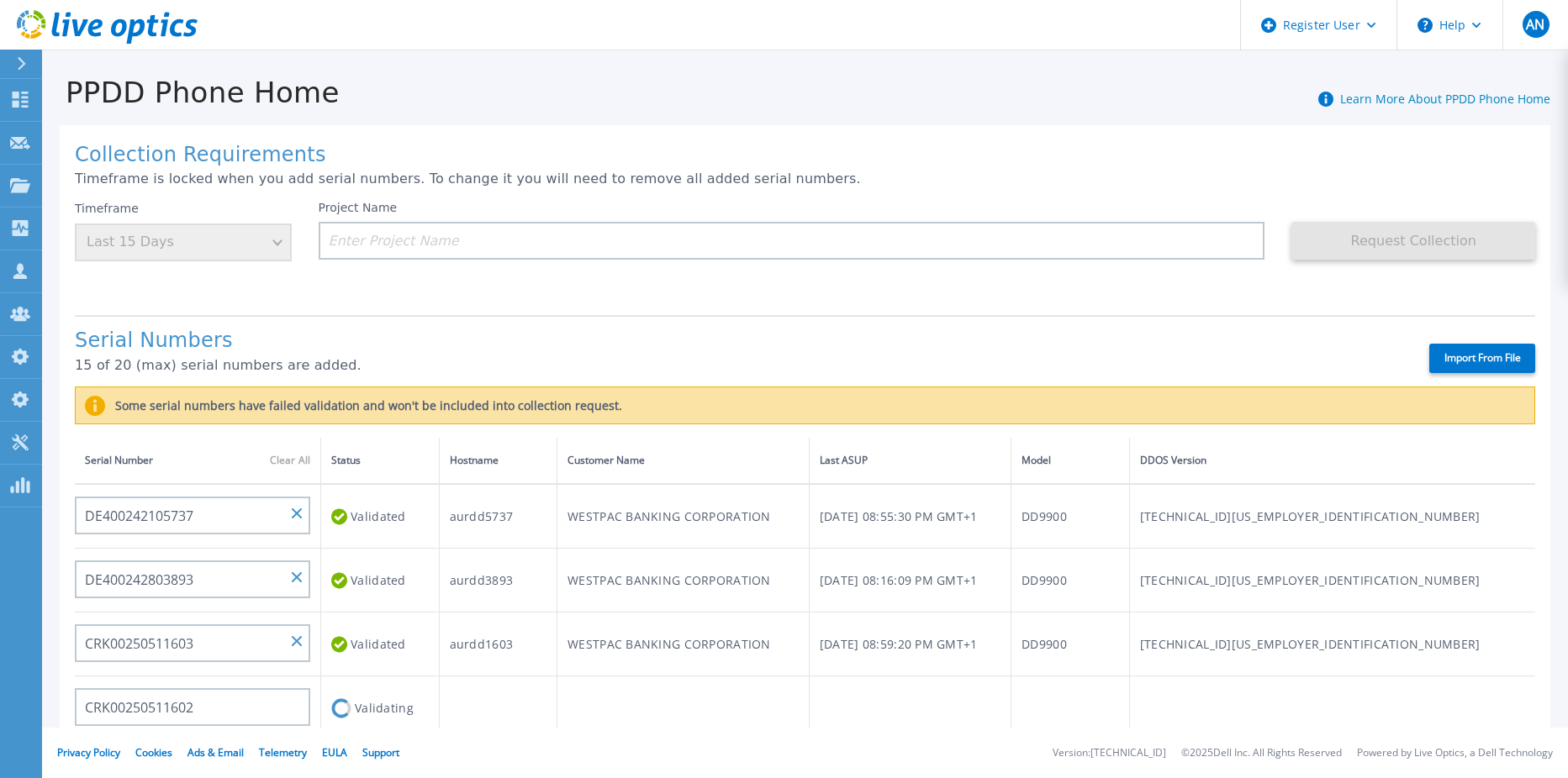
click at [186, 250] on div "Timeframe Last 15 Days" at bounding box center [183, 231] width 217 height 60
click at [285, 465] on link "Clear All" at bounding box center [290, 460] width 41 height 12
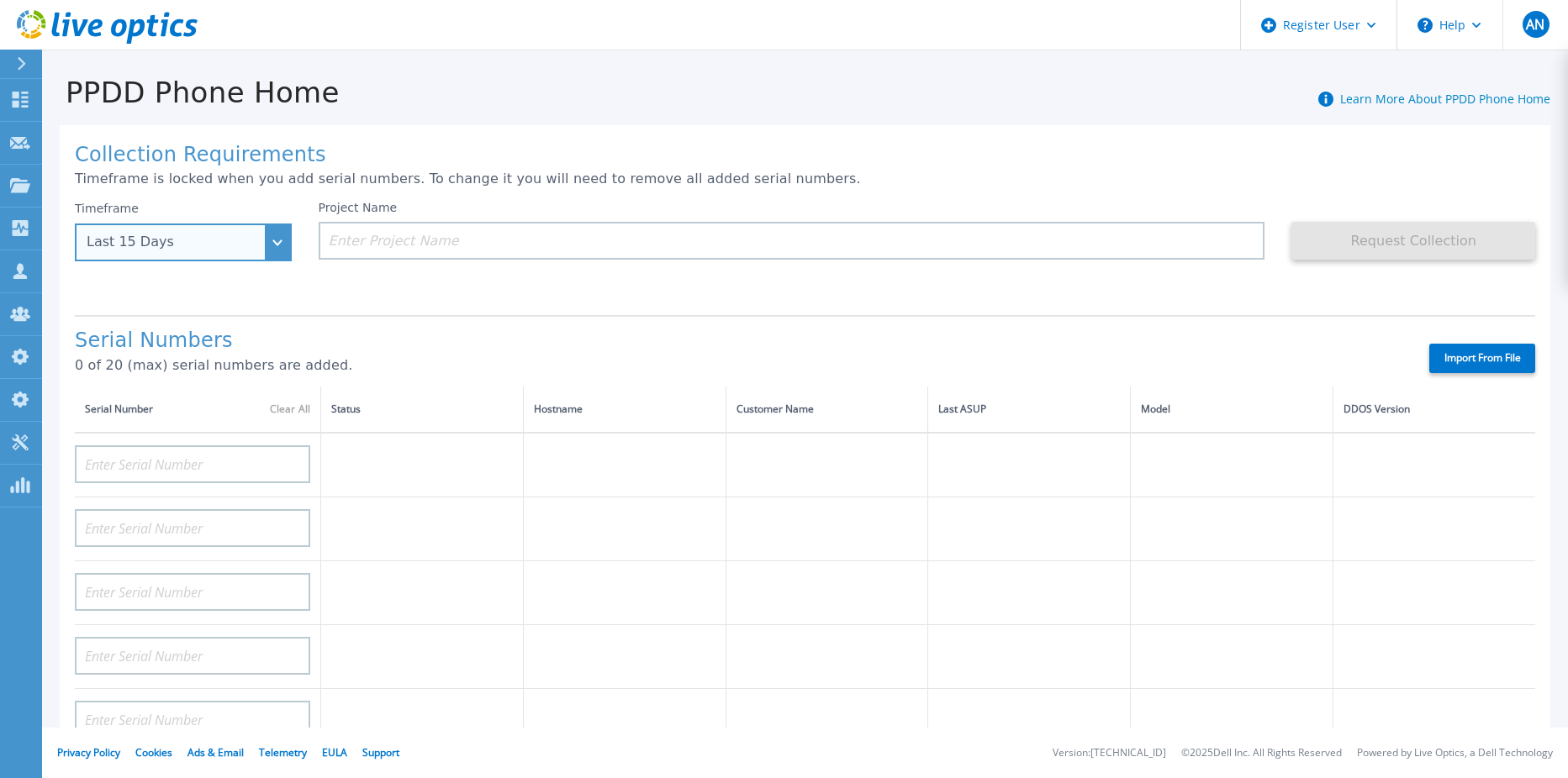
click at [287, 248] on div "Last 15 Days" at bounding box center [183, 243] width 217 height 38
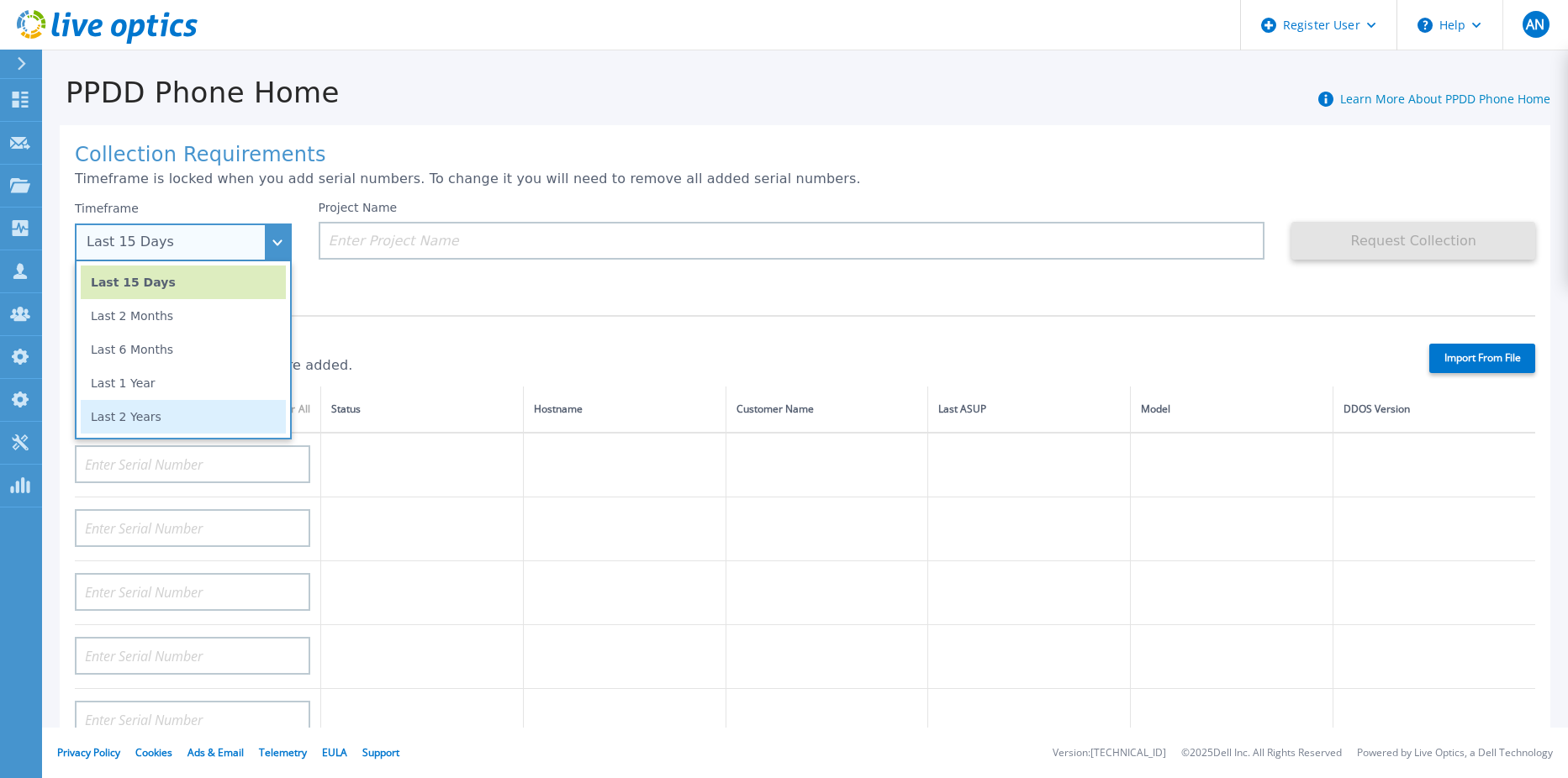
click at [190, 413] on li "Last 2 Years" at bounding box center [183, 417] width 205 height 34
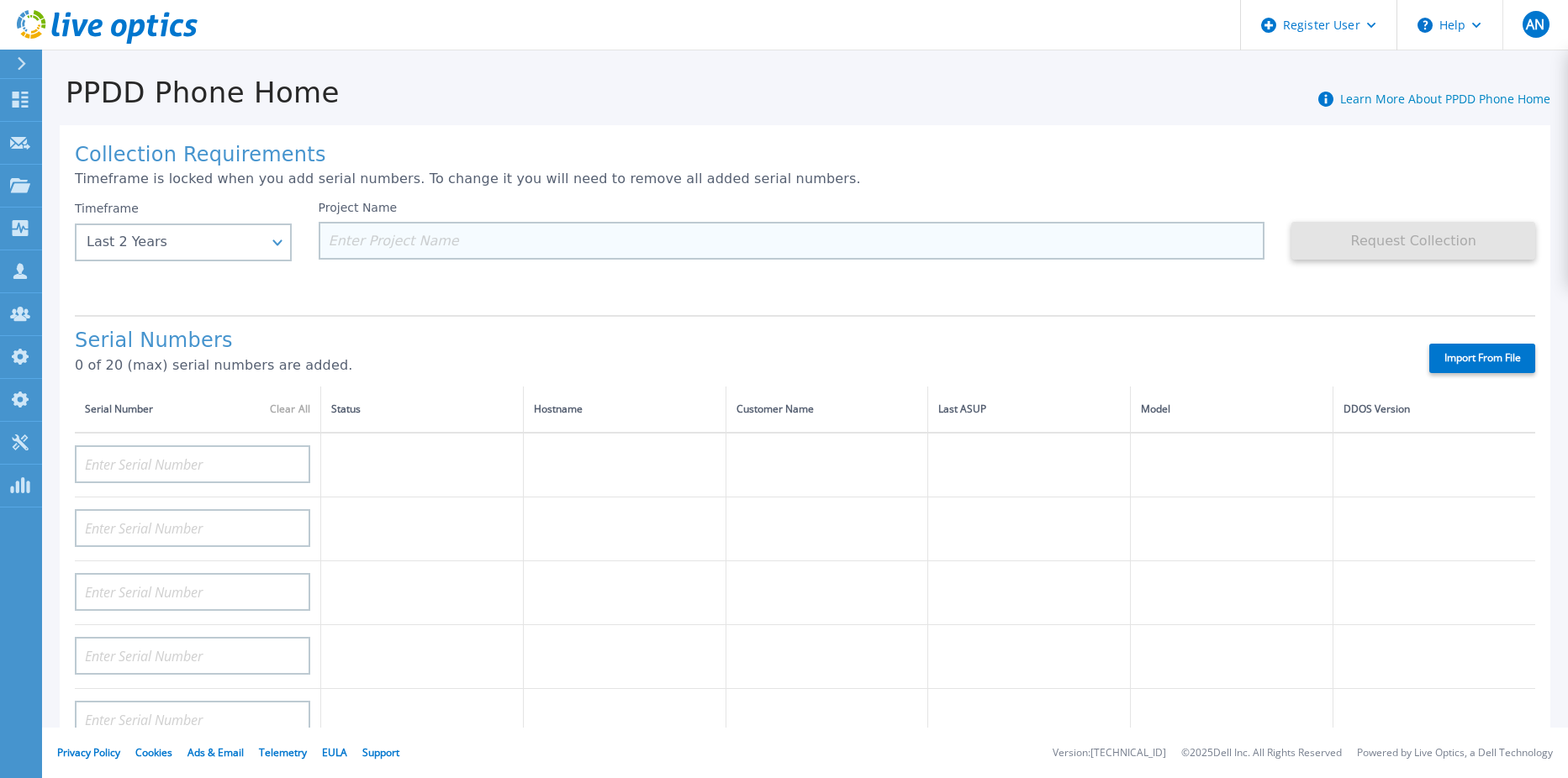
click at [426, 250] on input at bounding box center [792, 241] width 946 height 38
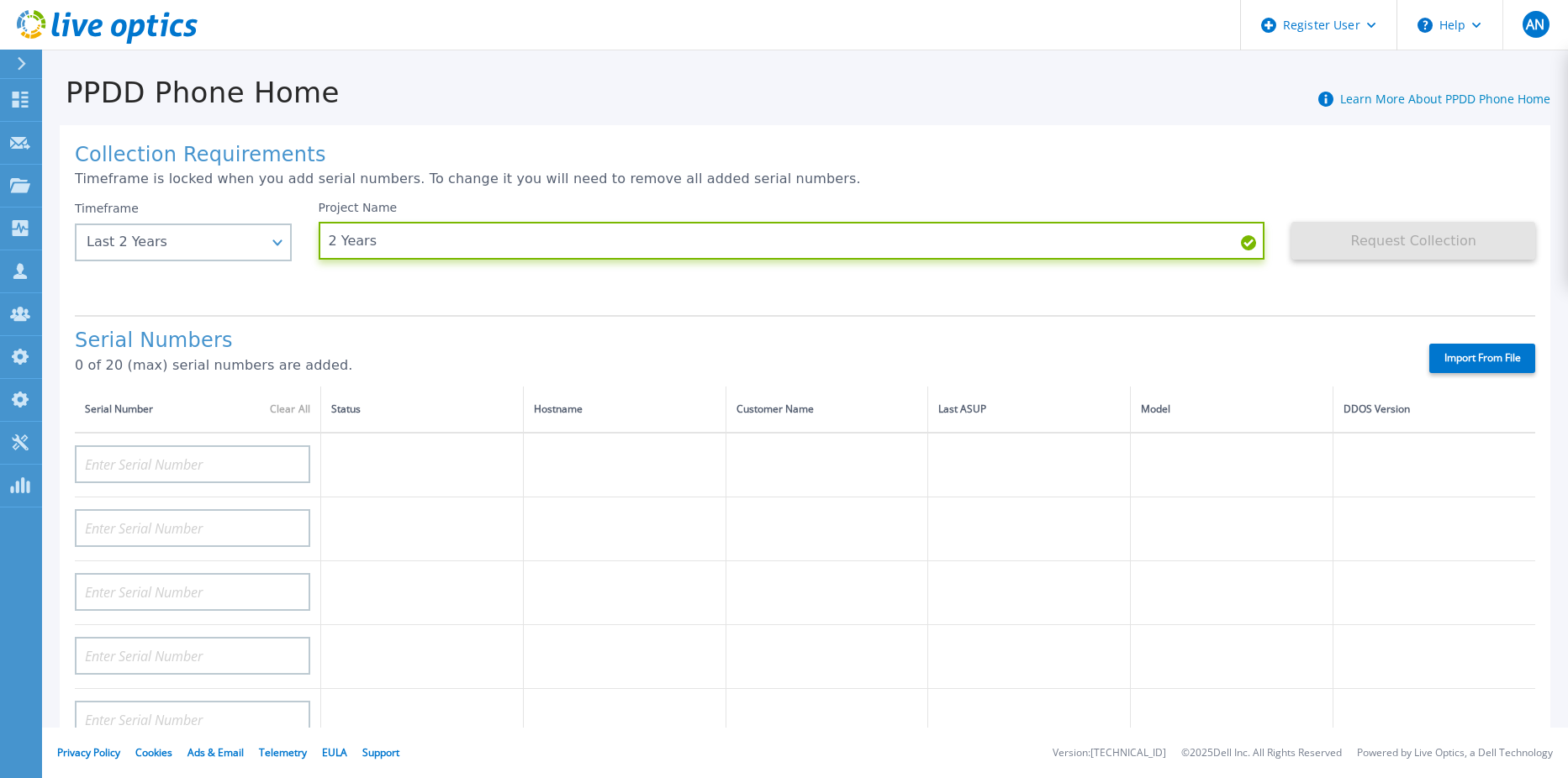
type input "2 Years"
click at [1432, 372] on label "Import From File" at bounding box center [1481, 358] width 106 height 30
click at [0, 0] on input "Import From File" at bounding box center [0, 0] width 0 height 0
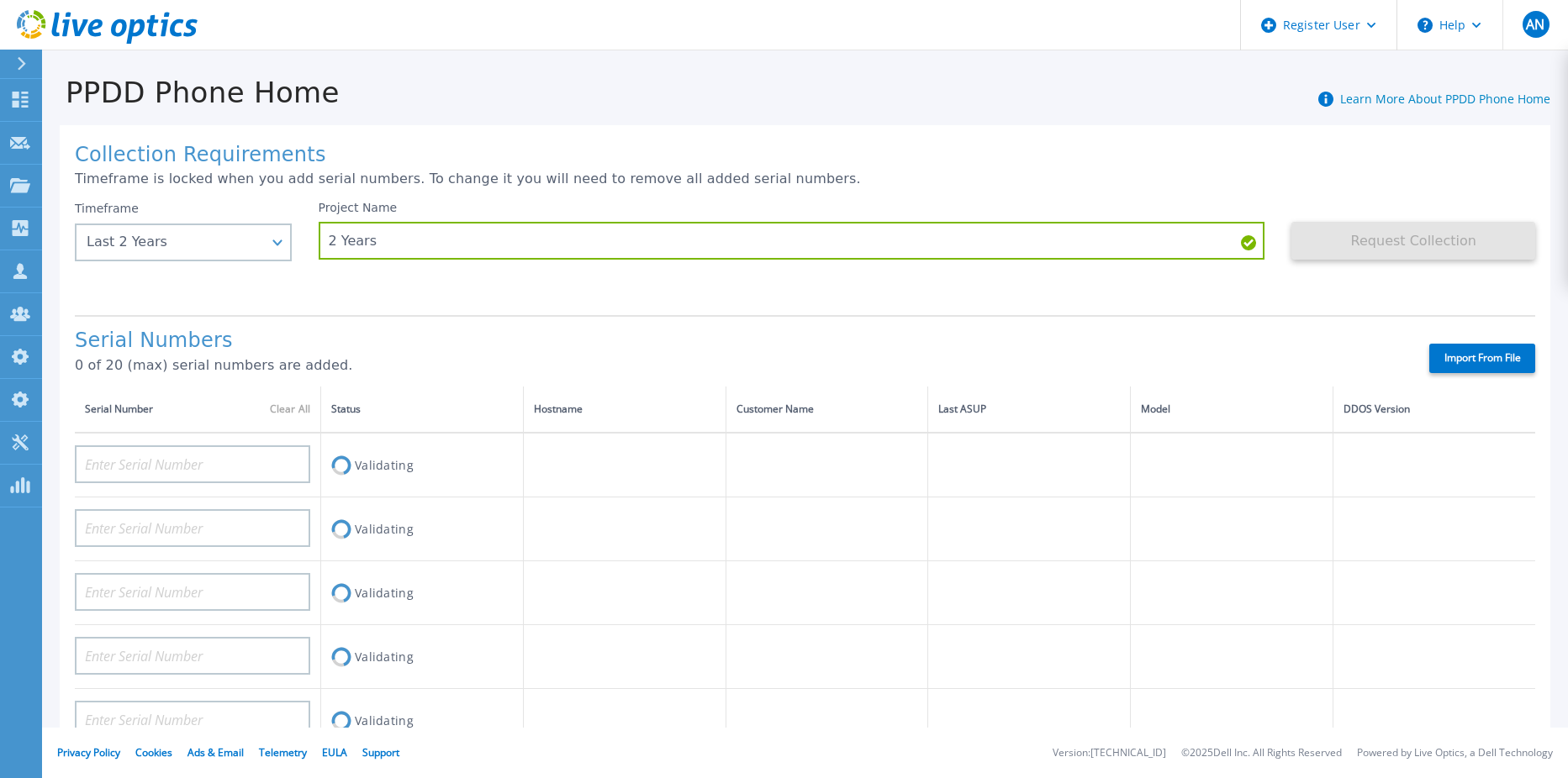
type input "DE400242105737"
type input "DE400242803893"
type input "CRK00250511603"
type input "CRK00250511602"
type input "DE404211107365"
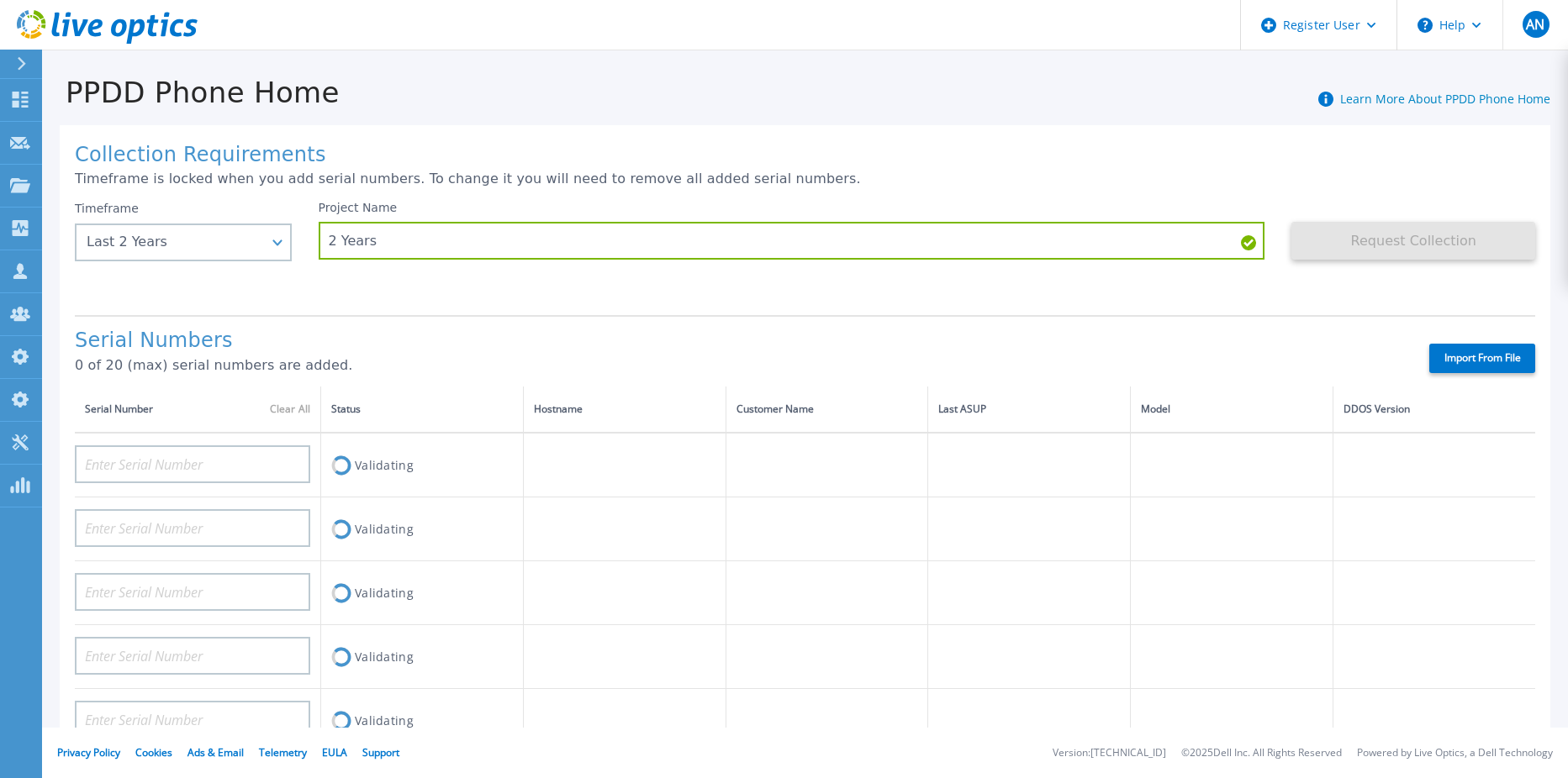
type input "DE408220826521"
type input "DE413232436327"
type input "DE415235015854"
type input "DE411225185246"
type input "CKM00193003831"
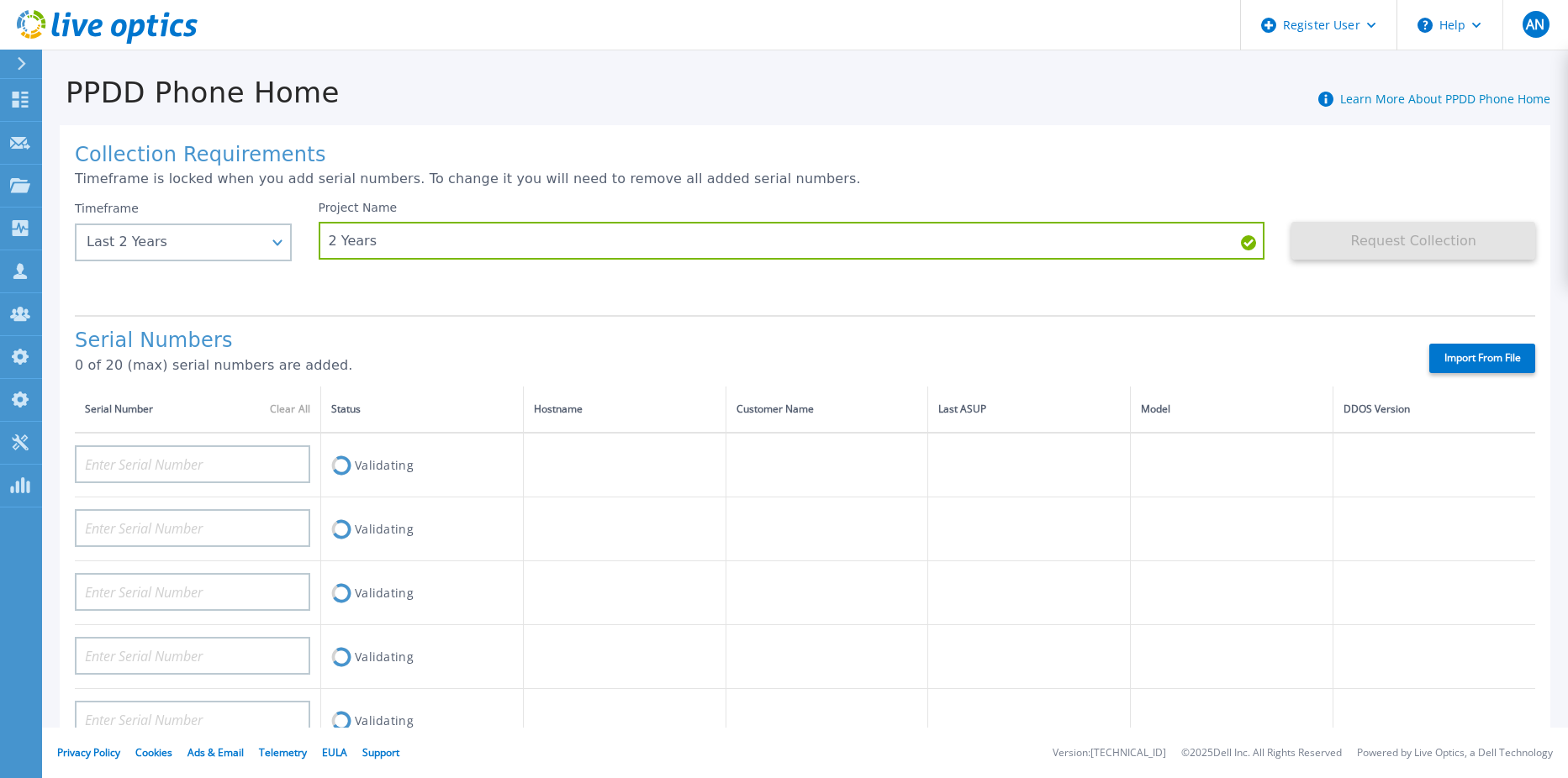
type input "CKM00203002102"
type input "CKM00172801558"
type input "DE406213721237"
type input "CKM00182500926"
type input "DE409221930917"
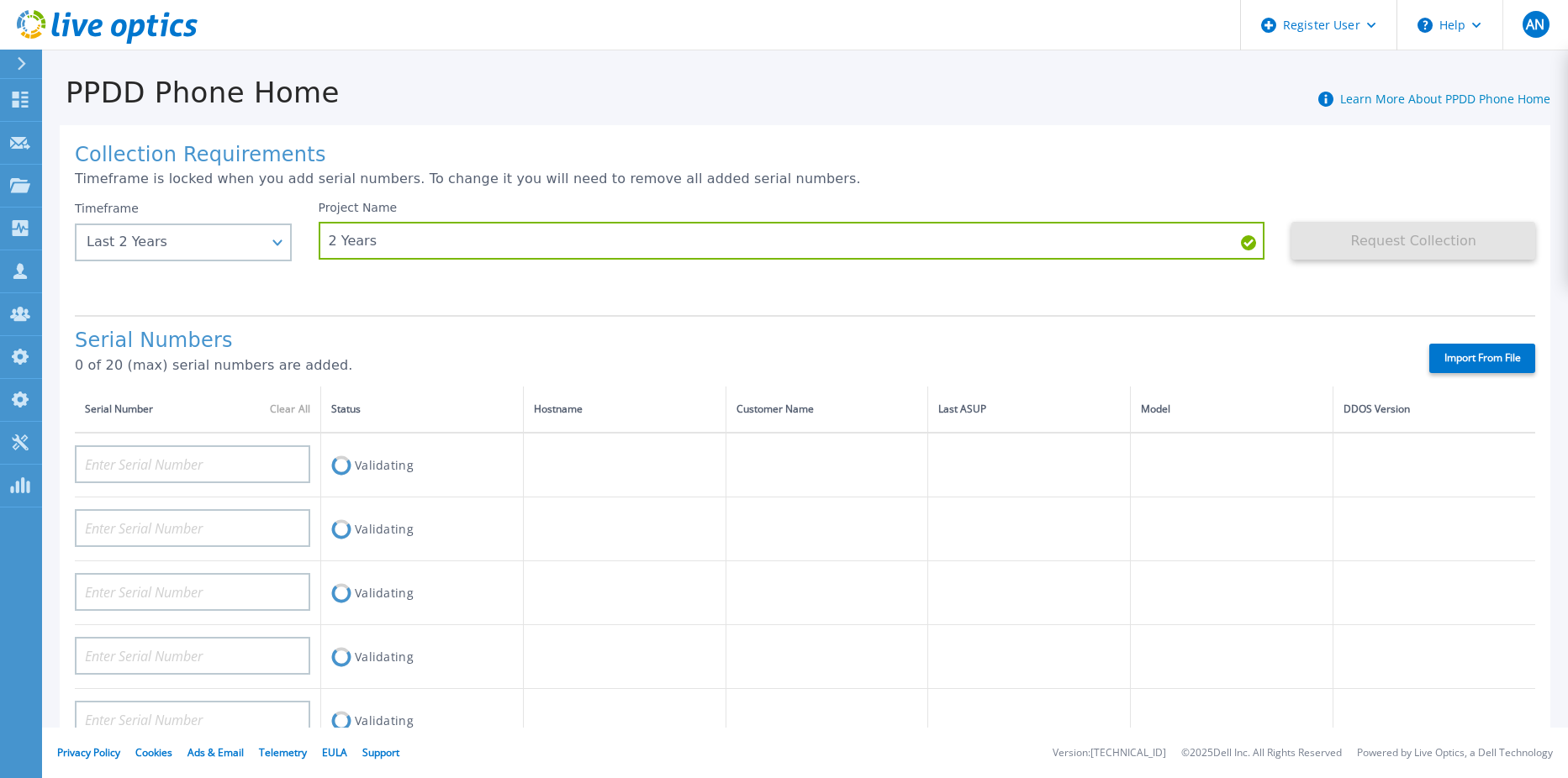
type input "CKM00201400775"
type input "CKM00191300223"
click at [637, 302] on div "Project Name 2 Years" at bounding box center [805, 251] width 973 height 101
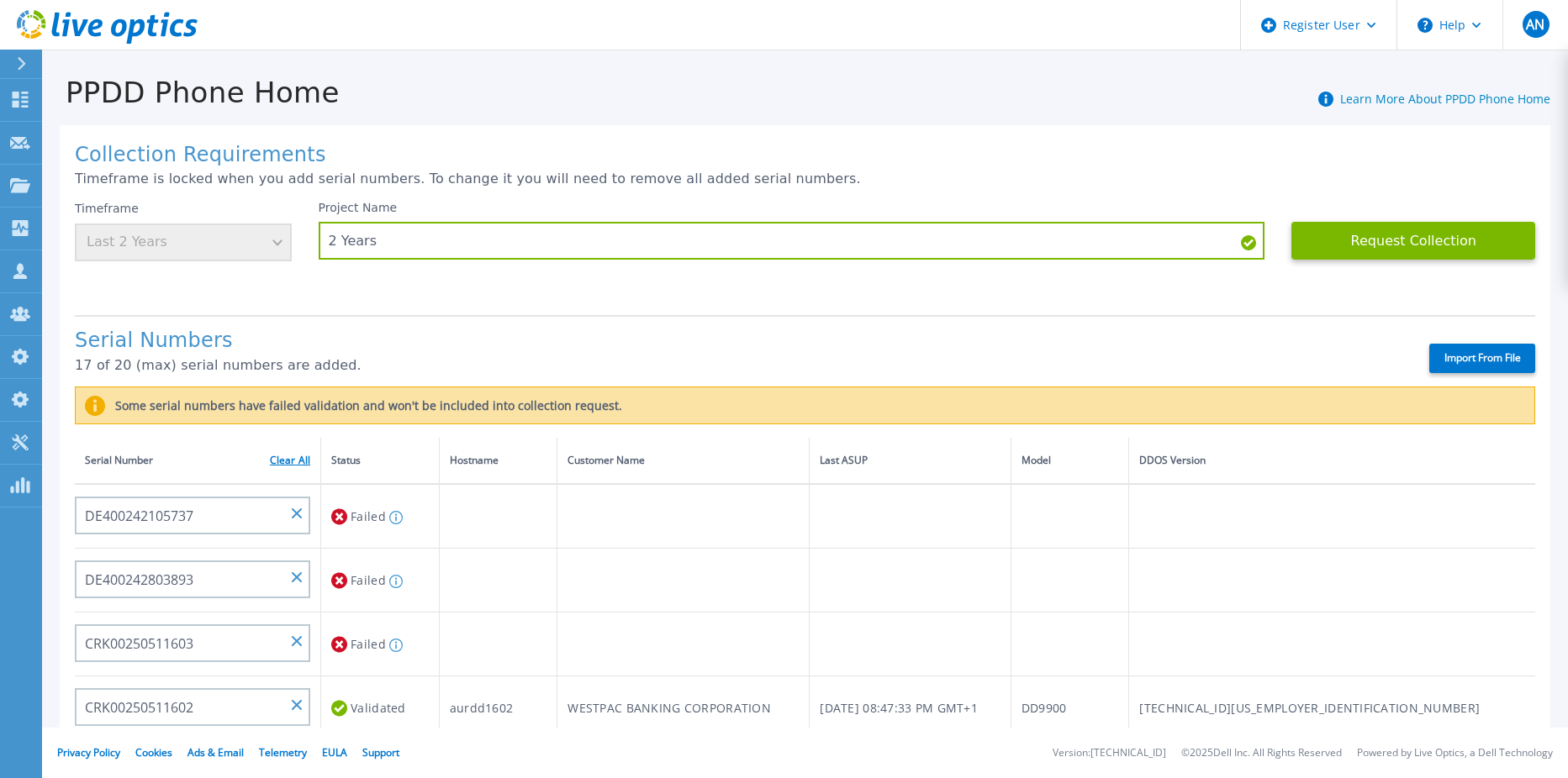
click at [287, 454] on link "Clear All" at bounding box center [290, 460] width 41 height 12
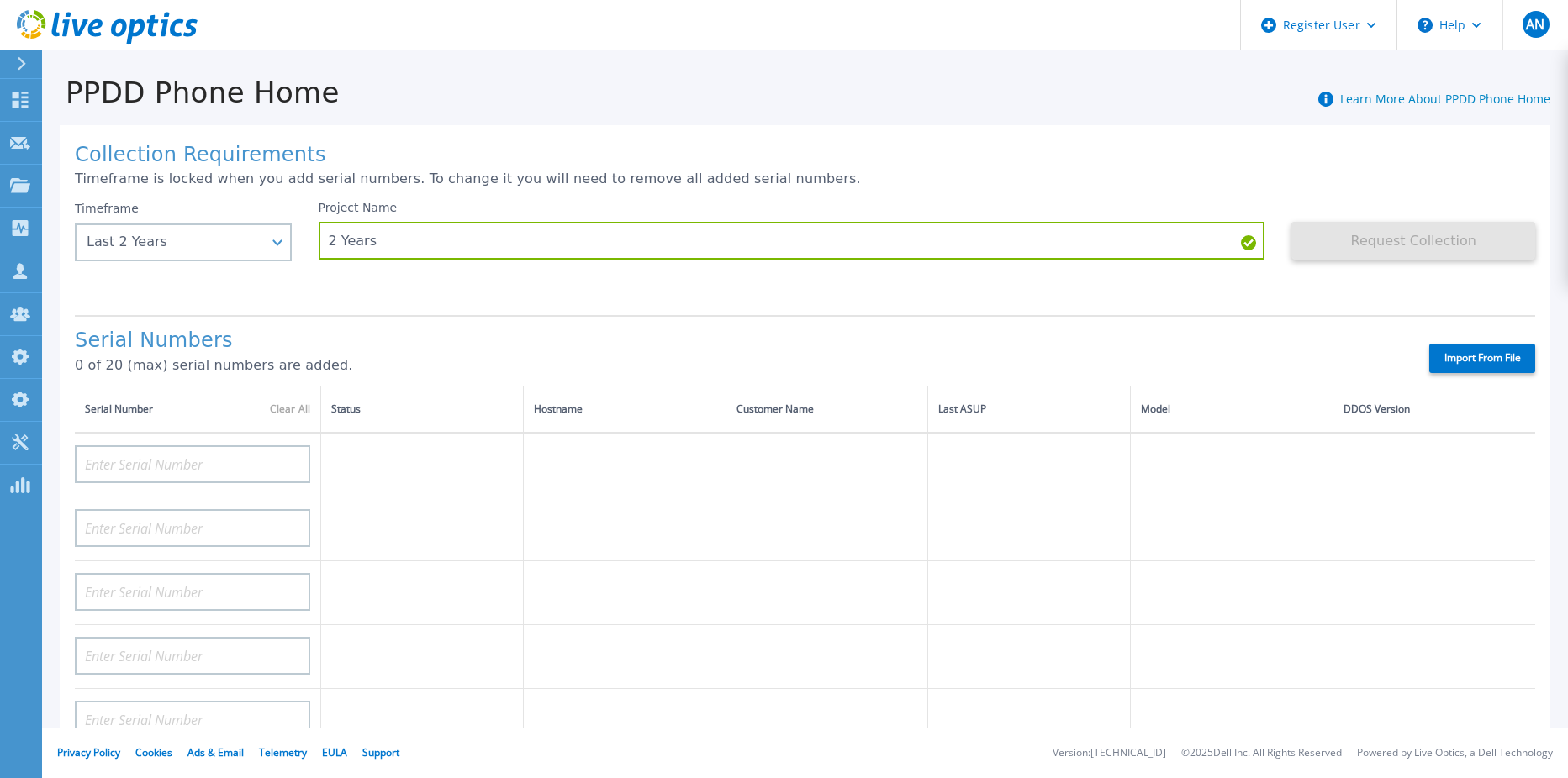
click at [1491, 349] on label "Import From File" at bounding box center [1481, 358] width 106 height 30
click at [0, 0] on input "Import From File" at bounding box center [0, 0] width 0 height 0
type input "DE400242105737"
type input "DE400242803893"
type input "CRK00250511603"
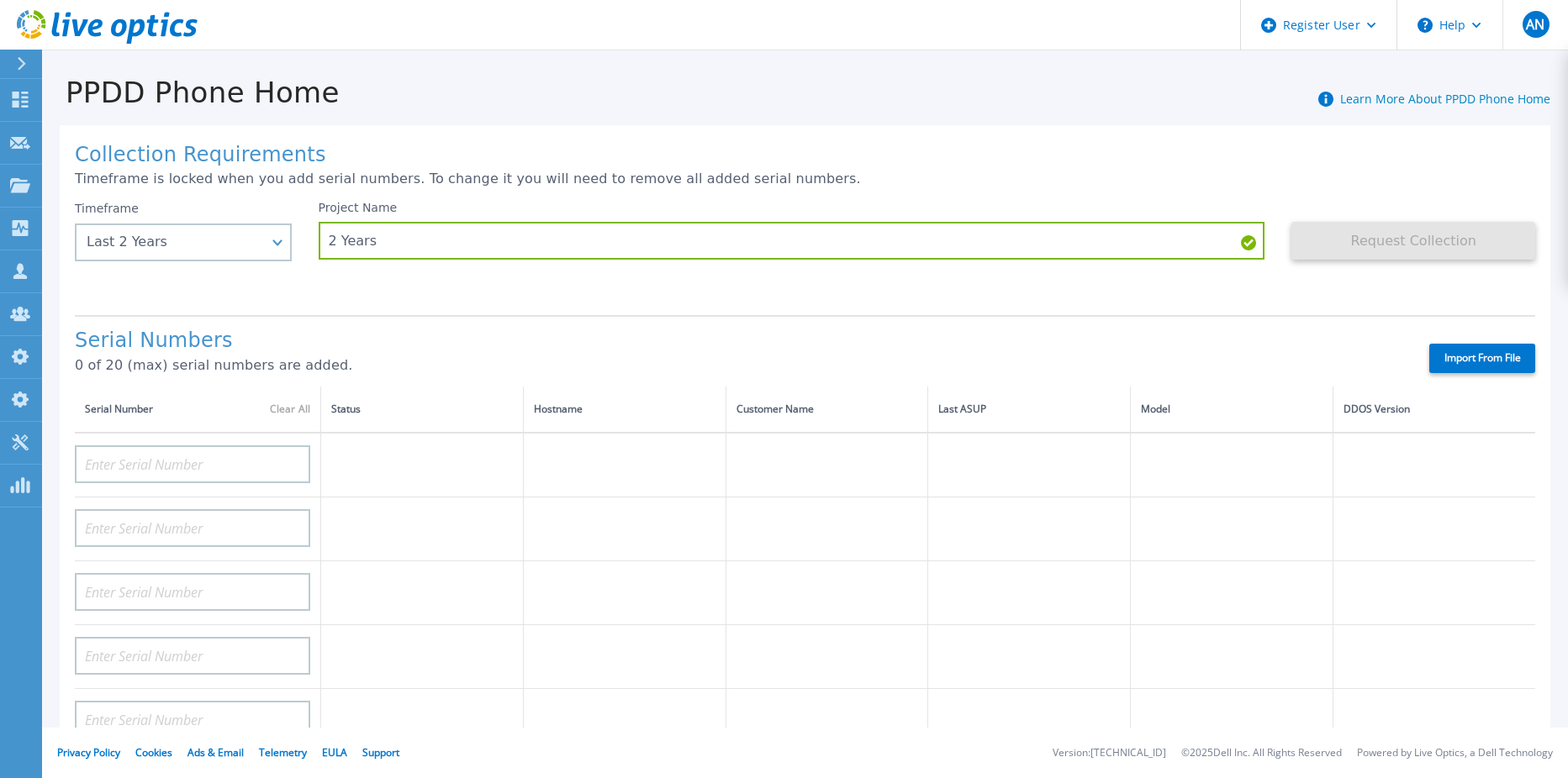
type input "CRK00250511602"
type input "DE404211107365"
type input "DE408220826521"
type input "DE413232436327"
type input "DE415235015854"
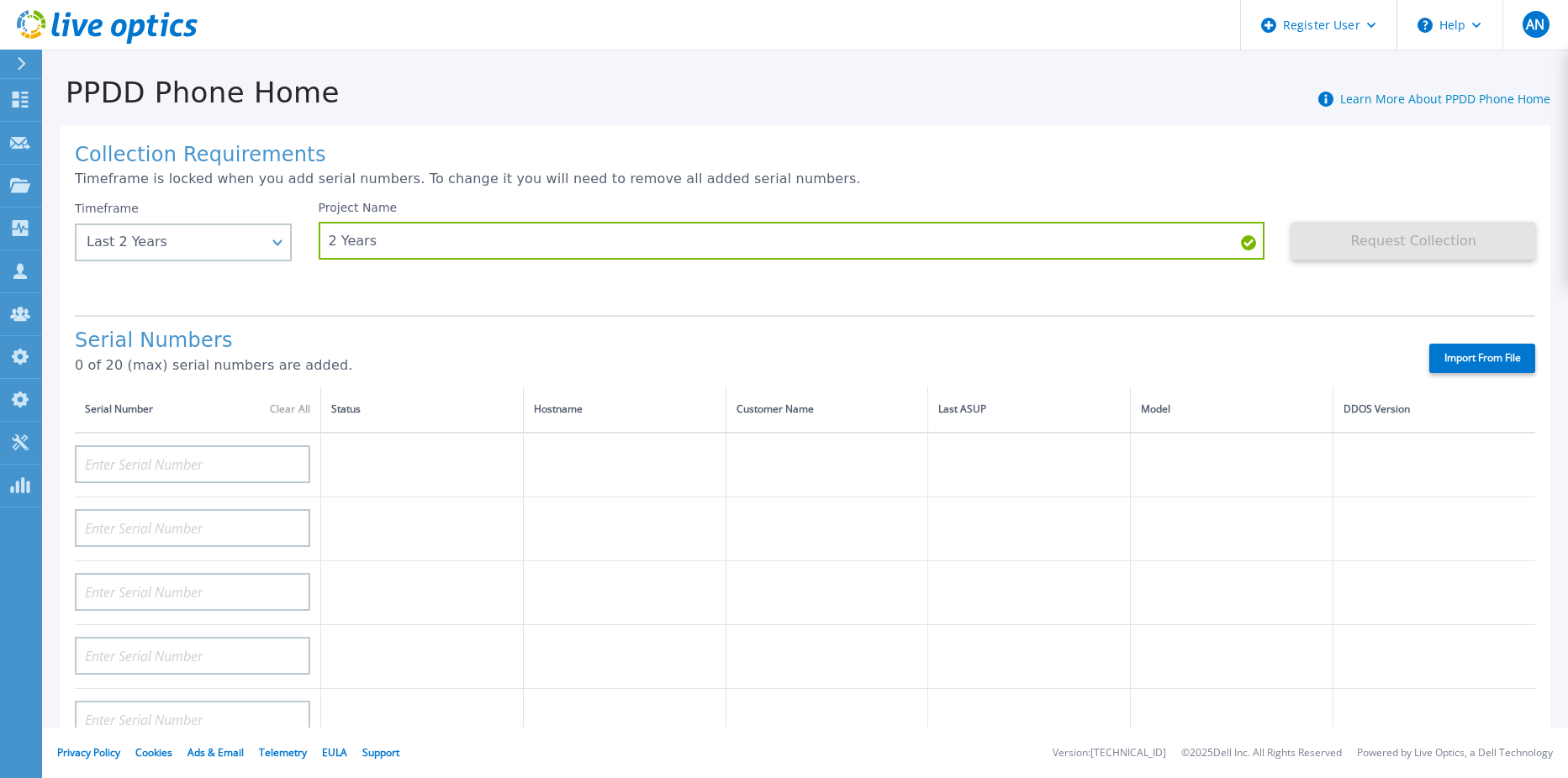
type input "DE411225185246"
type input "CKM00193003831"
type input "CKM00203002102"
type input "CKM00172801558"
type input "DE406213721237"
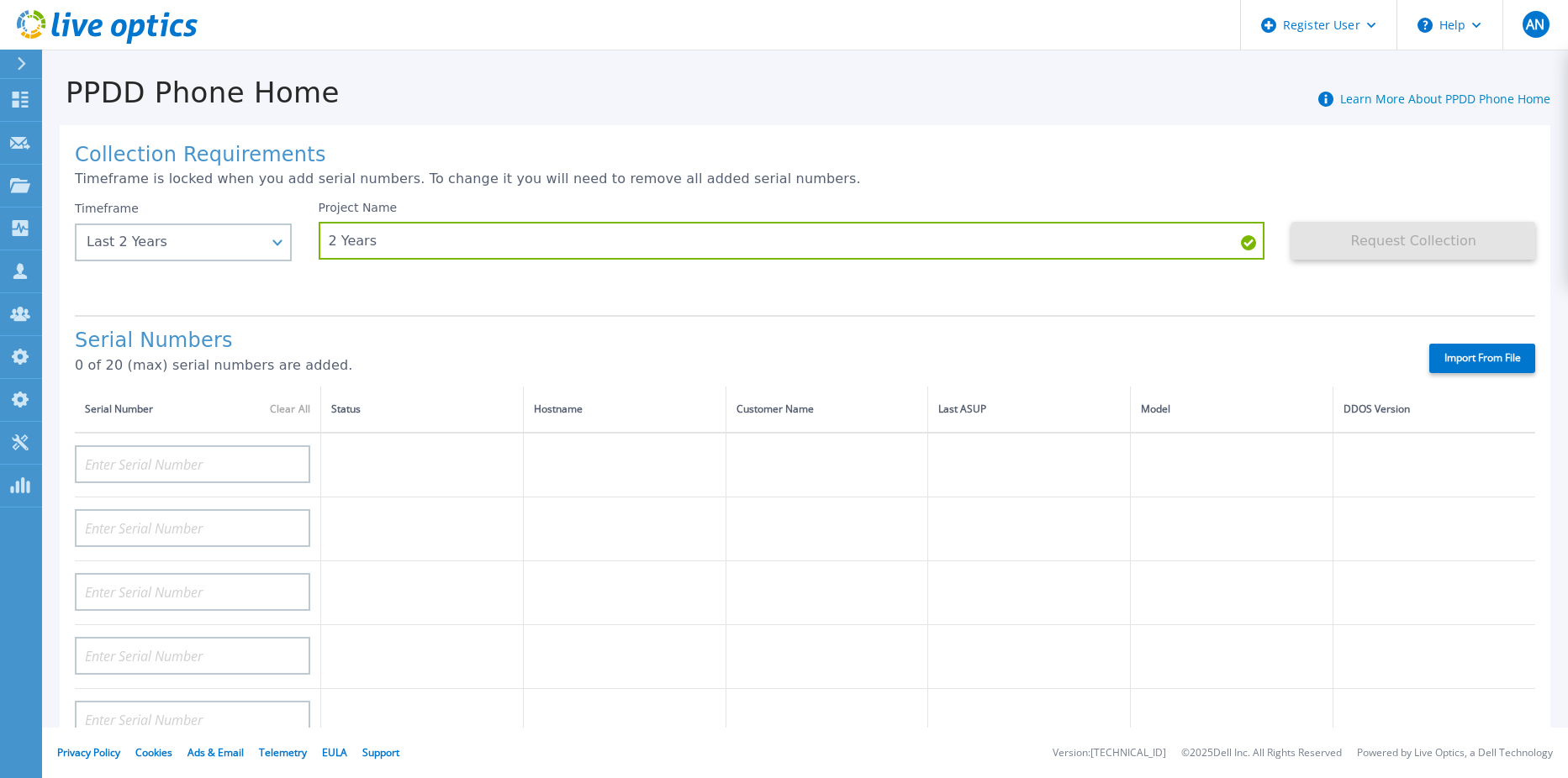
type input "CKM00182500926"
type input "DE409221930917"
type input "CKM00201400775"
type input "CKM00191300223"
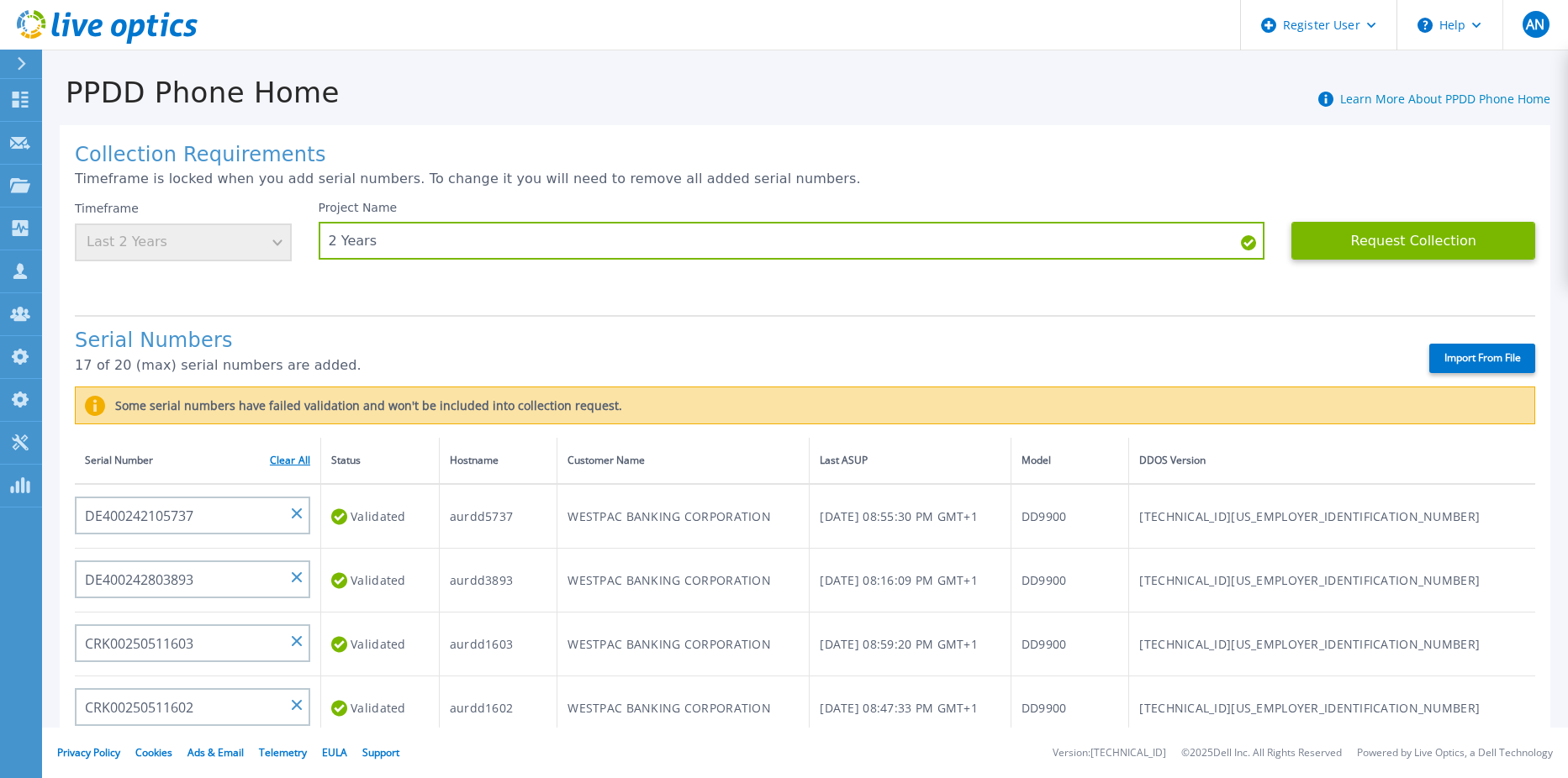
click at [274, 463] on link "Clear All" at bounding box center [290, 460] width 41 height 12
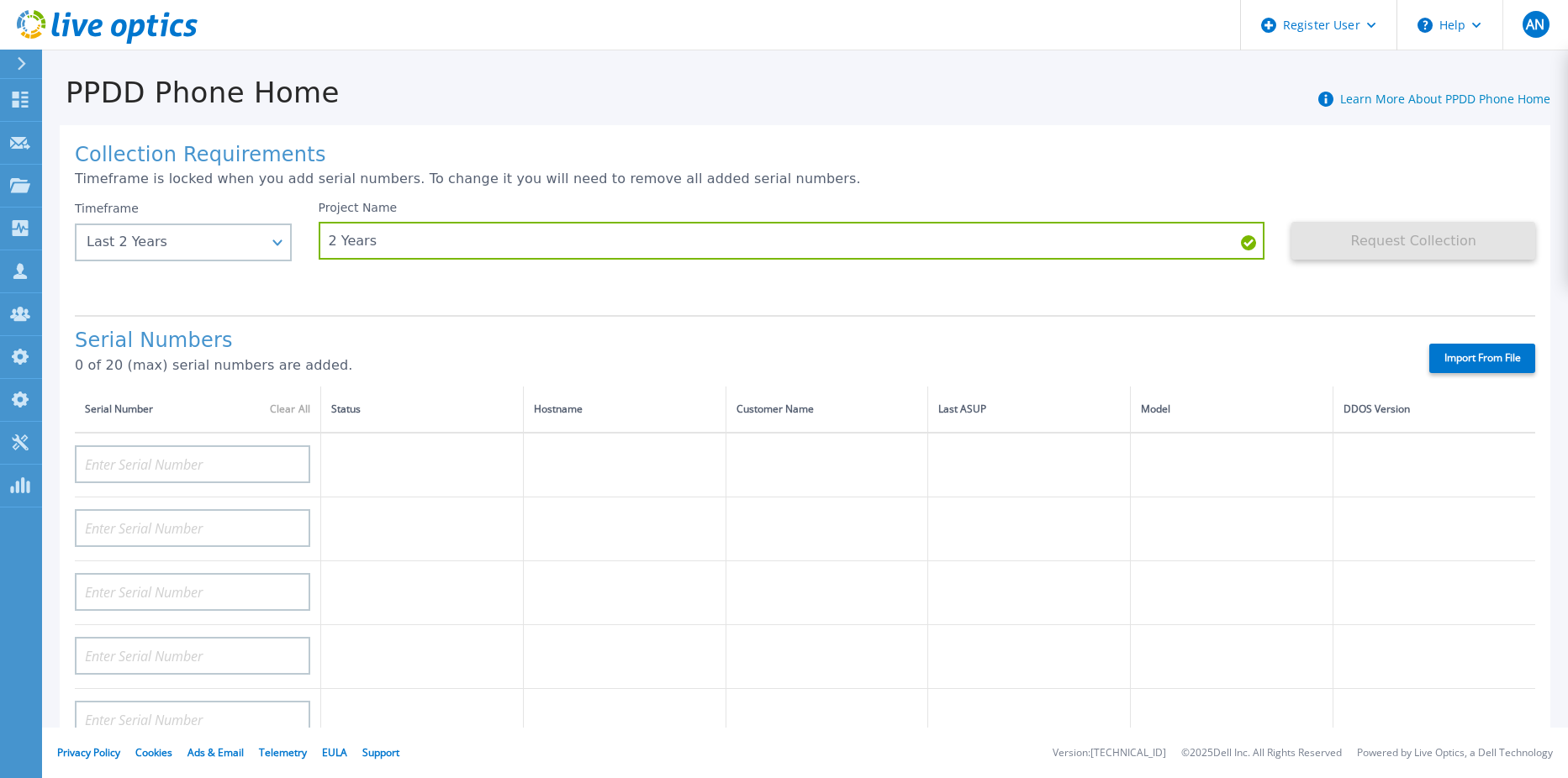
click at [1444, 362] on label "Import From File" at bounding box center [1481, 358] width 106 height 30
click at [0, 0] on input "Import From File" at bounding box center [0, 0] width 0 height 0
type input "DE400242105737"
type input "DE400242803893"
type input "CRK00250511603"
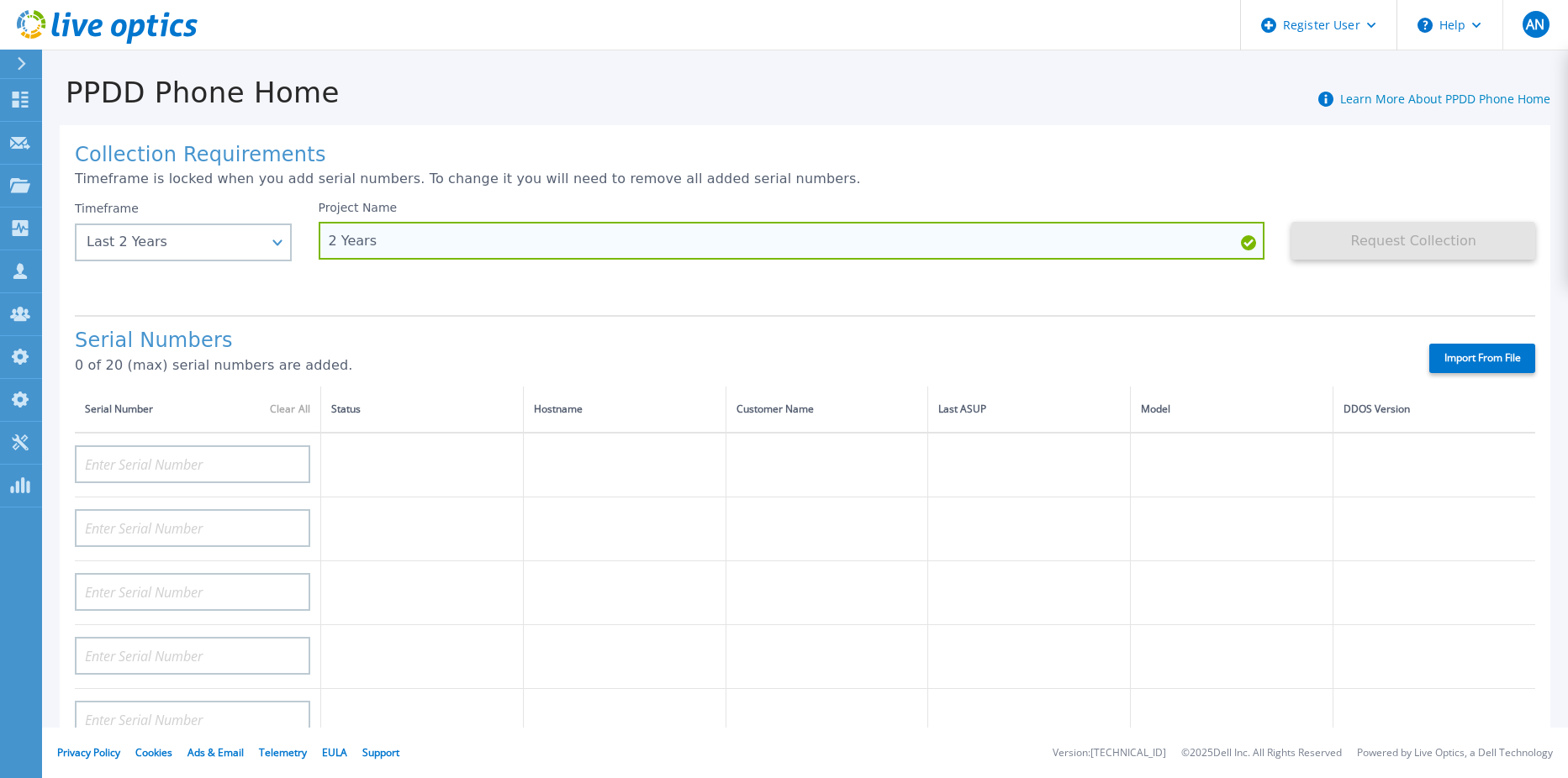
type input "CRK00250511602"
type input "DE404211107365"
type input "DE408220826521"
type input "DE413232436327"
type input "DE415235015854"
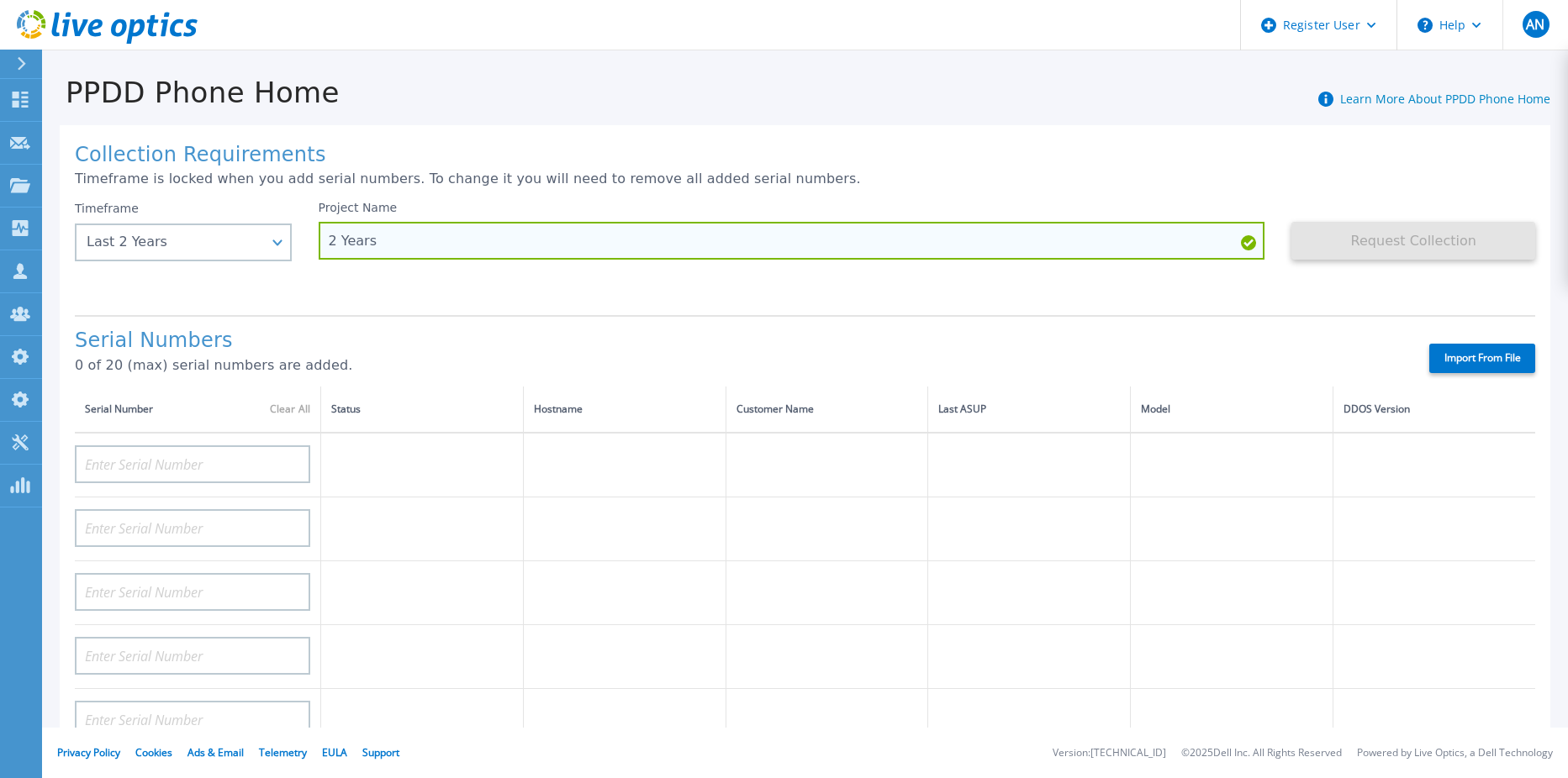
type input "DE411225185246"
type input "CKM00193003831"
type input "CKM00203002102"
type input "CKM00172801558"
type input "DE406213721237"
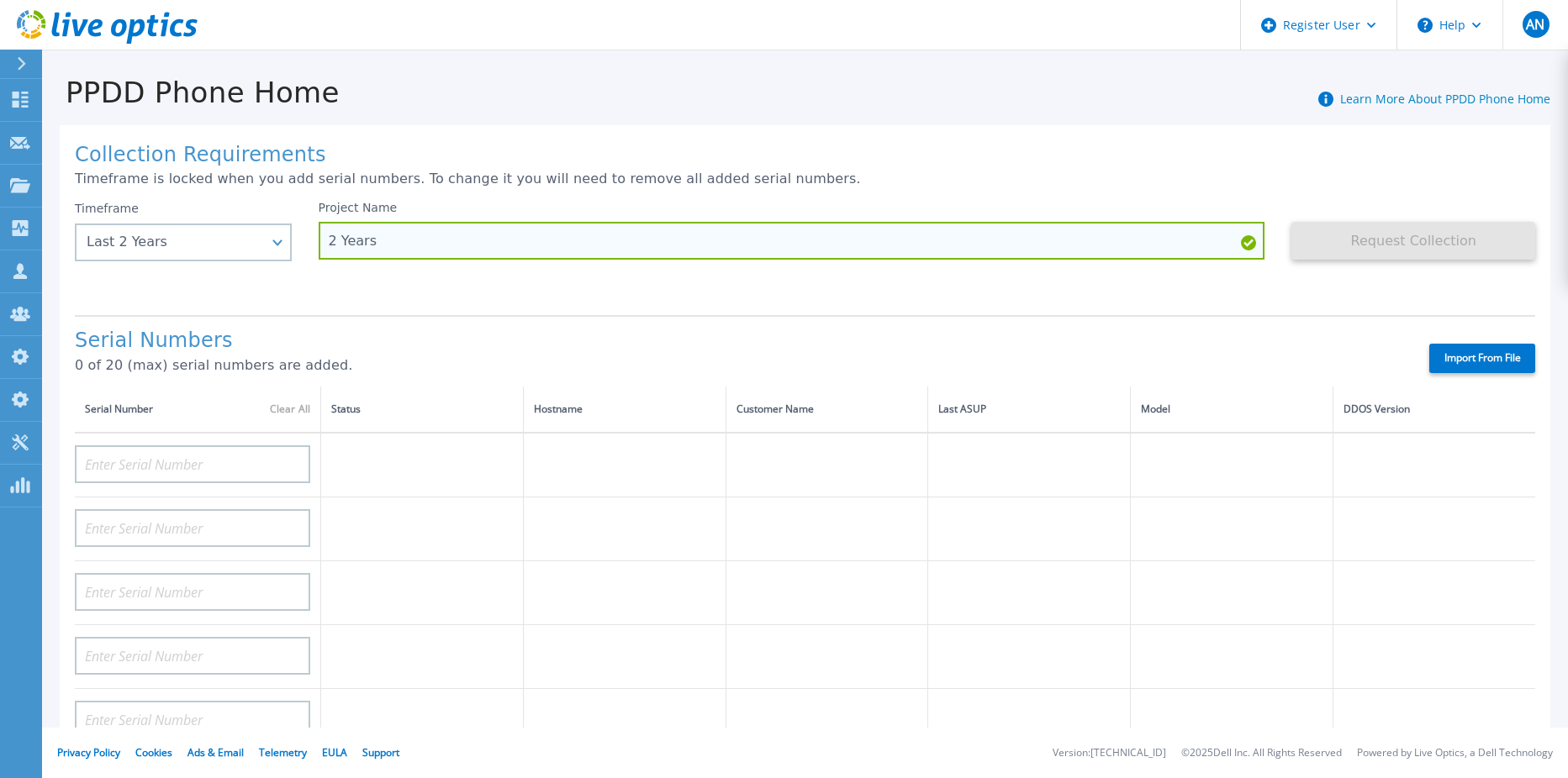
type input "CKM00182500926"
type input "DE409221930917"
type input "CKM00201400775"
type input "CKM00191300223"
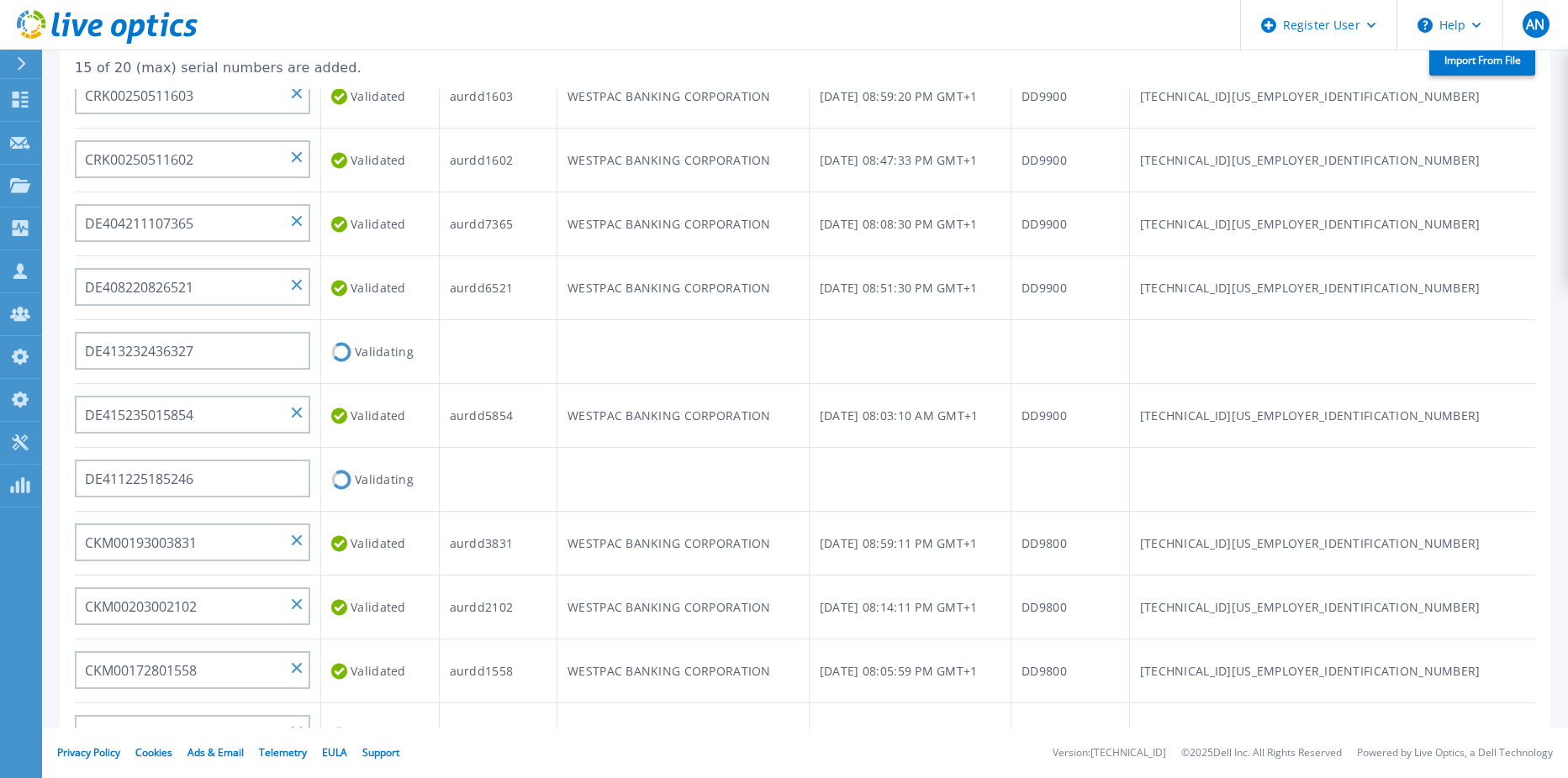
scroll to position [169, 0]
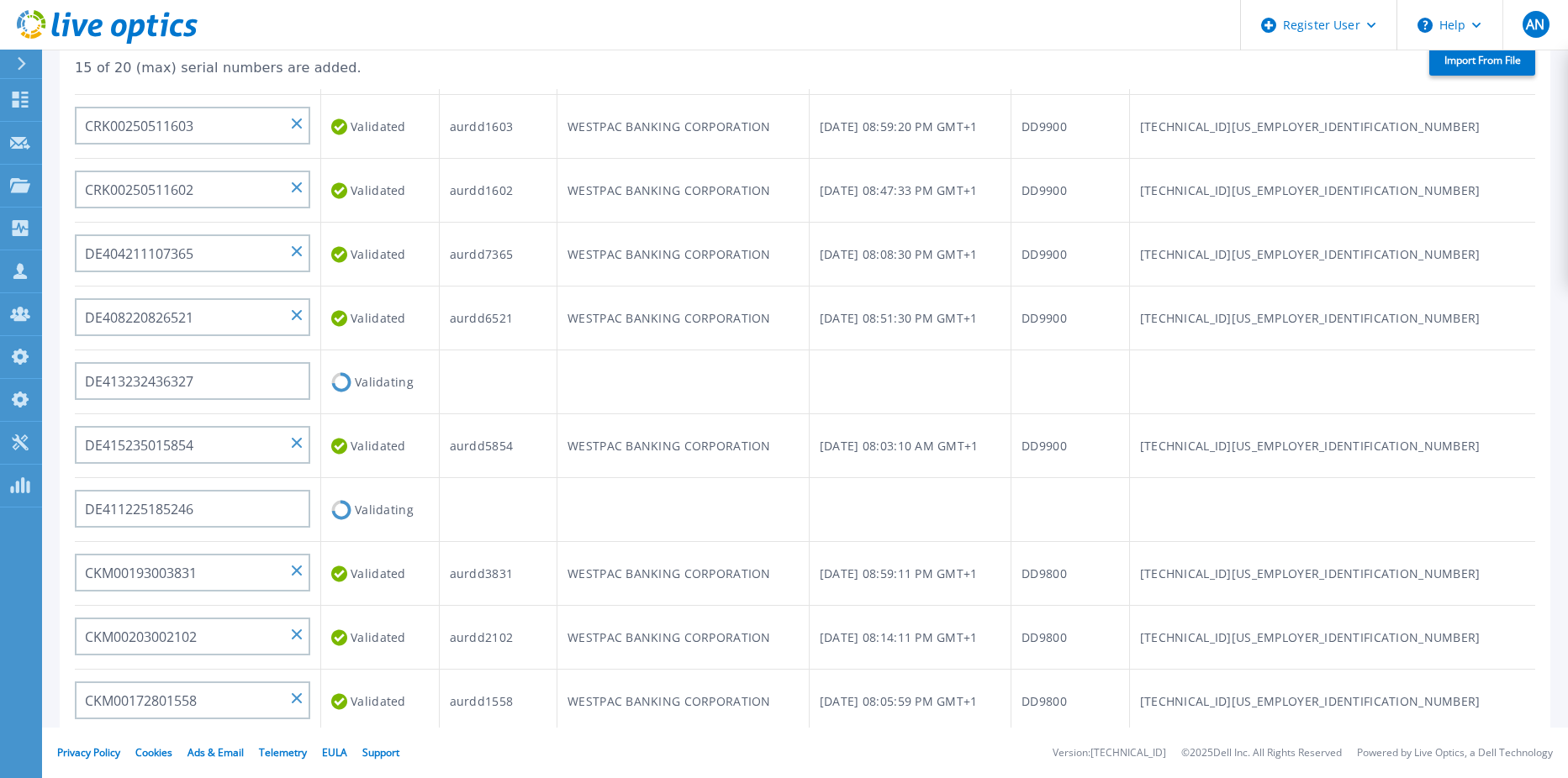
click at [557, 407] on td at bounding box center [498, 382] width 119 height 64
click at [529, 442] on td "aurdd5854" at bounding box center [498, 446] width 119 height 64
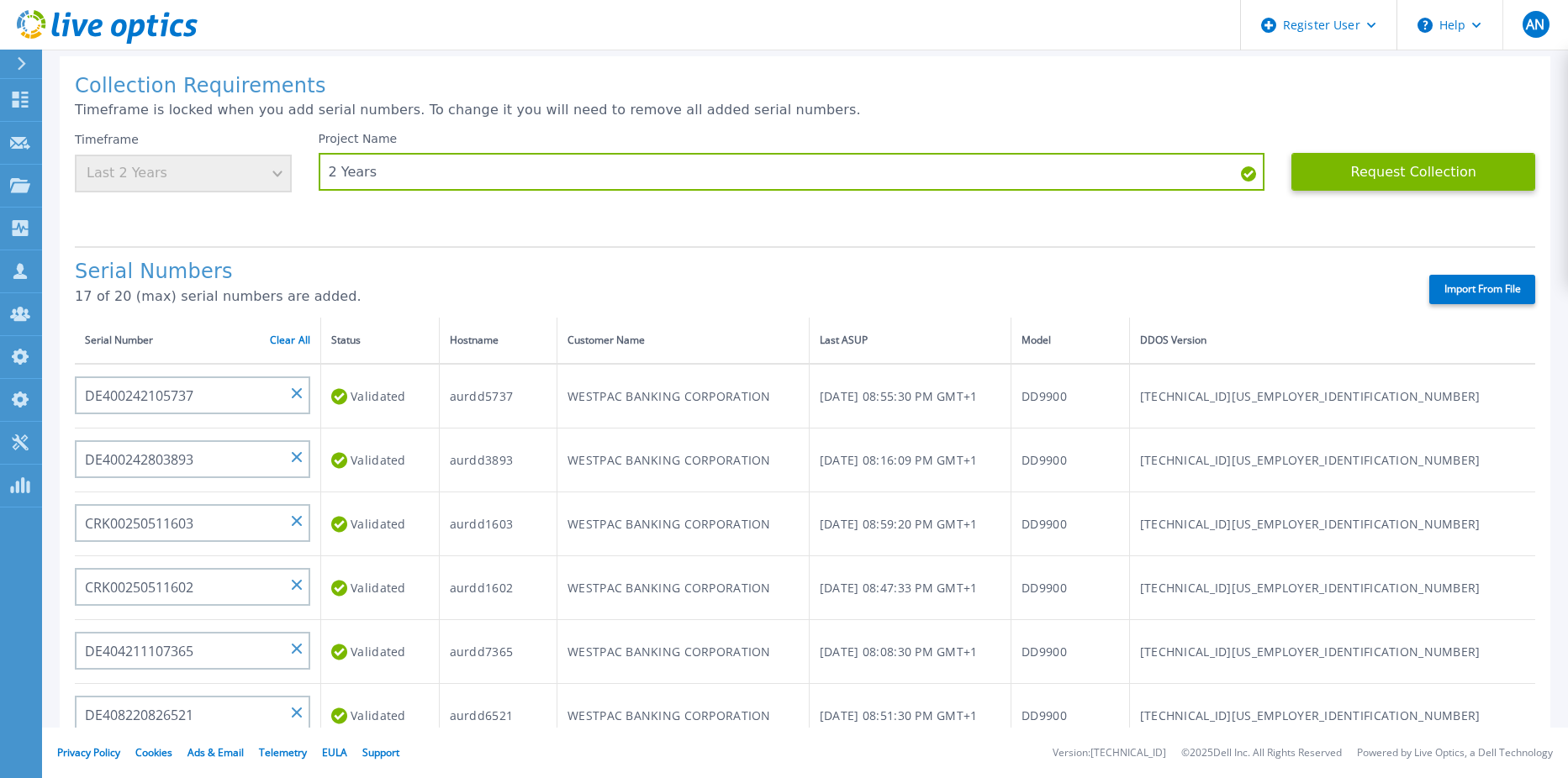
scroll to position [0, 0]
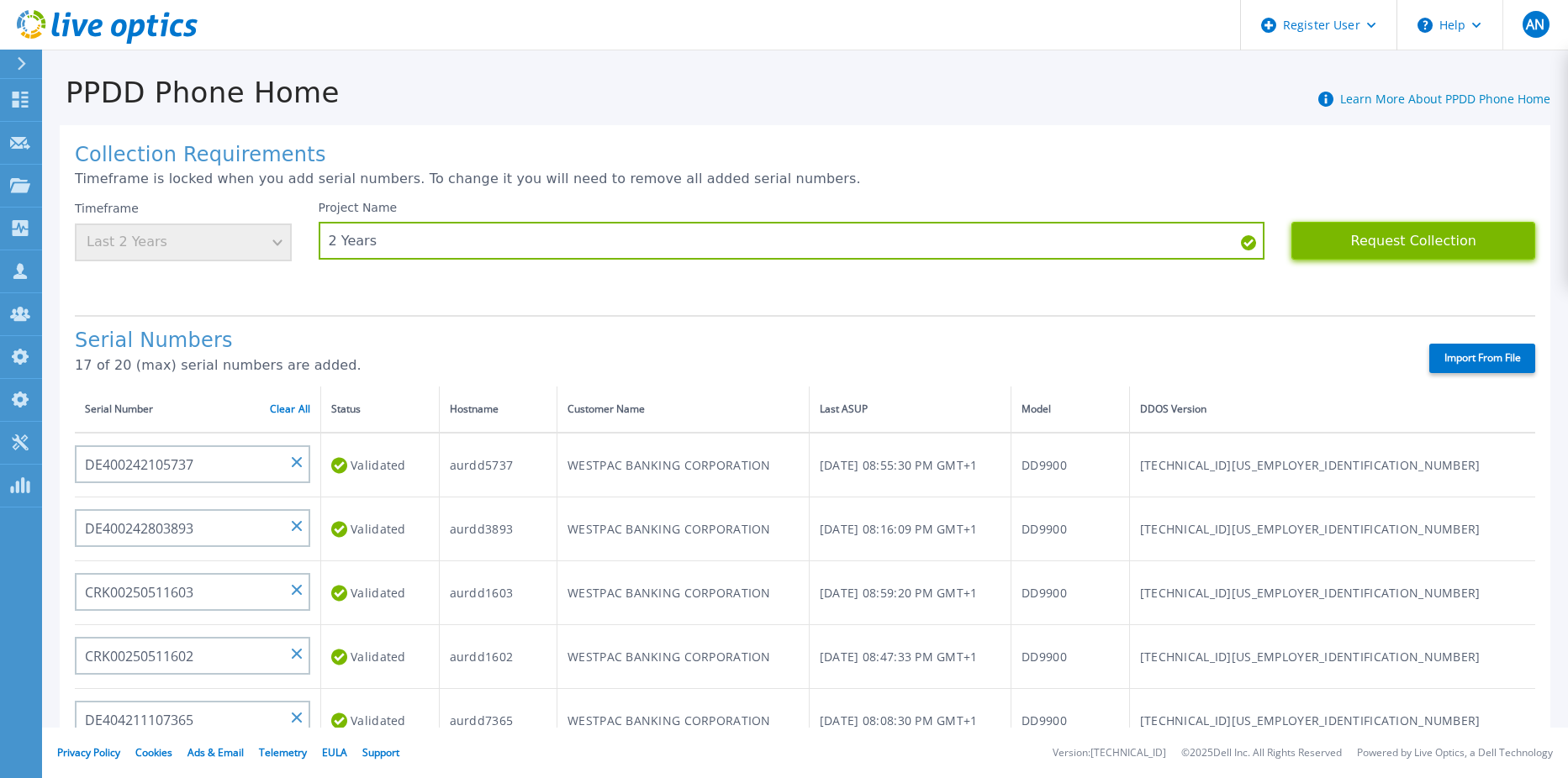
click at [1421, 243] on button "Request Collection" at bounding box center [1413, 241] width 244 height 38
